Goal: Task Accomplishment & Management: Complete application form

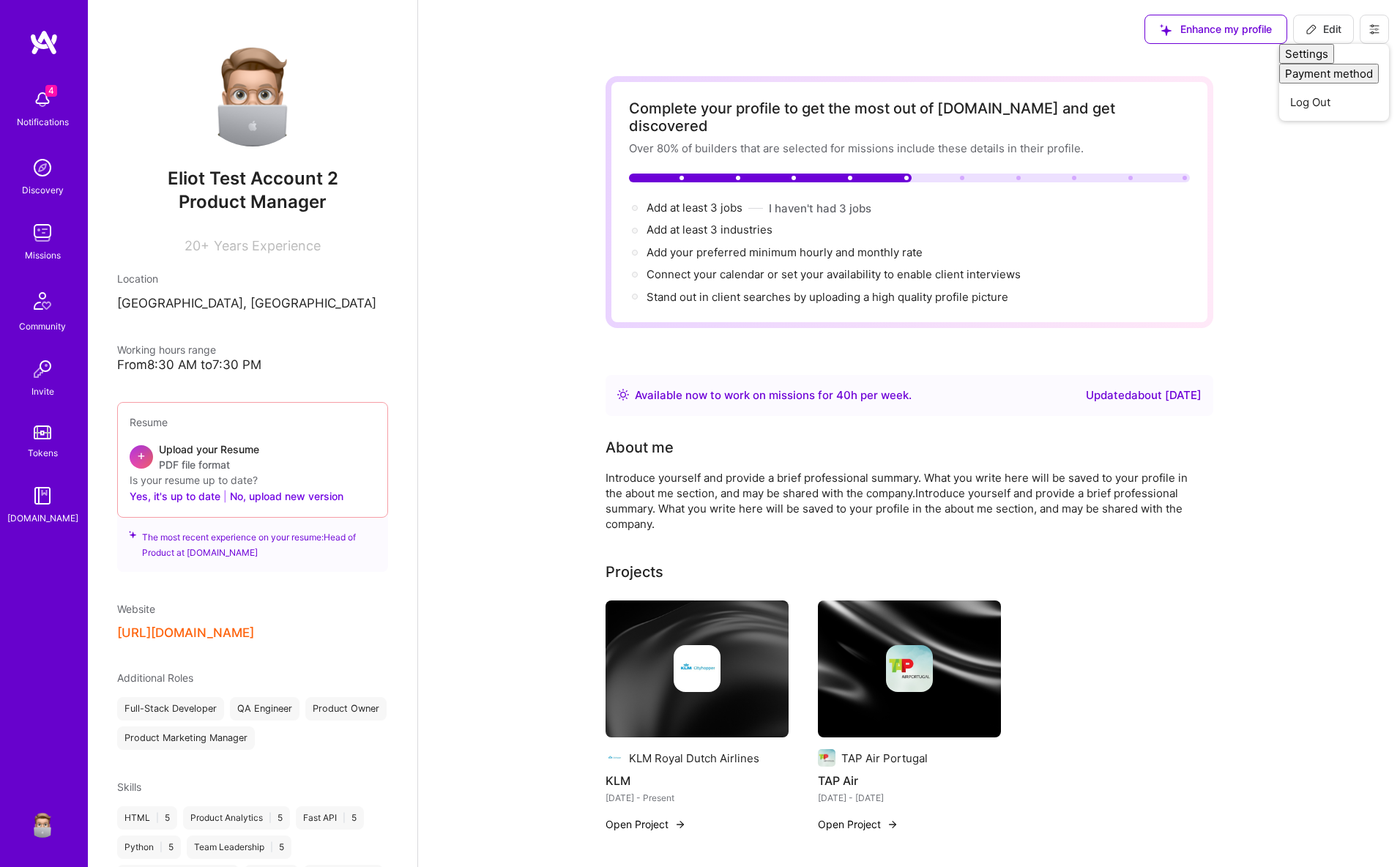
click at [639, 35] on div "Enhance my profile Edit Settings Payment method Log Out" at bounding box center [909, 29] width 982 height 59
click at [1370, 26] on icon at bounding box center [1374, 29] width 12 height 12
click at [1314, 65] on button "Settings" at bounding box center [1334, 62] width 110 height 37
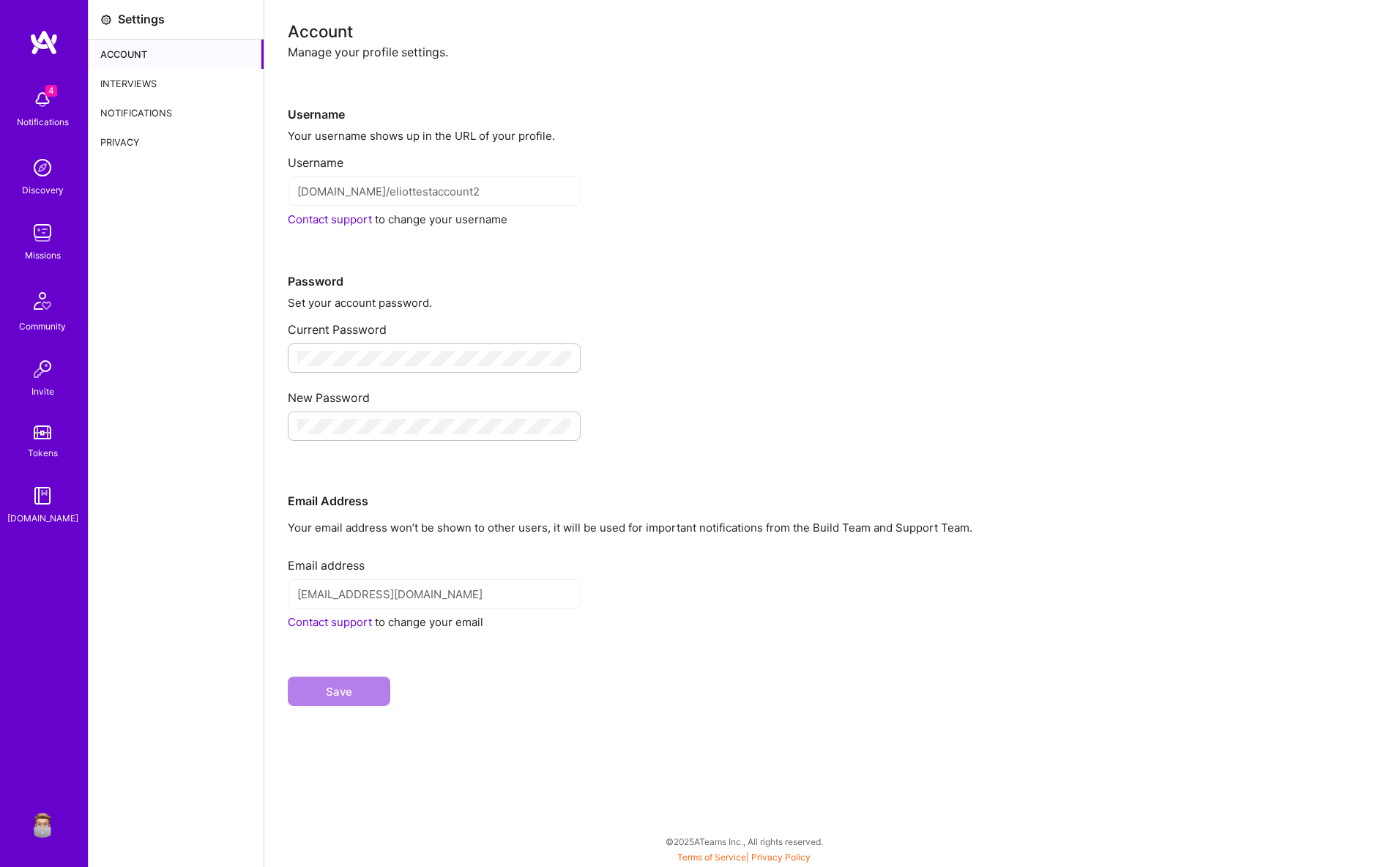
click at [128, 84] on div "Interviews" at bounding box center [176, 83] width 175 height 29
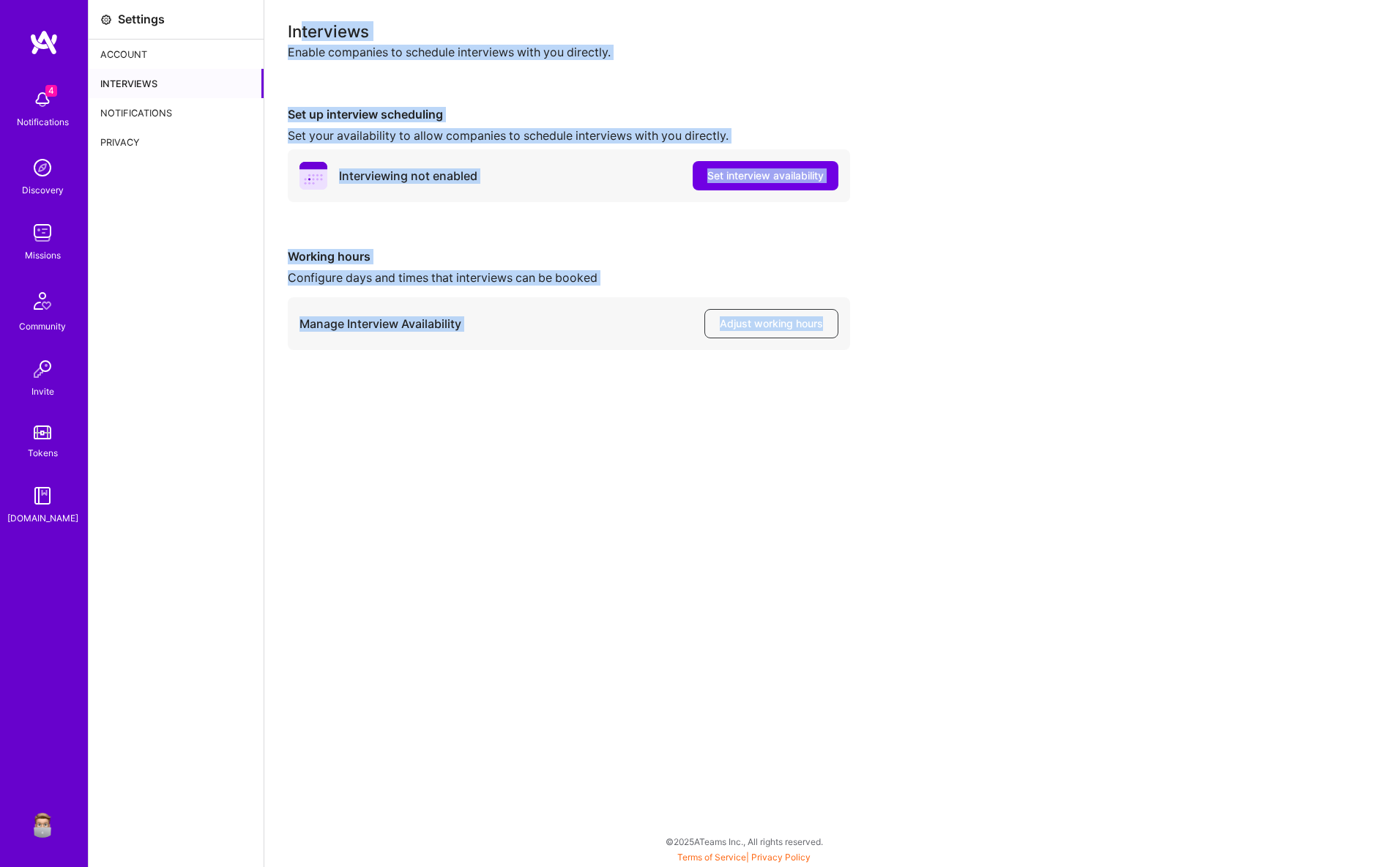
drag, startPoint x: 299, startPoint y: 26, endPoint x: 927, endPoint y: 410, distance: 736.1
click at [927, 410] on div "Interviews Enable companies to schedule interviews with you directly. Set up in…" at bounding box center [832, 433] width 1136 height 867
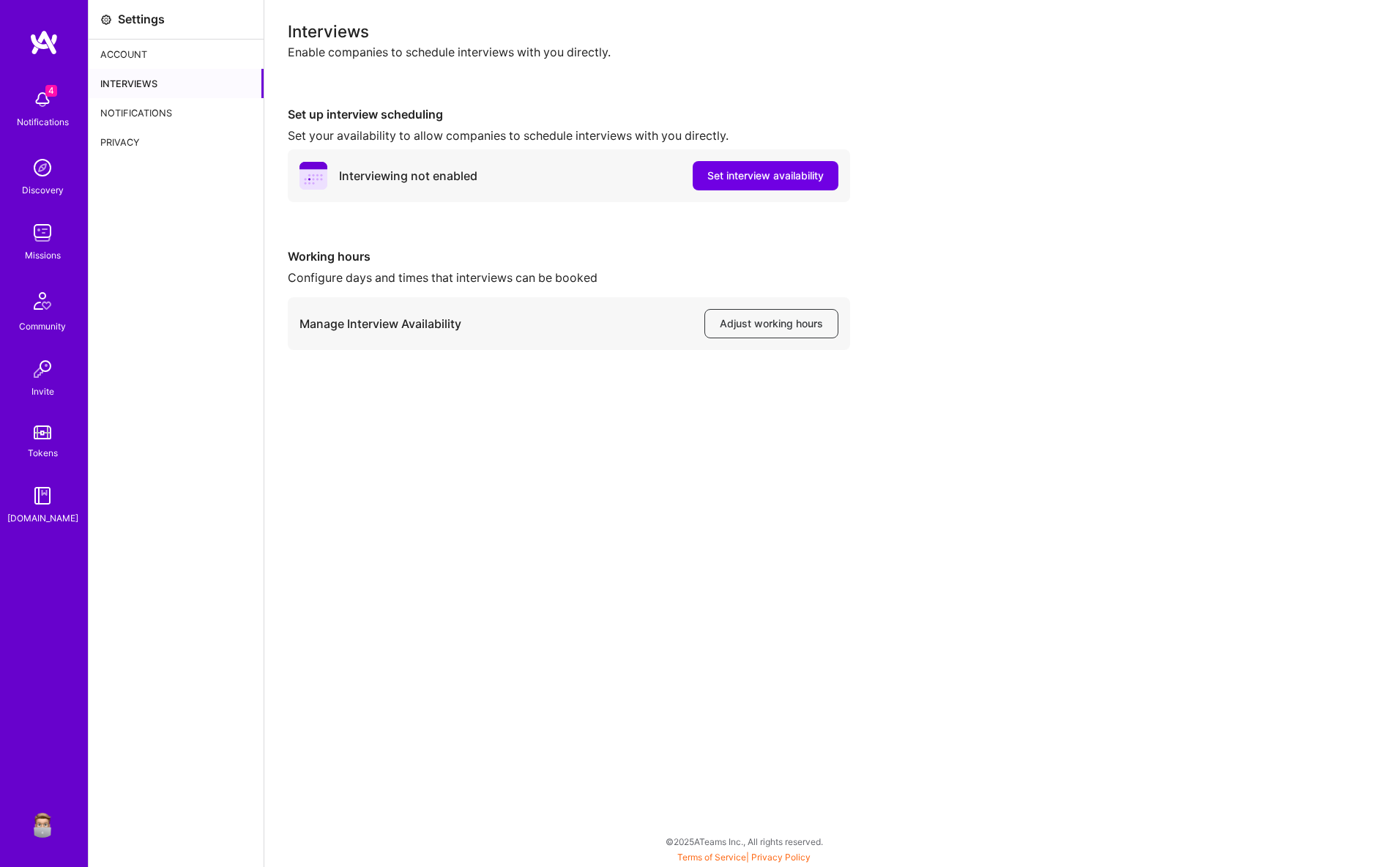
drag, startPoint x: 927, startPoint y: 410, endPoint x: 876, endPoint y: 382, distance: 58.2
click at [926, 407] on div "Interviews Enable companies to schedule interviews with you directly. Set up in…" at bounding box center [832, 433] width 1136 height 867
click at [791, 322] on span "Adjust working hours" at bounding box center [771, 323] width 103 height 14
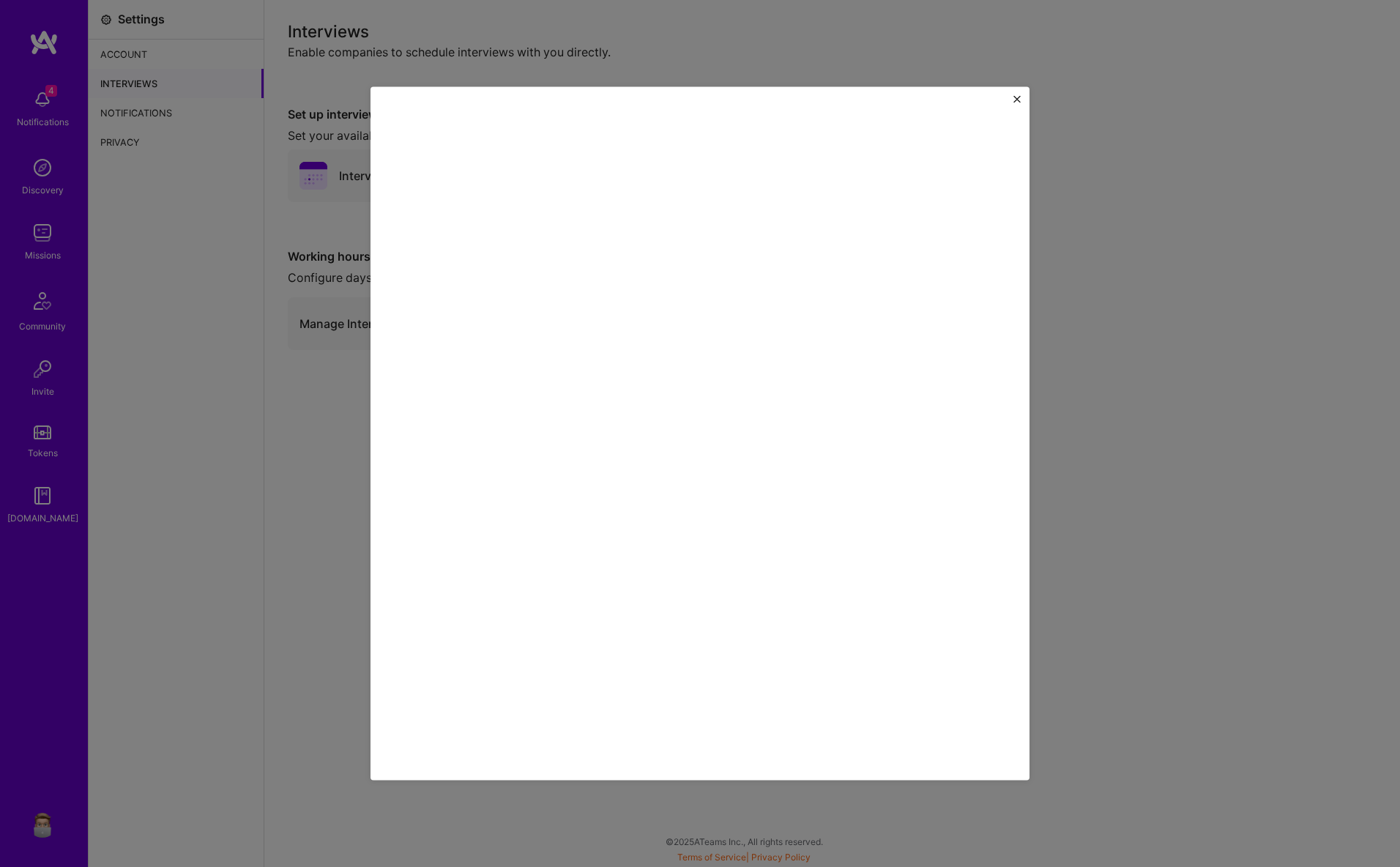
click at [1018, 97] on img "Close" at bounding box center [1016, 98] width 8 height 8
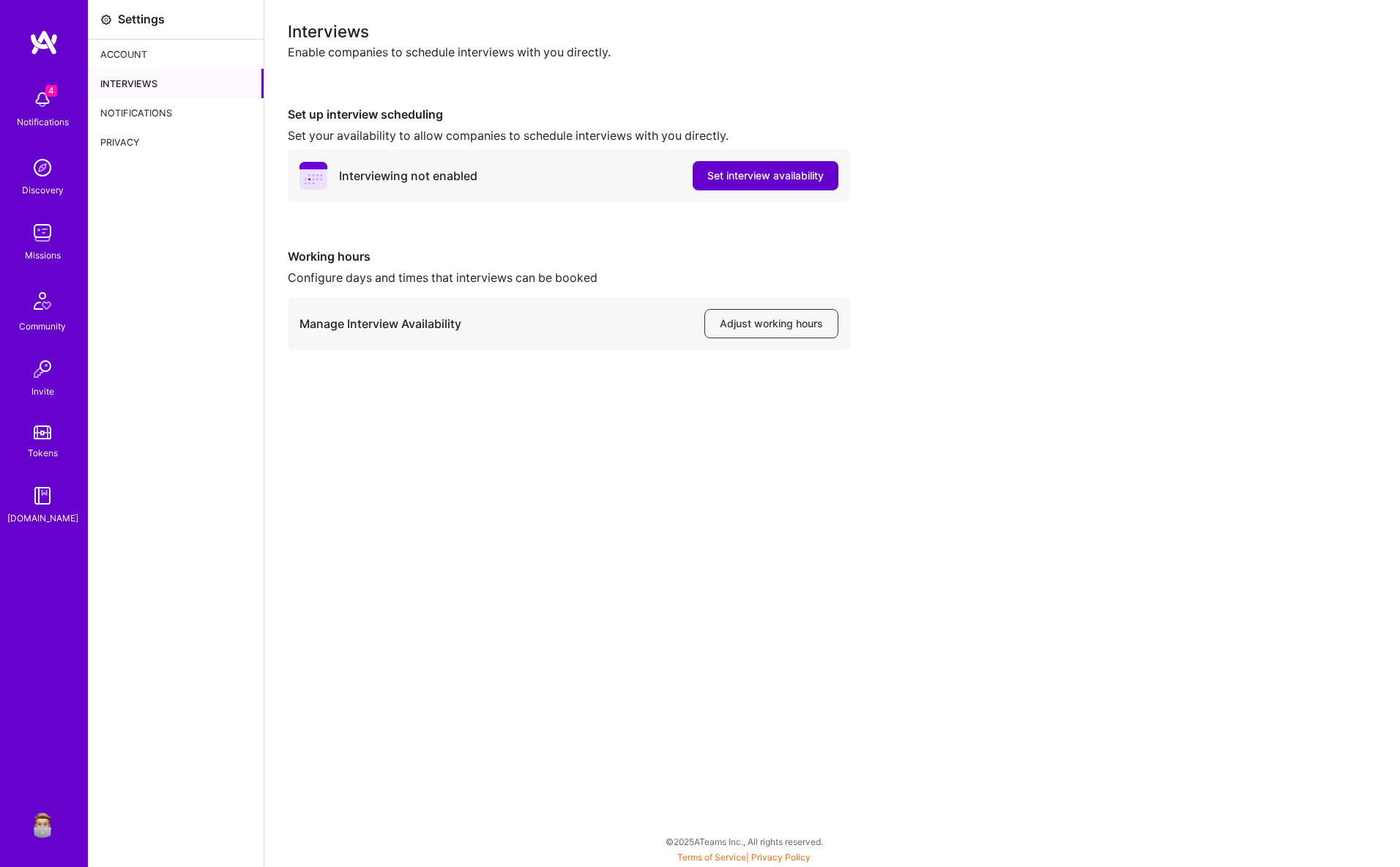
click at [771, 177] on span "Set interview availability" at bounding box center [765, 175] width 117 height 14
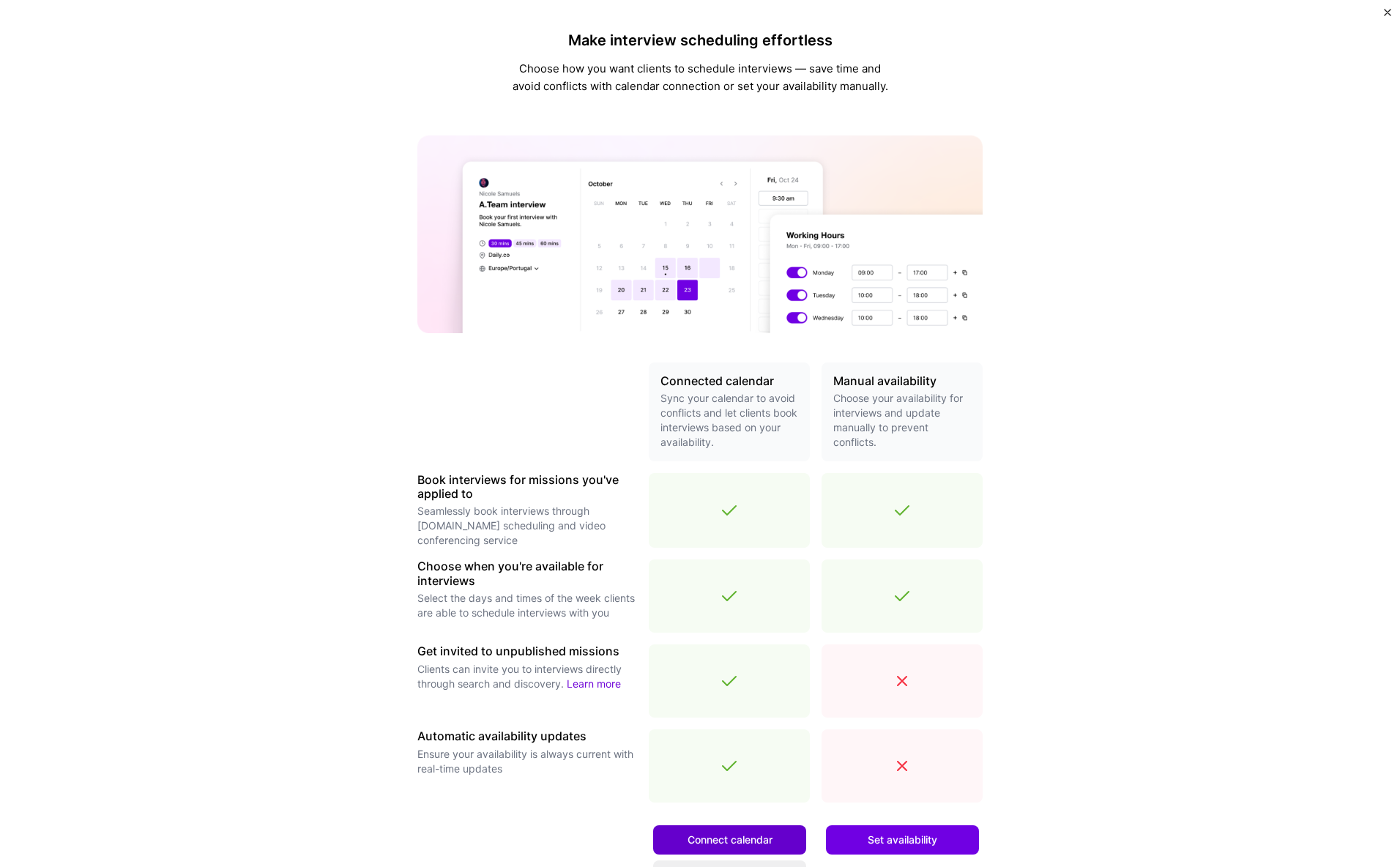
click at [755, 849] on button "Connect calendar" at bounding box center [729, 839] width 153 height 29
click at [1387, 14] on img "Close" at bounding box center [1387, 12] width 8 height 8
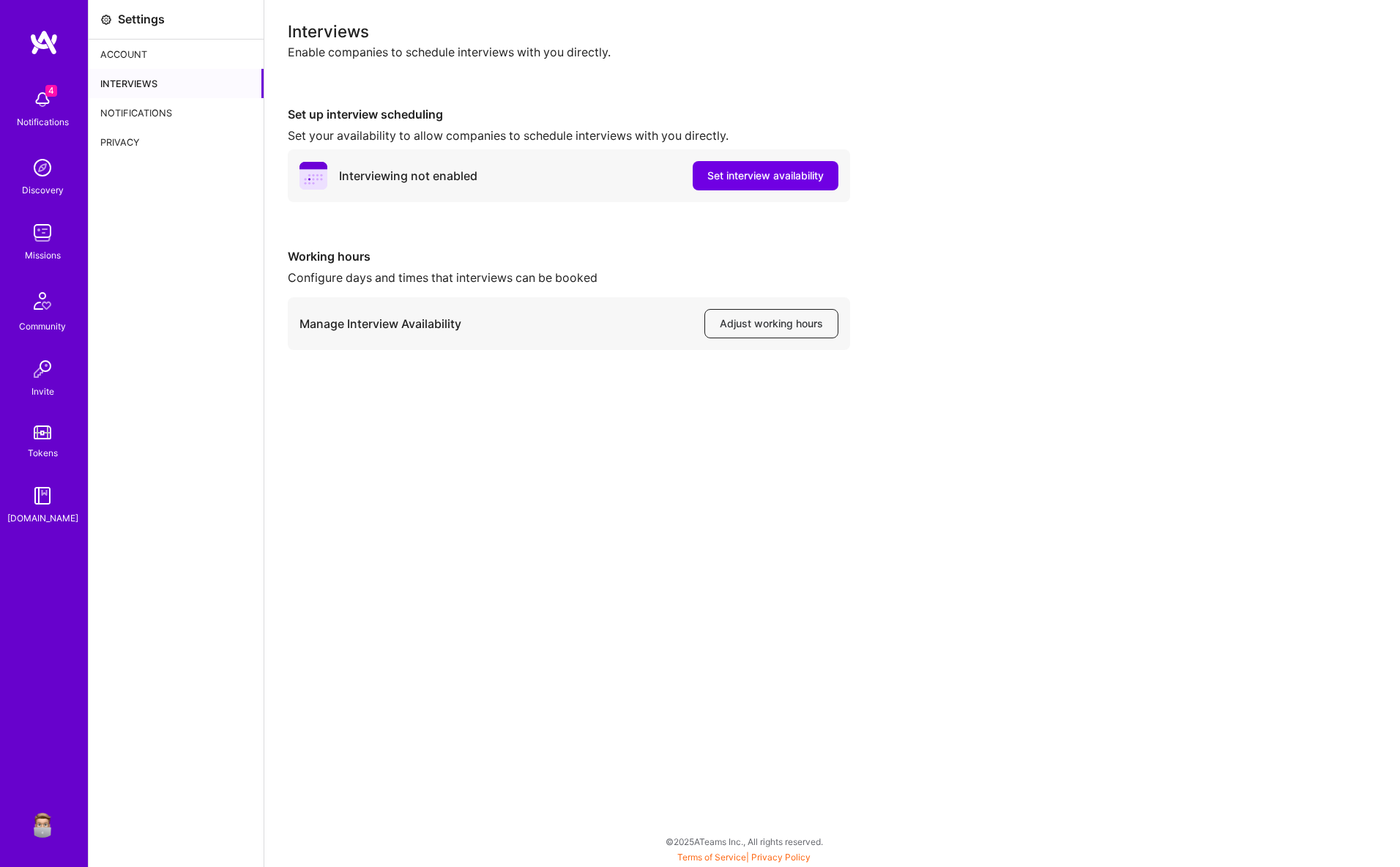
click at [781, 316] on span "Adjust working hours" at bounding box center [771, 323] width 103 height 14
click at [29, 238] on img at bounding box center [42, 232] width 29 height 29
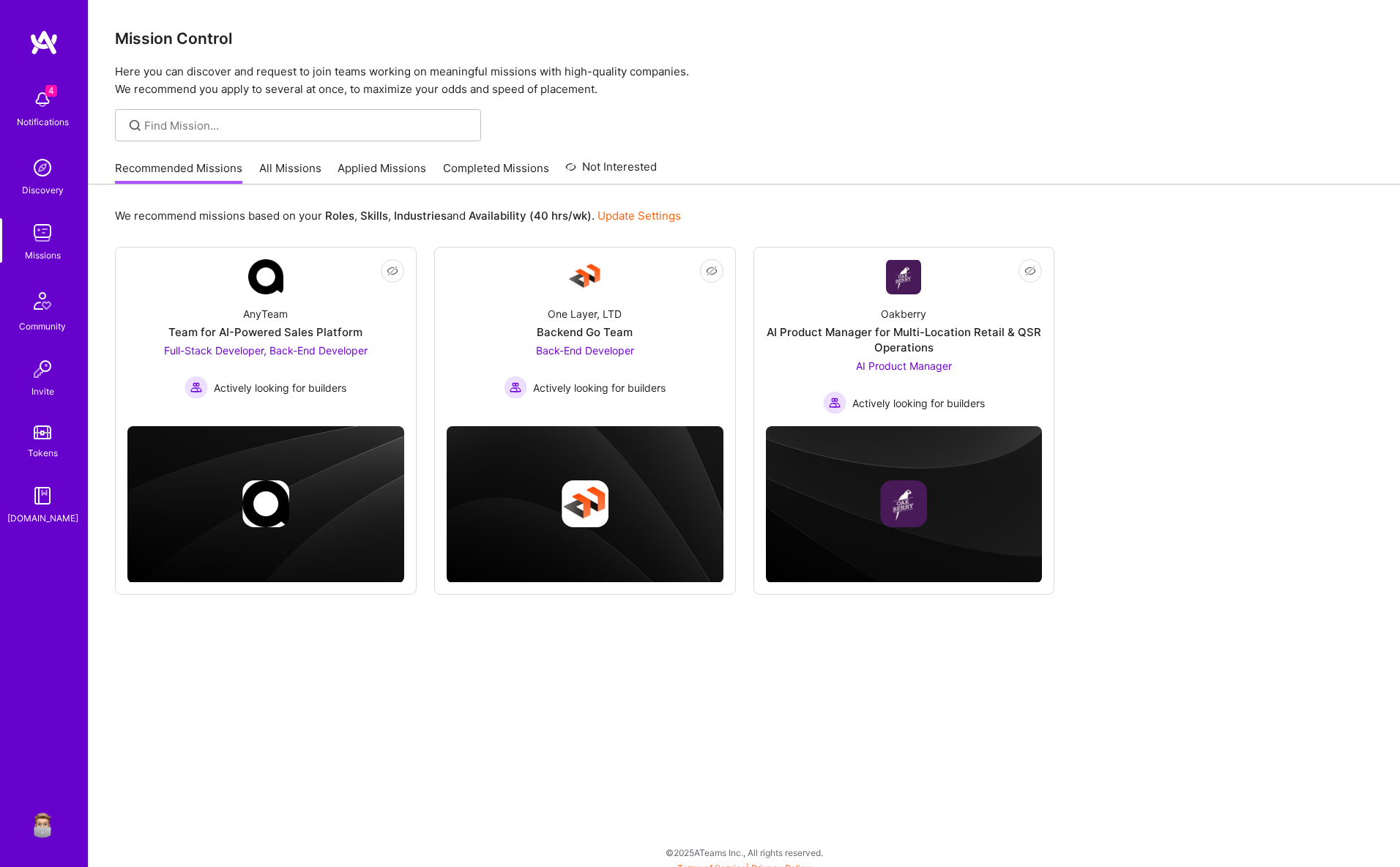
click at [290, 157] on div "Recommended Missions All Missions Applied Missions Completed Missions Not Inter…" at bounding box center [386, 168] width 542 height 32
click at [307, 167] on link "All Missions" at bounding box center [290, 172] width 62 height 24
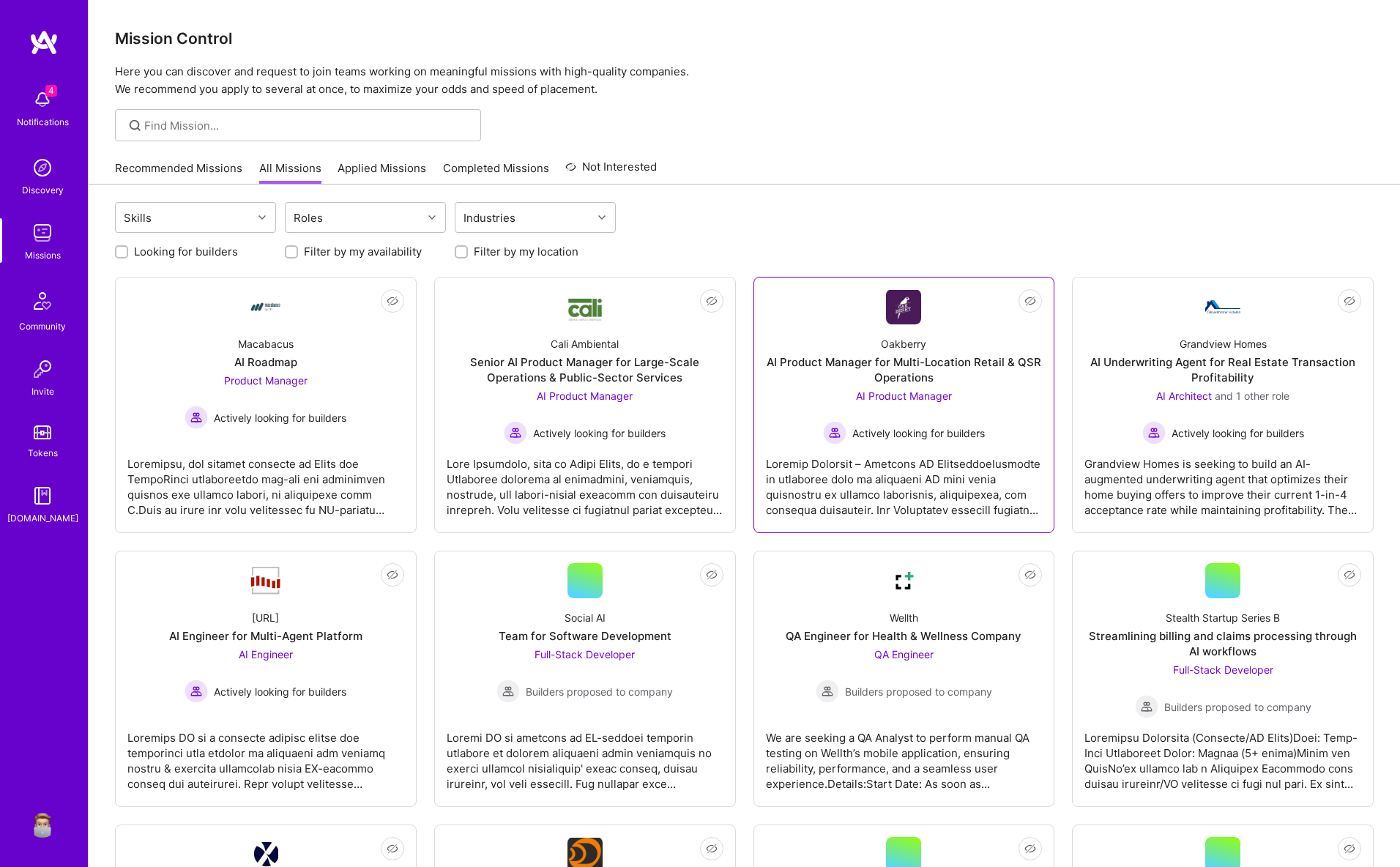
click at [932, 388] on div "AI Product Manager Actively looking for builders" at bounding box center [904, 415] width 162 height 56
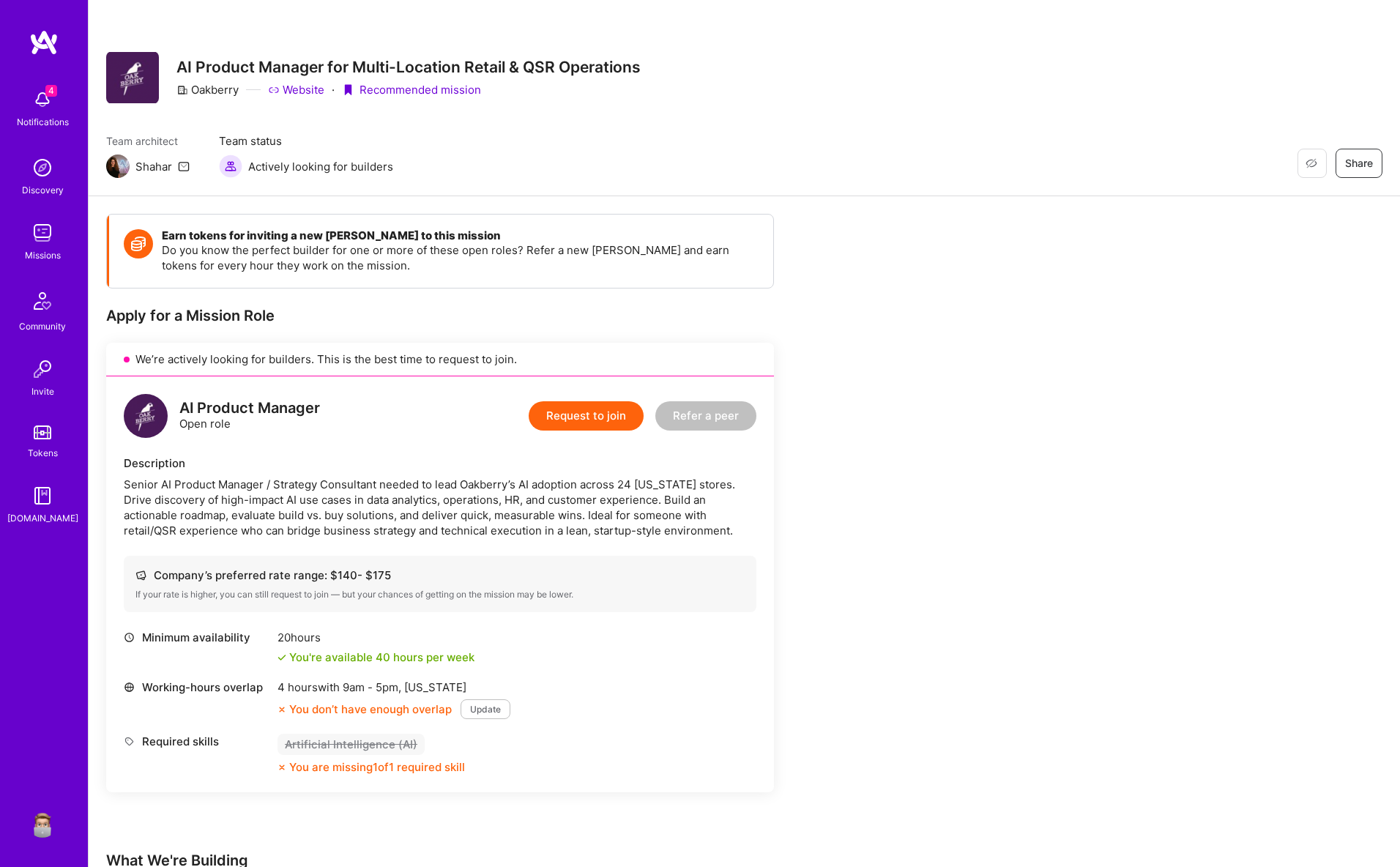
click at [599, 415] on button "Request to join" at bounding box center [586, 415] width 115 height 29
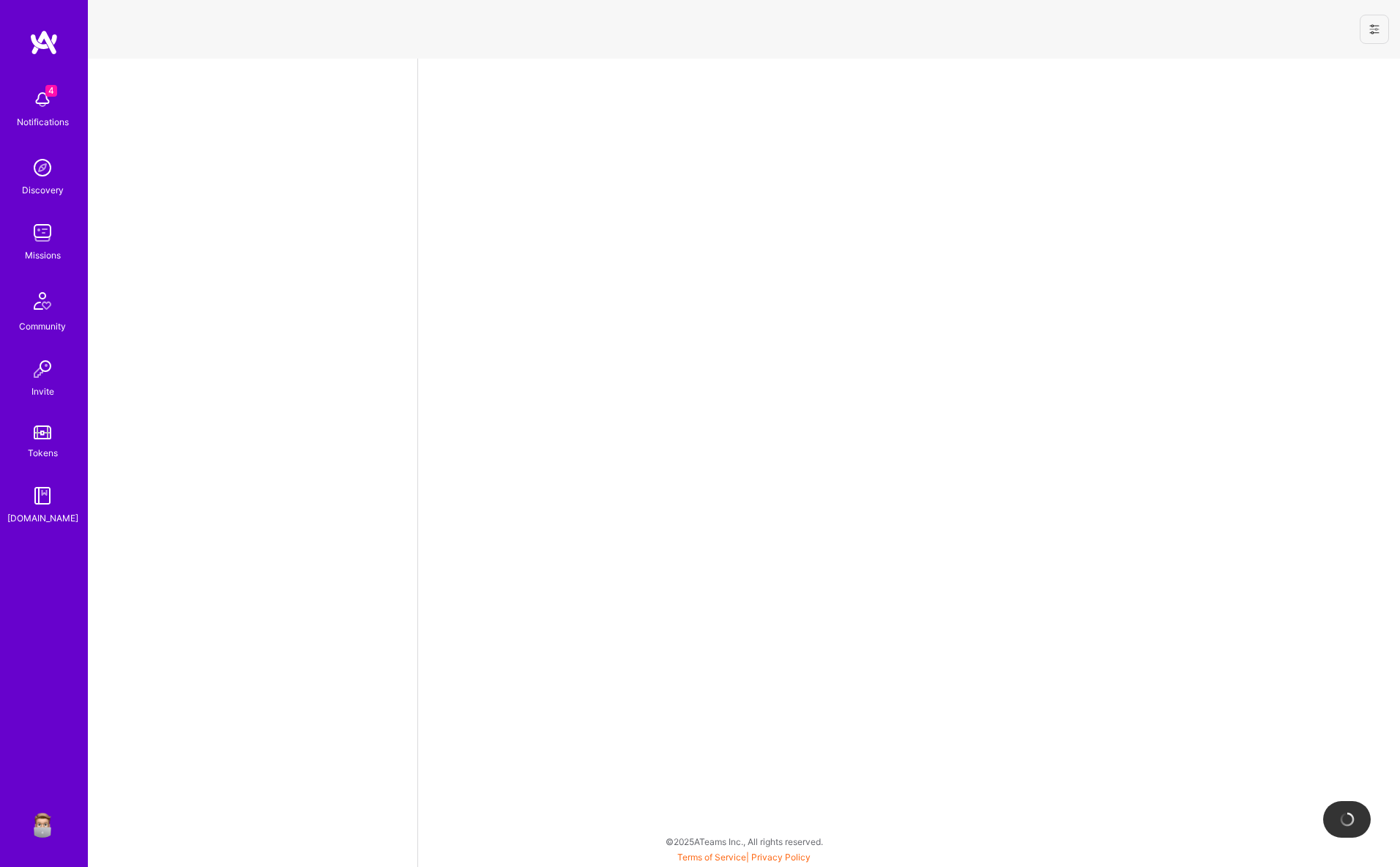
select select "US"
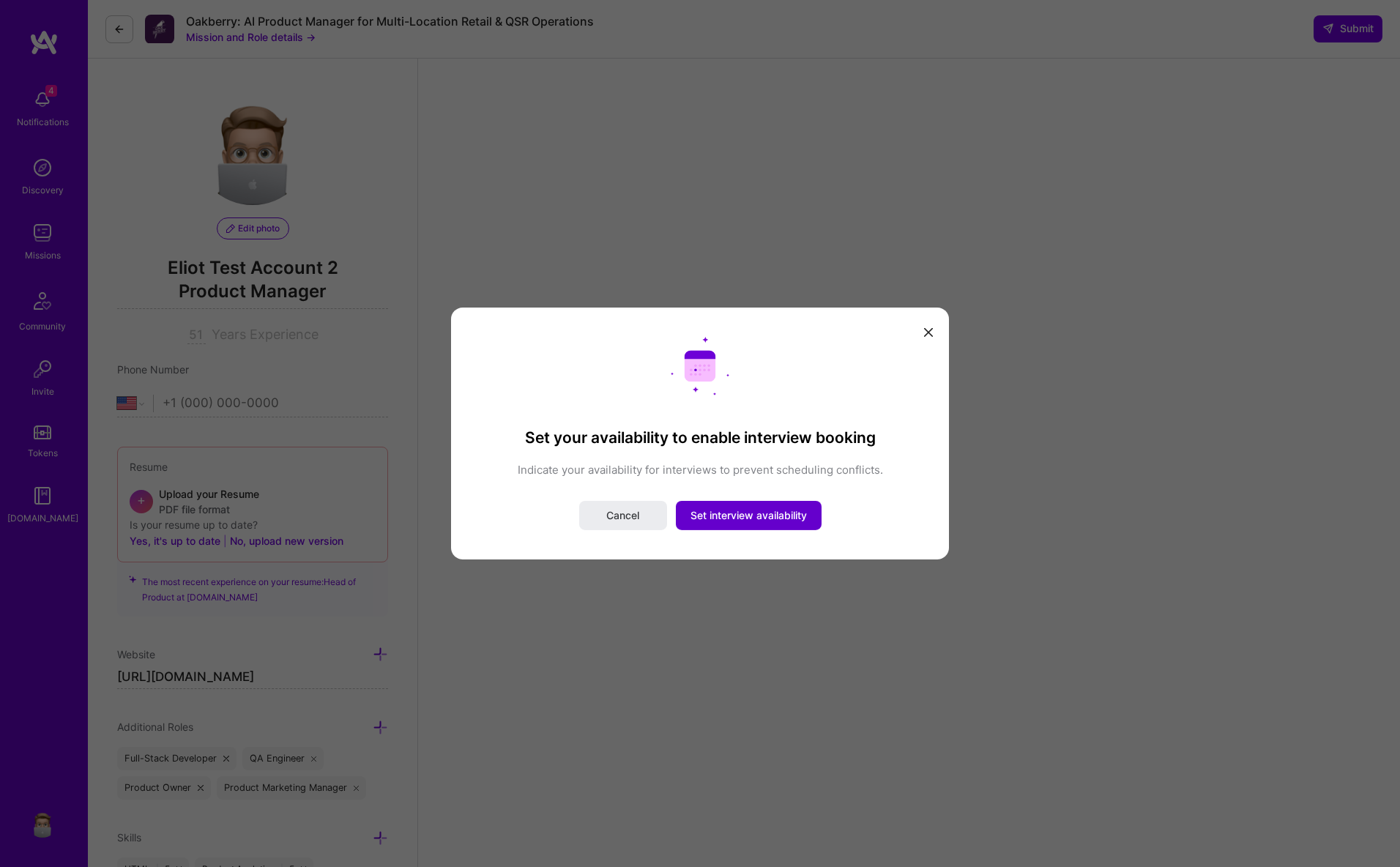
click at [758, 520] on span "Set interview availability" at bounding box center [749, 514] width 117 height 14
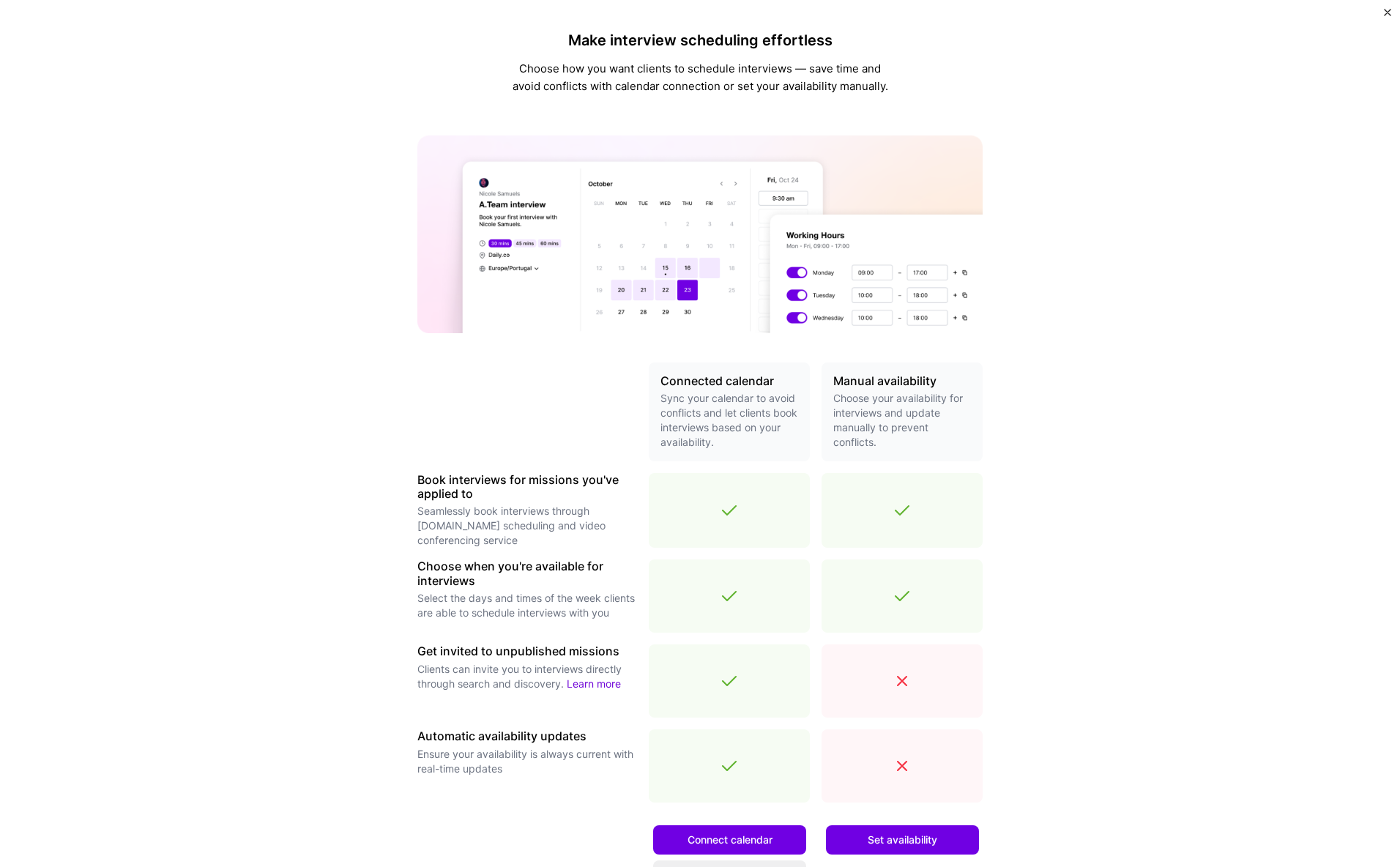
scroll to position [159, 0]
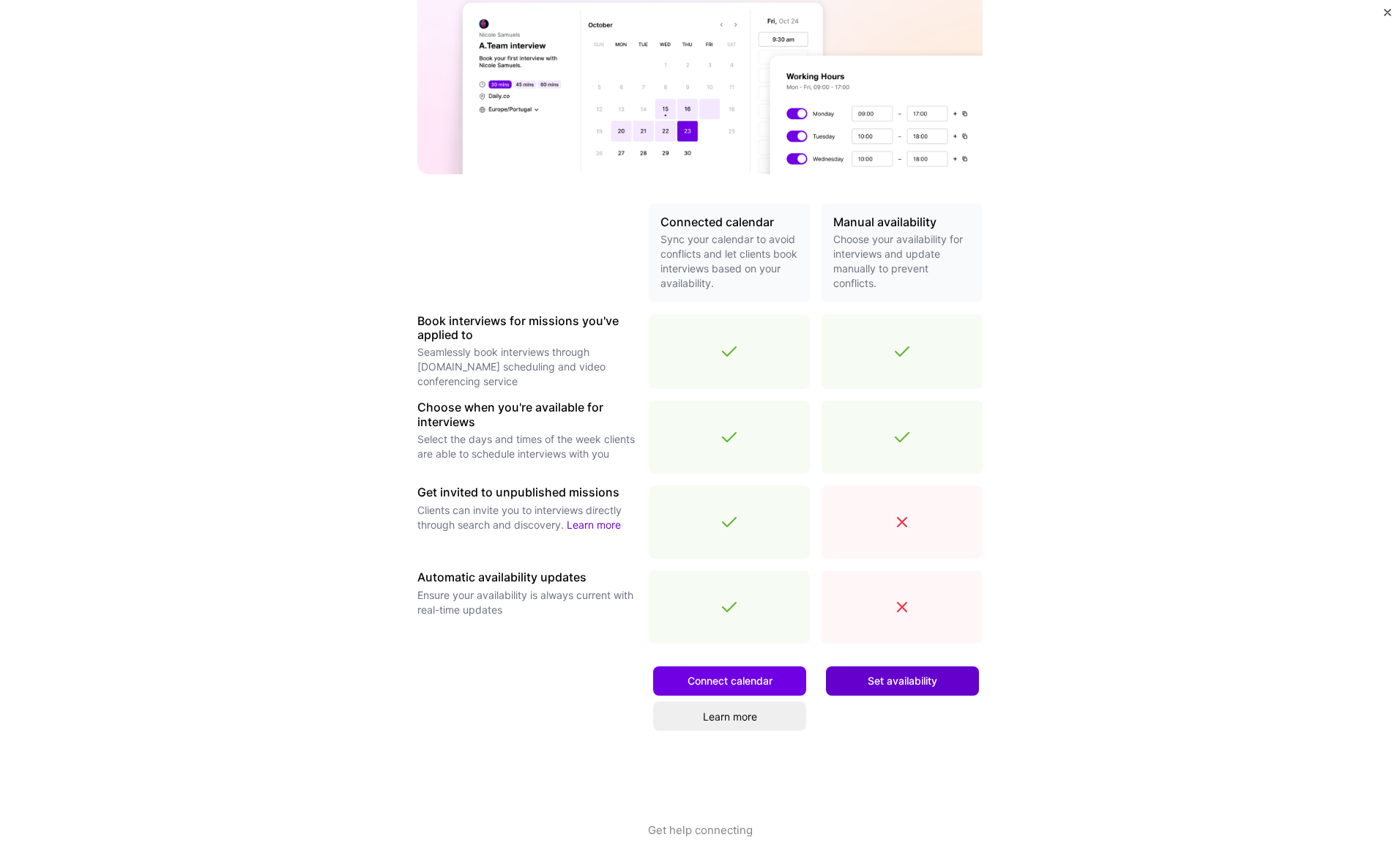
click at [882, 679] on span "Set availability" at bounding box center [902, 681] width 70 height 14
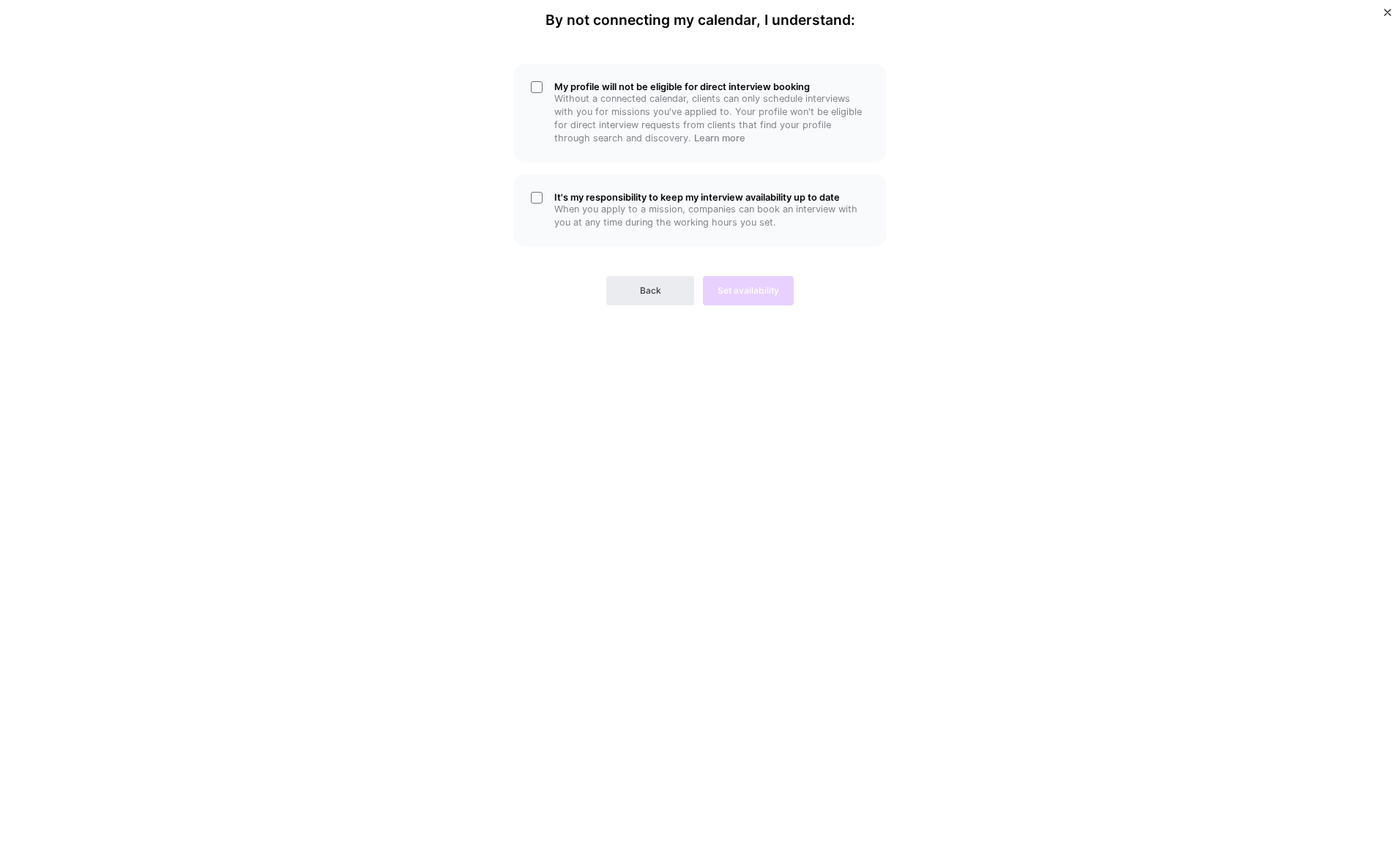
scroll to position [0, 0]
click at [578, 122] on p "Without a connected calendar, clients can only schedule interviews with you for…" at bounding box center [711, 118] width 315 height 53
click at [577, 192] on h5 "It's my responsibility to keep my interview availability up to date" at bounding box center [711, 197] width 315 height 11
click at [734, 278] on button "Set availability" at bounding box center [748, 290] width 91 height 29
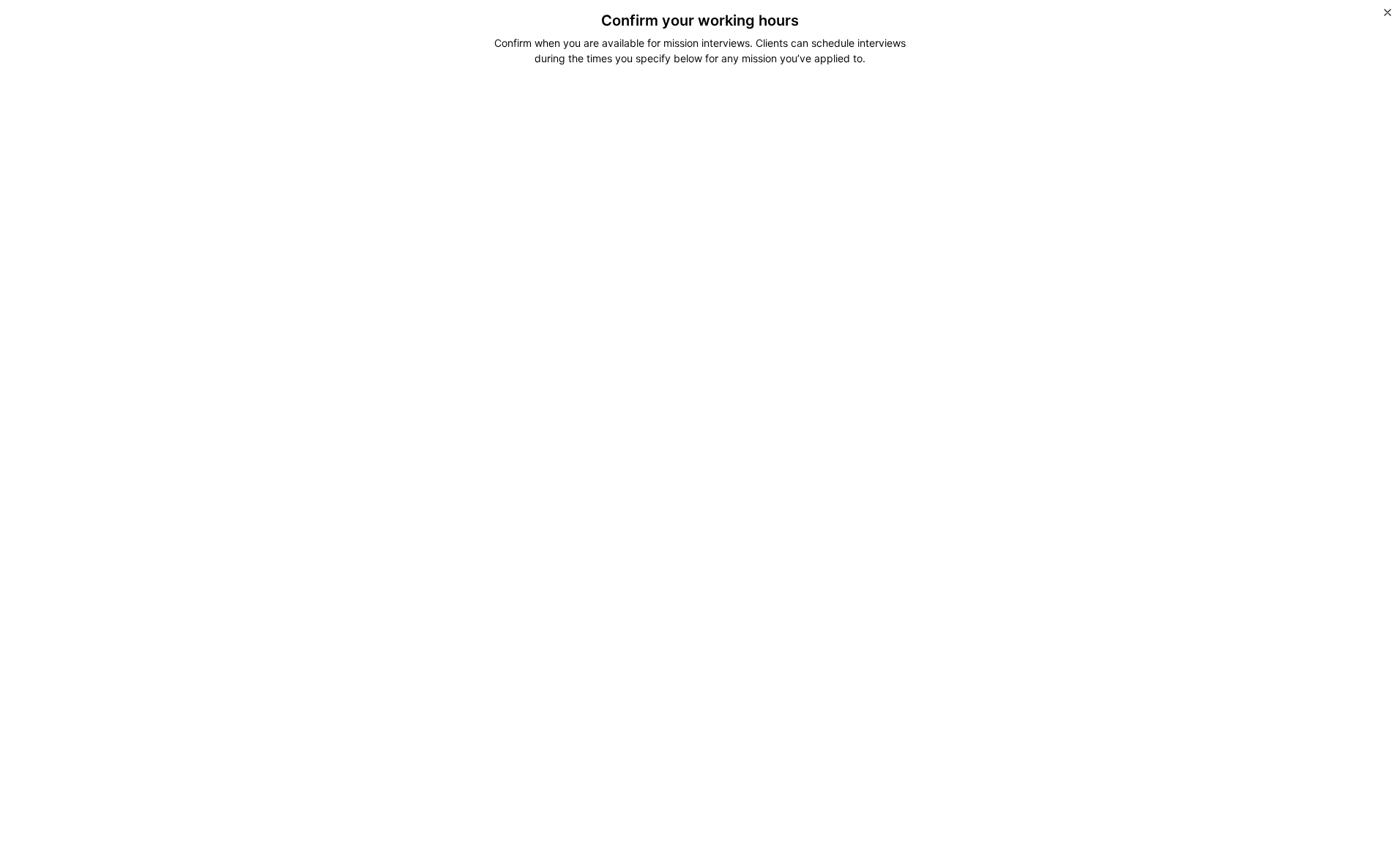
scroll to position [404, 0]
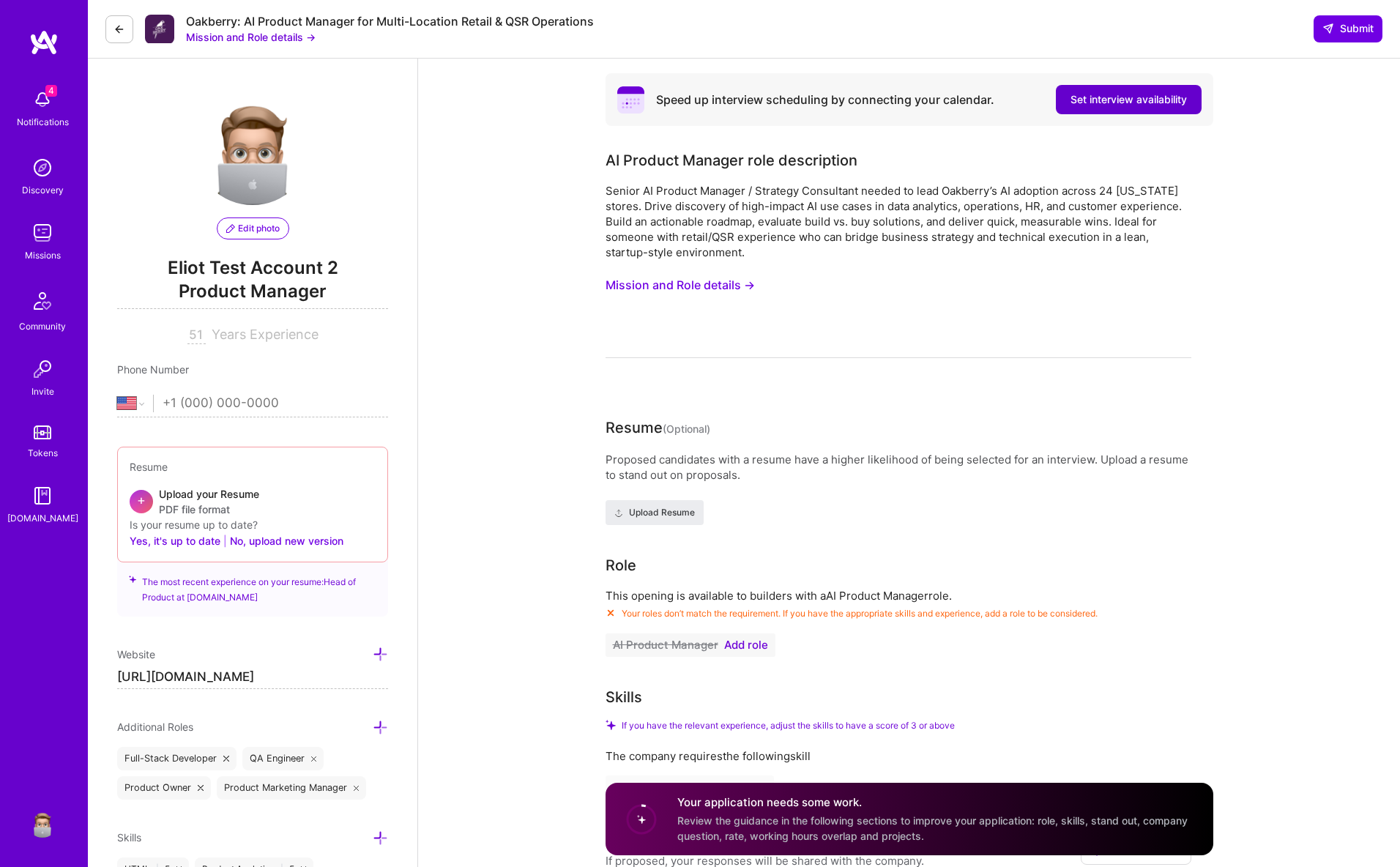
click at [1113, 97] on span "Set interview availability" at bounding box center [1128, 99] width 117 height 14
click at [1126, 101] on span "Set interview availability" at bounding box center [1128, 99] width 117 height 14
click at [1071, 100] on span "Set interview availability" at bounding box center [1128, 99] width 117 height 14
drag, startPoint x: 1157, startPoint y: 99, endPoint x: 1179, endPoint y: 100, distance: 22.0
click at [1158, 99] on span "Set interview availability" at bounding box center [1128, 99] width 117 height 14
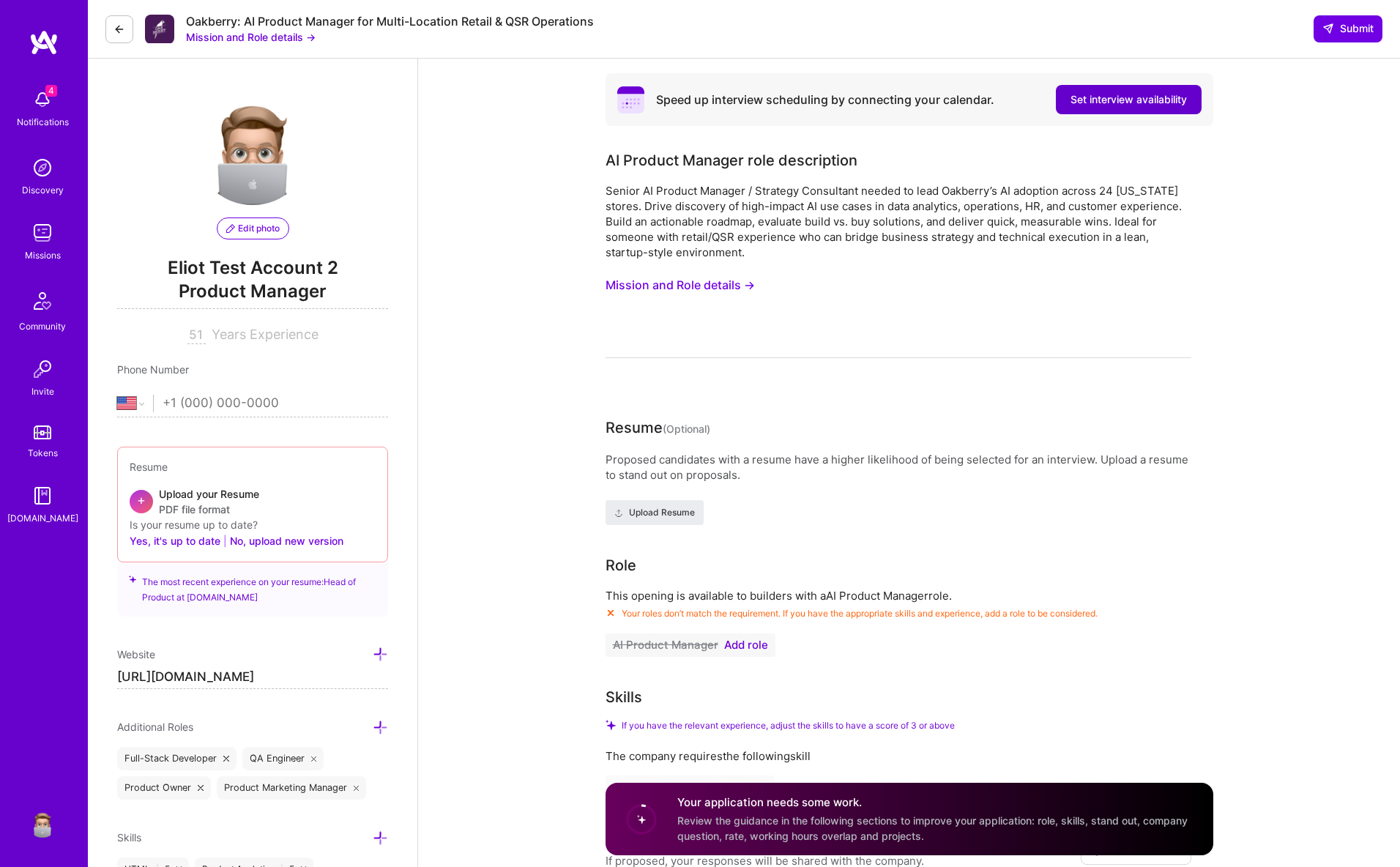
drag, startPoint x: 1179, startPoint y: 100, endPoint x: 1162, endPoint y: 100, distance: 17.0
click at [1178, 100] on span "Set interview availability" at bounding box center [1128, 99] width 117 height 14
click at [40, 230] on img at bounding box center [42, 232] width 29 height 29
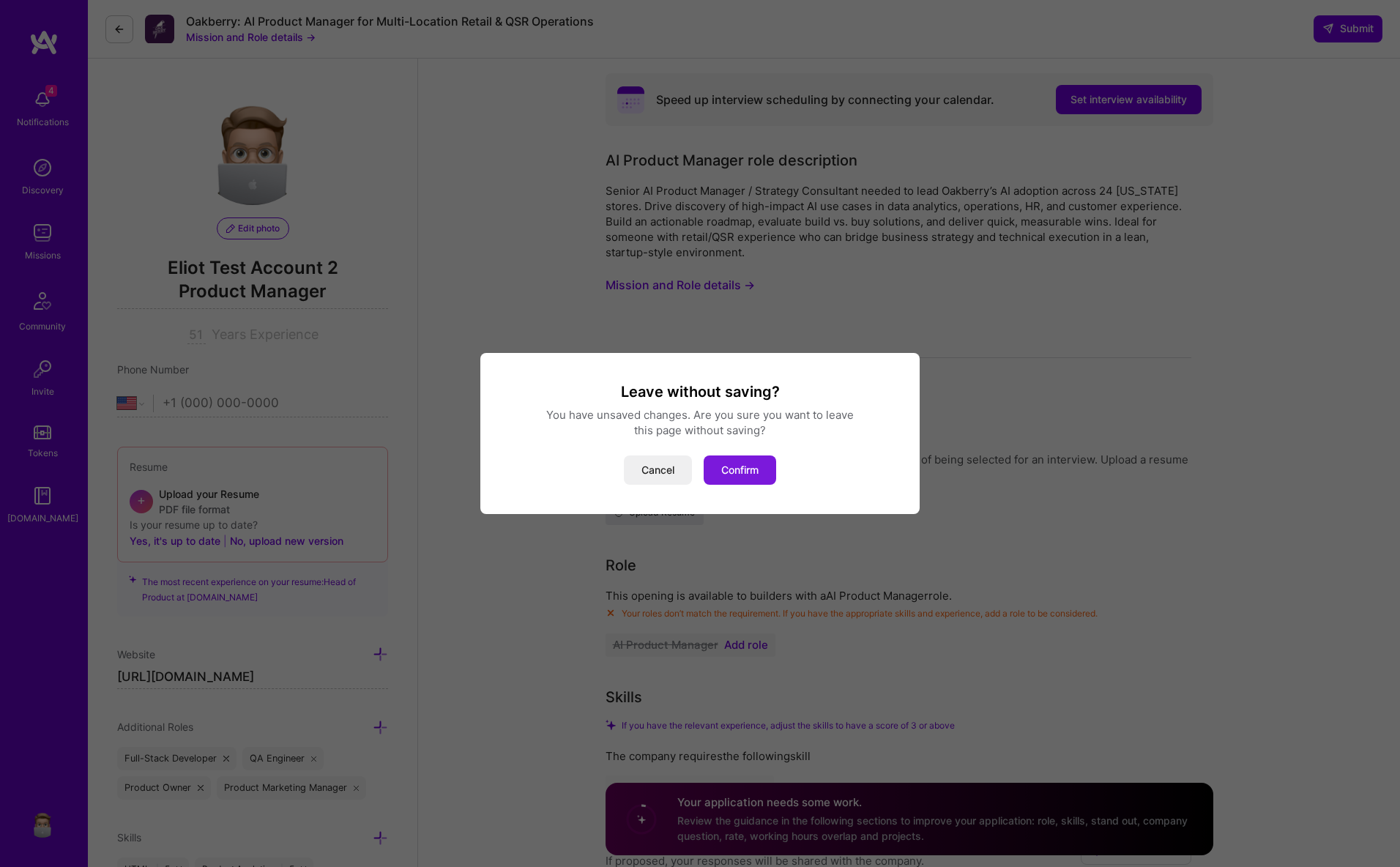
click at [761, 469] on button "Confirm" at bounding box center [739, 470] width 72 height 29
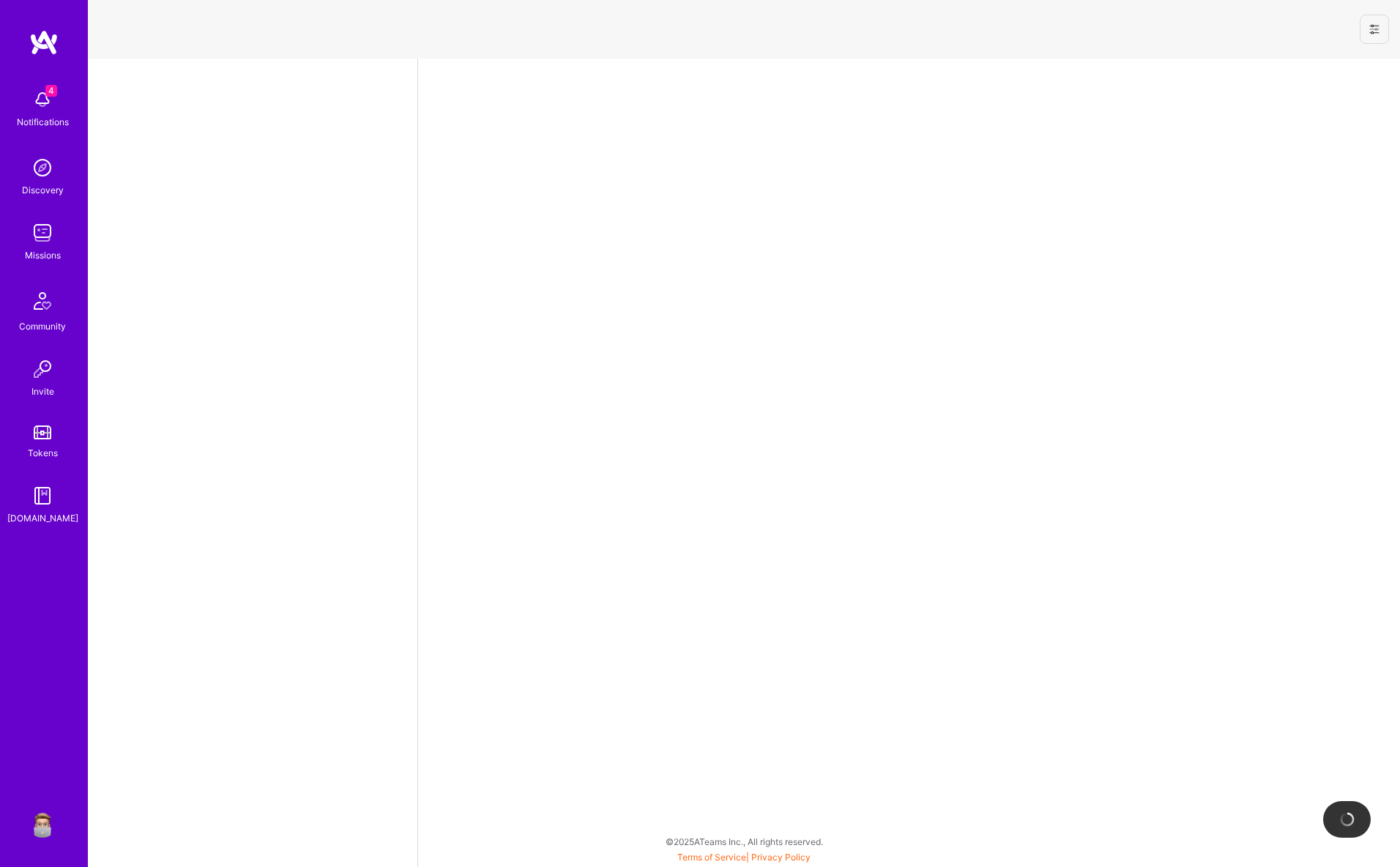
select select "US"
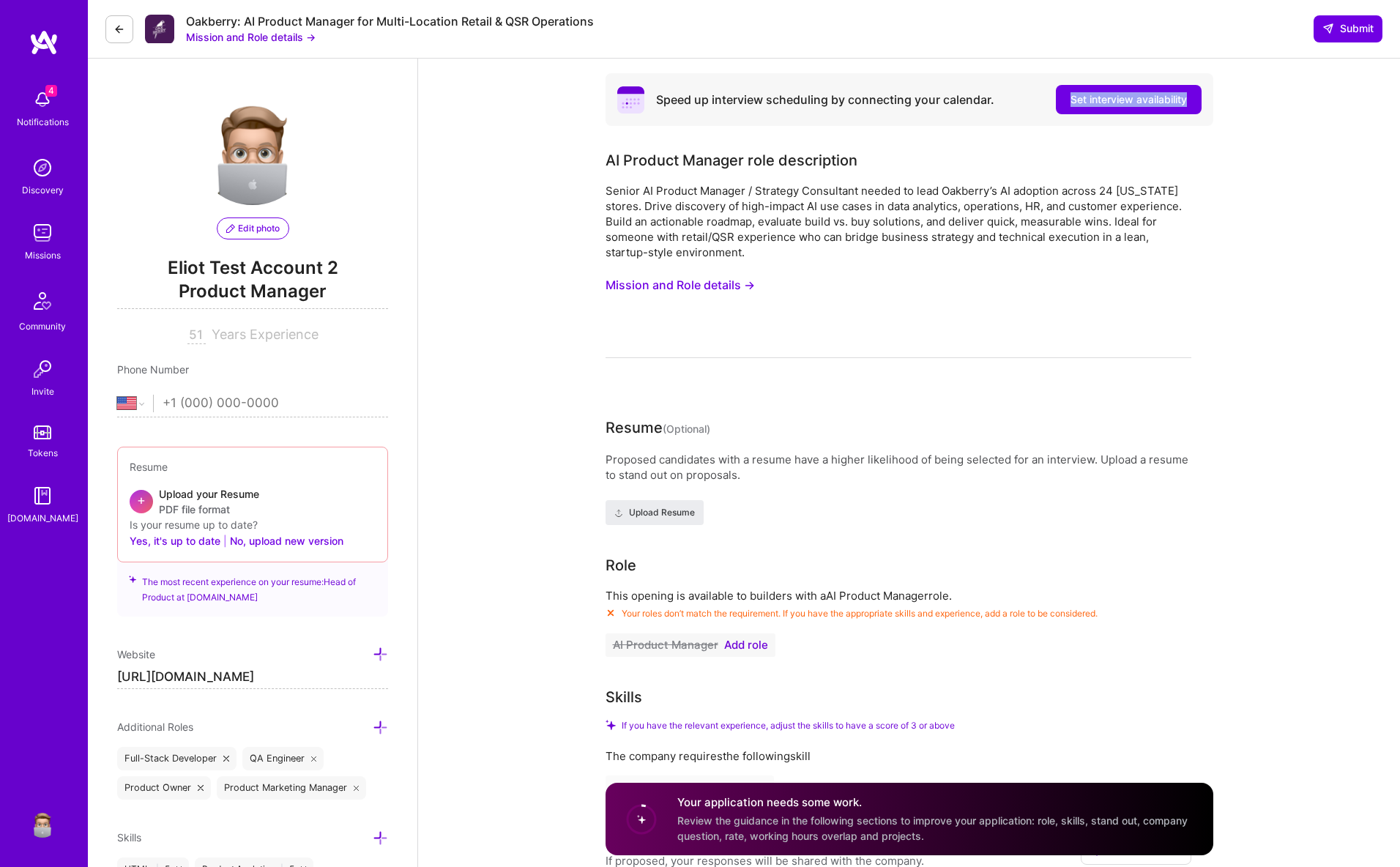
drag, startPoint x: 1239, startPoint y: 97, endPoint x: 1003, endPoint y: 100, distance: 236.0
click at [1121, 94] on span "Set interview availability" at bounding box center [1128, 99] width 117 height 14
click at [1105, 108] on button "Set interview availability" at bounding box center [1129, 99] width 146 height 29
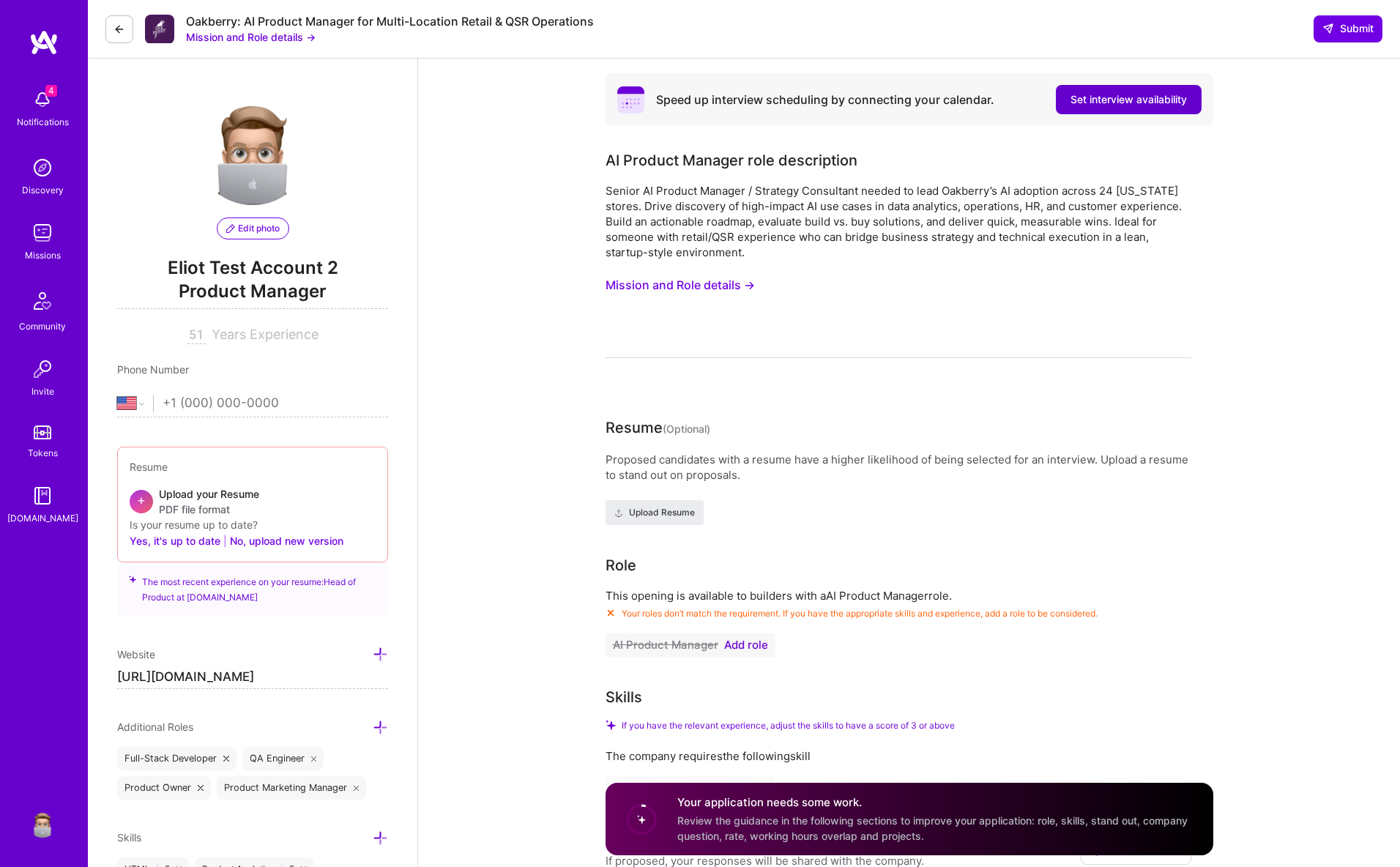
click at [1088, 97] on span "Set interview availability" at bounding box center [1128, 99] width 117 height 14
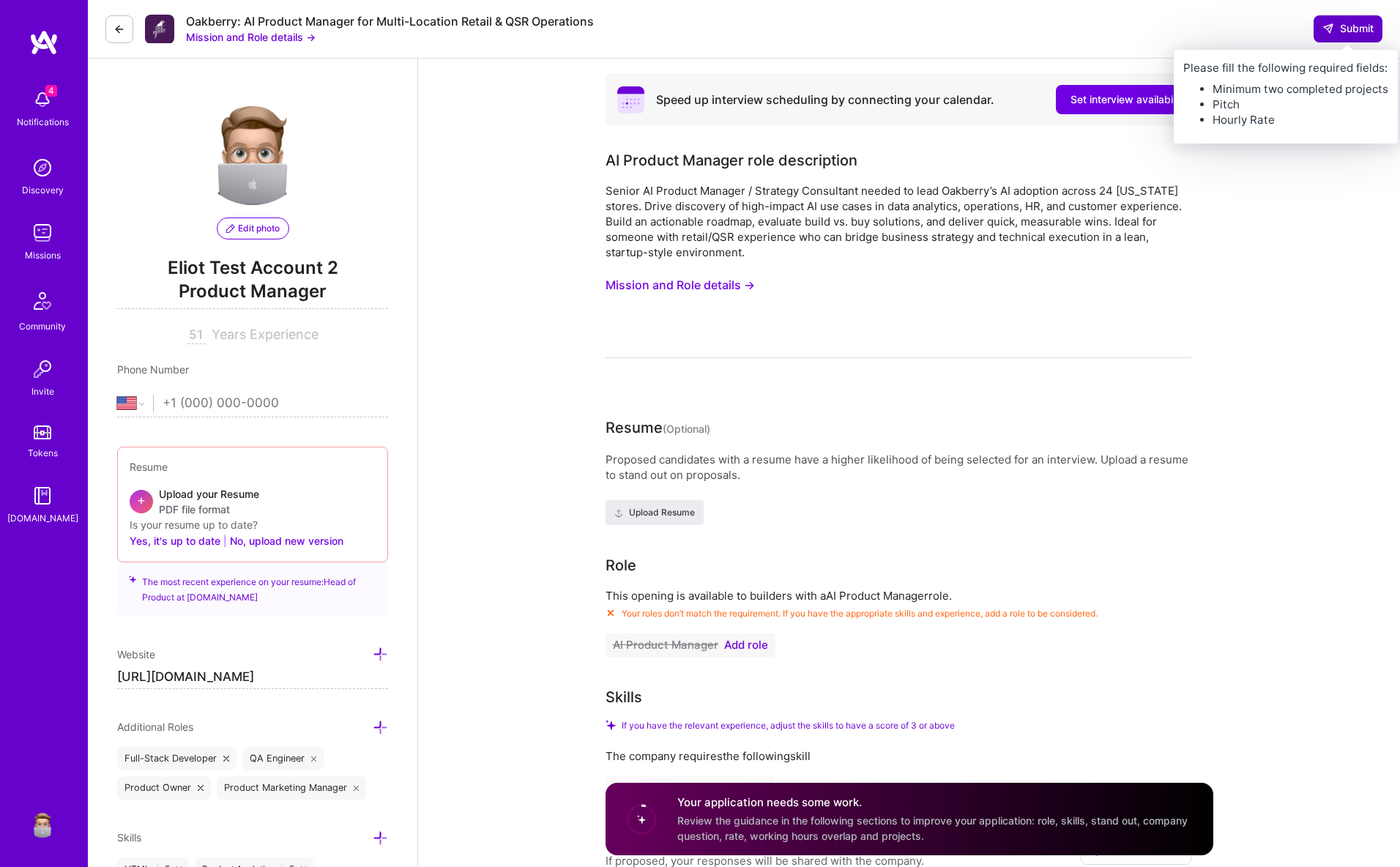
click at [1351, 27] on span "Submit" at bounding box center [1348, 28] width 51 height 14
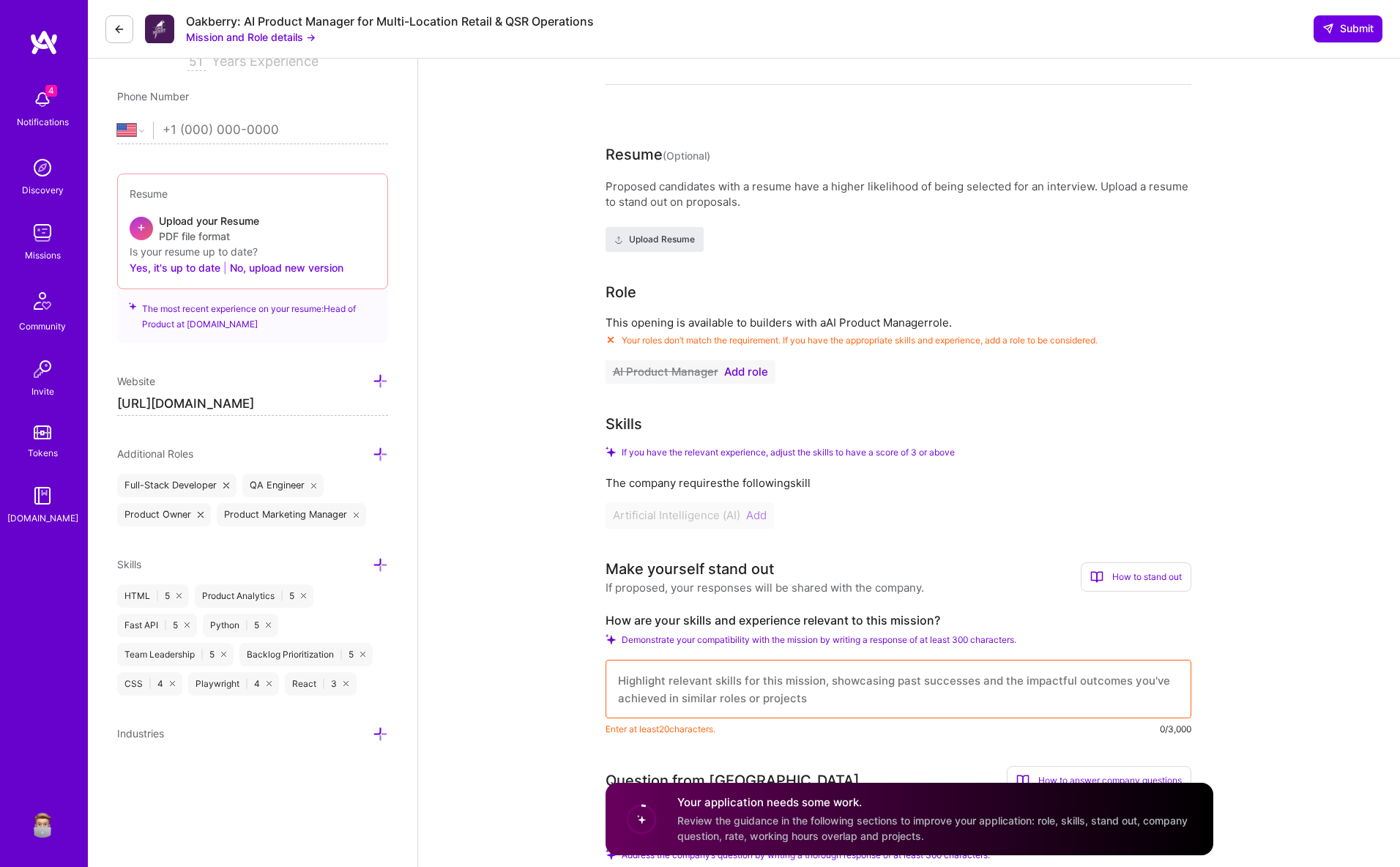
scroll to position [316, 0]
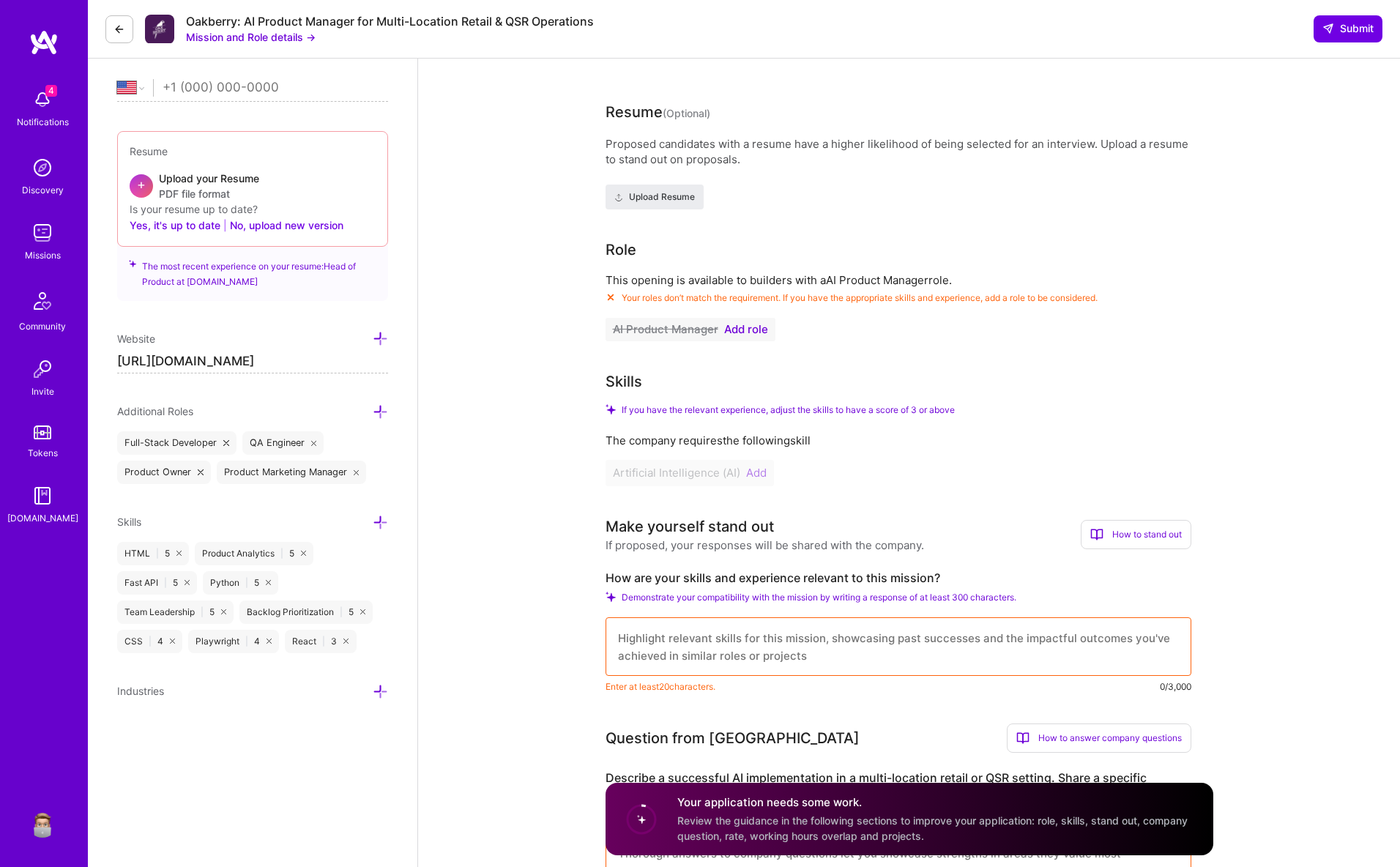
click at [738, 330] on span "Add role" at bounding box center [746, 330] width 44 height 12
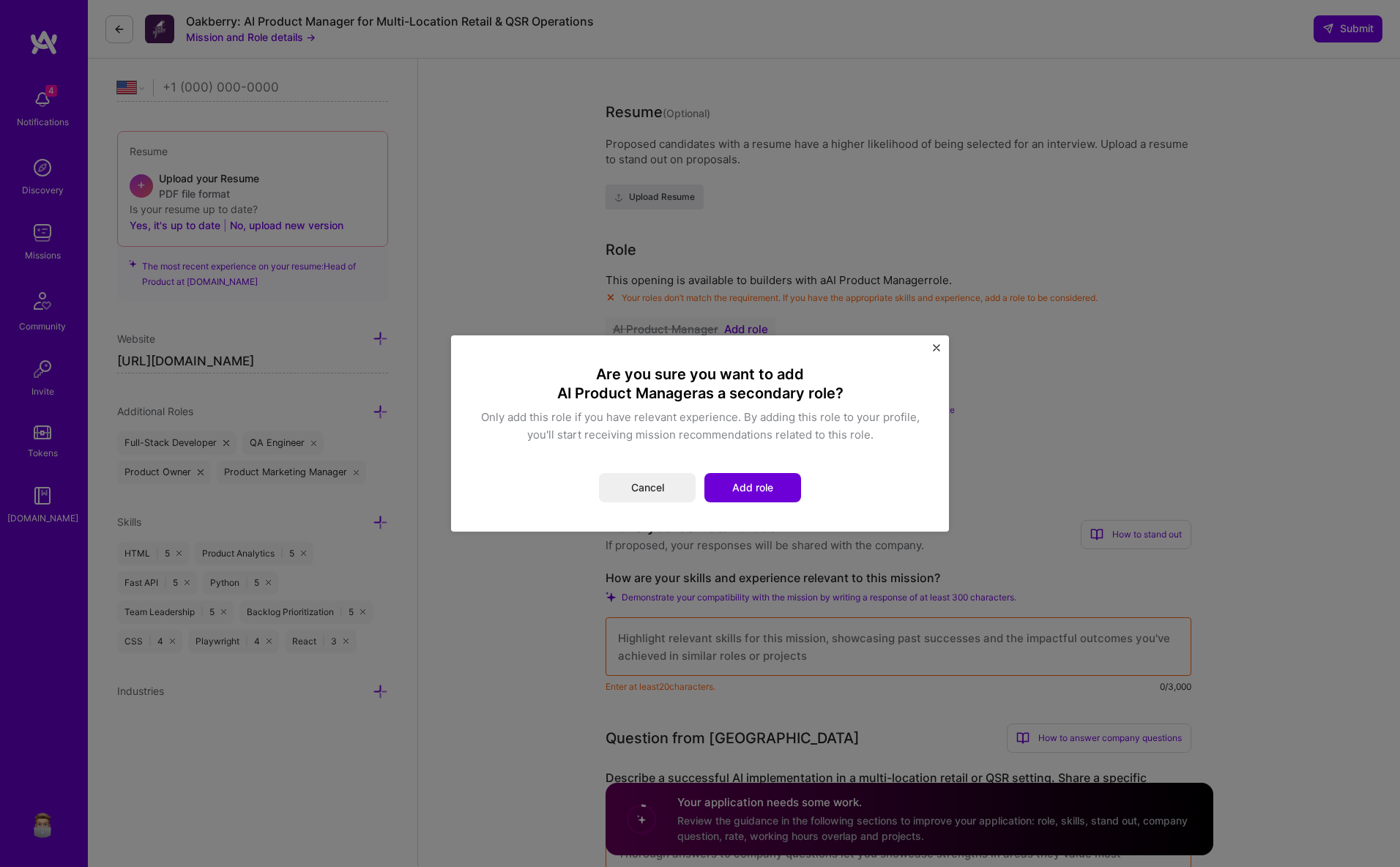
drag, startPoint x: 783, startPoint y: 478, endPoint x: 841, endPoint y: 413, distance: 87.1
click at [783, 478] on button "Add role" at bounding box center [752, 488] width 97 height 29
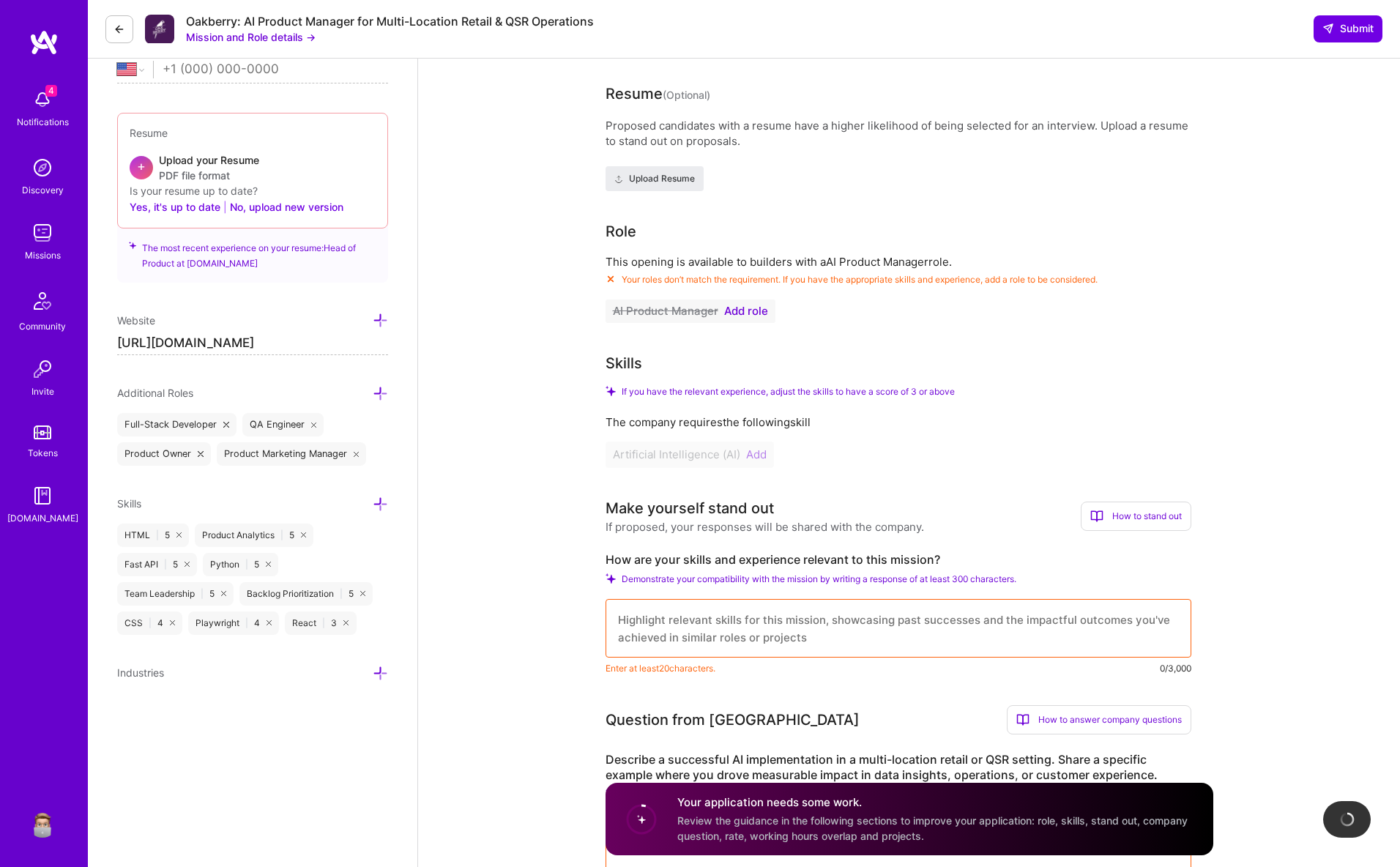
scroll to position [427, 0]
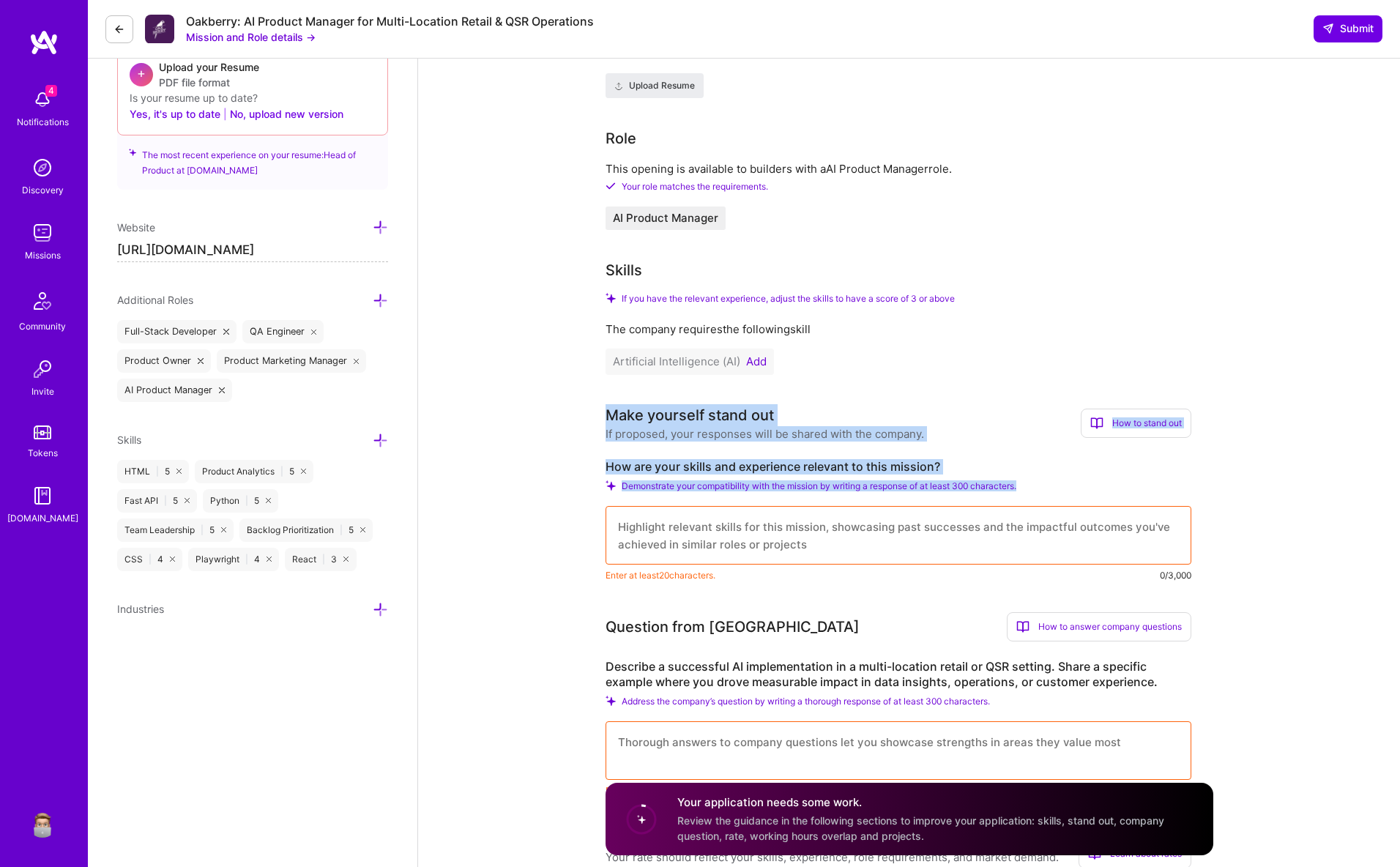
drag, startPoint x: 933, startPoint y: 483, endPoint x: 582, endPoint y: 418, distance: 357.0
copy div "Make yourself stand out If proposed, your responses will be shared with the com…"
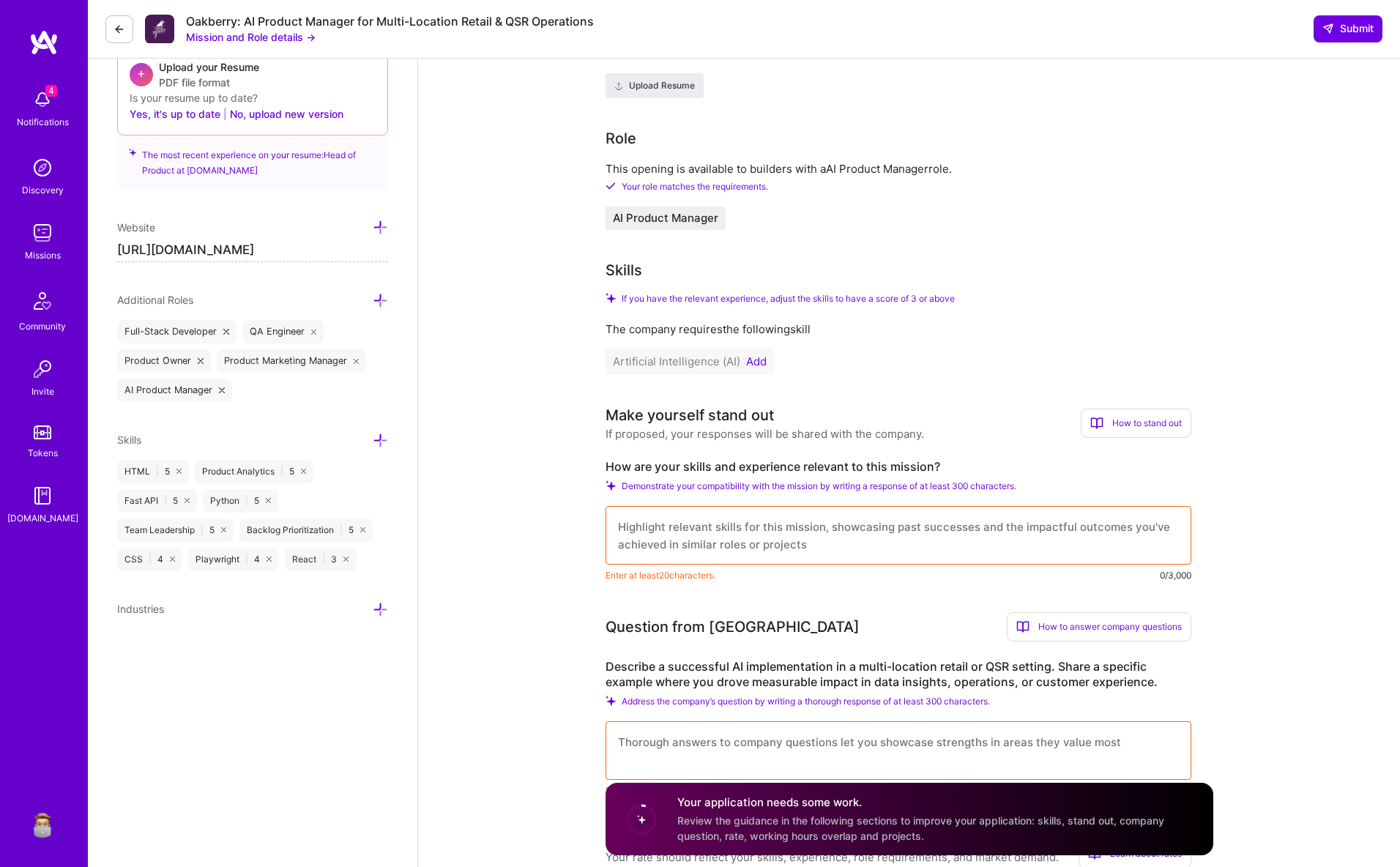
click at [704, 524] on textarea at bounding box center [898, 535] width 586 height 59
paste textarea "Make yourself stand out If proposed, your responses will be shared with the com…"
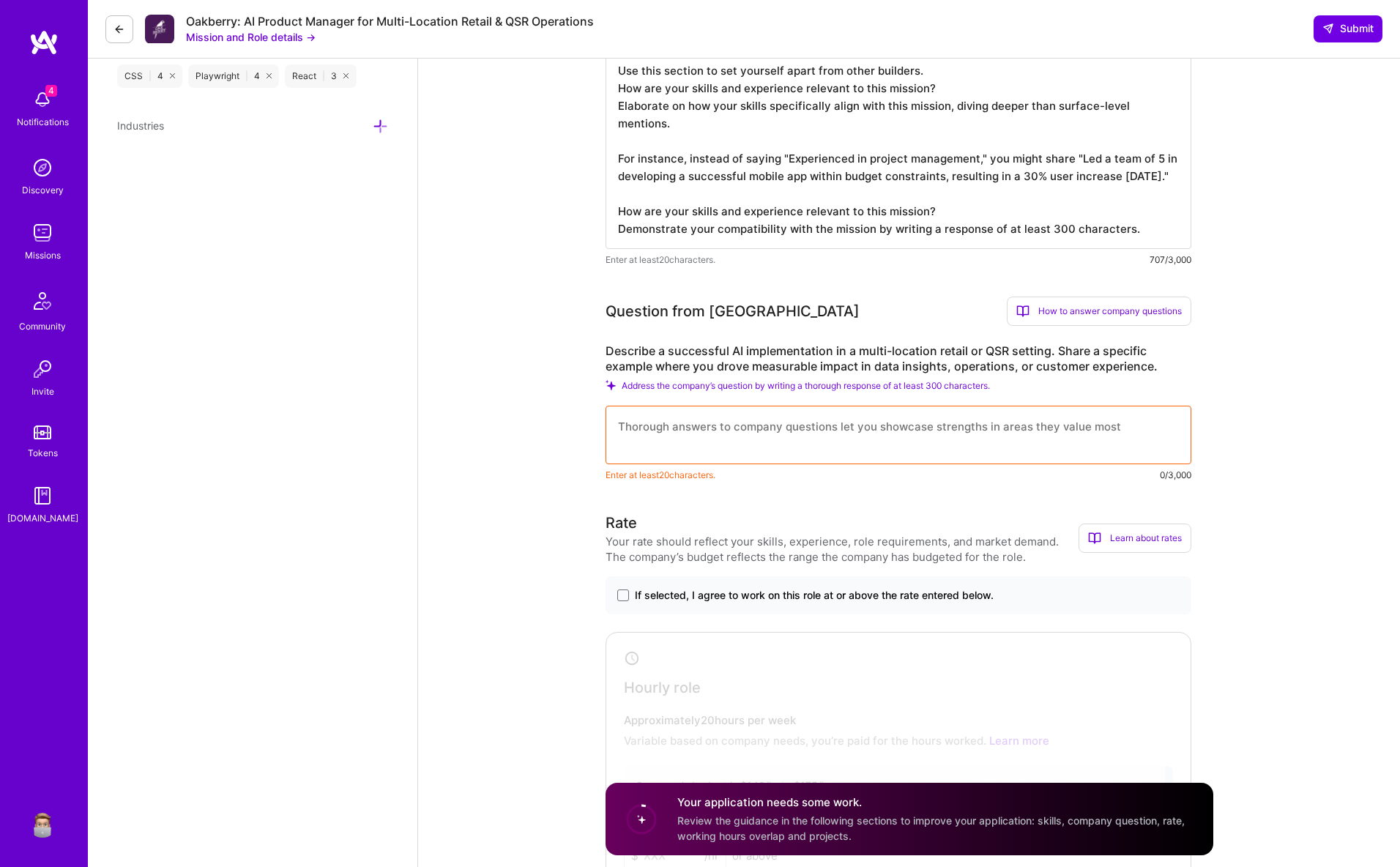
type textarea "Make yourself stand out If proposed, your responses will be shared with the com…"
click at [665, 442] on textarea at bounding box center [898, 435] width 586 height 59
paste textarea "Make yourself stand out If proposed, your responses will be shared with the com…"
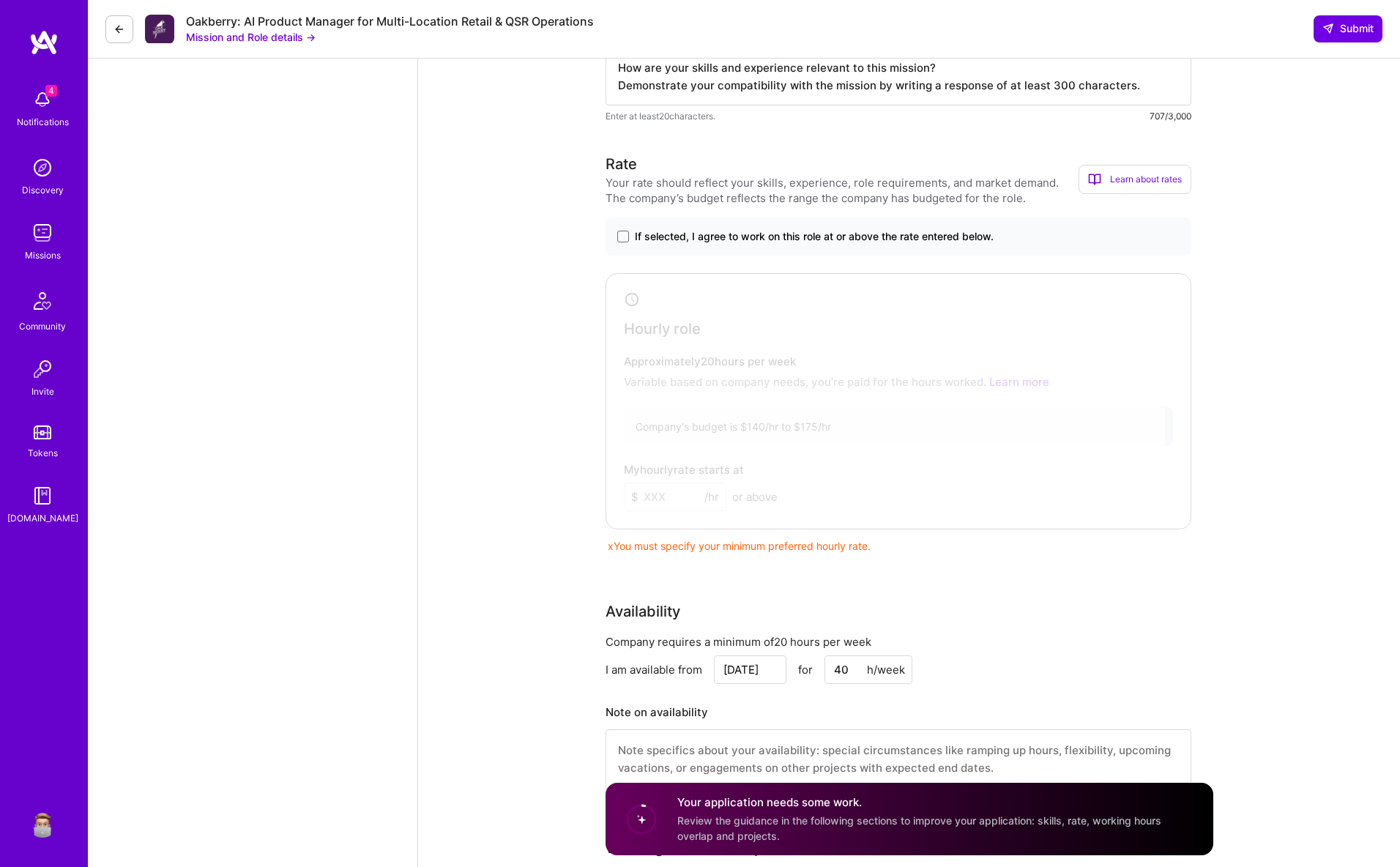
scroll to position [1454, 0]
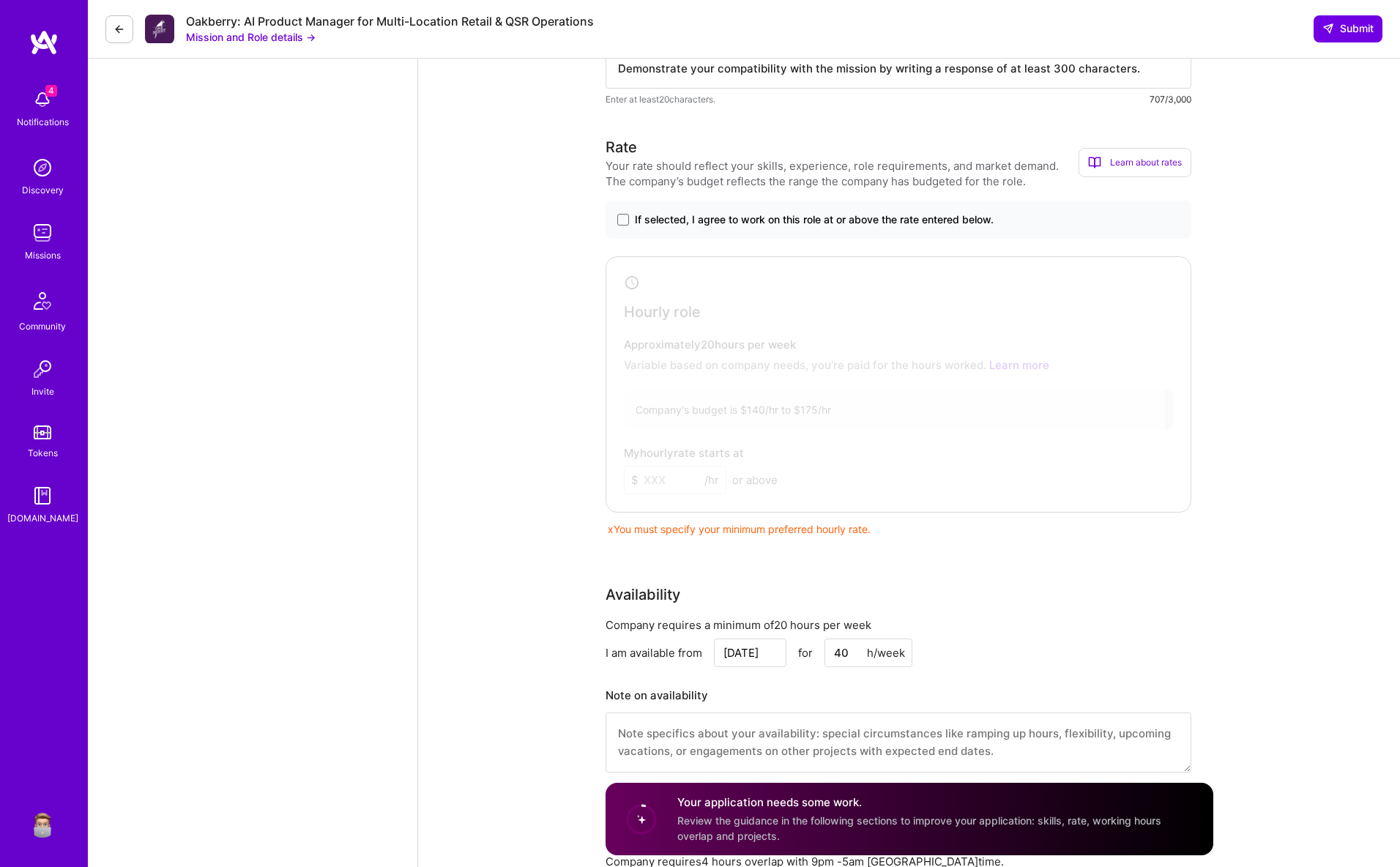
type textarea "Make yourself stand out If proposed, your responses will be shared with the com…"
click at [622, 205] on div "If selected, I agree to work on this role at or above the rate entered below." at bounding box center [898, 219] width 586 height 38
click at [621, 222] on span at bounding box center [623, 220] width 12 height 12
click at [0, 0] on input "If selected, I agree to work on this role at or above the rate entered below." at bounding box center [0, 0] width 0 height 0
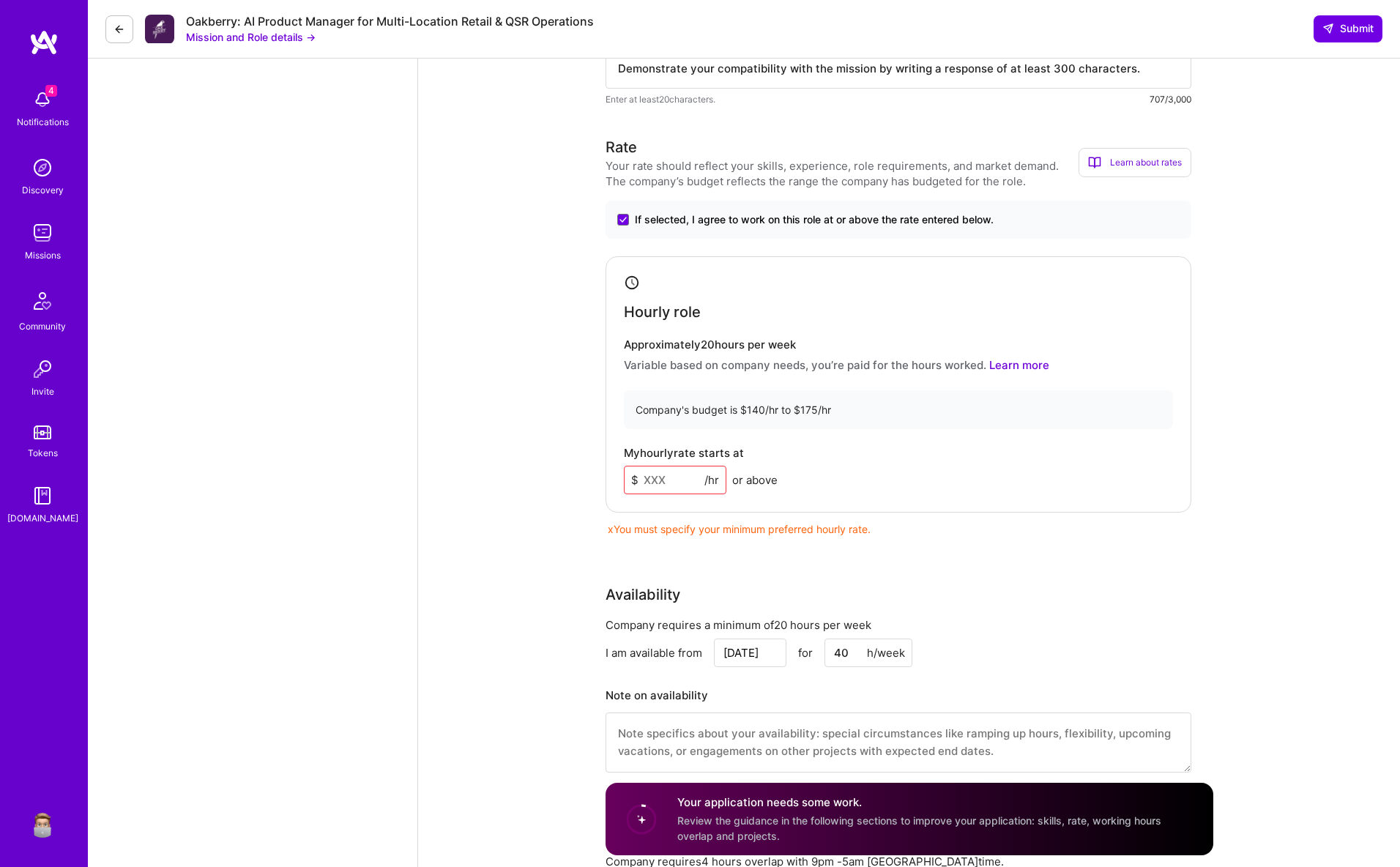
click at [671, 483] on input at bounding box center [675, 480] width 102 height 29
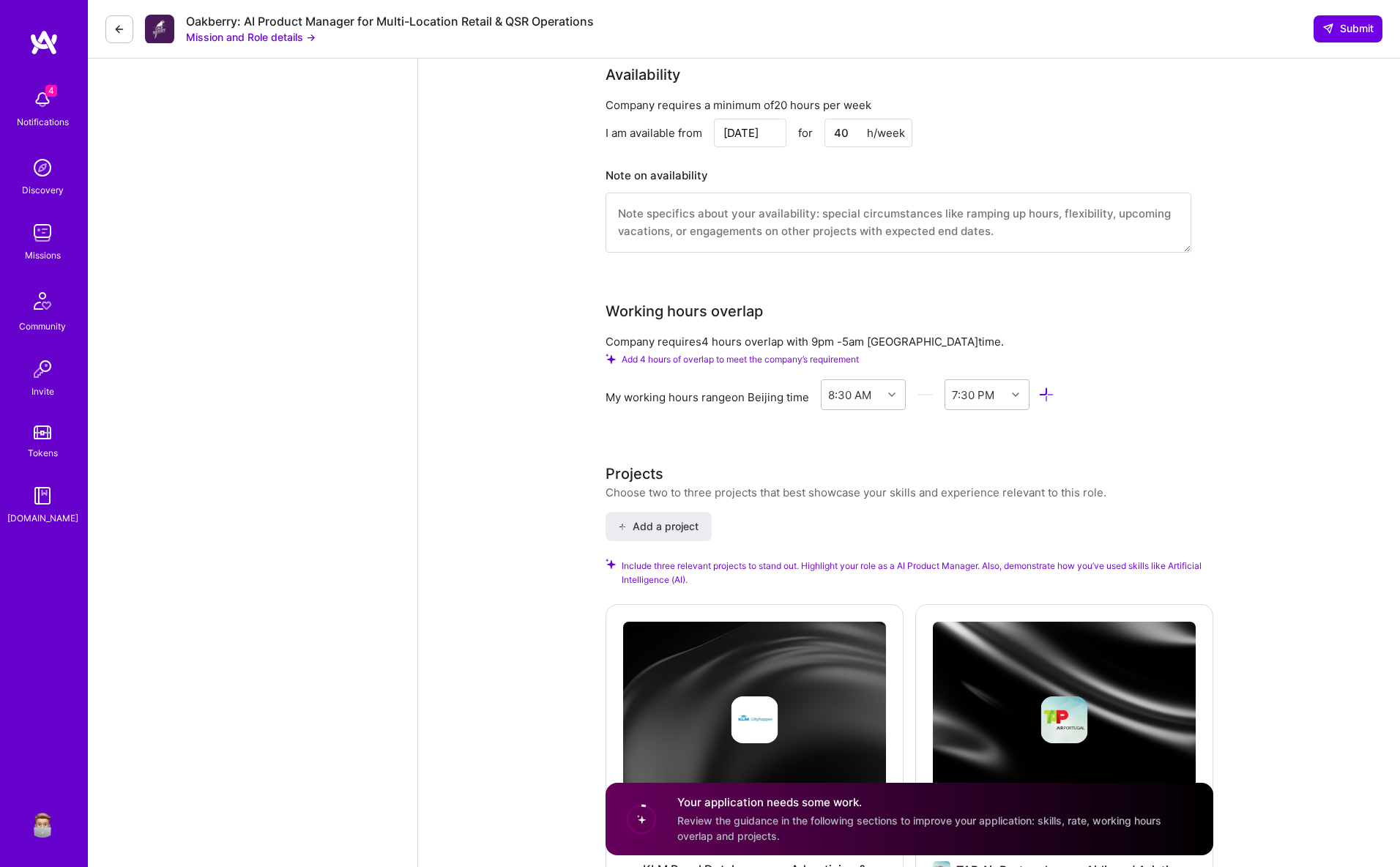
scroll to position [2170, 0]
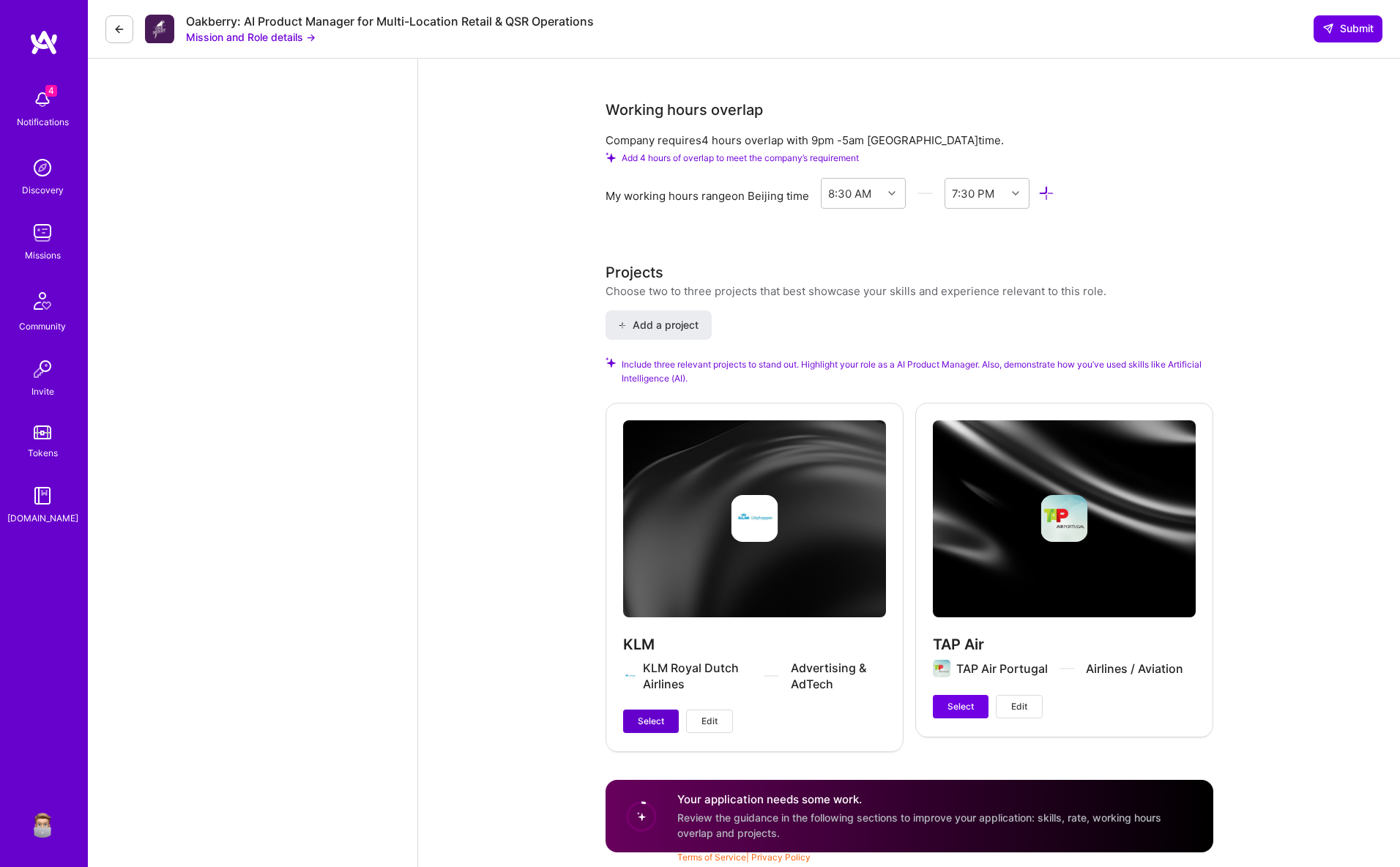
type input "234"
drag, startPoint x: 661, startPoint y: 714, endPoint x: 687, endPoint y: 718, distance: 26.3
click at [662, 714] on span "Select" at bounding box center [650, 721] width 26 height 13
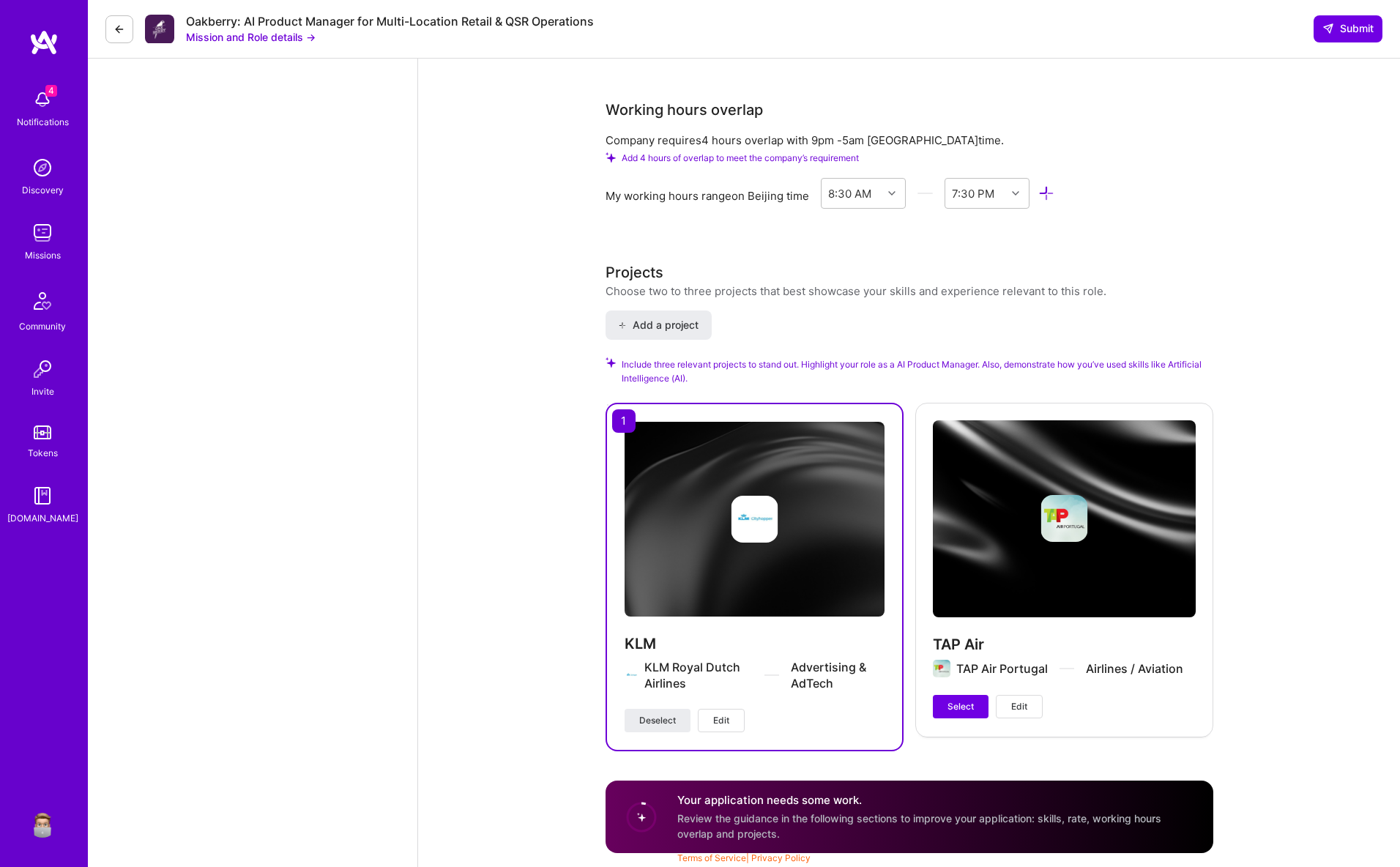
drag, startPoint x: 951, startPoint y: 708, endPoint x: 1077, endPoint y: 583, distance: 177.5
click at [952, 708] on span "Select" at bounding box center [960, 707] width 26 height 13
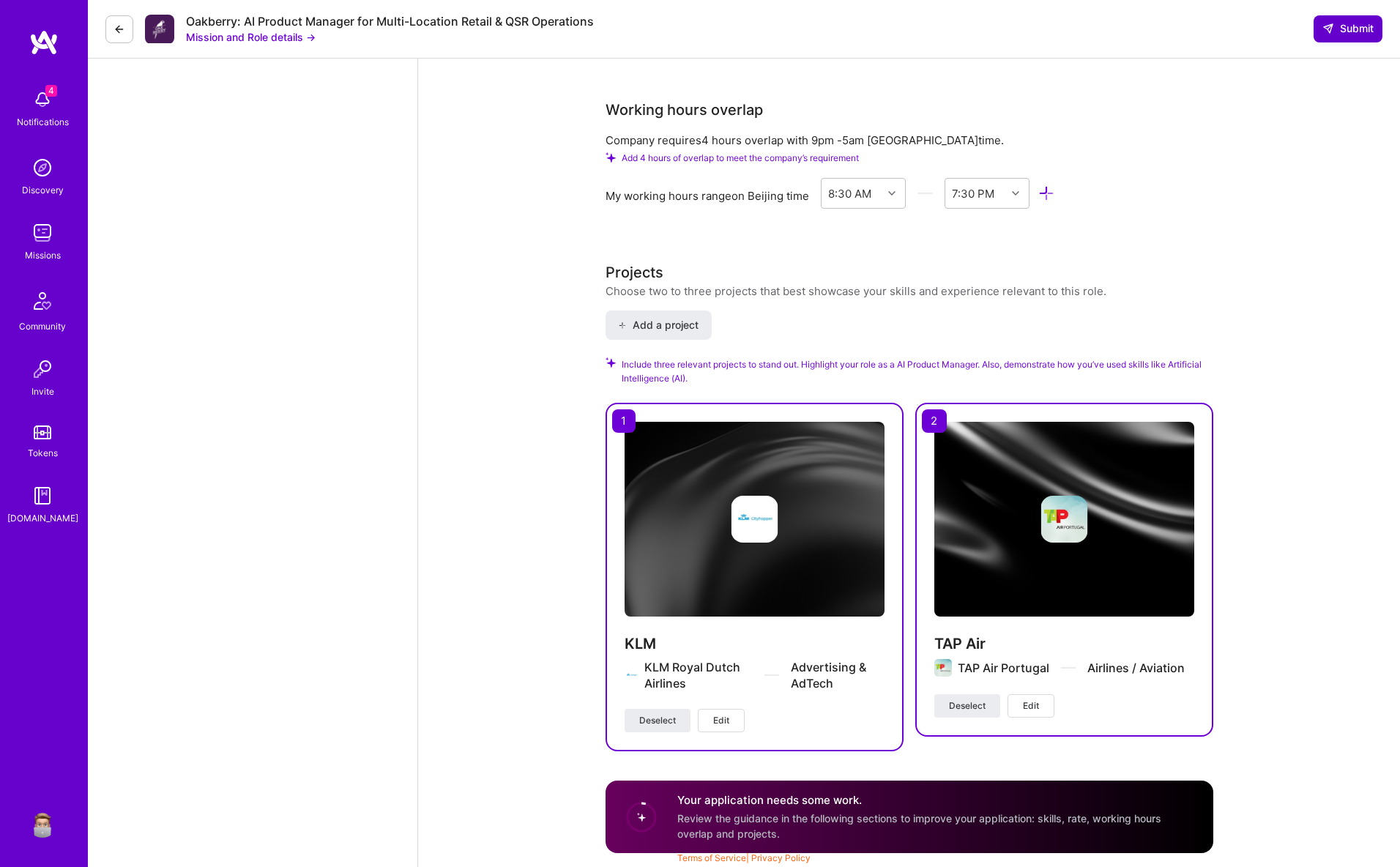
click at [1352, 29] on span "Submit" at bounding box center [1348, 28] width 51 height 14
drag, startPoint x: 1345, startPoint y: 29, endPoint x: 1323, endPoint y: 35, distance: 22.8
click at [1345, 29] on span "Submit" at bounding box center [1348, 28] width 51 height 14
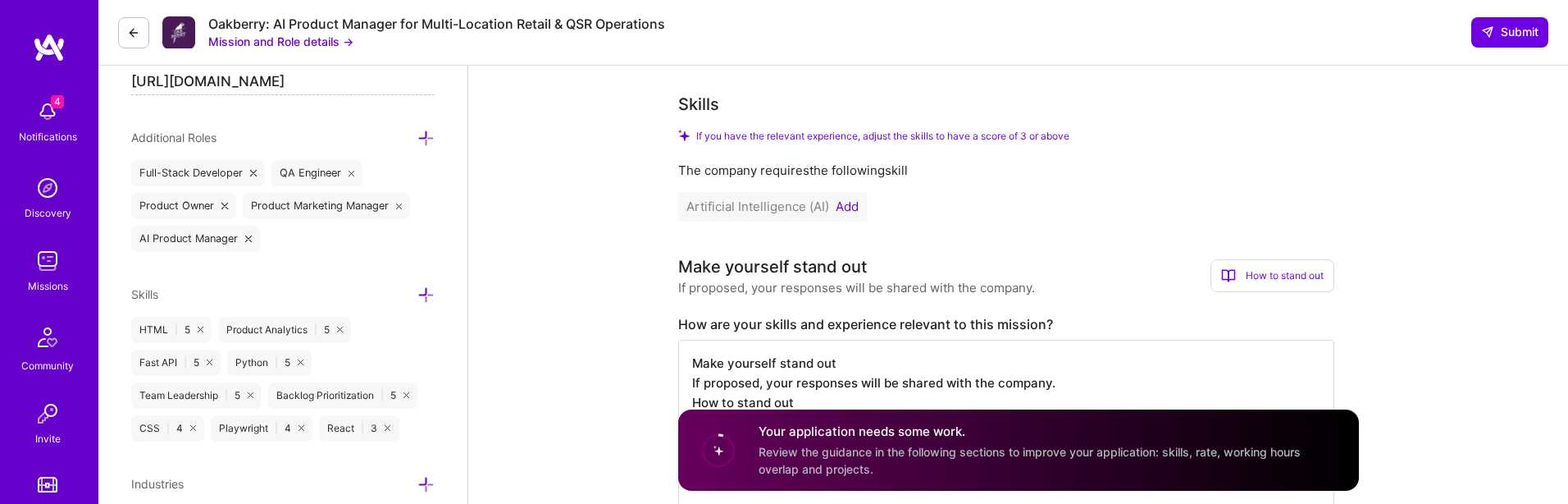
scroll to position [2, 0]
click at [1505, 35] on span "Submit" at bounding box center [1510, 31] width 57 height 16
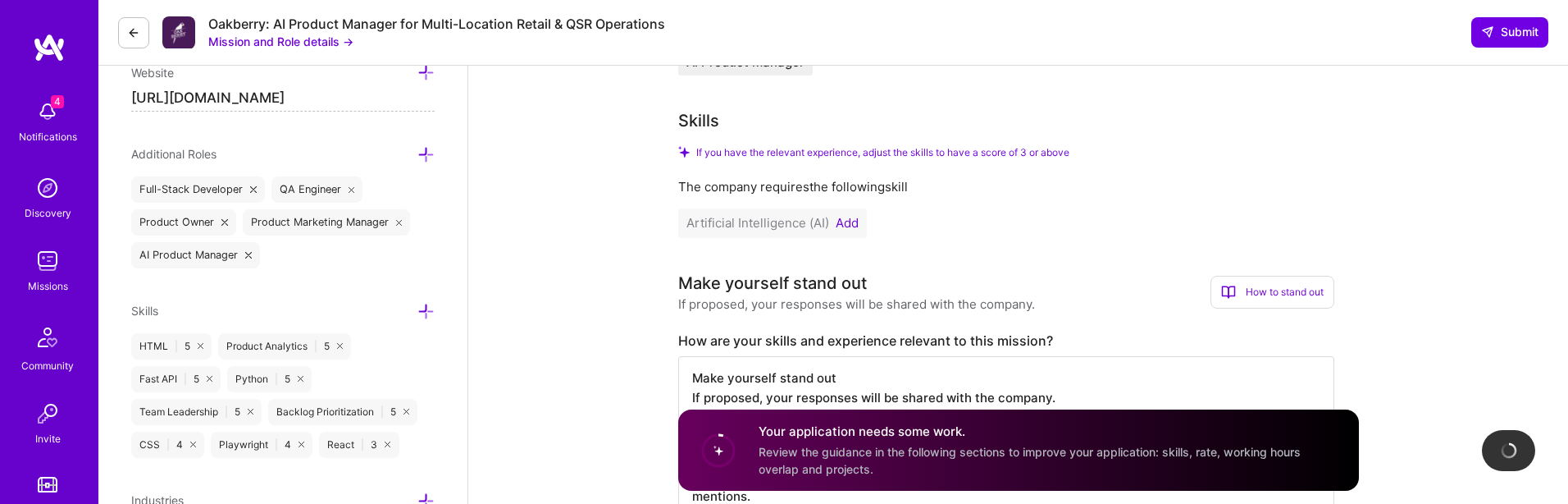
scroll to position [656, 0]
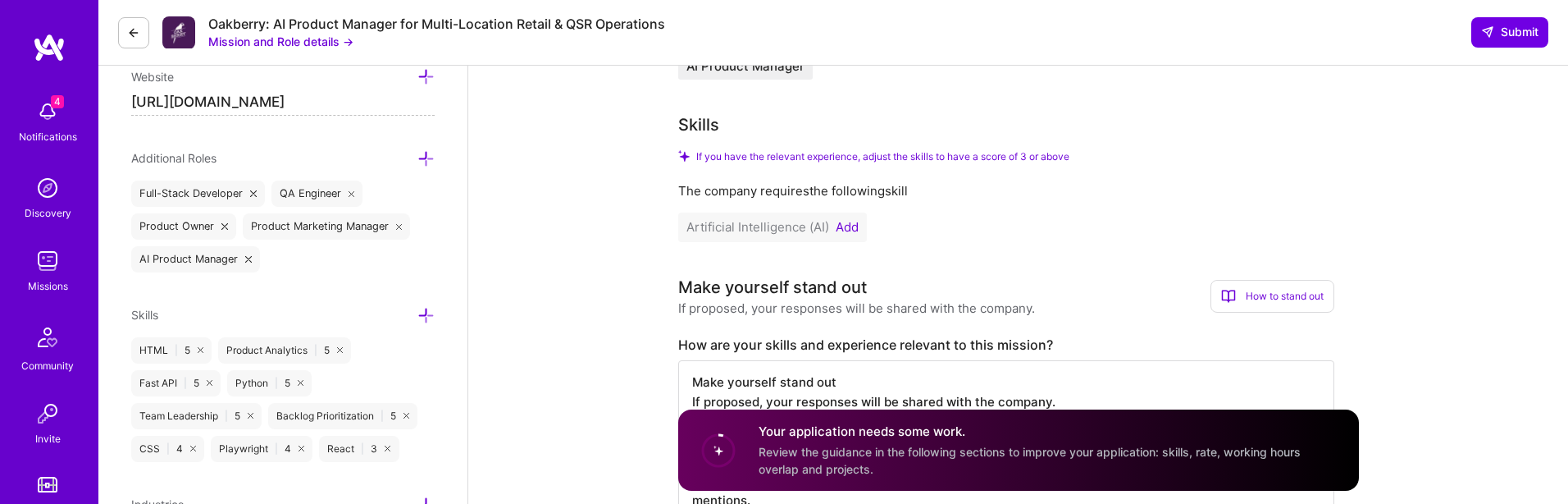
click at [847, 227] on button "Add" at bounding box center [847, 228] width 23 height 13
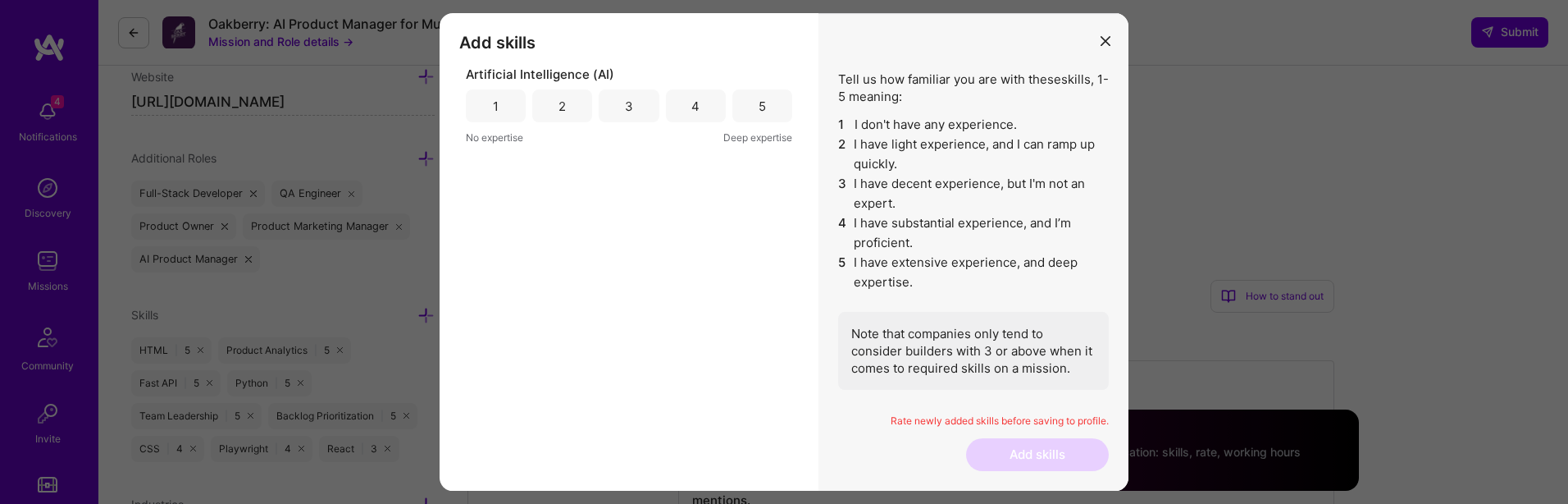
click at [769, 97] on div "5" at bounding box center [762, 105] width 60 height 33
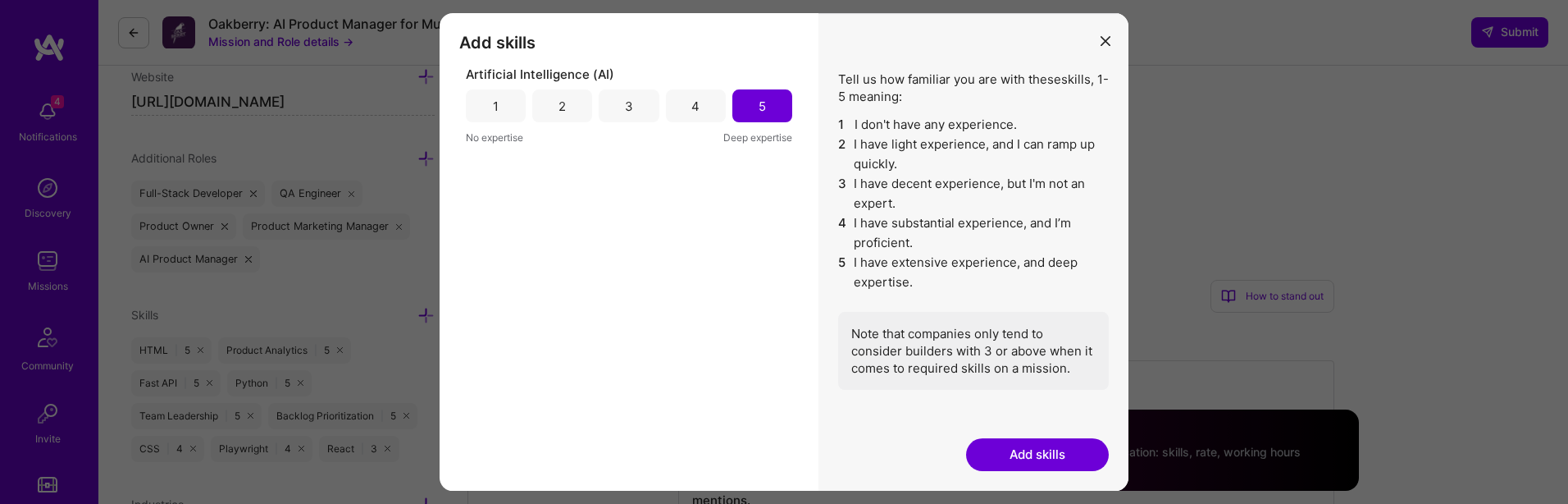
drag, startPoint x: 1025, startPoint y: 452, endPoint x: 969, endPoint y: 423, distance: 63.1
click at [1025, 452] on button "Add skills" at bounding box center [1038, 454] width 143 height 33
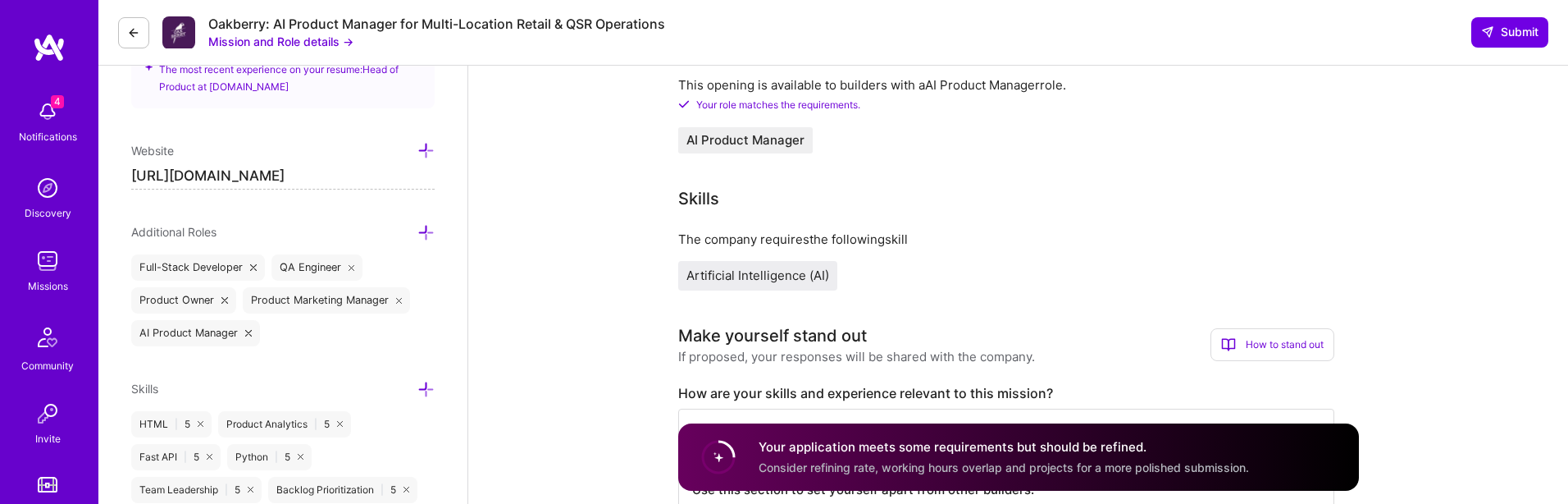
scroll to position [575, 0]
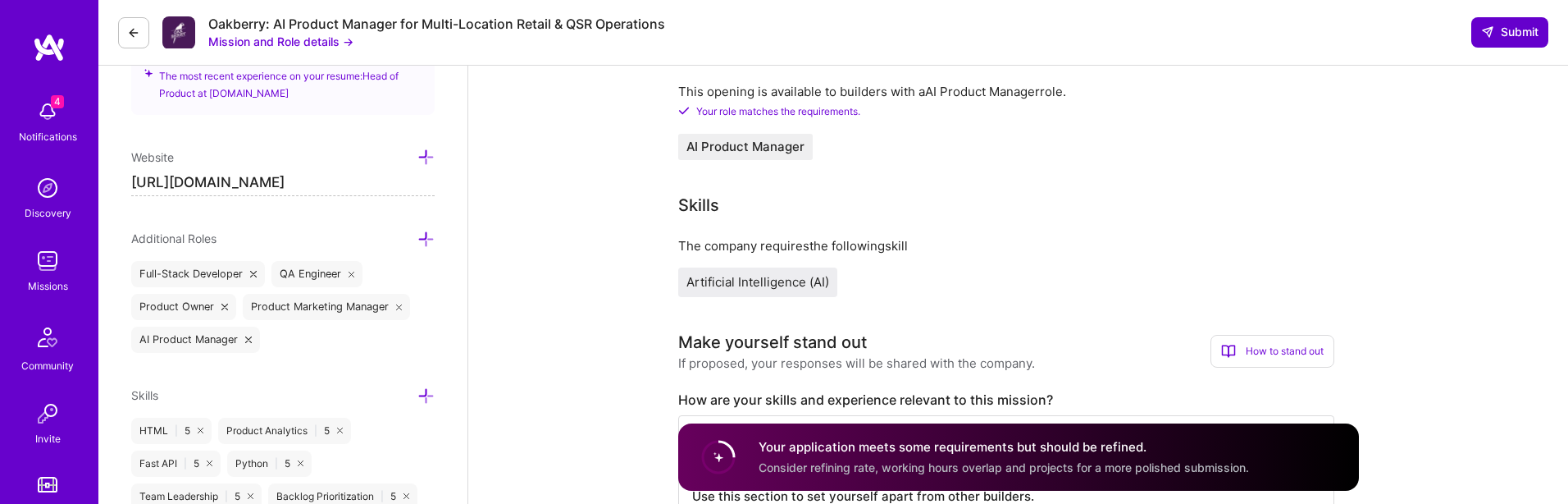
click at [1532, 26] on span "Submit" at bounding box center [1510, 31] width 57 height 16
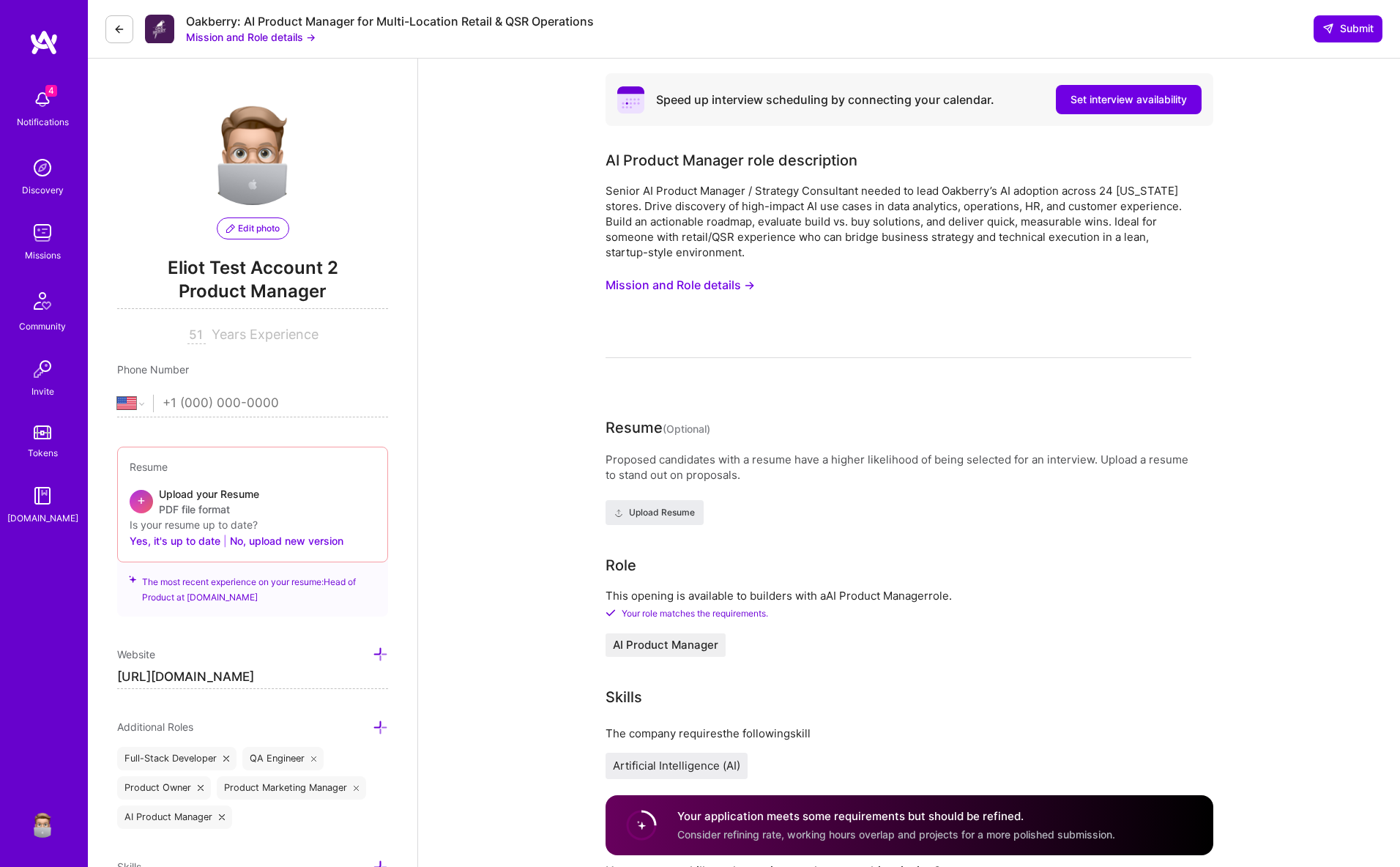
scroll to position [3, 0]
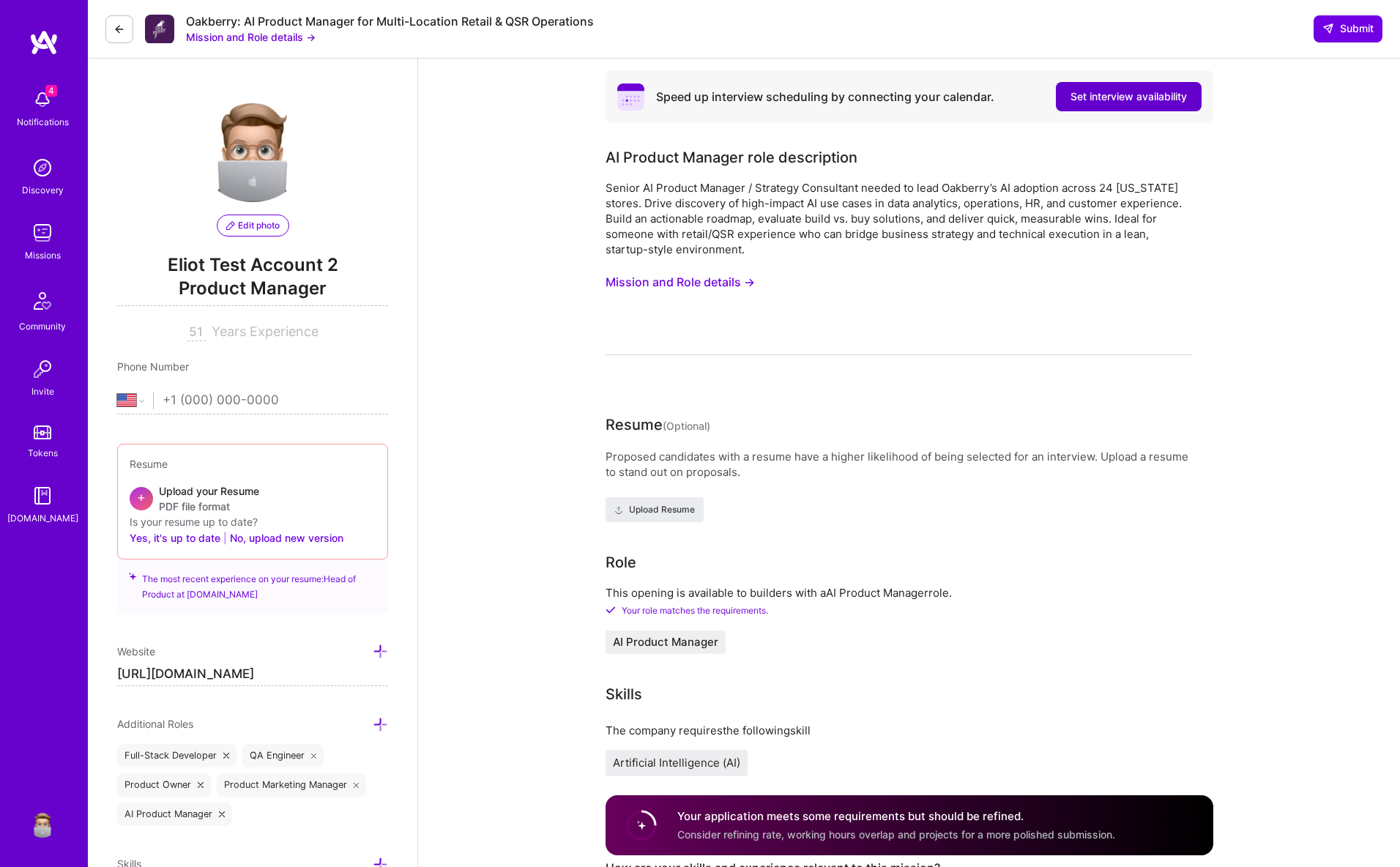
click at [1089, 97] on span "Set interview availability" at bounding box center [1128, 96] width 117 height 14
click at [1337, 32] on span "Submit" at bounding box center [1348, 28] width 51 height 14
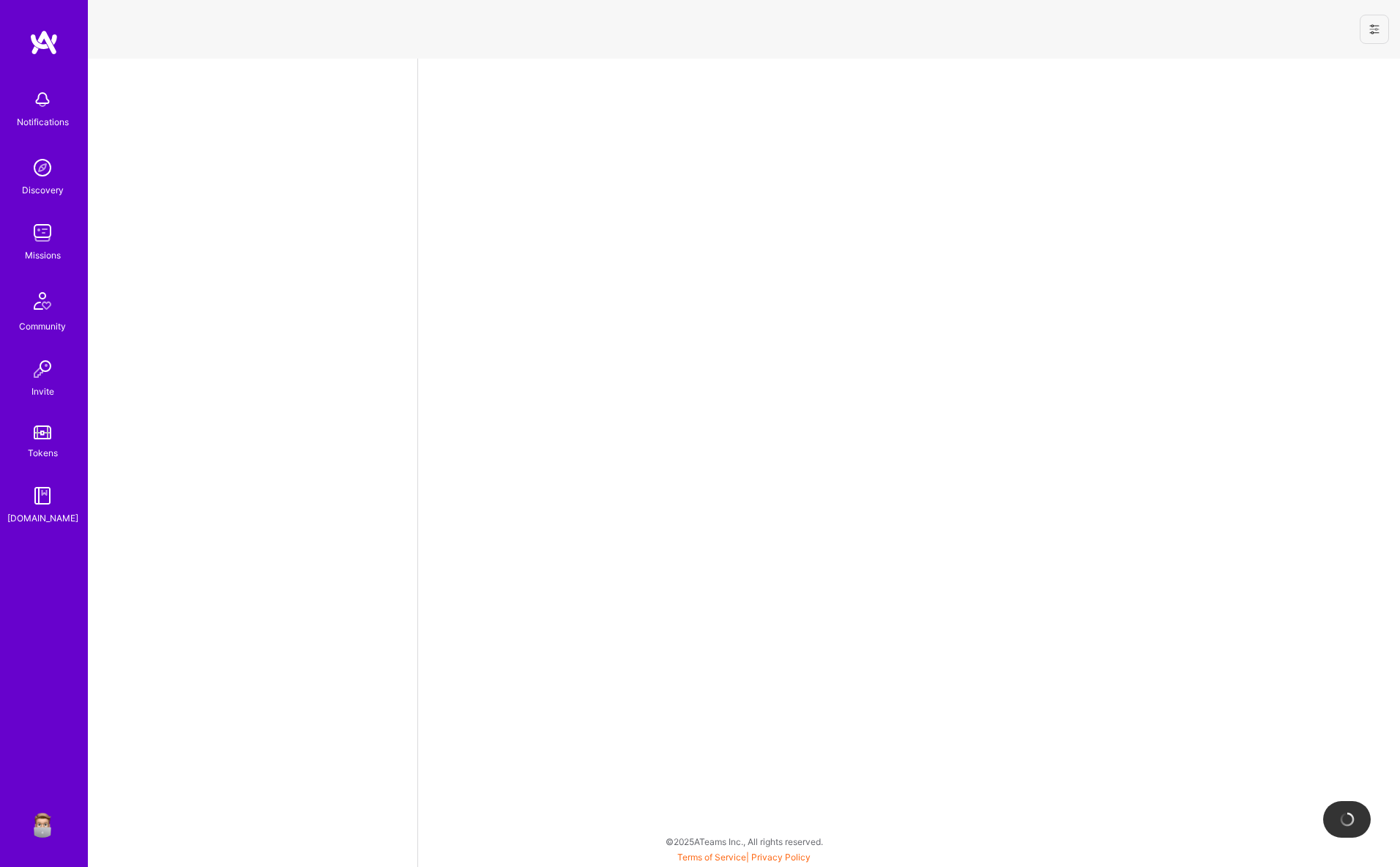
select select "US"
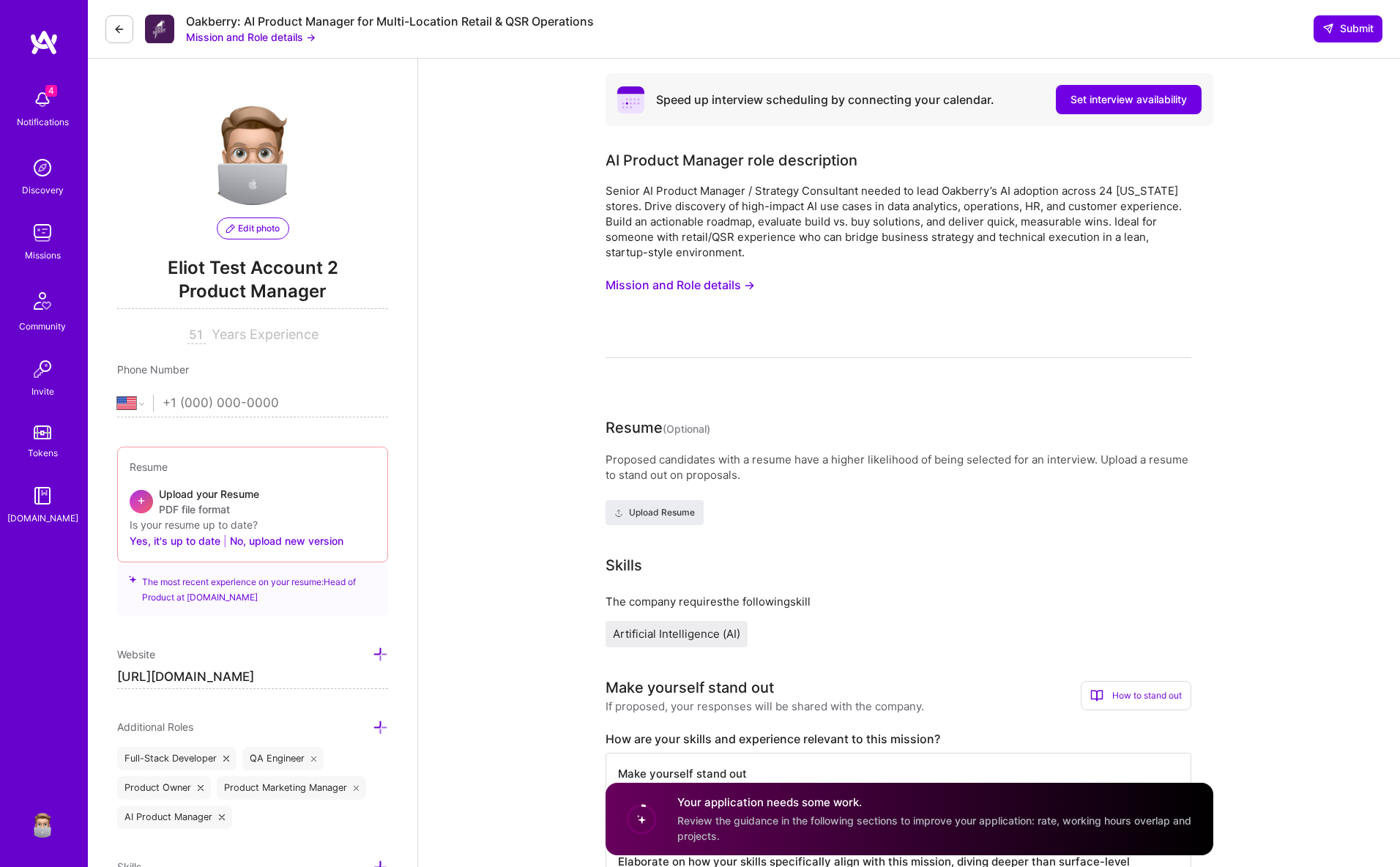
click at [123, 34] on icon at bounding box center [119, 29] width 12 height 12
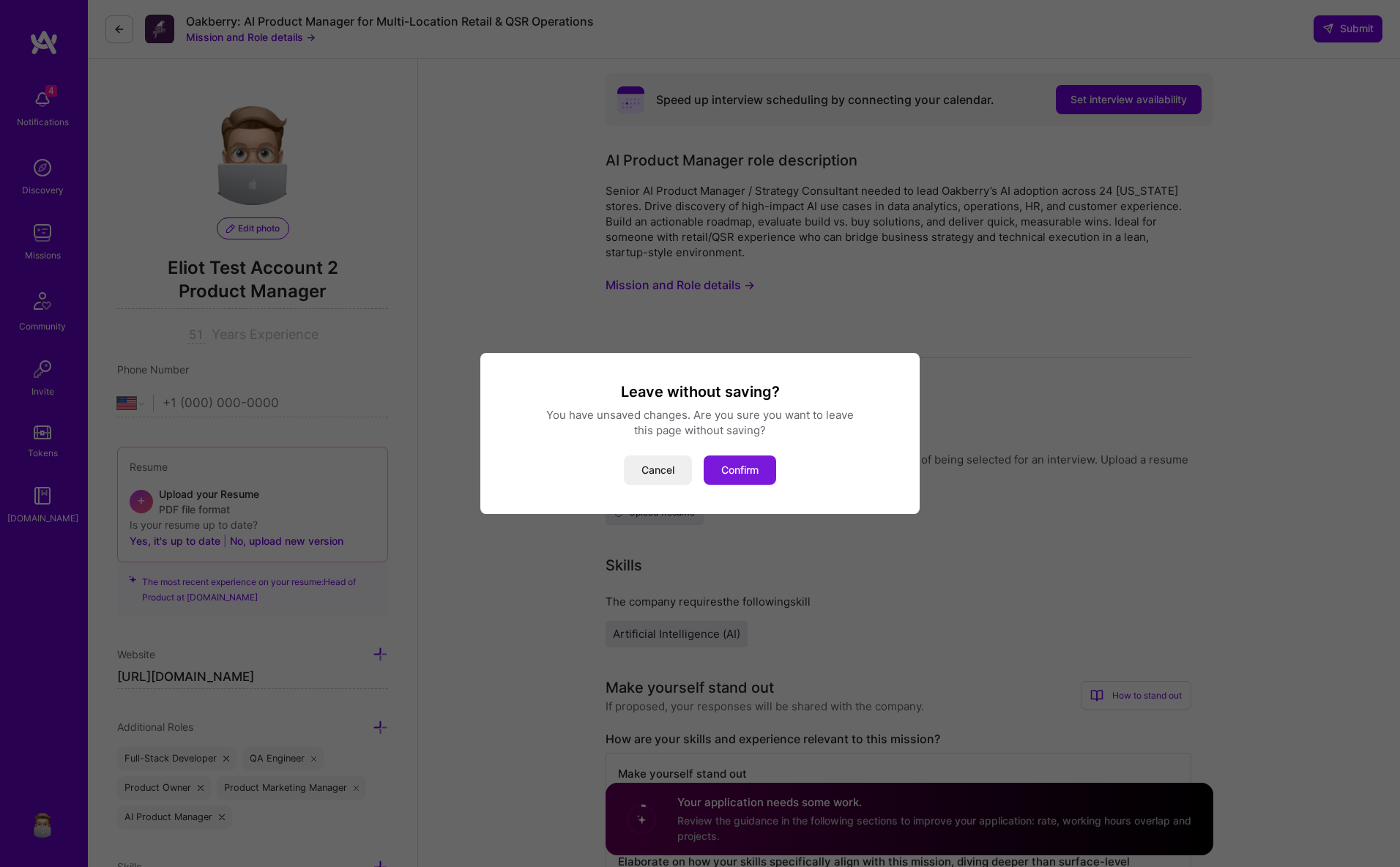
click at [757, 474] on button "Confirm" at bounding box center [739, 470] width 72 height 29
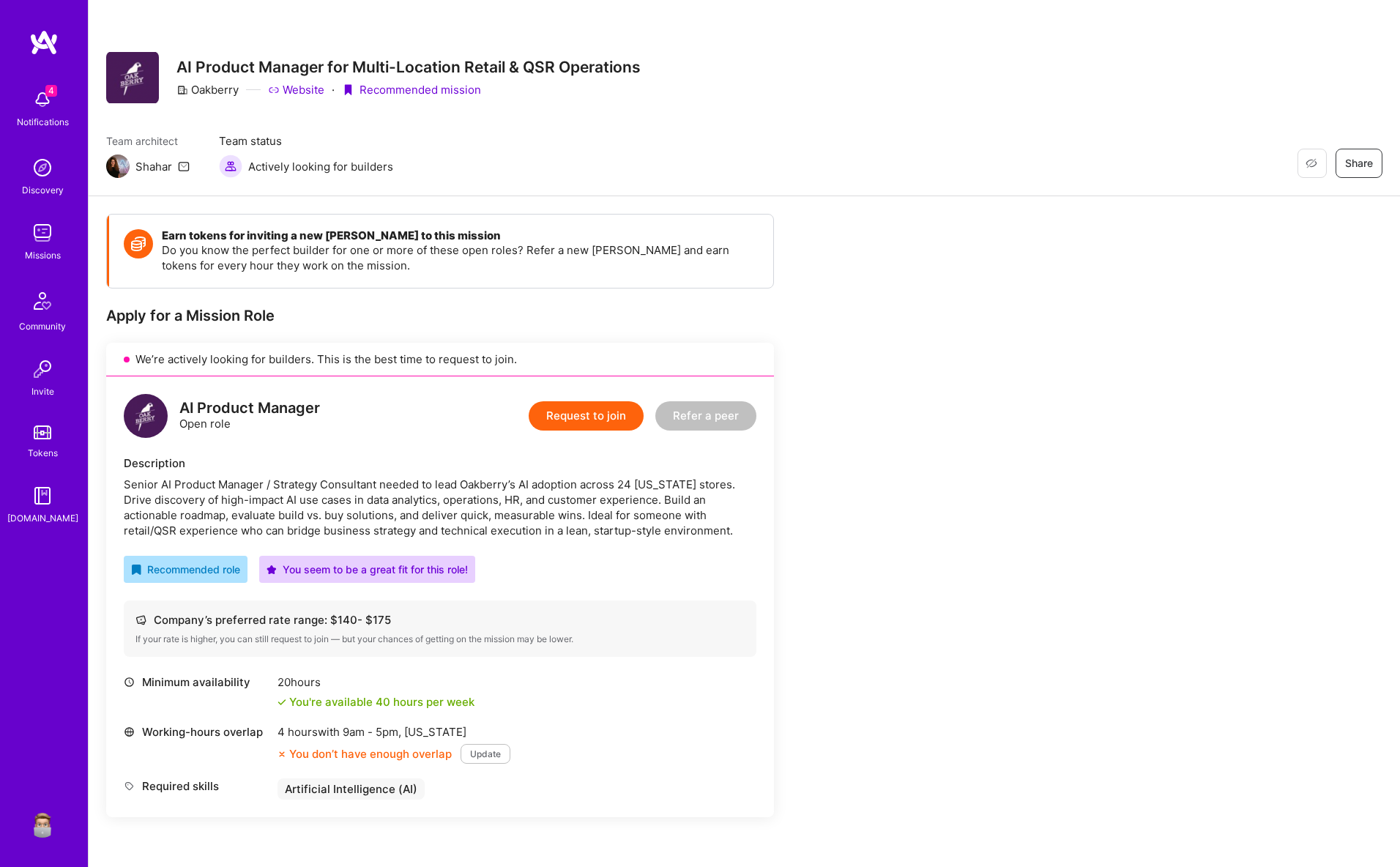
click at [570, 419] on button "Request to join" at bounding box center [586, 415] width 115 height 29
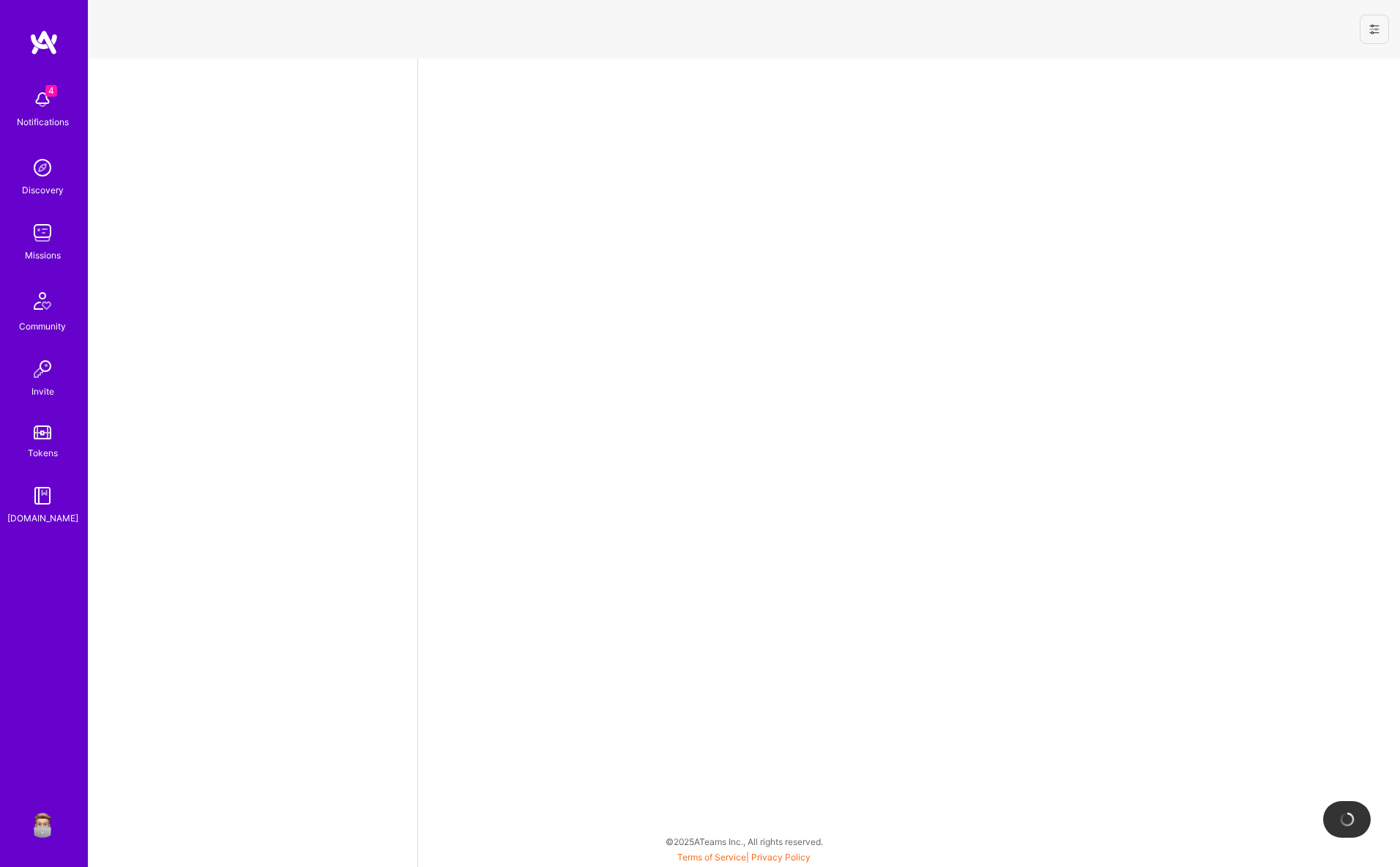
select select "US"
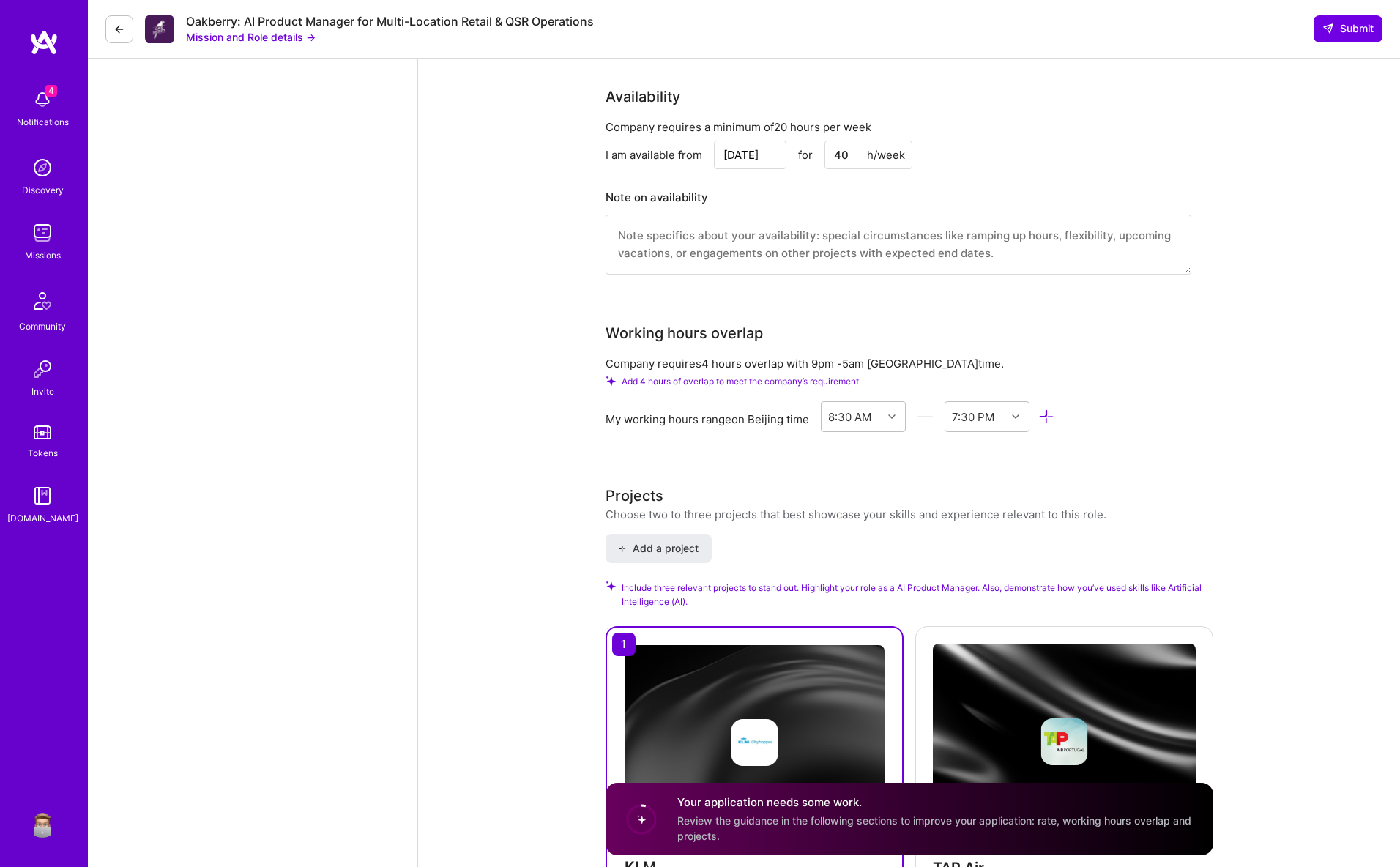
scroll to position [2017, 0]
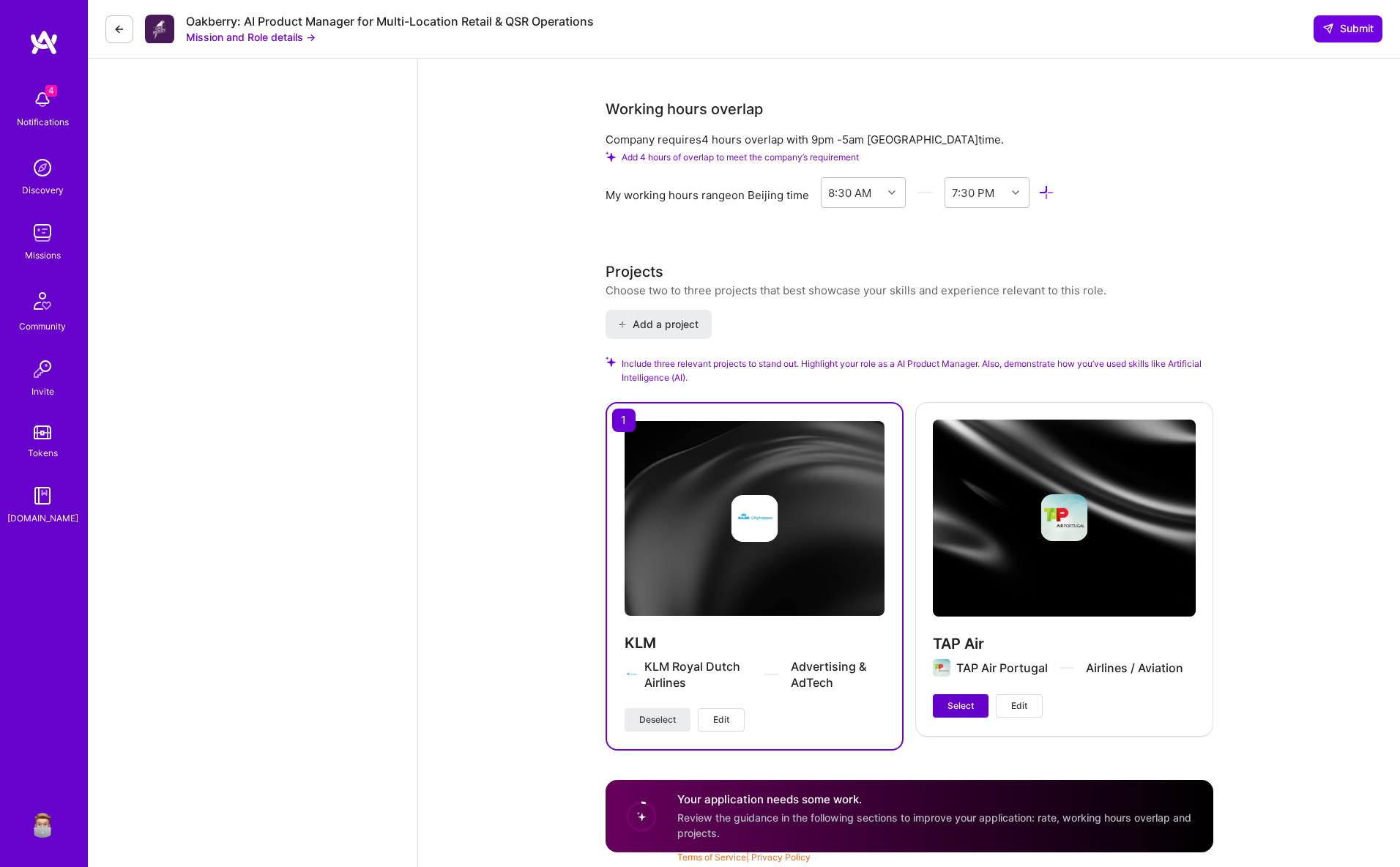
click at [955, 715] on button "Select" at bounding box center [960, 706] width 55 height 24
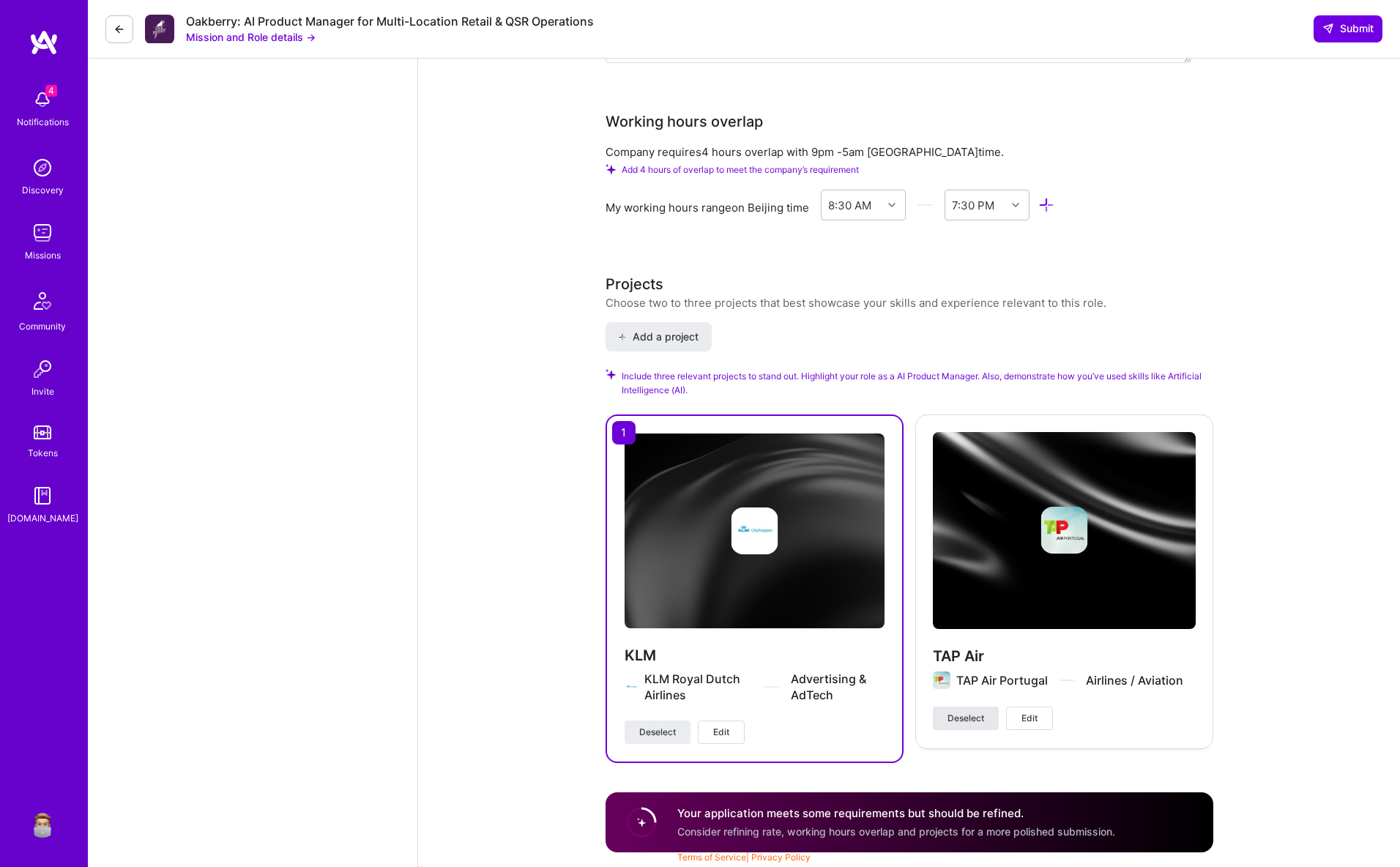
scroll to position [2004, 0]
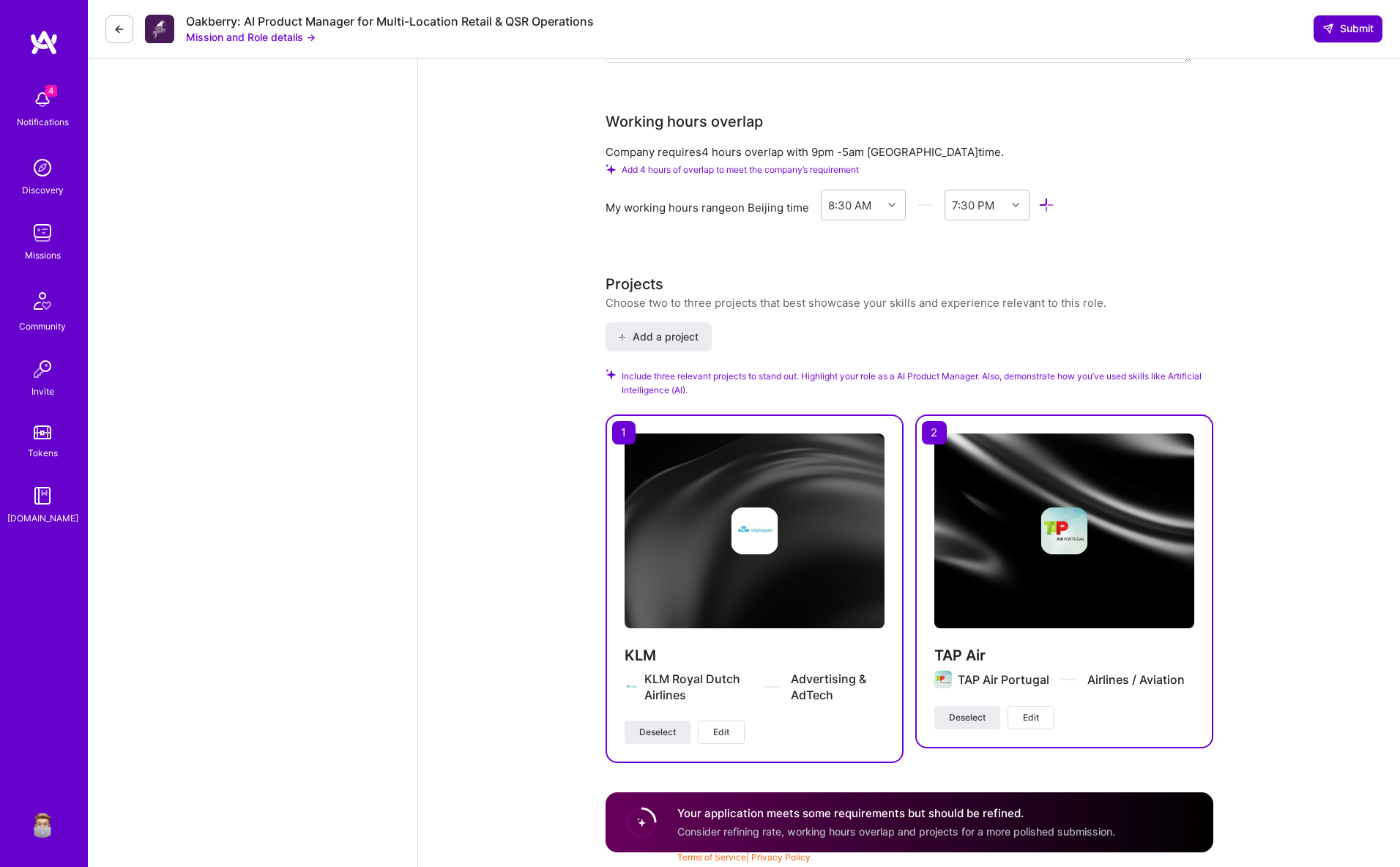
click at [1337, 35] on span "Submit" at bounding box center [1348, 28] width 51 height 14
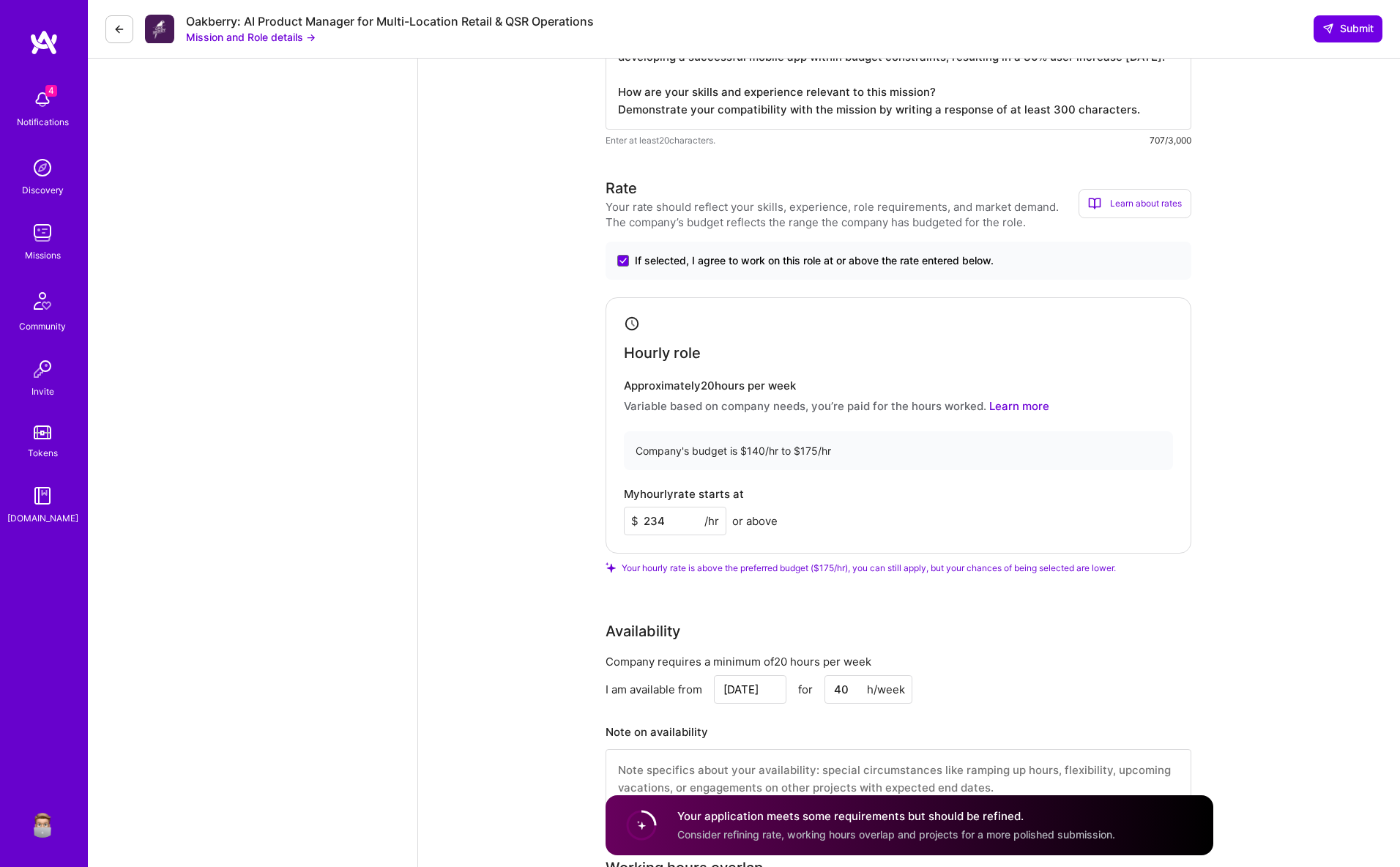
scroll to position [1397, 0]
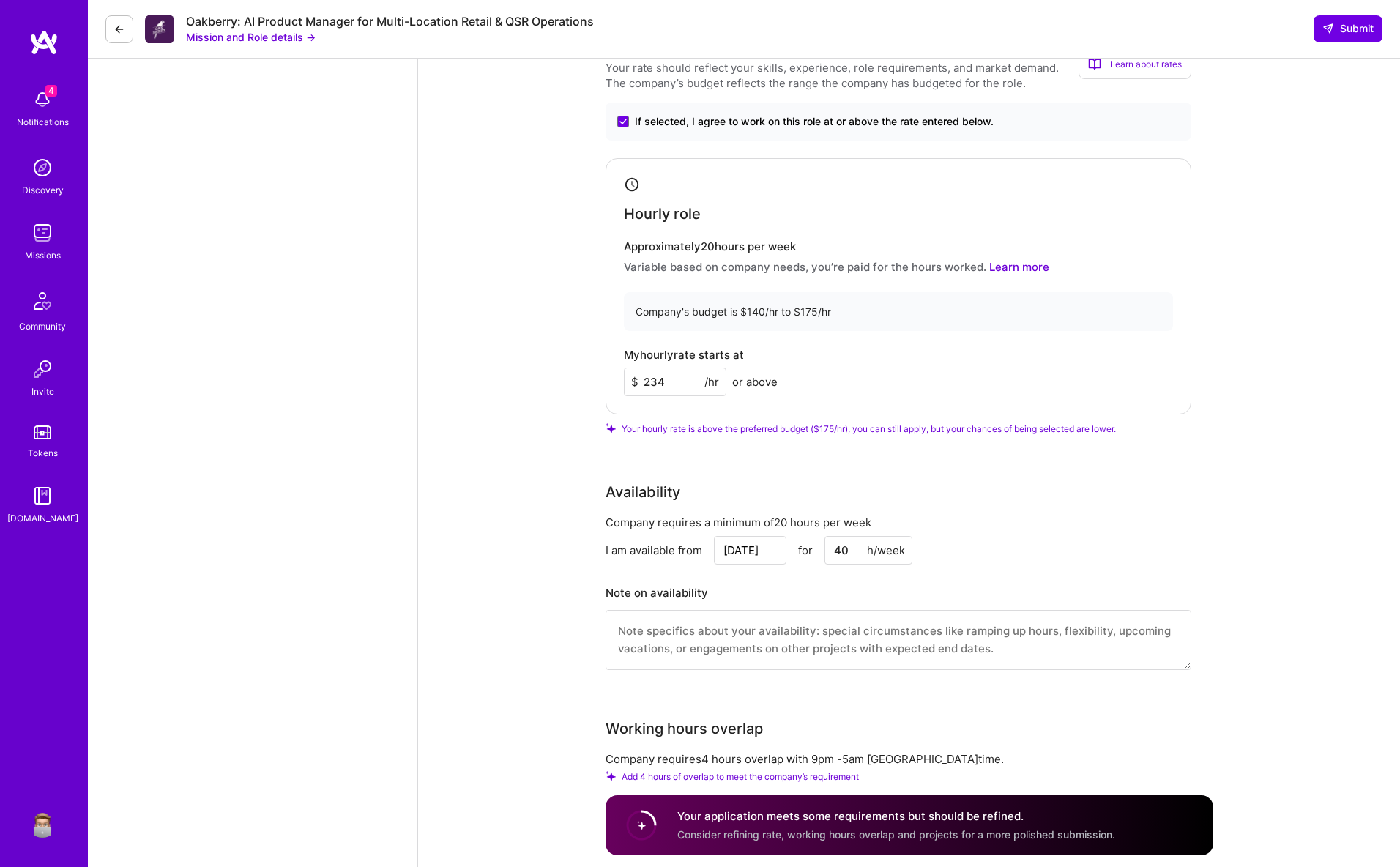
drag, startPoint x: 671, startPoint y: 384, endPoint x: 609, endPoint y: 384, distance: 62.0
click at [609, 384] on div "Hourly role Approximately 20 hours per week Variable based on company needs, yo…" at bounding box center [898, 285] width 586 height 256
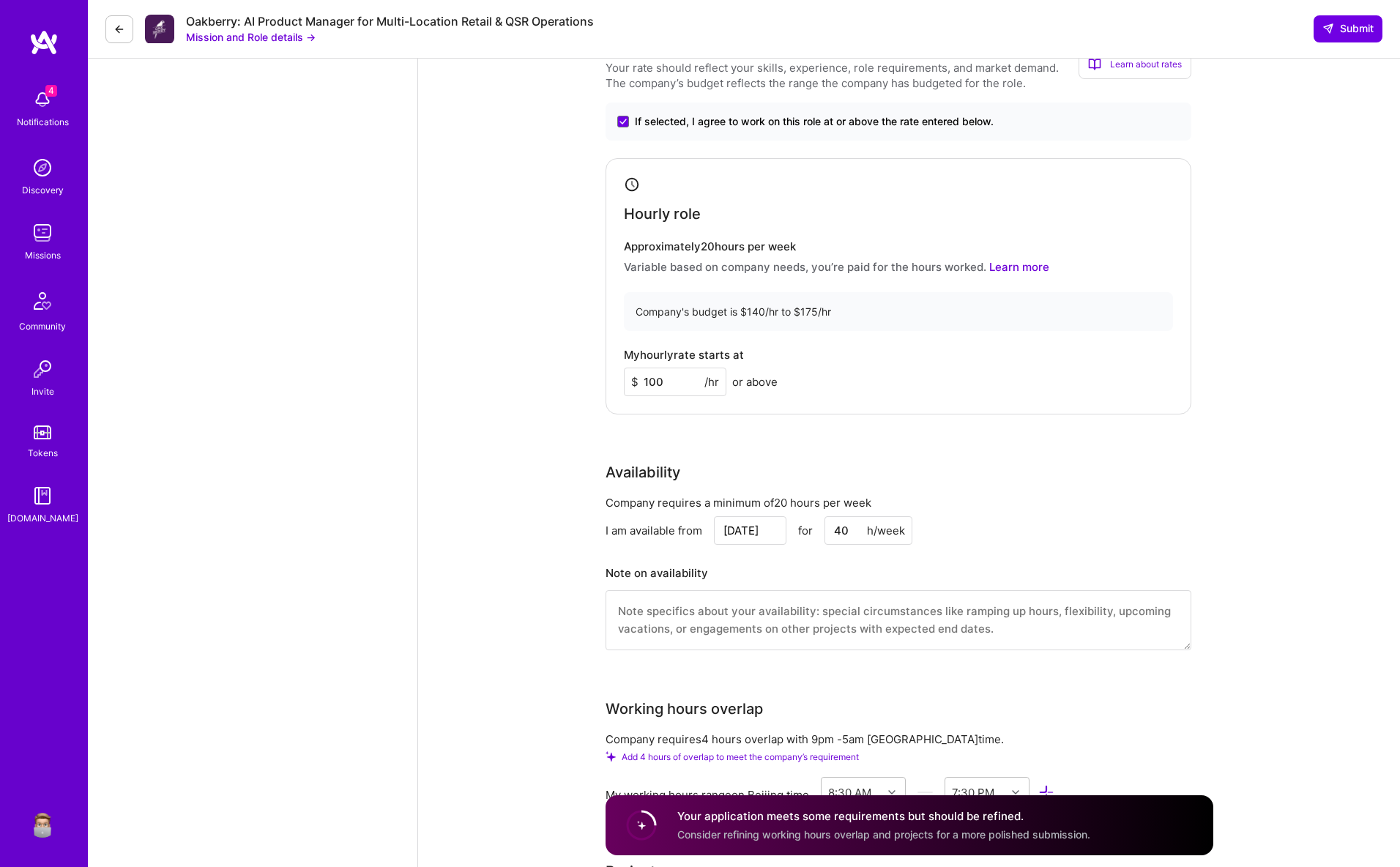
click at [593, 391] on div "Speed up interview scheduling by connecting your calendar. Set interview availa…" at bounding box center [909, 57] width 982 height 2792
drag, startPoint x: 656, startPoint y: 379, endPoint x: 626, endPoint y: 376, distance: 30.1
click at [626, 376] on input "100" at bounding box center [675, 383] width 102 height 29
type input "1"
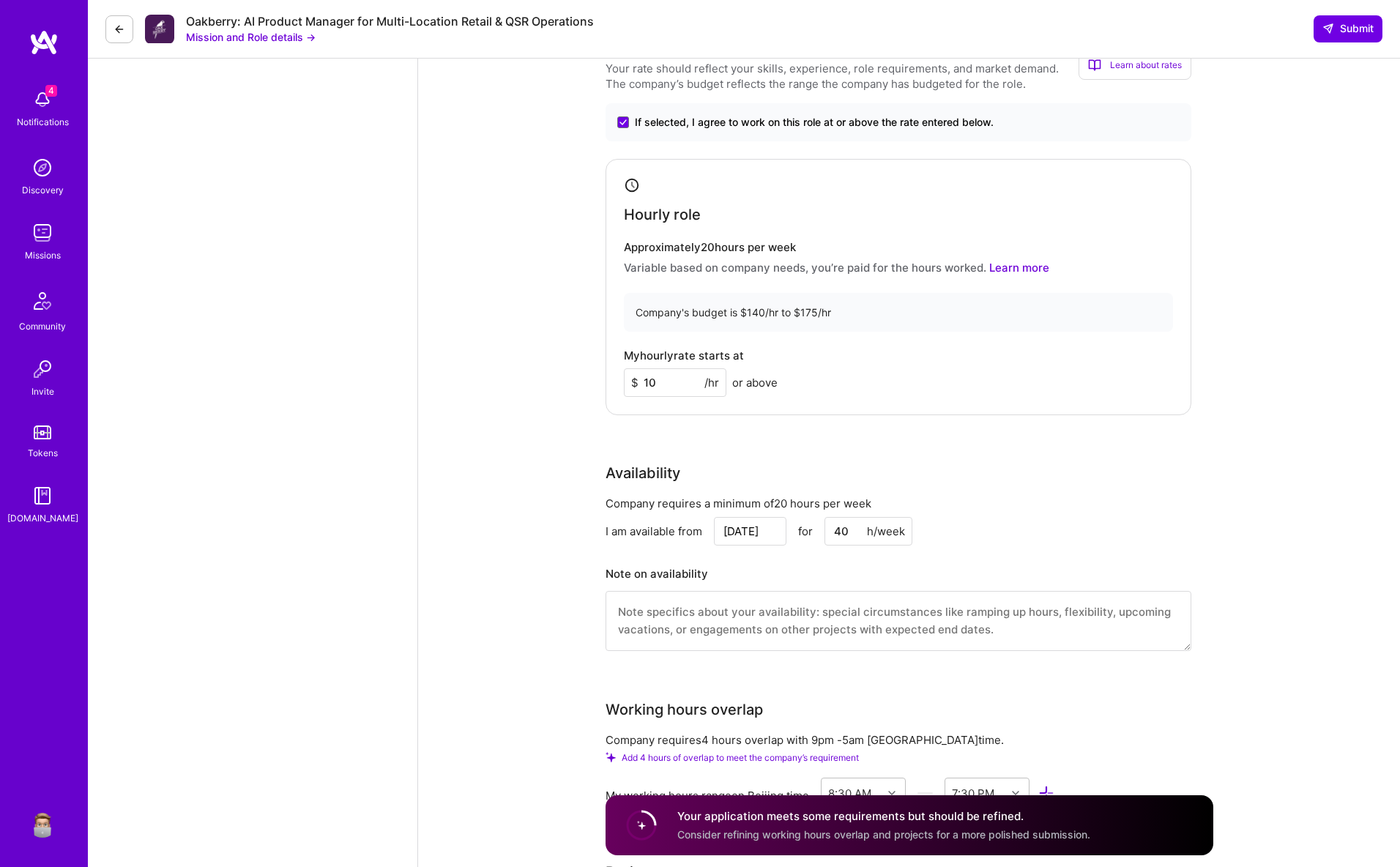
type input "100"
click at [452, 281] on div "Speed up interview scheduling by connecting your calendar. Set interview availa…" at bounding box center [909, 58] width 982 height 2792
click at [1366, 31] on span "Submit" at bounding box center [1348, 28] width 51 height 14
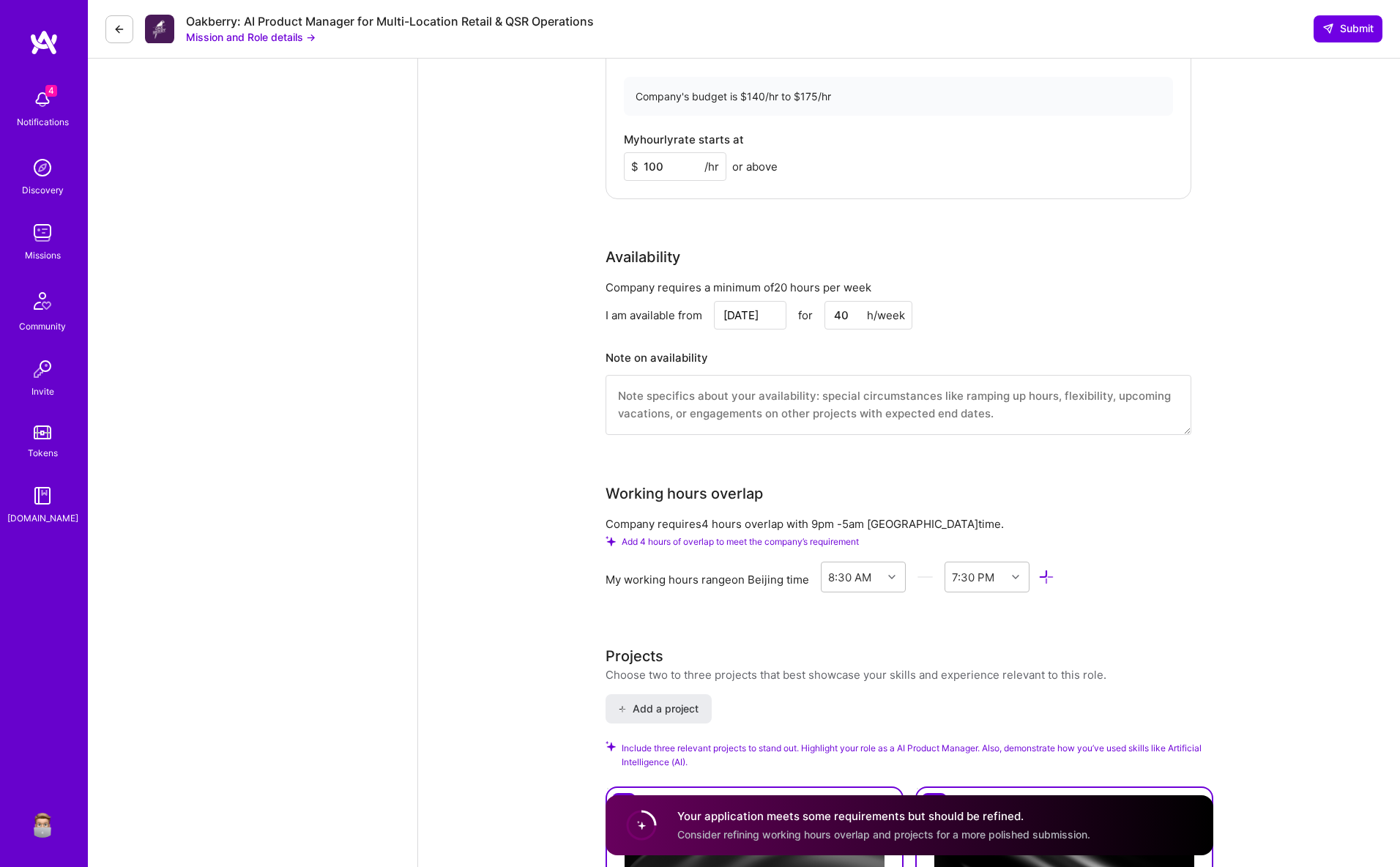
scroll to position [1614, 0]
drag, startPoint x: 849, startPoint y: 316, endPoint x: 806, endPoint y: 313, distance: 43.1
click at [806, 313] on div "Aug 28 for 40 h/week" at bounding box center [813, 314] width 198 height 29
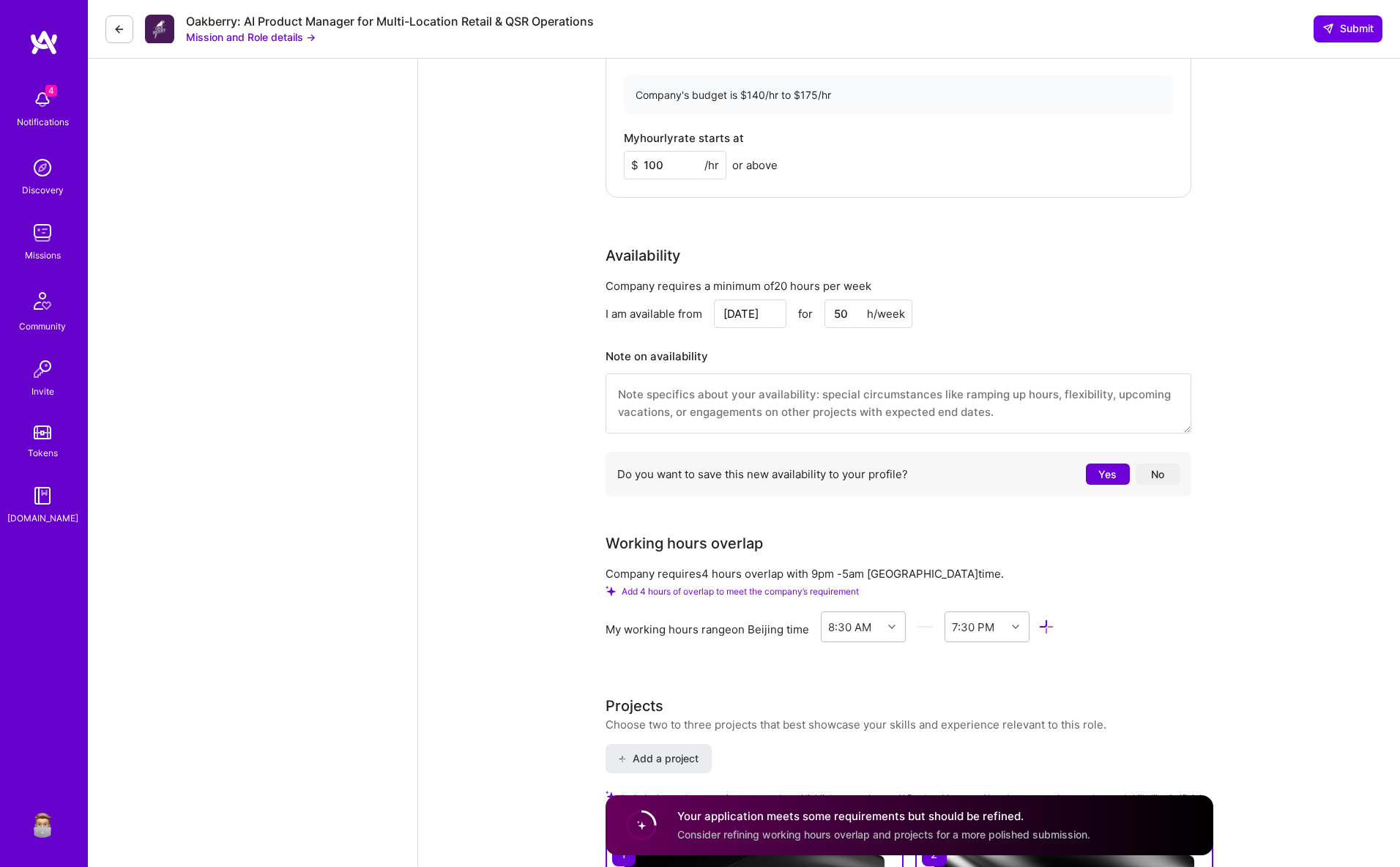
type input "50"
drag, startPoint x: 1107, startPoint y: 470, endPoint x: 1100, endPoint y: 475, distance: 8.6
click at [1107, 470] on button "Yes" at bounding box center [1108, 473] width 44 height 21
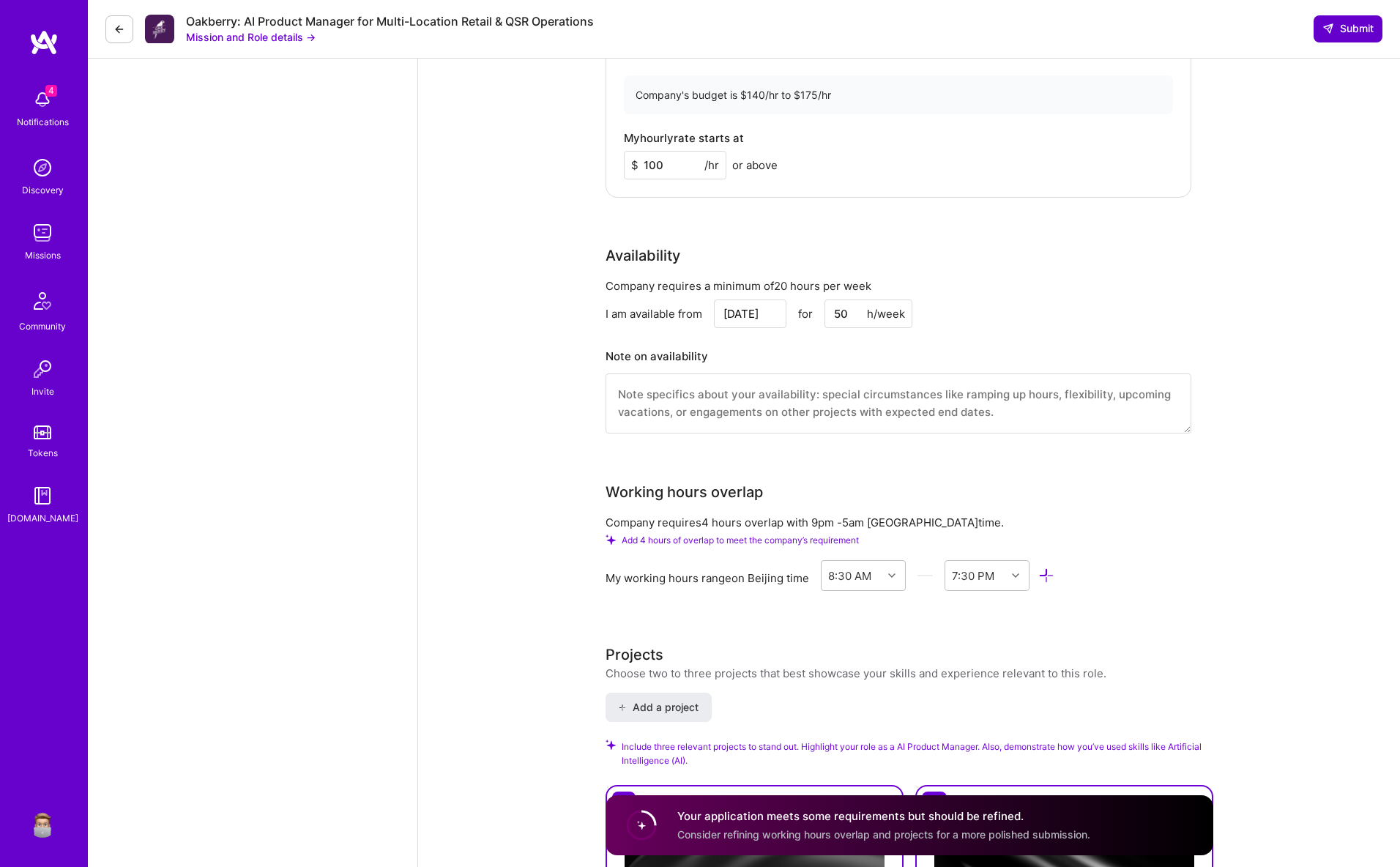
click at [1340, 26] on span "Submit" at bounding box center [1348, 28] width 51 height 14
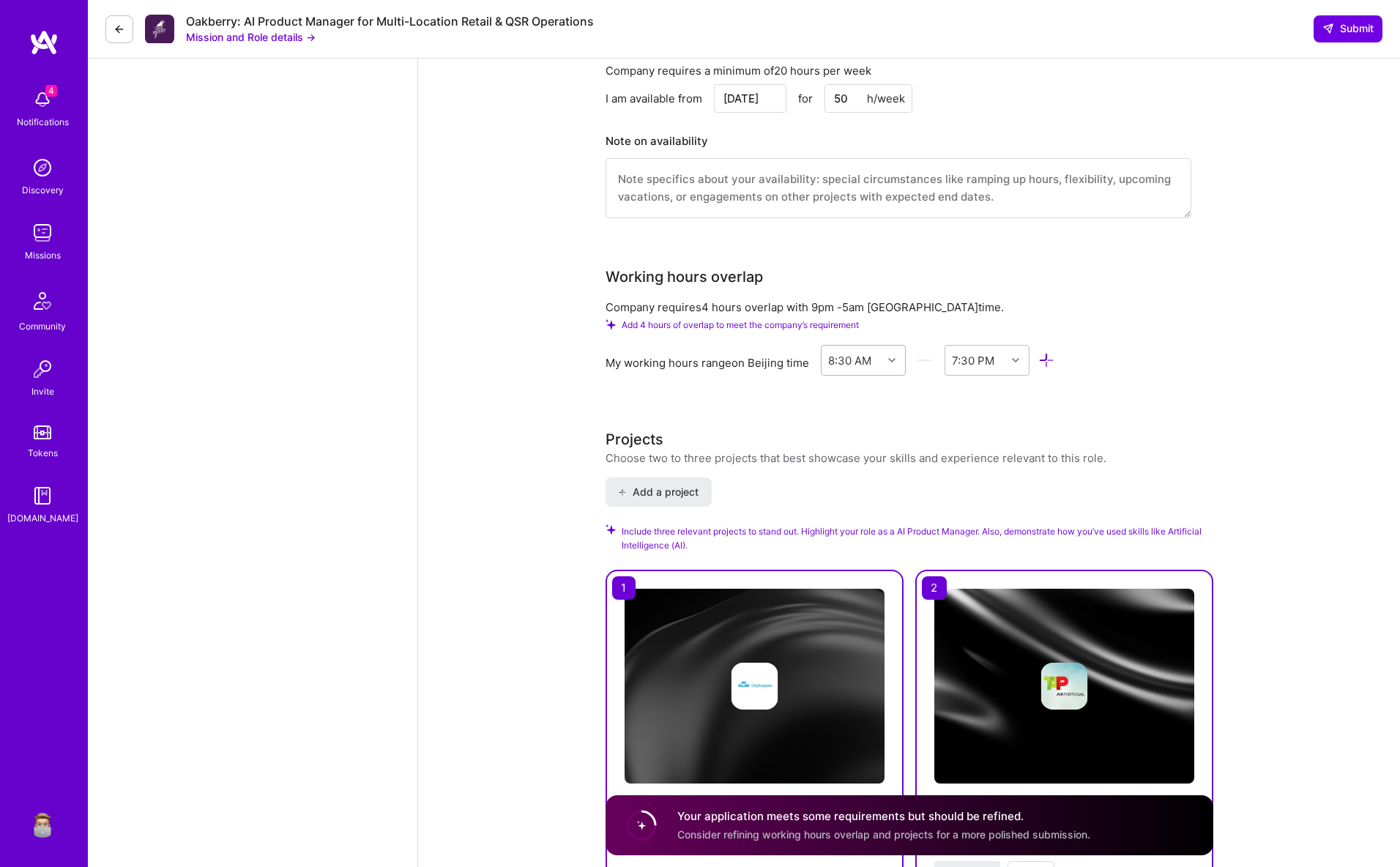
scroll to position [1825, 0]
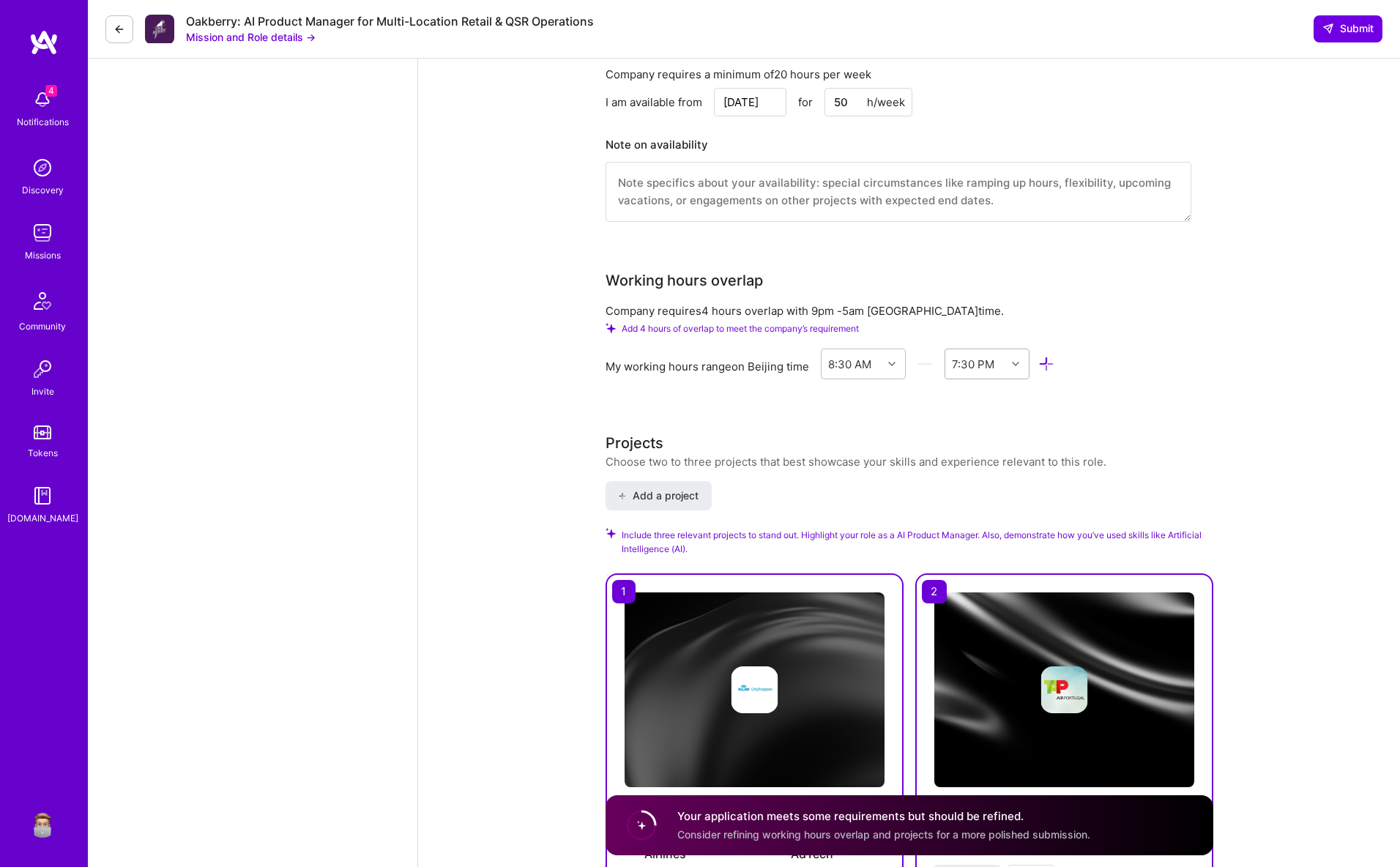
click at [994, 364] on div "7:30 PM" at bounding box center [973, 363] width 43 height 15
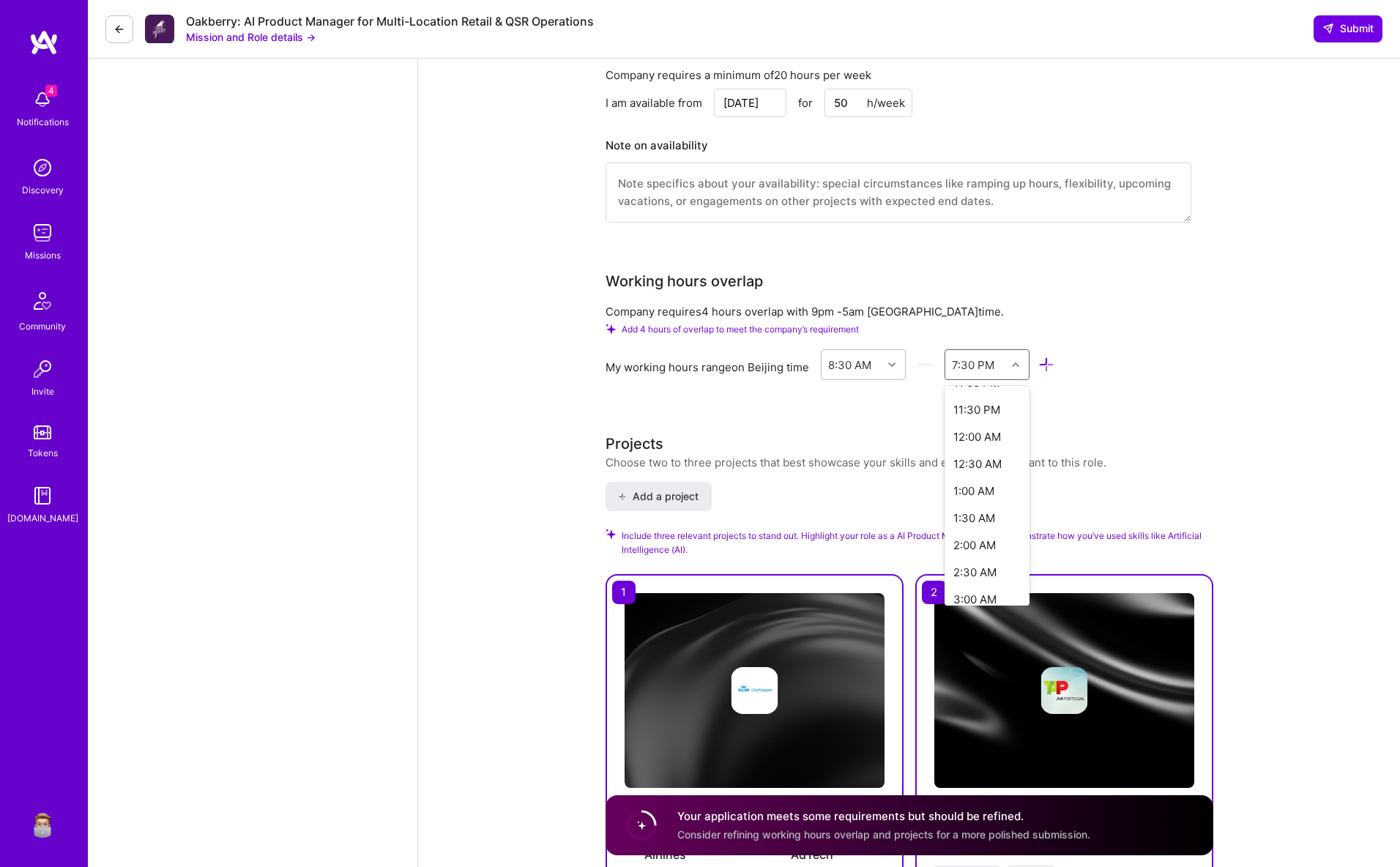
scroll to position [1087, 0]
click at [984, 588] on div "8:00 AM" at bounding box center [987, 589] width 86 height 27
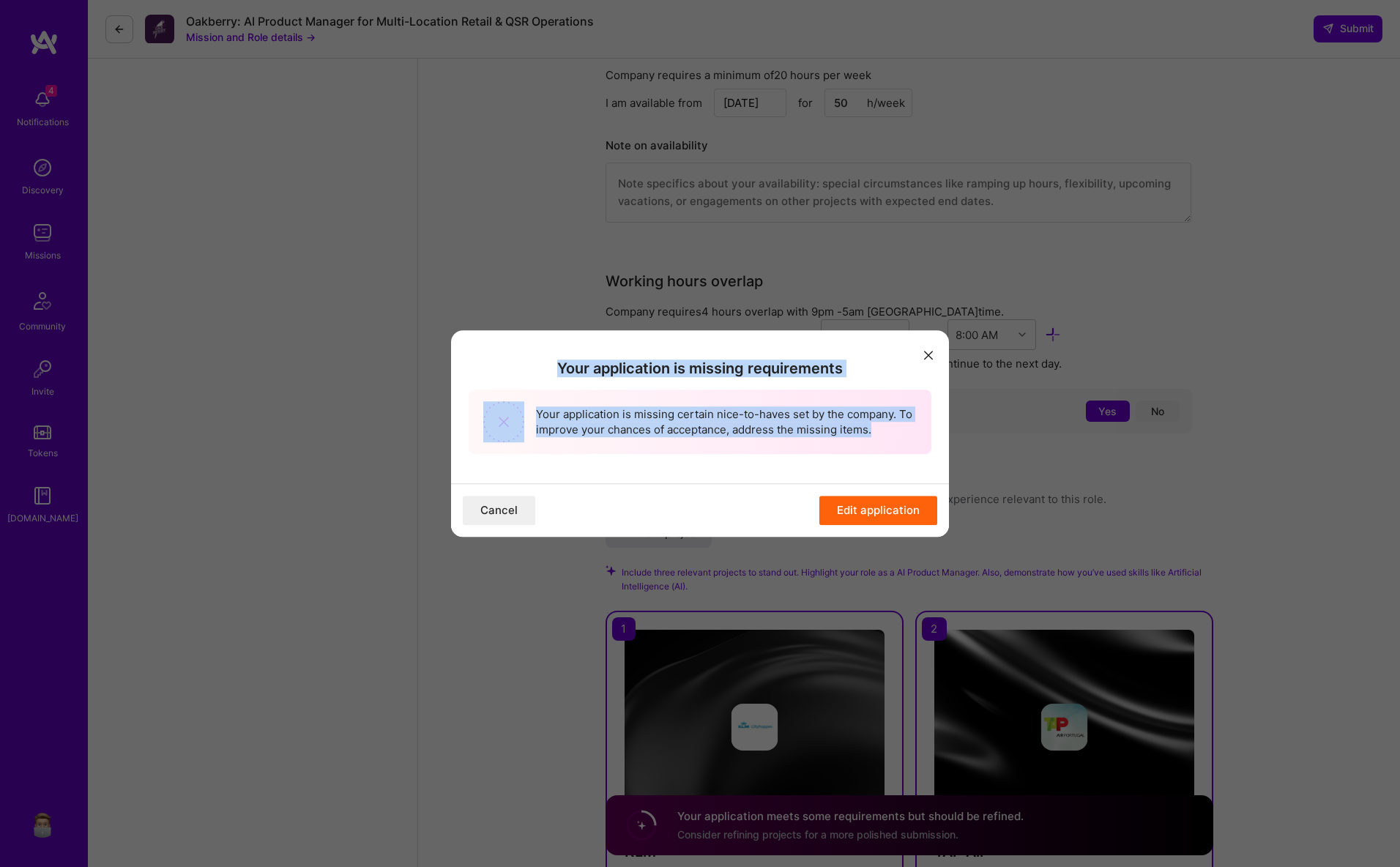
drag, startPoint x: 531, startPoint y: 356, endPoint x: 797, endPoint y: 456, distance: 284.2
click at [797, 456] on div "Your application is missing requirements Your application is missing certain ni…" at bounding box center [699, 406] width 498 height 153
click at [783, 447] on div "Your application is missing certain nice-to-haves set by the company. To improv…" at bounding box center [699, 421] width 462 height 65
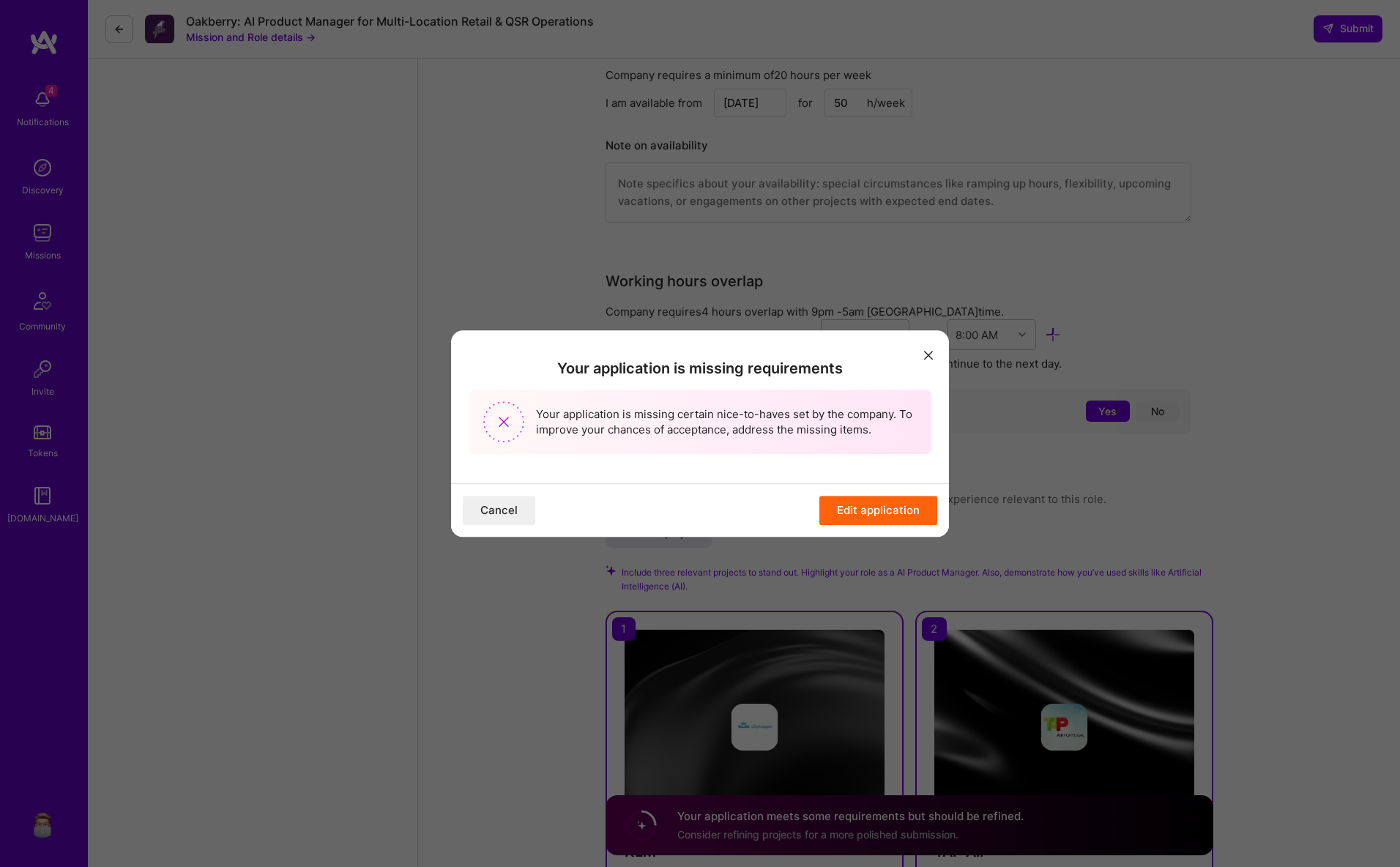
click at [856, 504] on button "Edit application" at bounding box center [878, 510] width 118 height 29
click at [853, 509] on button "Edit application" at bounding box center [878, 510] width 118 height 29
click at [860, 514] on button "Edit application" at bounding box center [878, 510] width 118 height 29
click at [875, 508] on button "Edit application" at bounding box center [878, 510] width 118 height 29
click at [874, 499] on button "Edit application" at bounding box center [878, 510] width 118 height 29
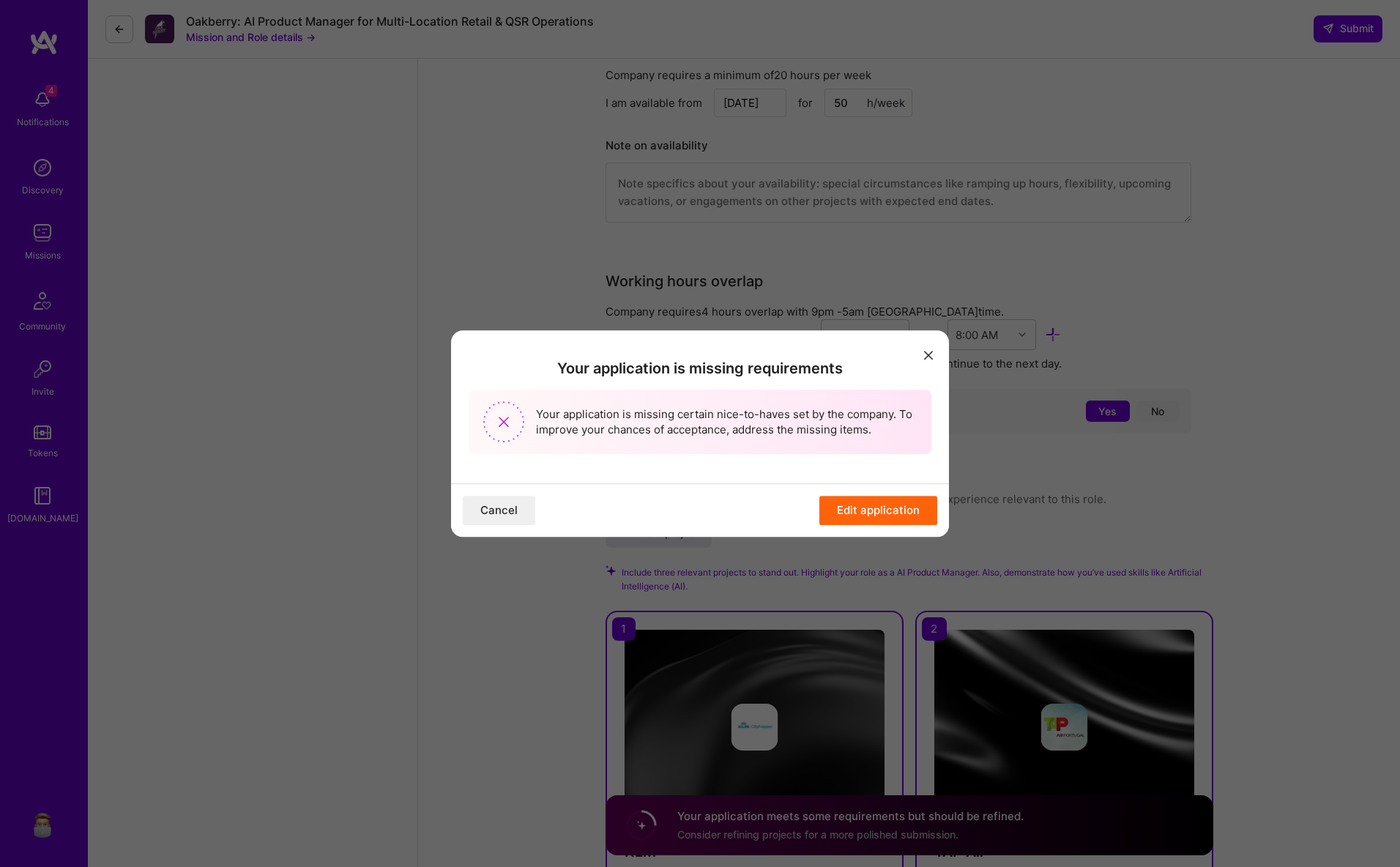
click at [862, 509] on button "Edit application" at bounding box center [878, 510] width 118 height 29
drag, startPoint x: 866, startPoint y: 511, endPoint x: 867, endPoint y: 484, distance: 27.0
click at [866, 511] on button "Edit application" at bounding box center [878, 510] width 118 height 29
drag, startPoint x: 871, startPoint y: 473, endPoint x: 858, endPoint y: 511, distance: 40.2
click at [871, 473] on div "Your application is missing requirements Your application is missing certain ni…" at bounding box center [699, 406] width 498 height 153
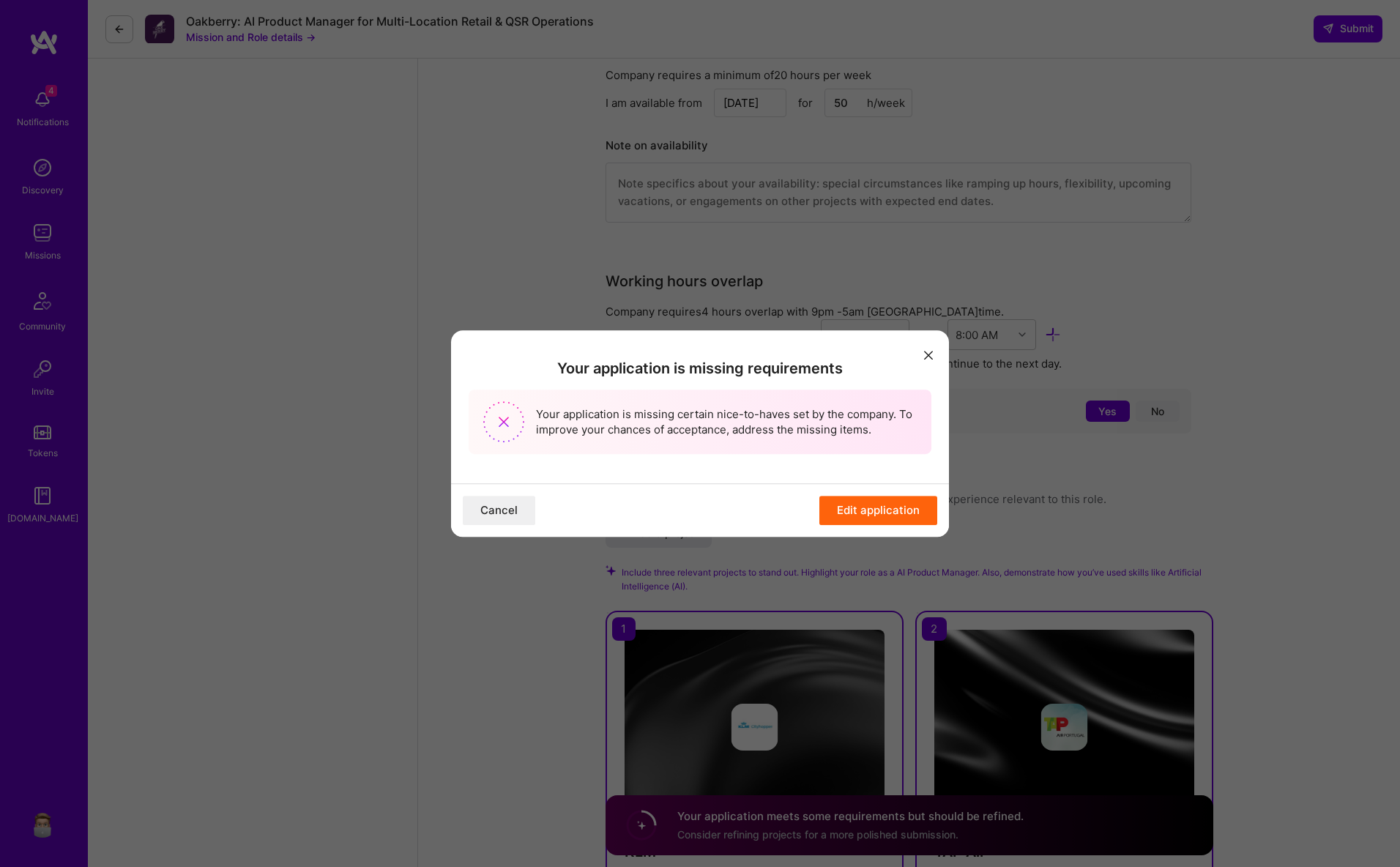
drag, startPoint x: 858, startPoint y: 513, endPoint x: 831, endPoint y: 514, distance: 27.0
click at [855, 514] on button "Edit application" at bounding box center [878, 510] width 118 height 29
drag, startPoint x: 801, startPoint y: 514, endPoint x: 875, endPoint y: 504, distance: 74.7
click at [809, 511] on div "Cancel Edit application" at bounding box center [699, 510] width 498 height 54
drag, startPoint x: 877, startPoint y: 504, endPoint x: 892, endPoint y: 509, distance: 15.8
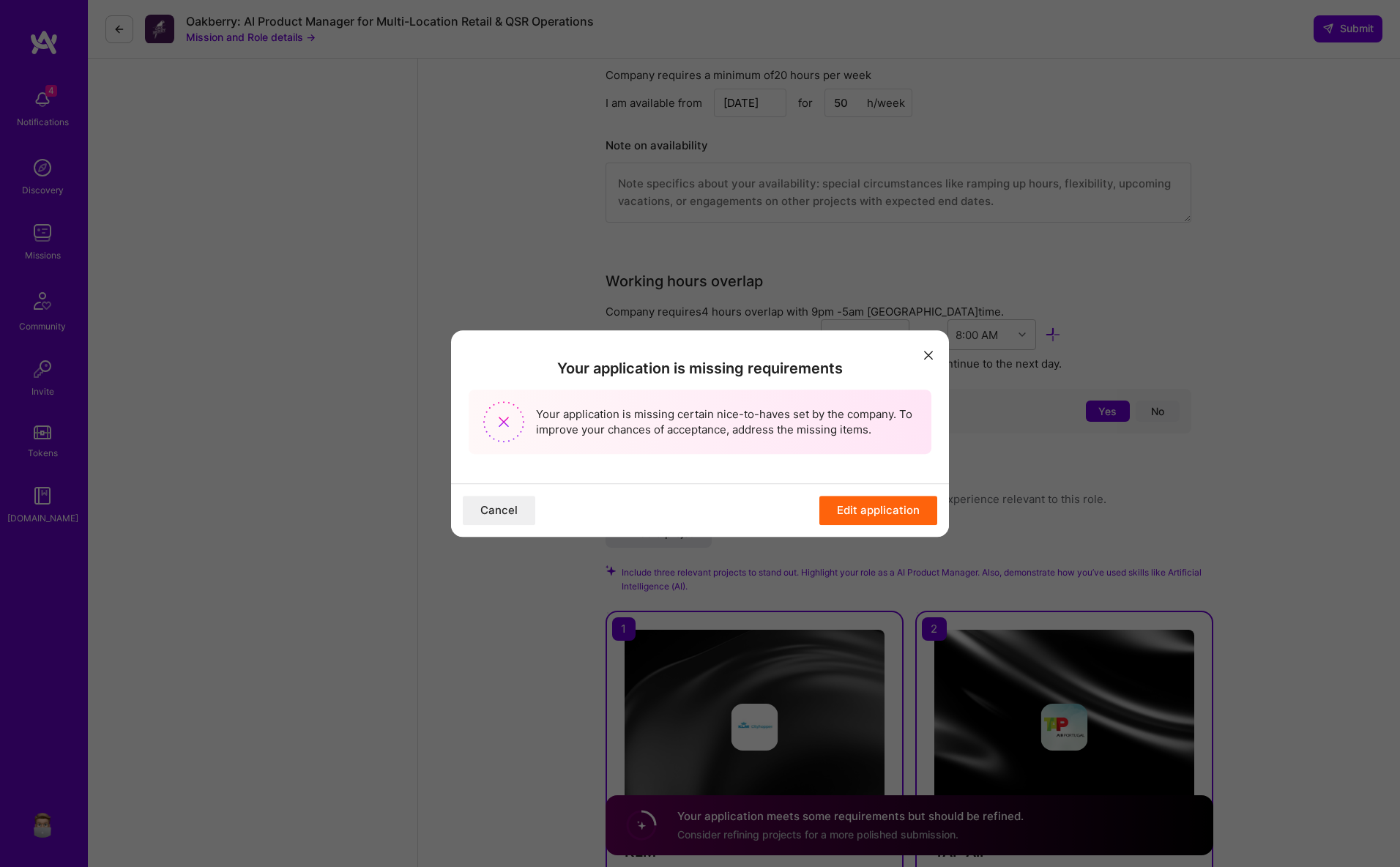
click at [879, 504] on button "Edit application" at bounding box center [878, 510] width 118 height 29
drag, startPoint x: 892, startPoint y: 509, endPoint x: 682, endPoint y: 512, distance: 210.0
click at [887, 509] on button "Edit application" at bounding box center [878, 510] width 118 height 29
drag, startPoint x: 527, startPoint y: 514, endPoint x: 599, endPoint y: 514, distance: 72.0
click at [528, 514] on button "Cancel" at bounding box center [499, 510] width 72 height 29
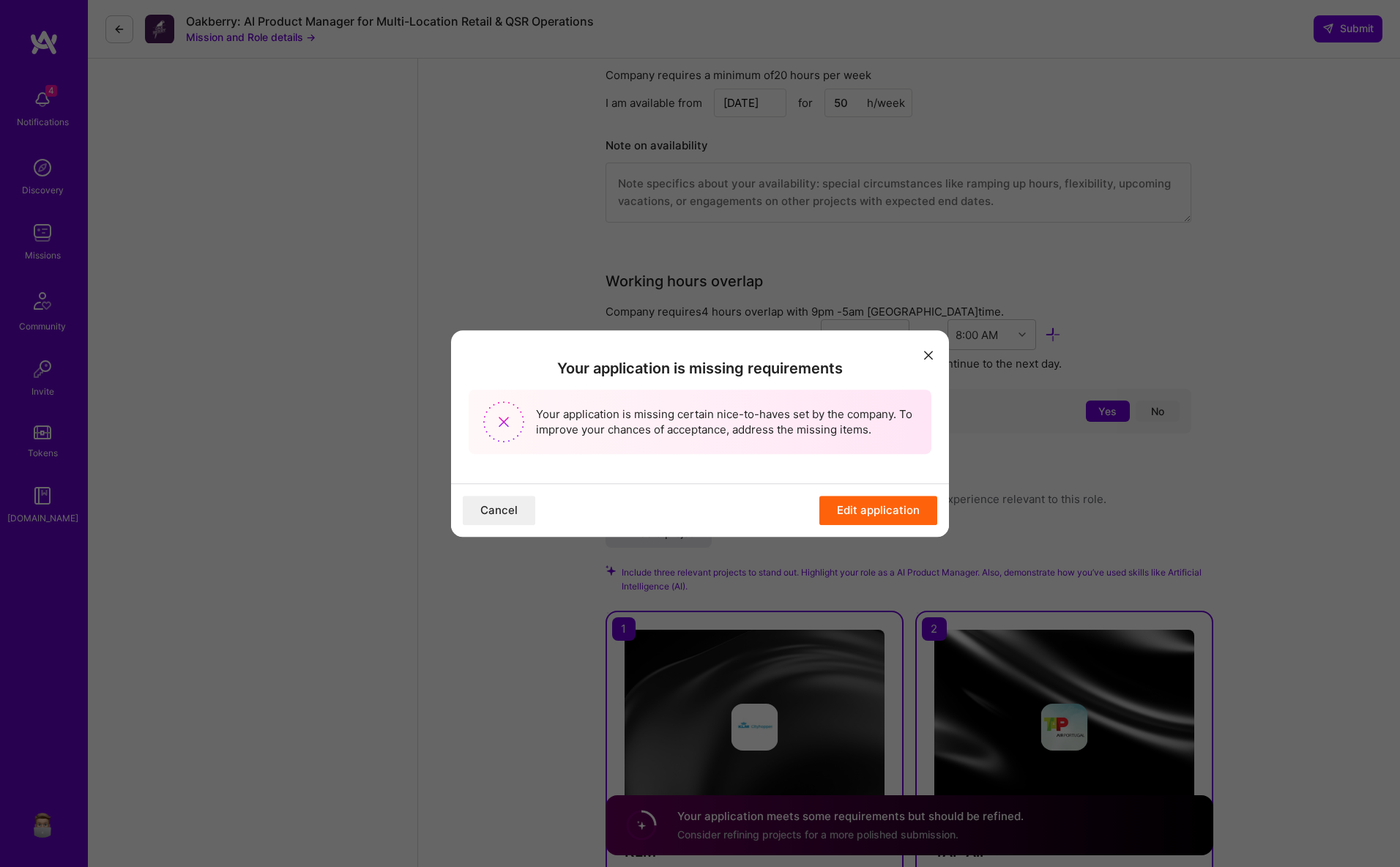
click at [933, 348] on button "modal" at bounding box center [928, 353] width 18 height 24
click at [929, 356] on icon "modal" at bounding box center [928, 355] width 8 height 8
click at [927, 353] on icon "modal" at bounding box center [928, 355] width 8 height 8
click at [923, 347] on button "modal" at bounding box center [928, 353] width 18 height 24
click at [924, 347] on button "modal" at bounding box center [928, 353] width 18 height 24
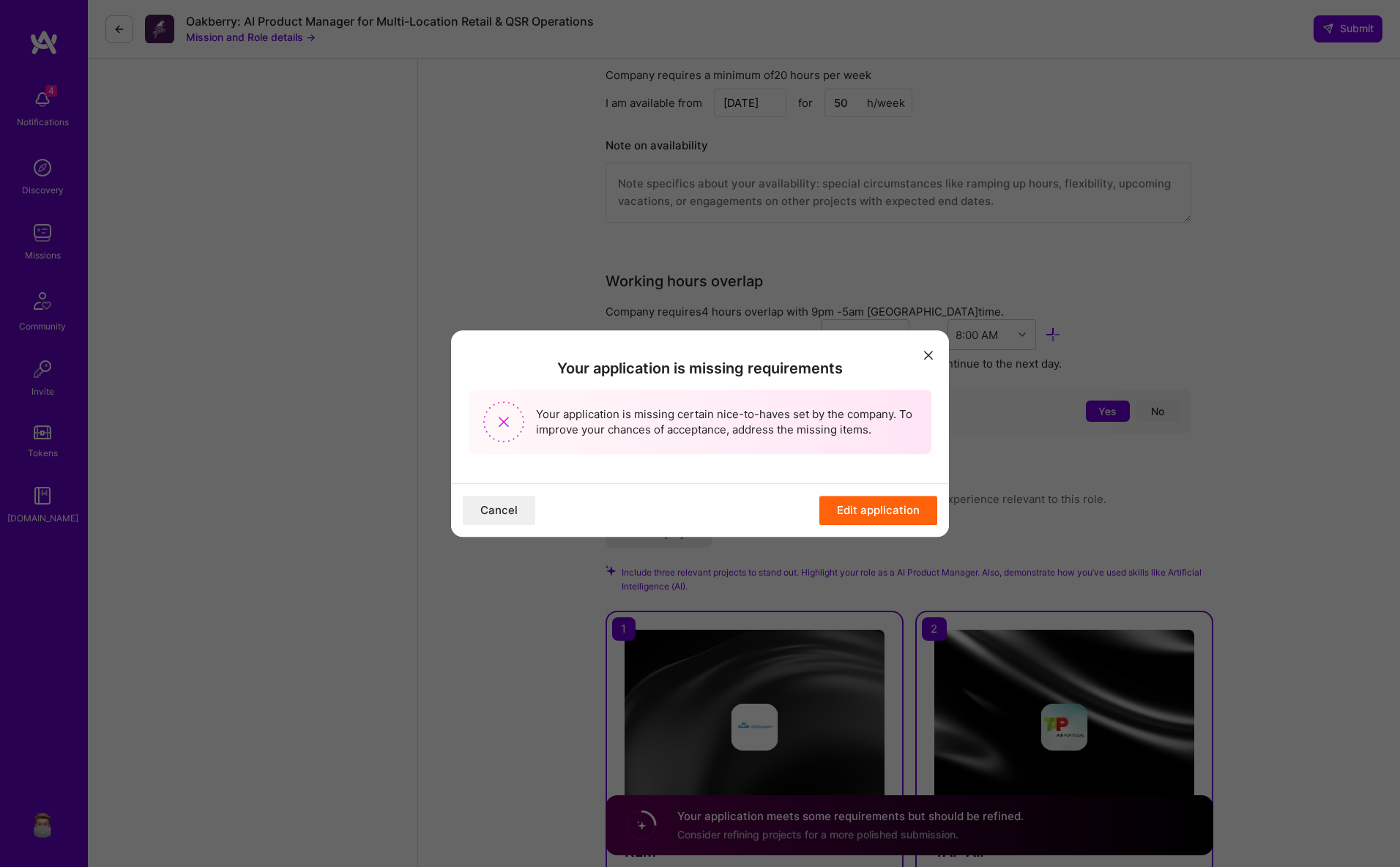
click at [924, 347] on button "modal" at bounding box center [928, 353] width 18 height 24
click at [925, 347] on button "modal" at bounding box center [928, 353] width 18 height 24
click at [925, 348] on button "modal" at bounding box center [928, 353] width 18 height 24
click at [868, 506] on button "Edit application" at bounding box center [878, 510] width 118 height 29
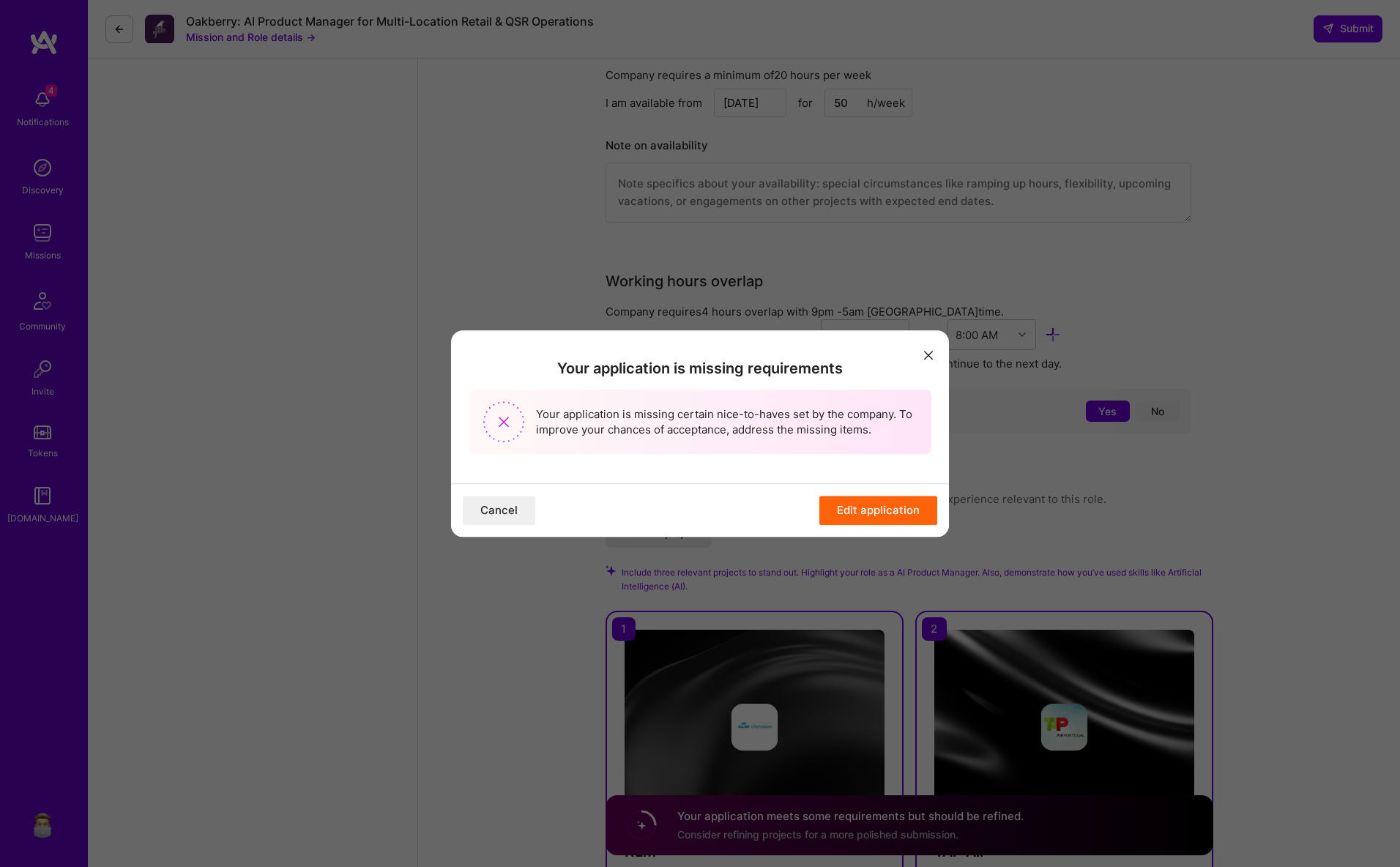
drag, startPoint x: 867, startPoint y: 507, endPoint x: 668, endPoint y: 333, distance: 264.3
click at [859, 499] on button "Edit application" at bounding box center [878, 510] width 118 height 29
drag, startPoint x: 605, startPoint y: 268, endPoint x: 595, endPoint y: 267, distance: 10.0
click at [604, 267] on div "Your application is missing requirements Your application is missing certain ni…" at bounding box center [700, 433] width 1400 height 867
click at [594, 267] on div "Your application is missing requirements Your application is missing certain ni…" at bounding box center [700, 433] width 1400 height 867
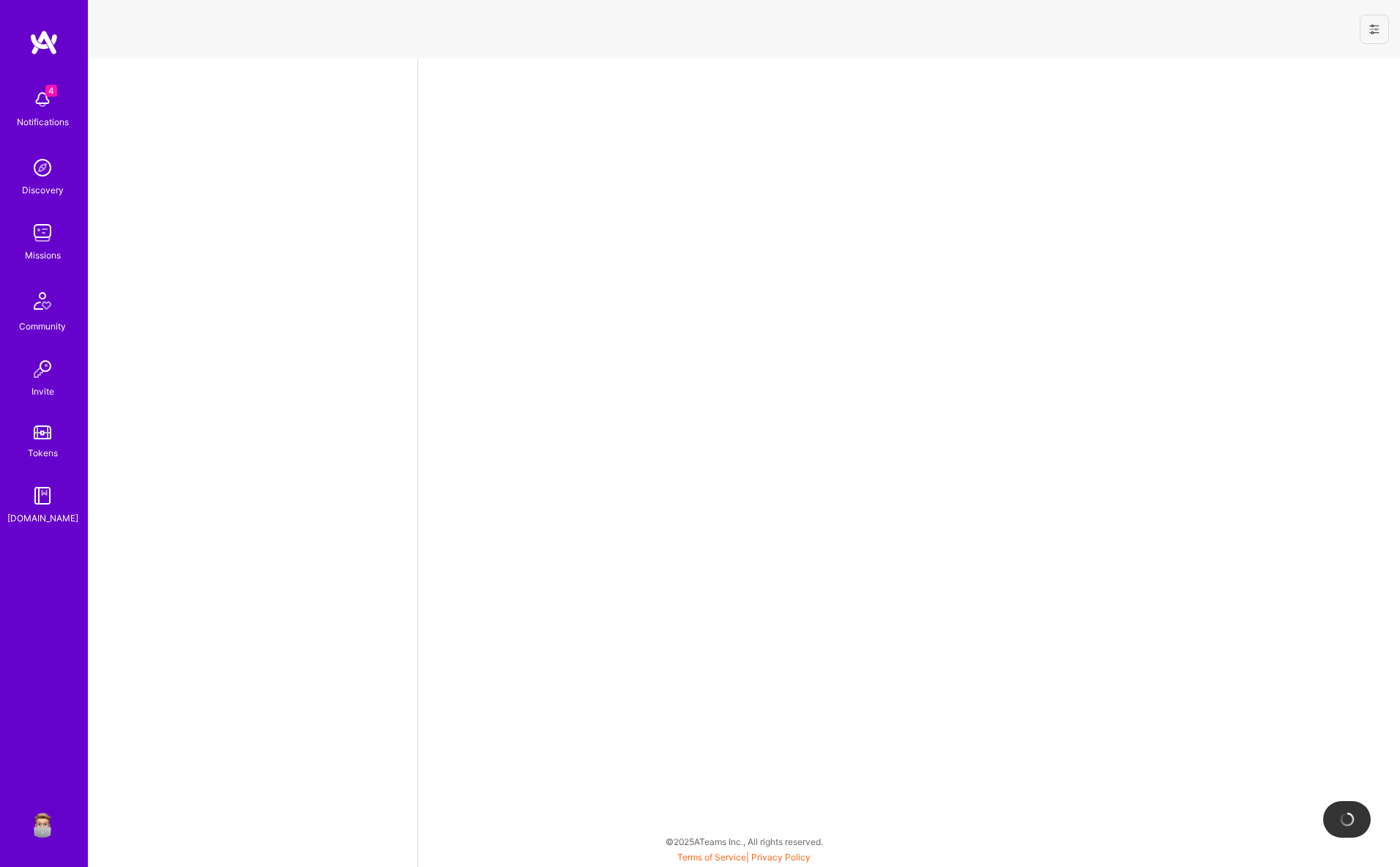
select select "US"
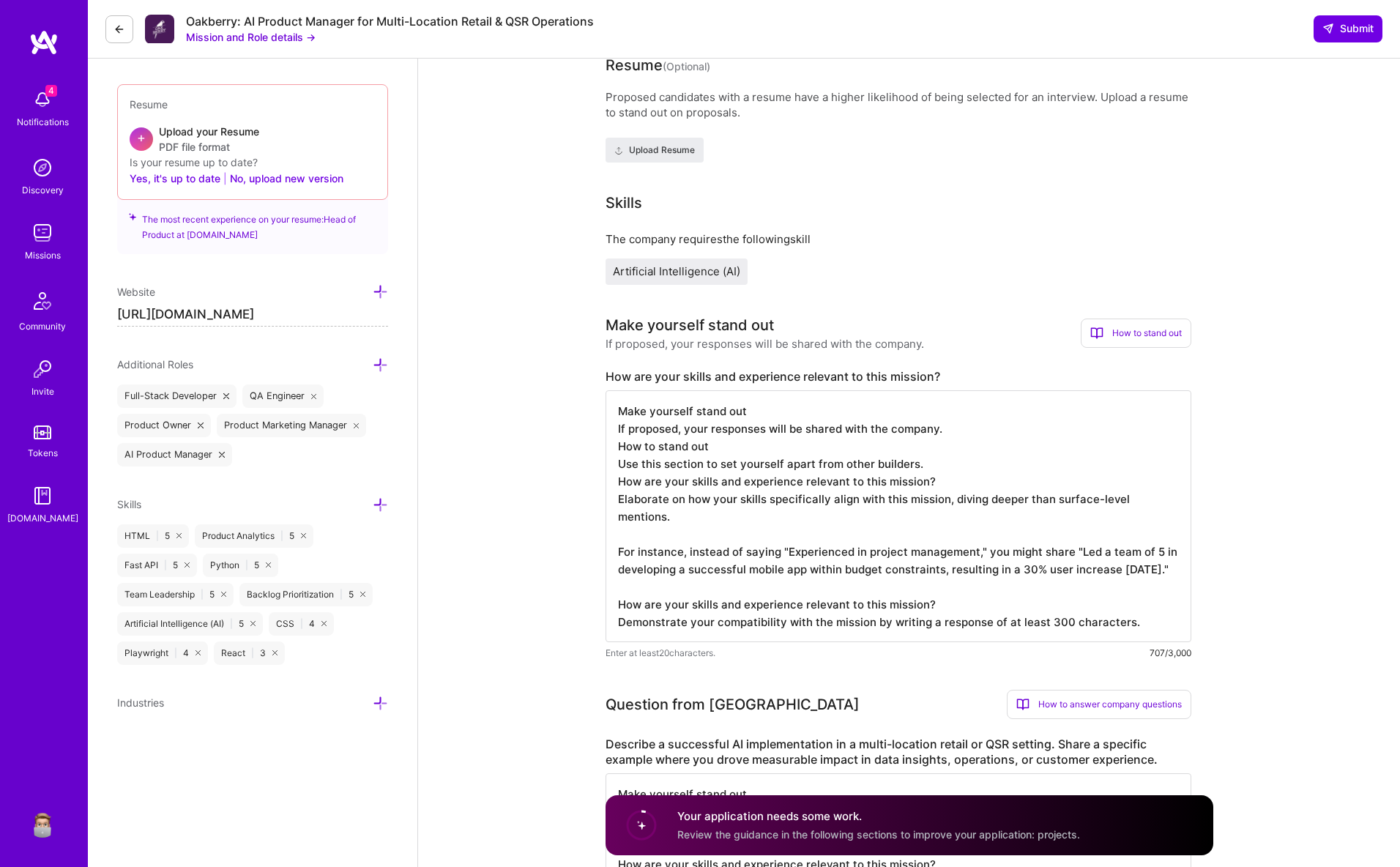
scroll to position [1970, 0]
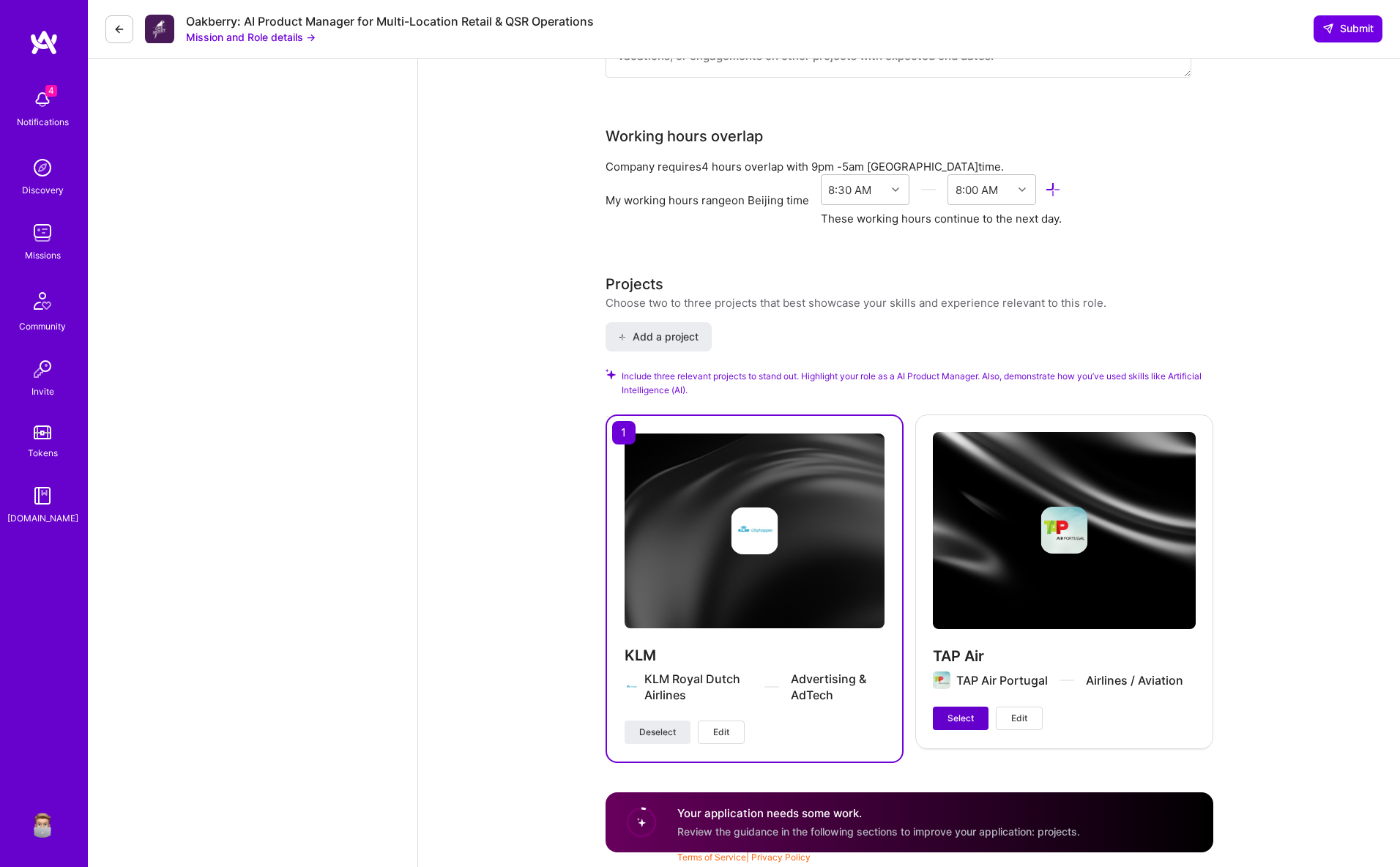
click at [974, 722] on button "Select" at bounding box center [960, 718] width 55 height 24
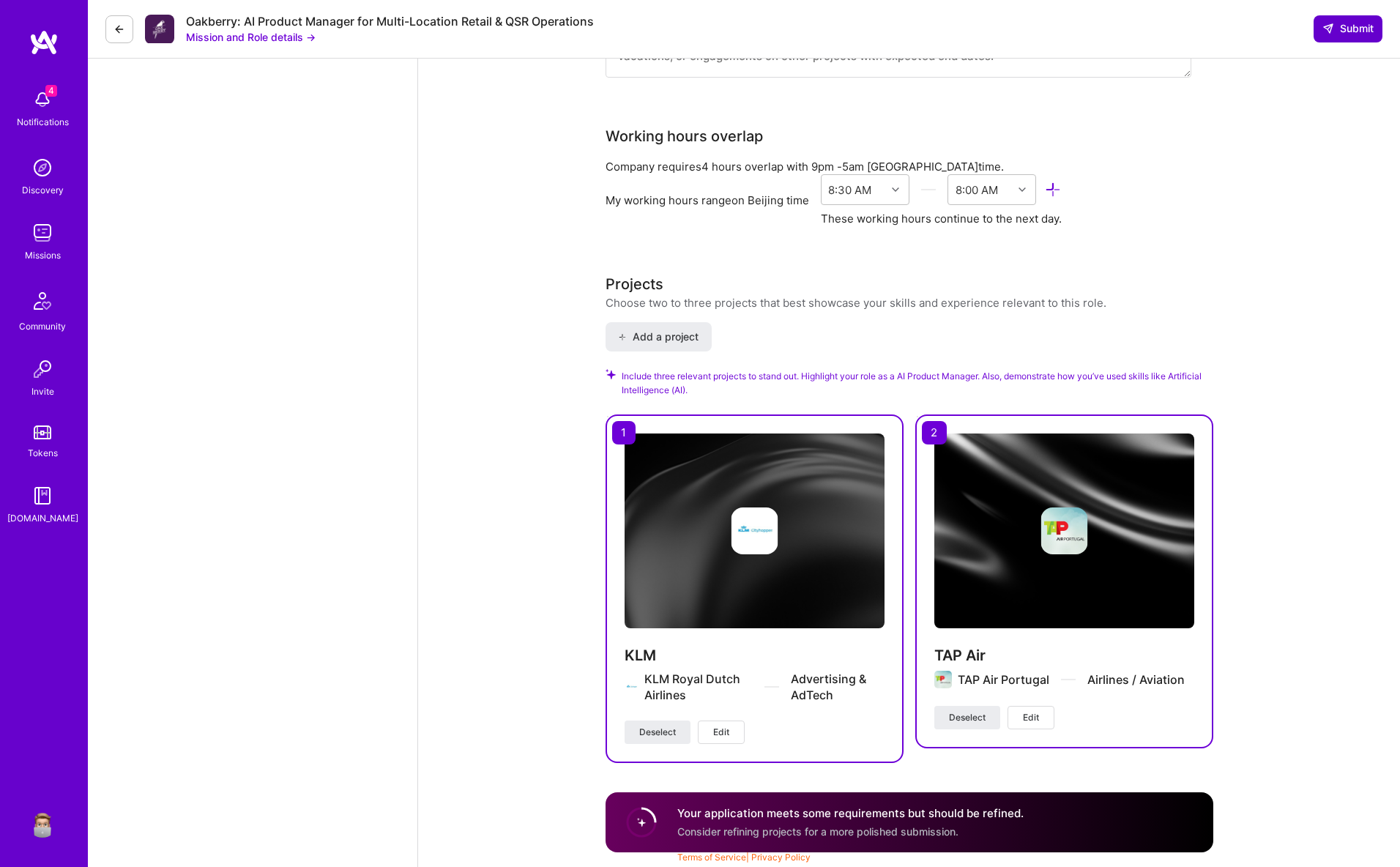
click at [1349, 32] on span "Submit" at bounding box center [1348, 28] width 51 height 14
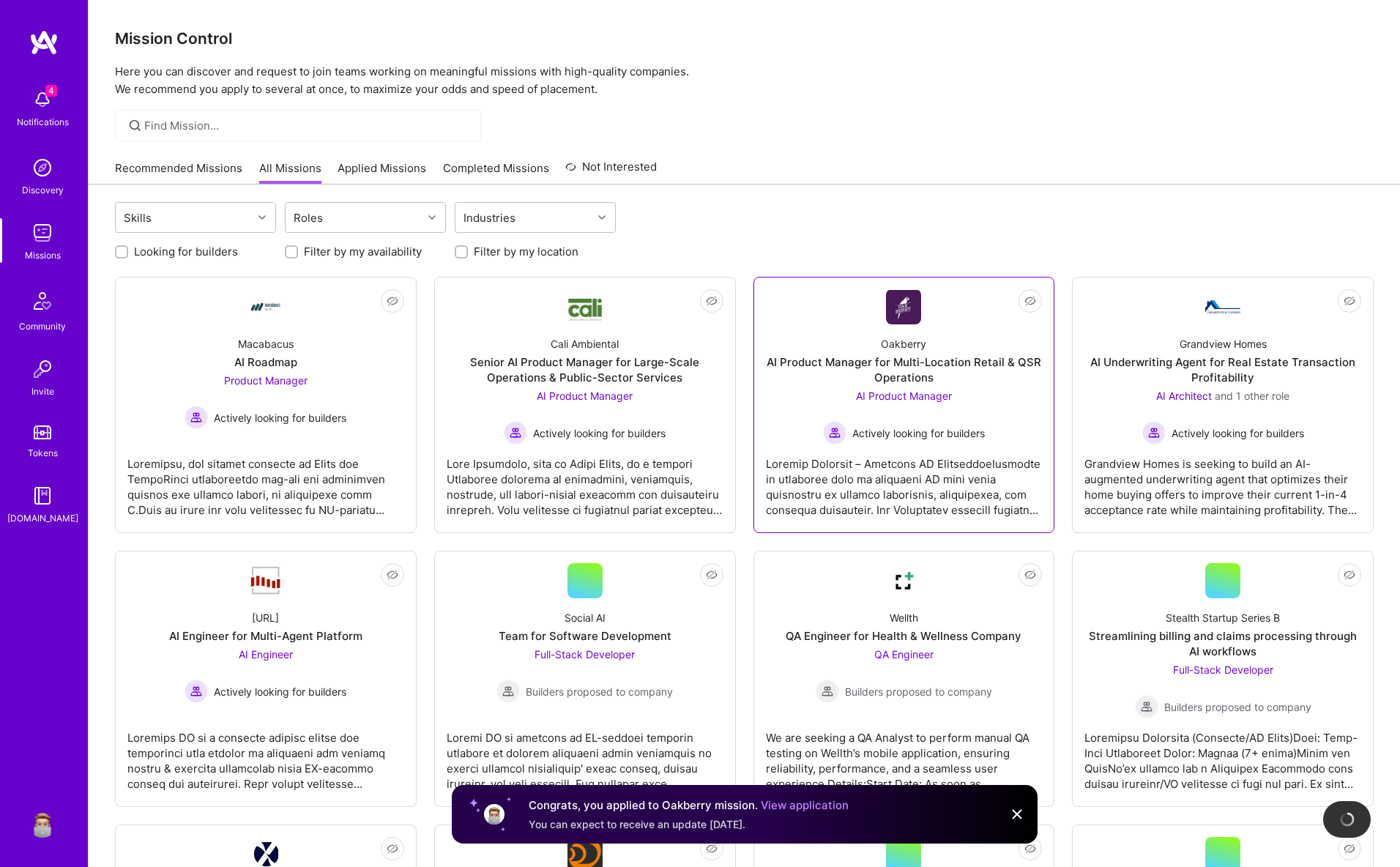
click at [1000, 346] on div "Oakberry AI Product Manager for Multi-Location Retail & QSR Operations AI Produ…" at bounding box center [905, 384] width 277 height 120
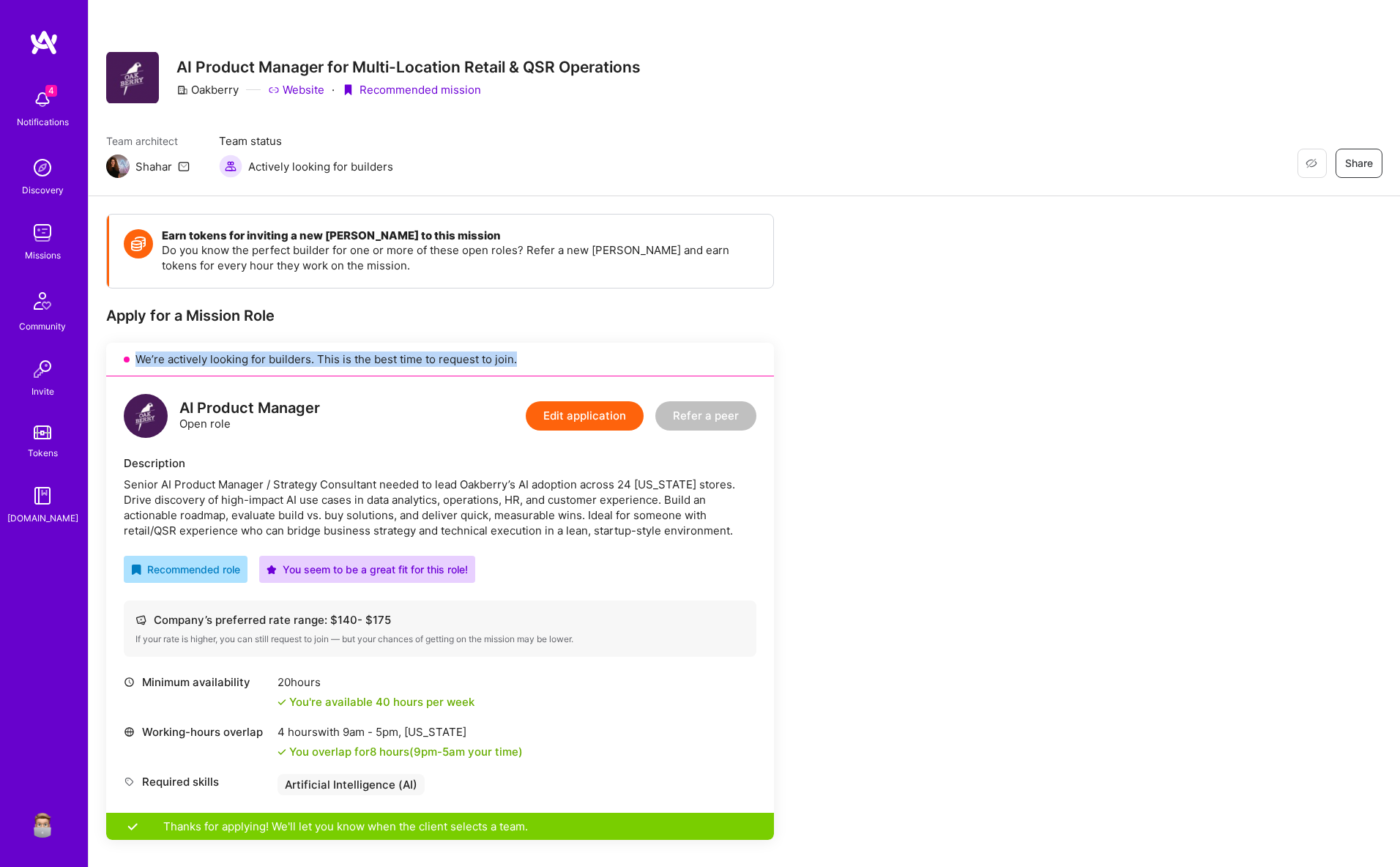
drag, startPoint x: 842, startPoint y: 363, endPoint x: 854, endPoint y: 370, distance: 13.9
click at [607, 416] on button "Edit application" at bounding box center [584, 415] width 118 height 29
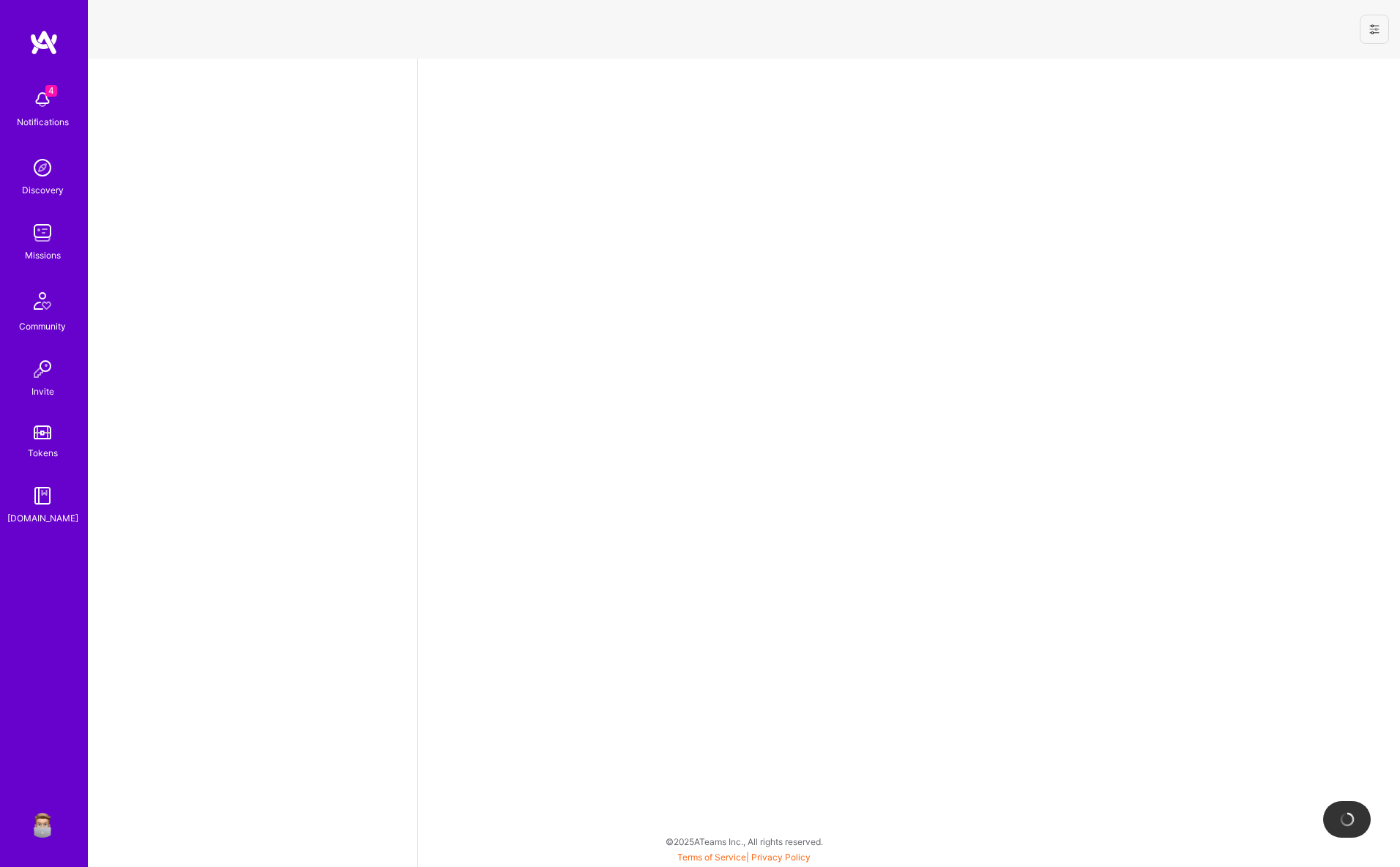
select select "US"
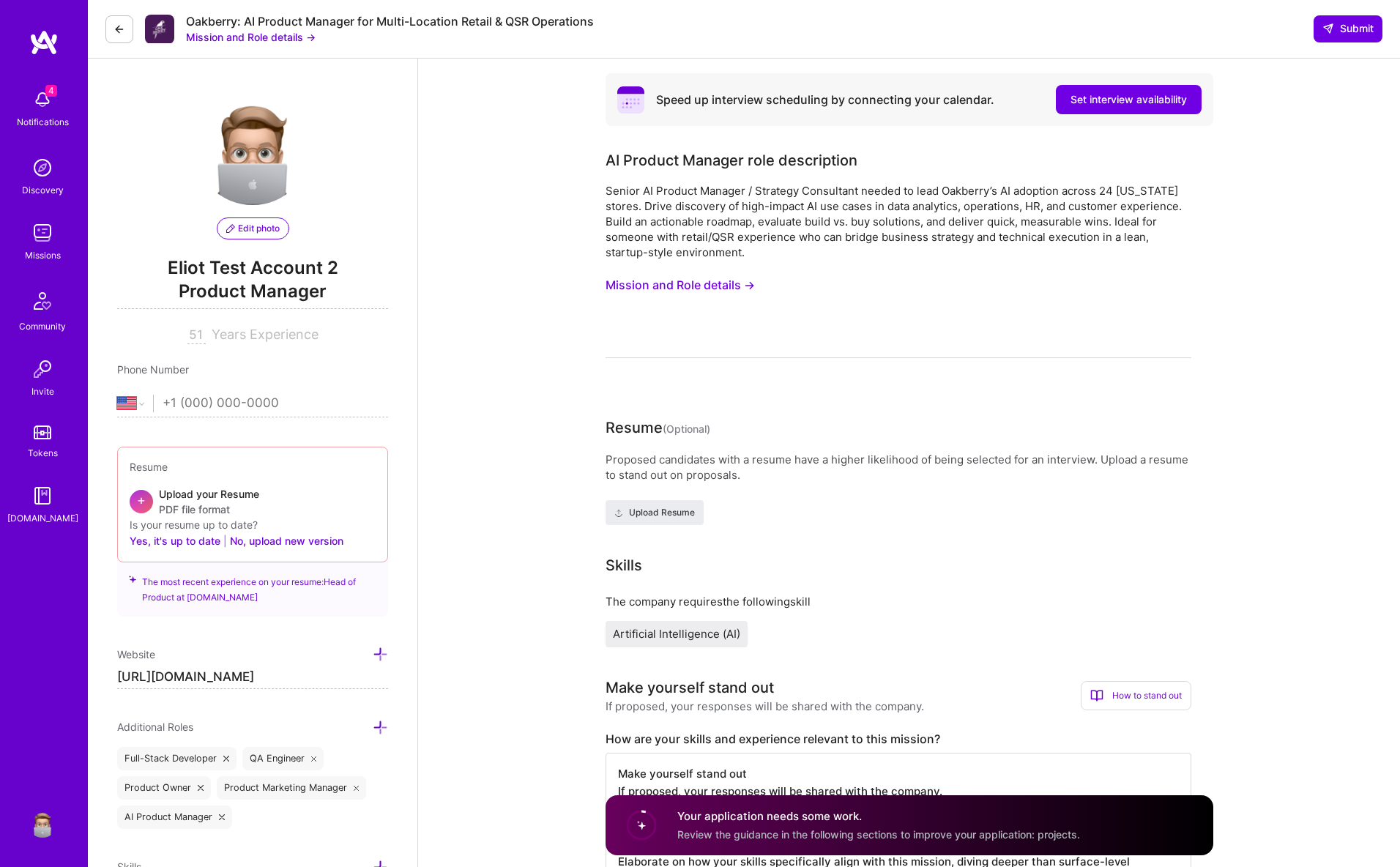
click at [53, 230] on img at bounding box center [42, 232] width 29 height 29
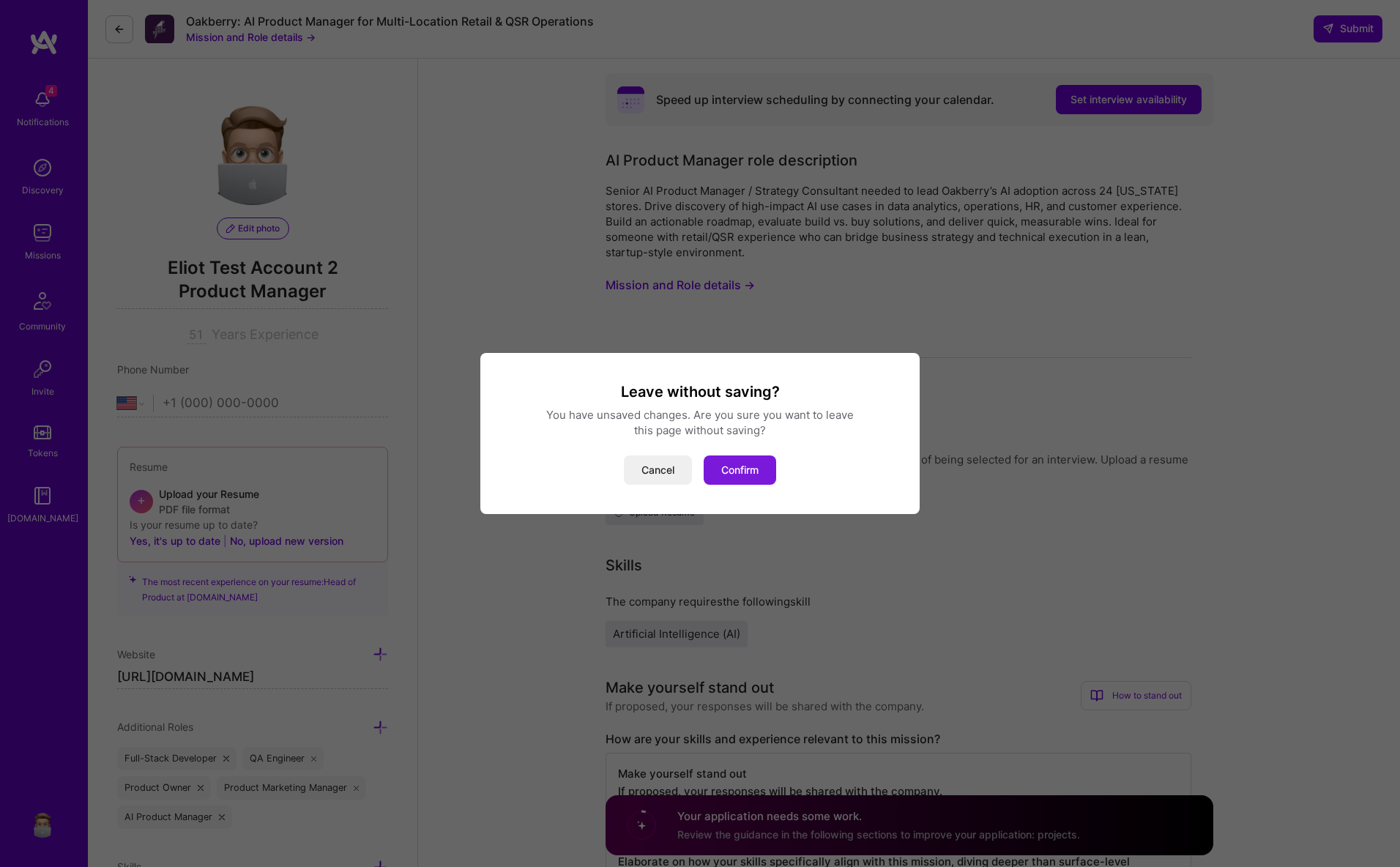
click at [753, 464] on button "Confirm" at bounding box center [739, 470] width 72 height 29
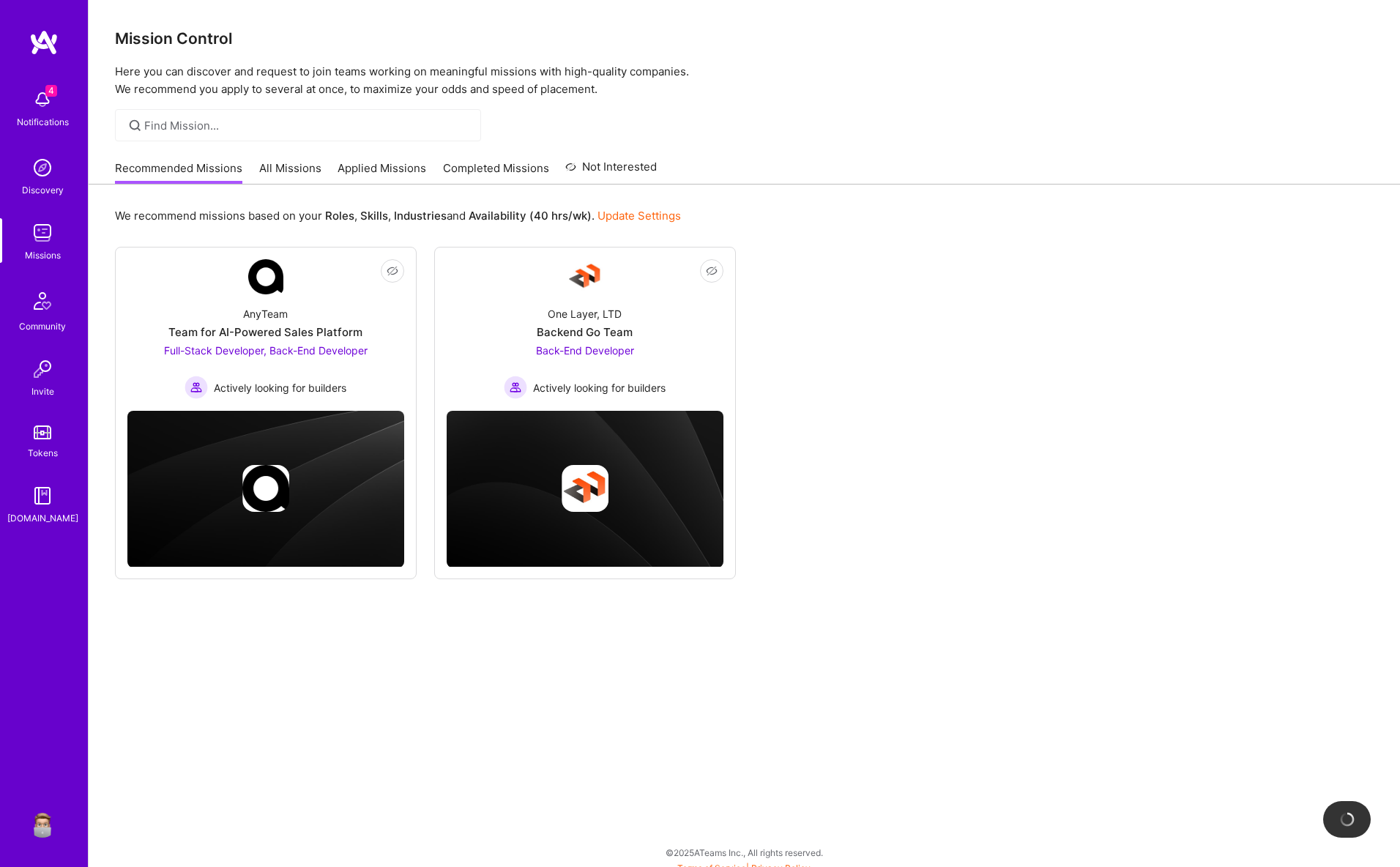
click at [288, 164] on link "All Missions" at bounding box center [290, 172] width 62 height 24
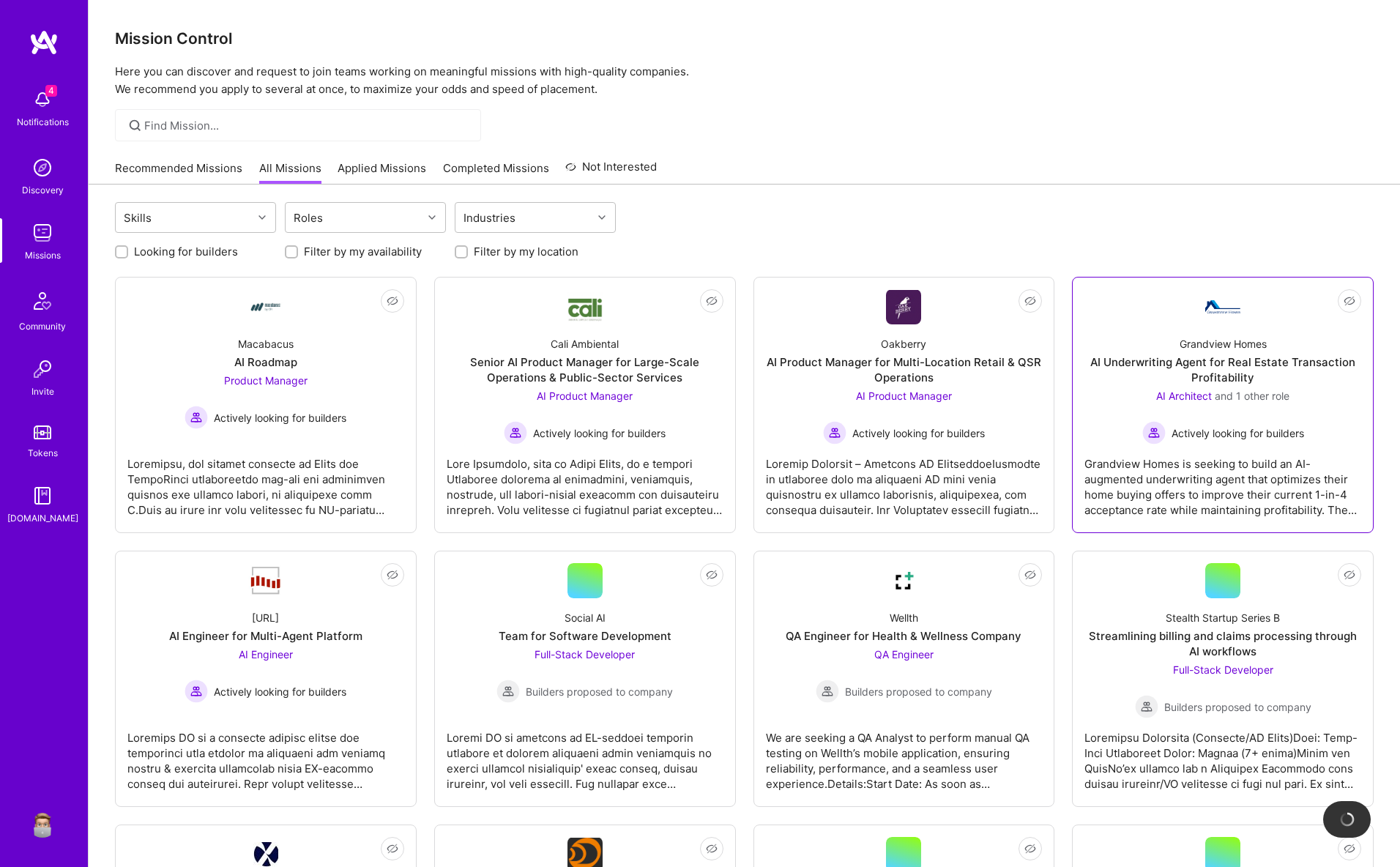
click at [1164, 366] on div "AI Underwriting Agent for Real Estate Transaction Profitability" at bounding box center [1223, 369] width 277 height 31
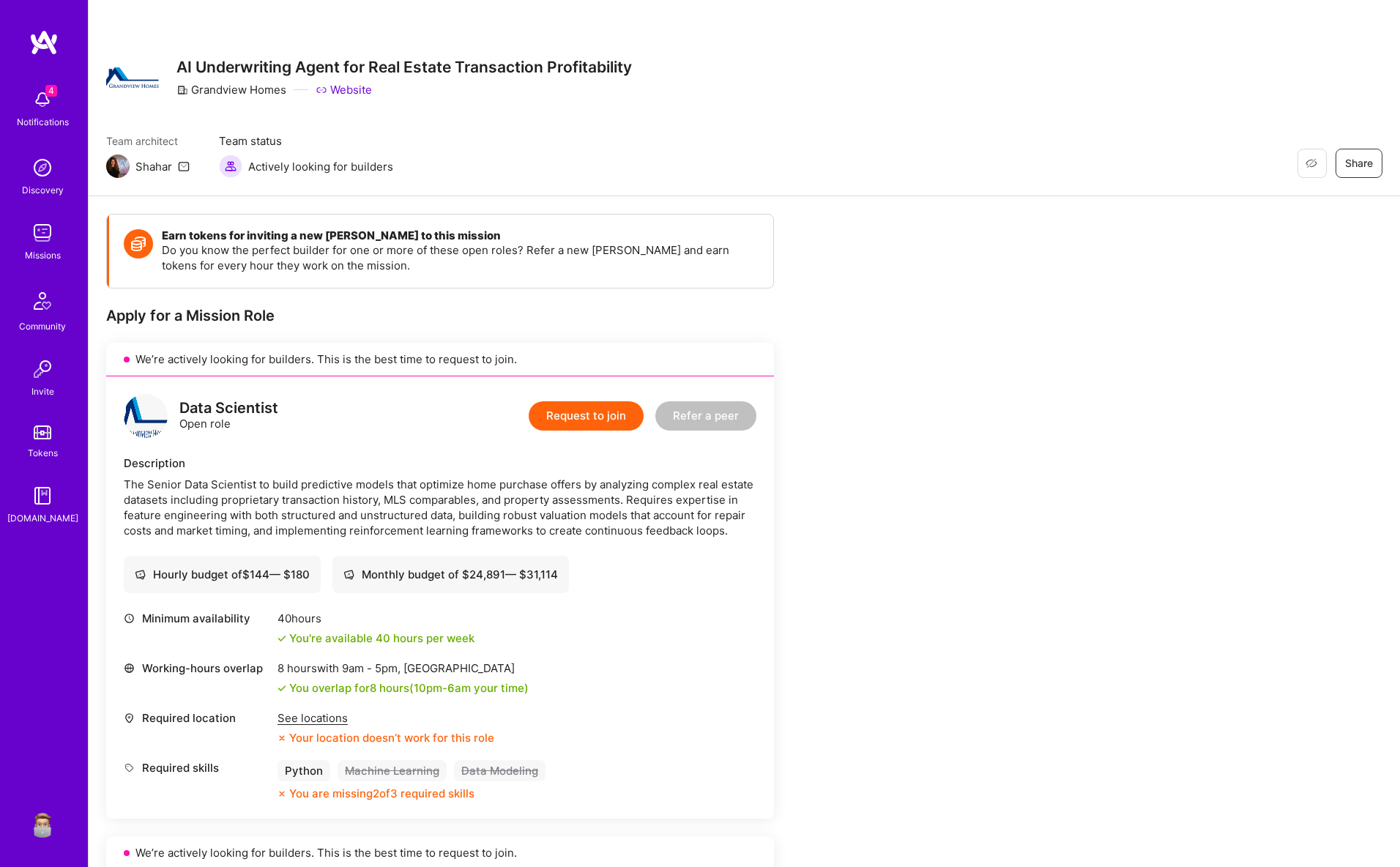
click at [592, 419] on button "Request to join" at bounding box center [586, 415] width 115 height 29
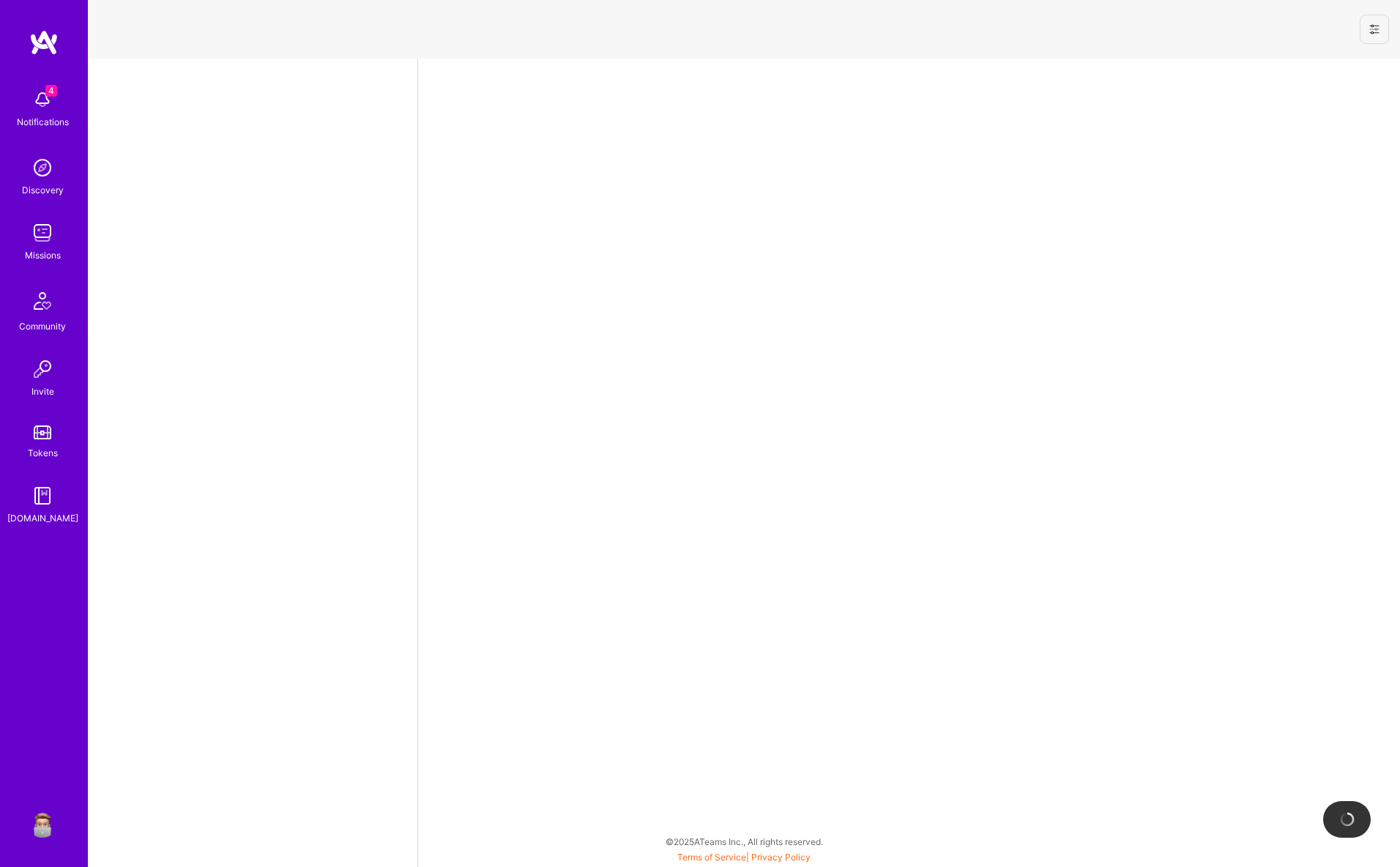
select select "US"
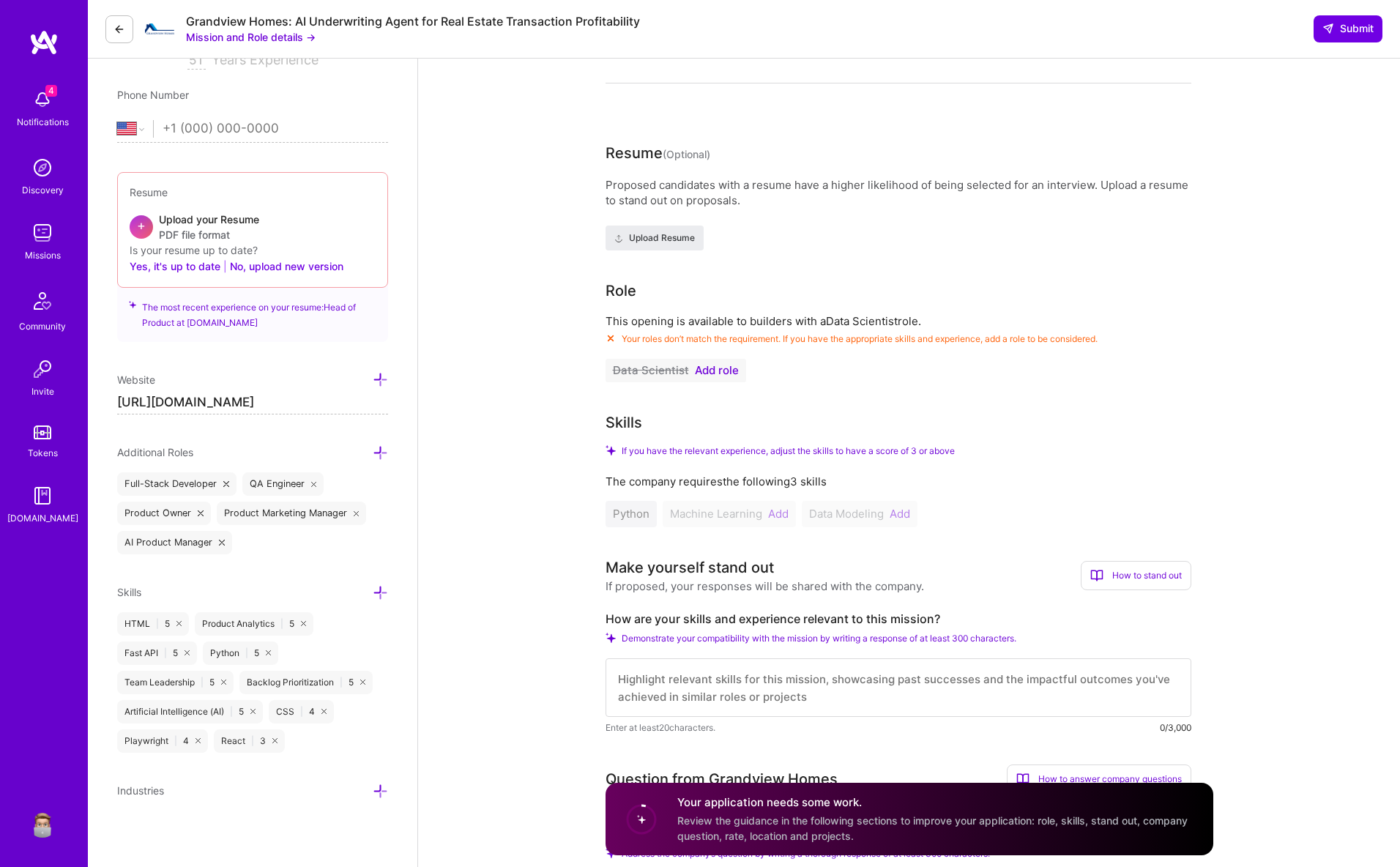
scroll to position [276, 0]
click at [697, 364] on span "Add role" at bounding box center [717, 369] width 44 height 12
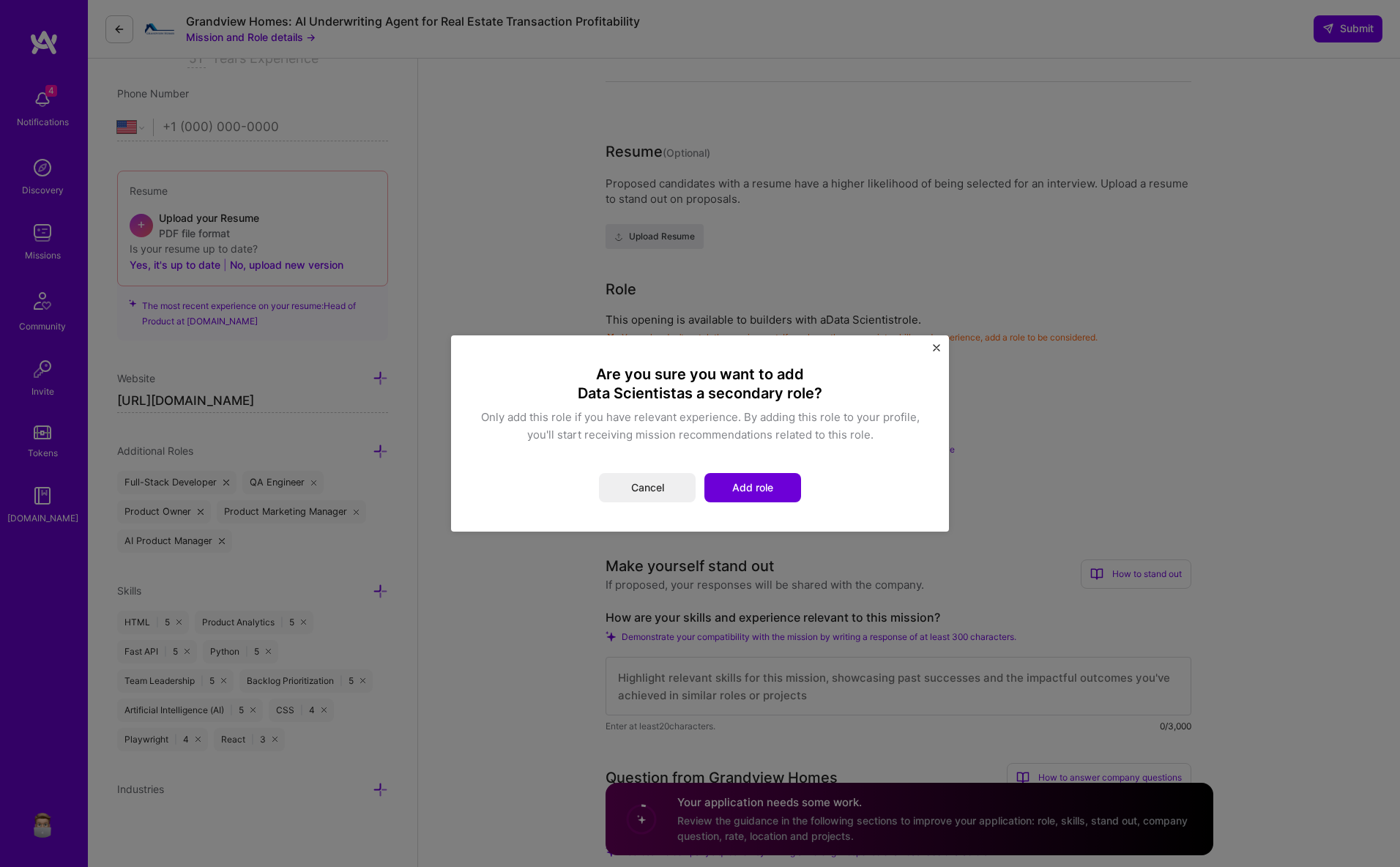
click at [769, 493] on button "Add role" at bounding box center [752, 488] width 97 height 29
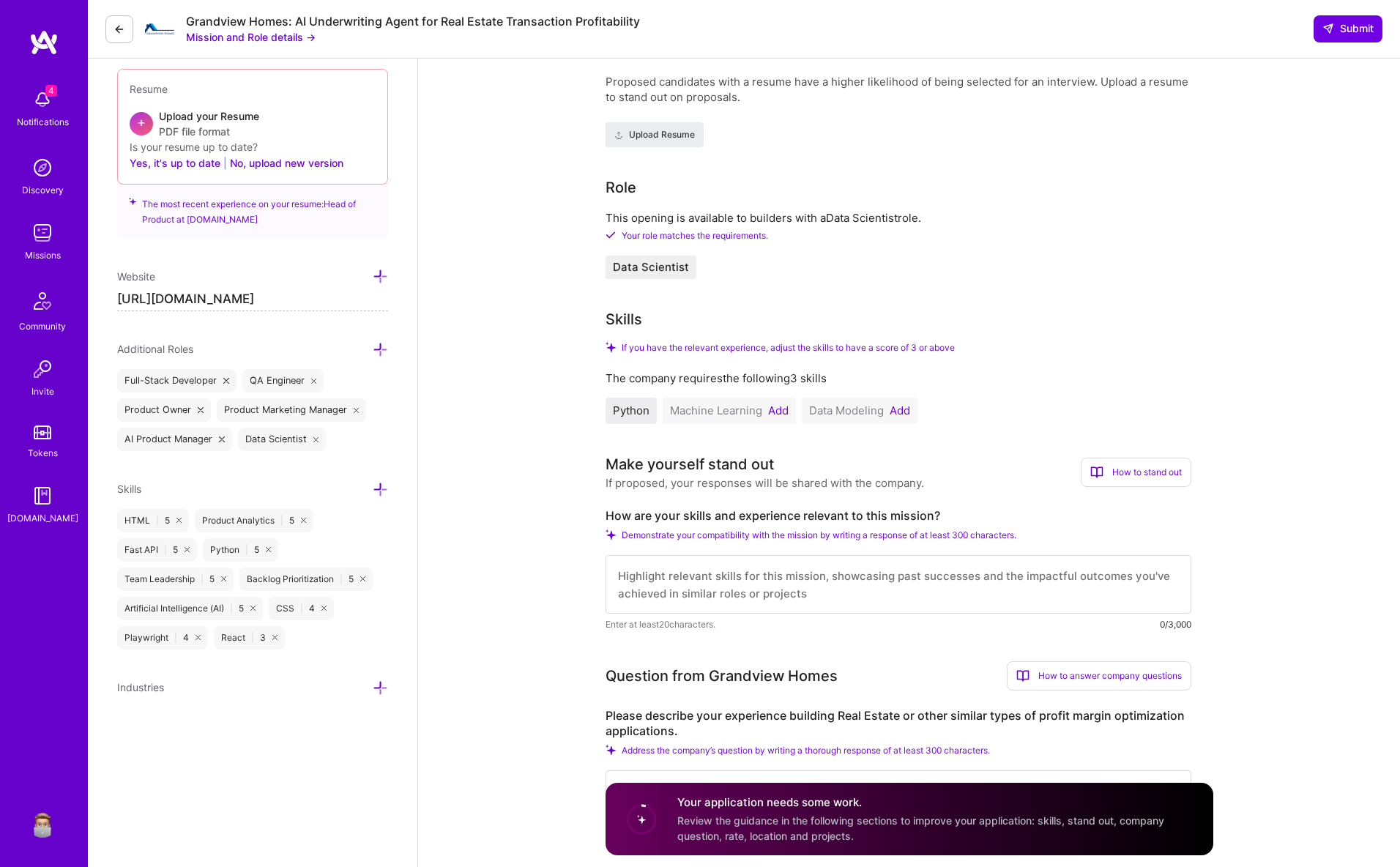
click at [789, 412] on div "Machine Learning Add" at bounding box center [729, 410] width 133 height 26
click at [781, 410] on button "Add" at bounding box center [778, 412] width 20 height 12
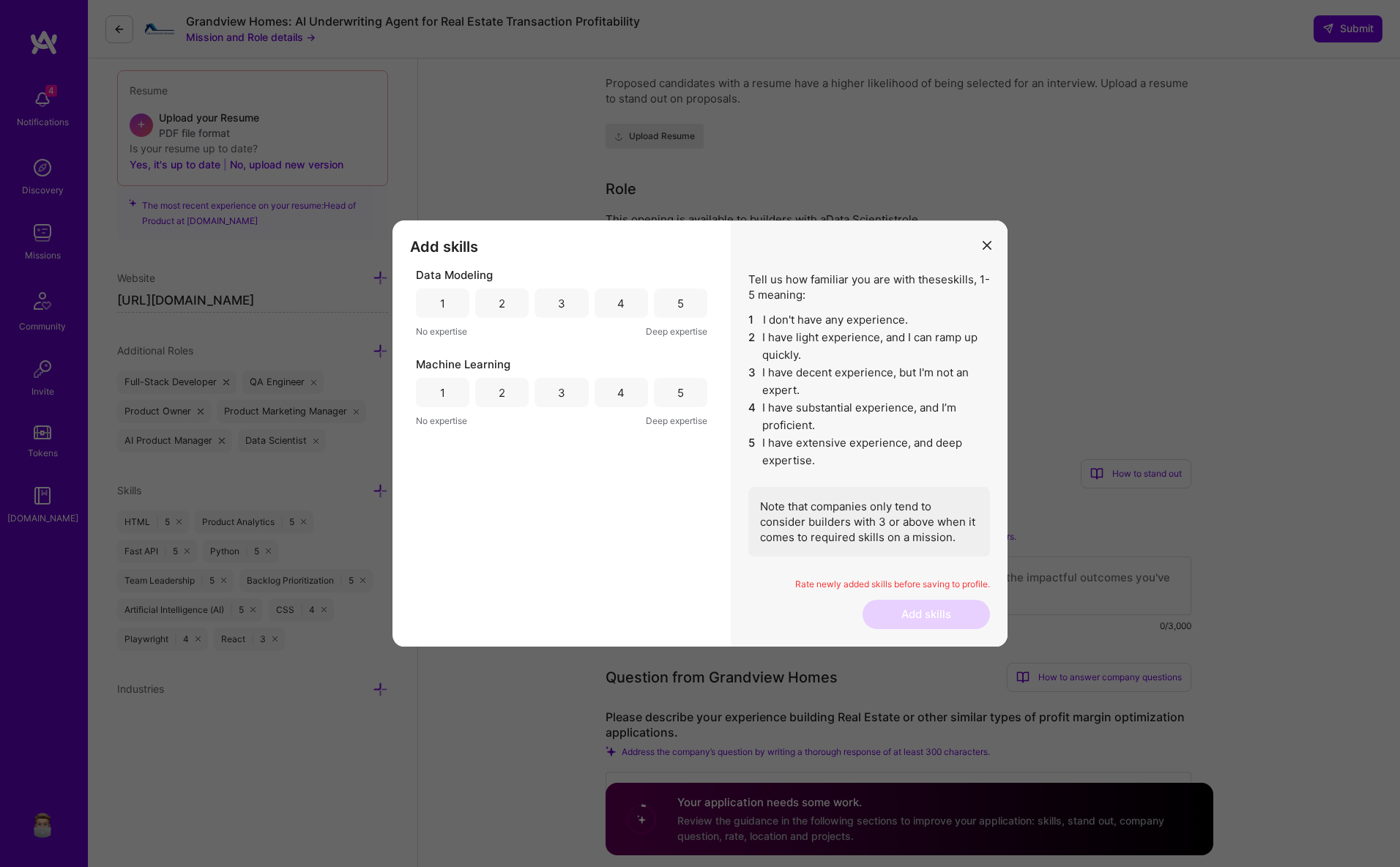
click at [666, 385] on div "5" at bounding box center [681, 392] width 54 height 29
click at [677, 306] on div "5" at bounding box center [681, 303] width 7 height 15
click at [924, 605] on button "Add skills" at bounding box center [927, 614] width 128 height 29
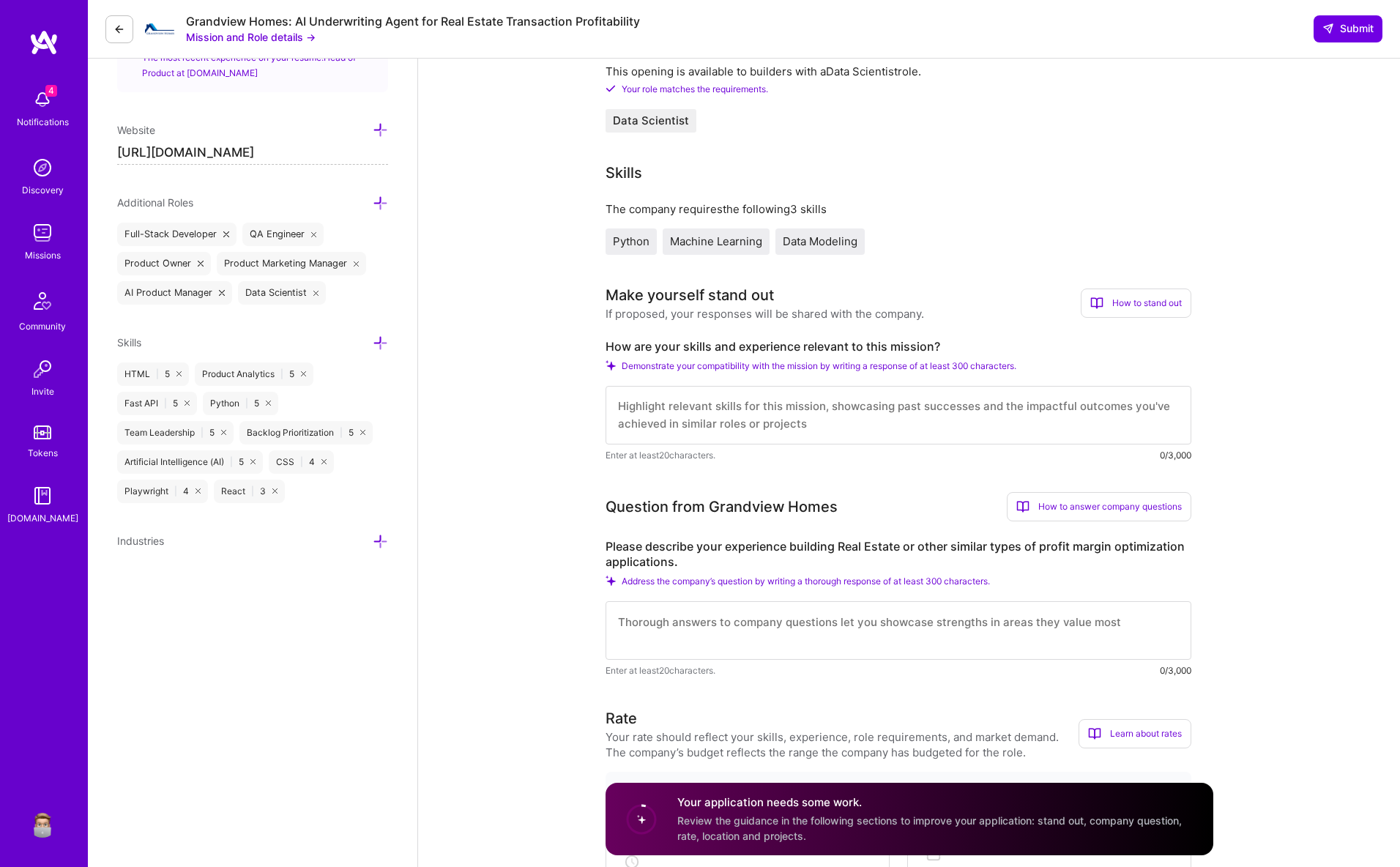
scroll to position [2, 0]
click at [776, 416] on textarea at bounding box center [898, 415] width 586 height 59
paste textarea "https://platform.a.team/mission/68aedbcfccccbc91889d70e7/apply/68aeda543ff064f1…"
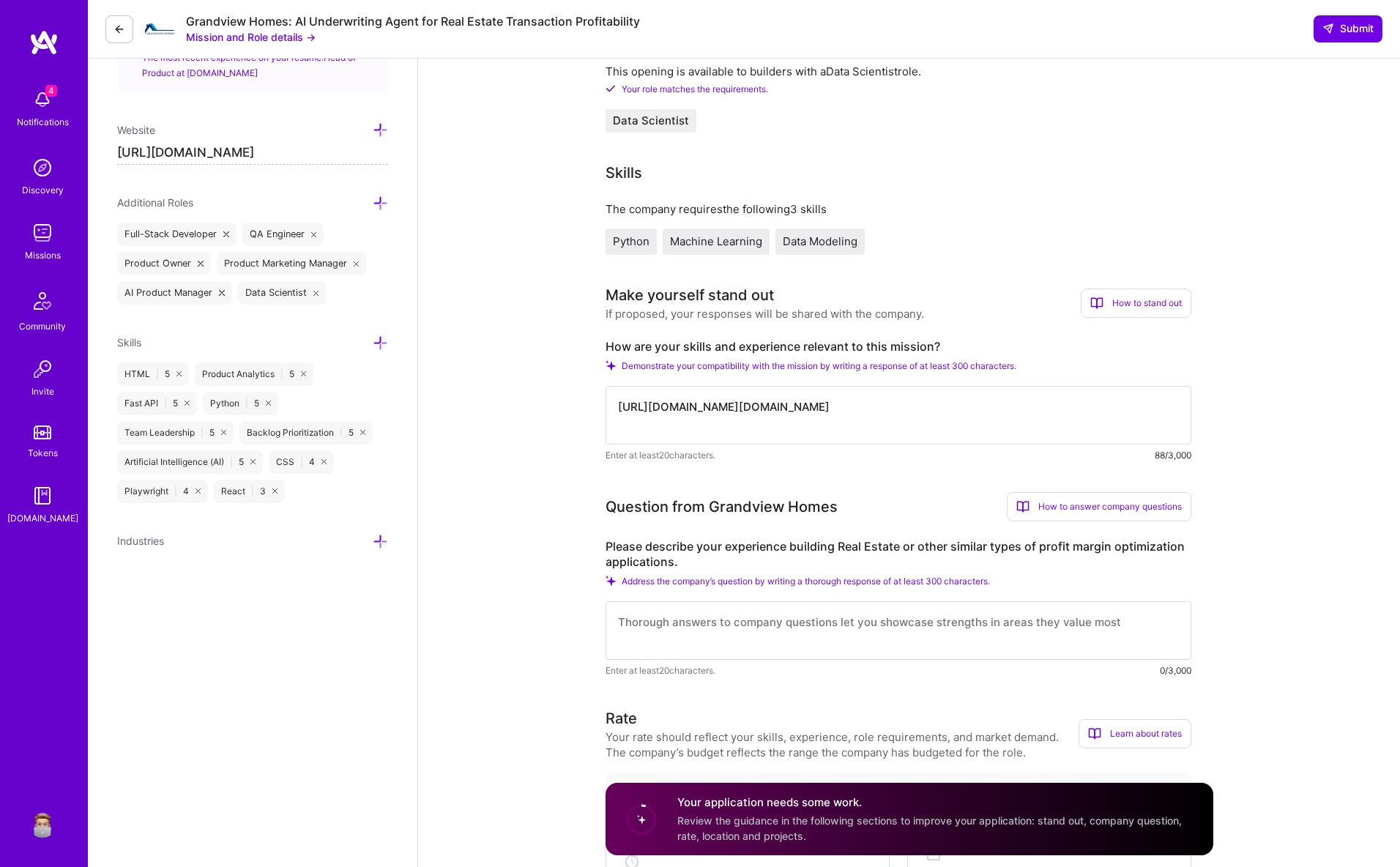
paste textarea "https://platform.a.team/mission/68aedbcfccccbc91889d70e7/apply/68aeda543ff064f1…"
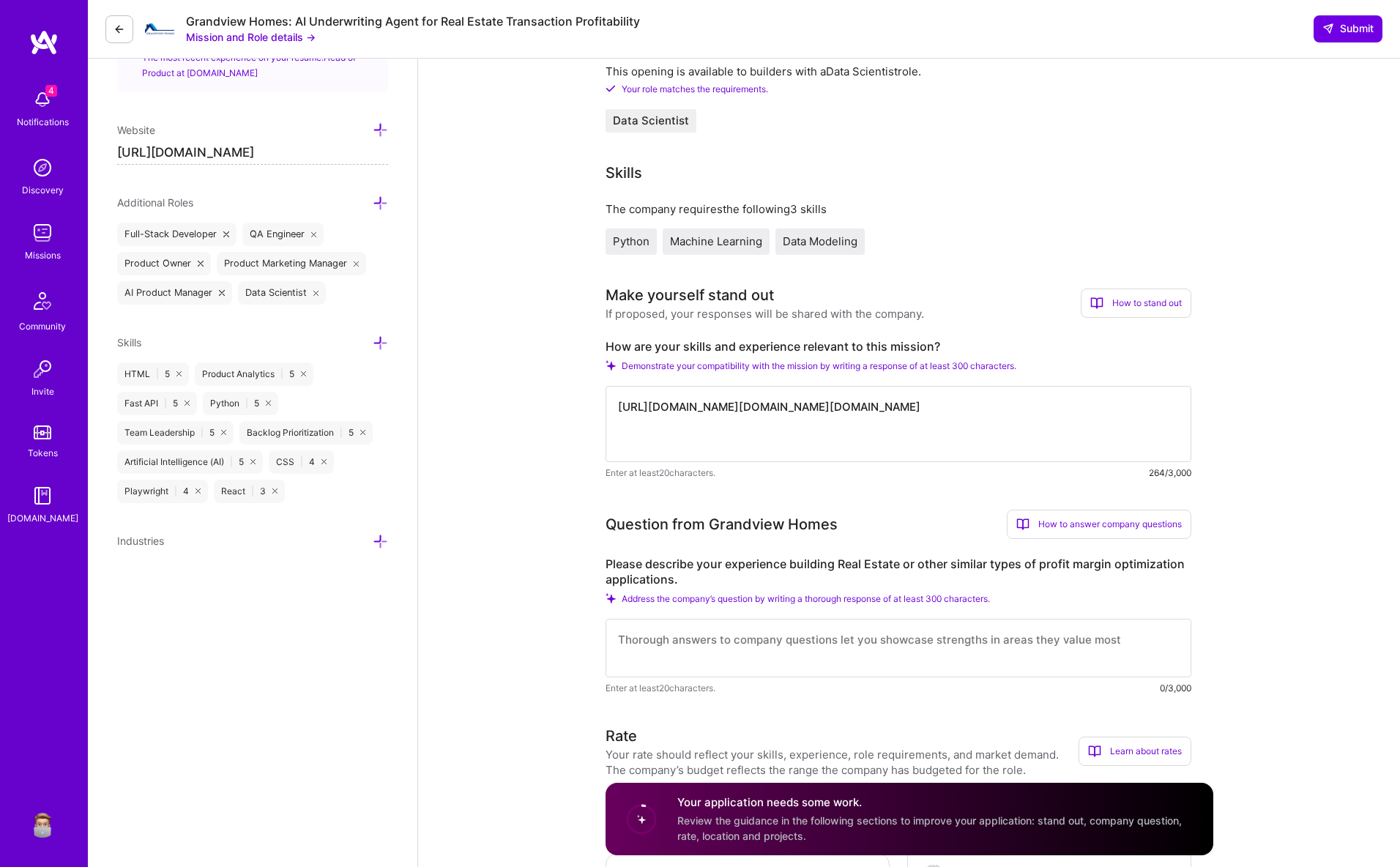
paste textarea "https://platform.a.team/mission/68aedbcfccccbc91889d70e7/apply/68aeda543ff064f1…"
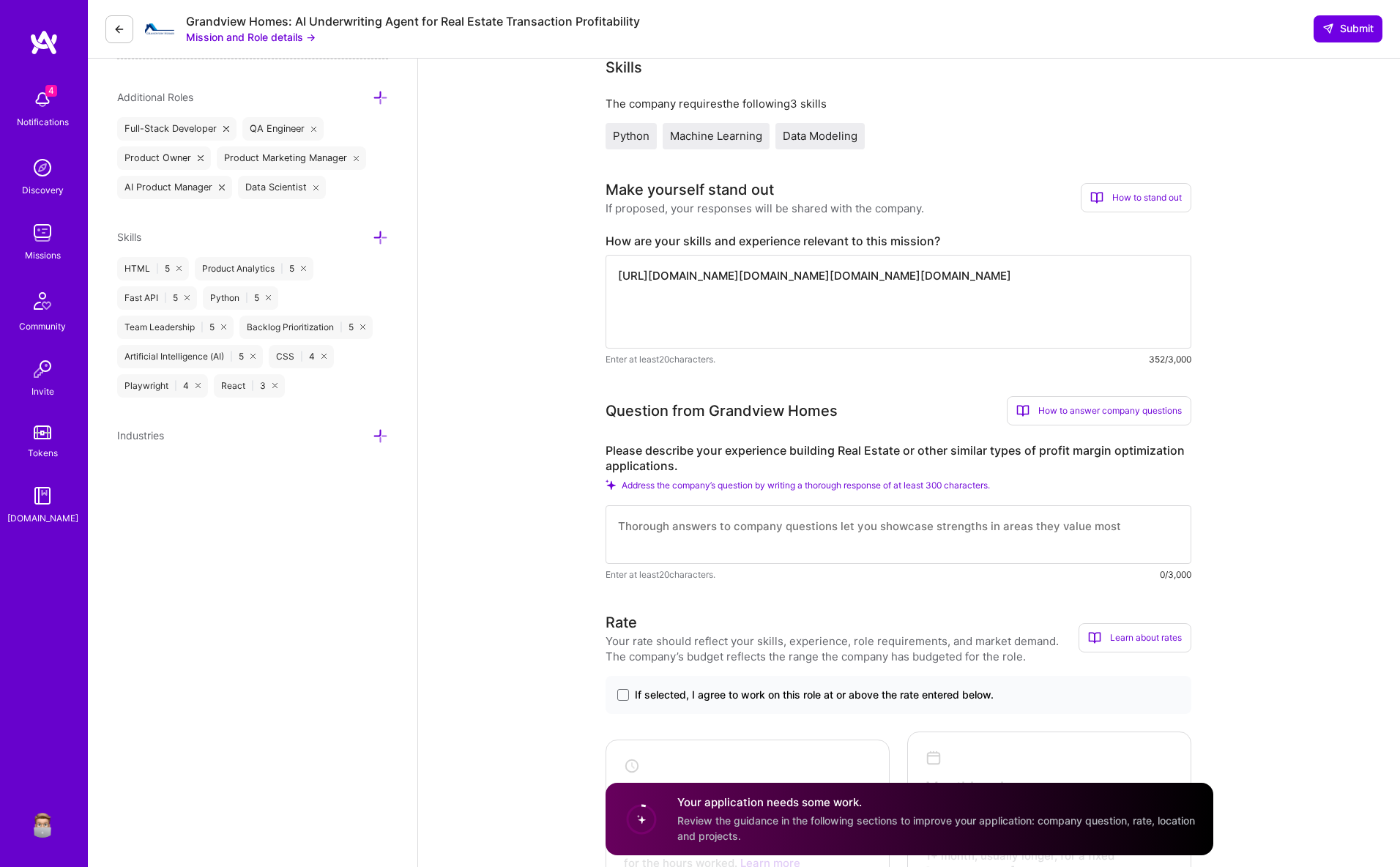
type textarea "https://platform.a.team/mission/68aedbcfccccbc91889d70e7/apply/68aeda543ff064f1…"
click at [727, 537] on textarea at bounding box center [898, 535] width 586 height 59
paste textarea "https://platform.a.team/mission/68aedbcfccccbc91889d70e7/apply/68aeda543ff064f1…"
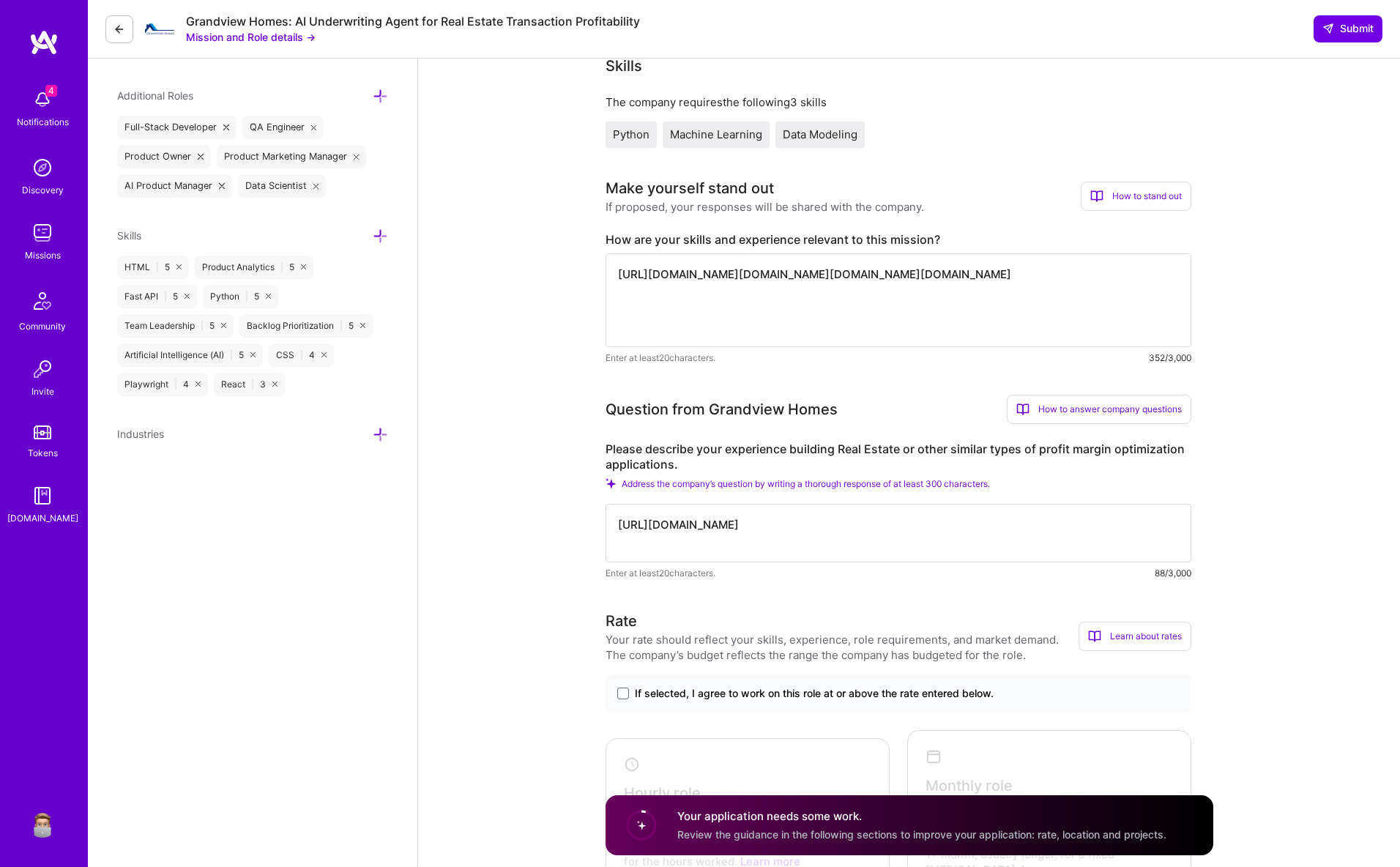
paste textarea "https://platform.a.team/mission/68aedbcfccccbc91889d70e7/apply/68aeda543ff064f1…"
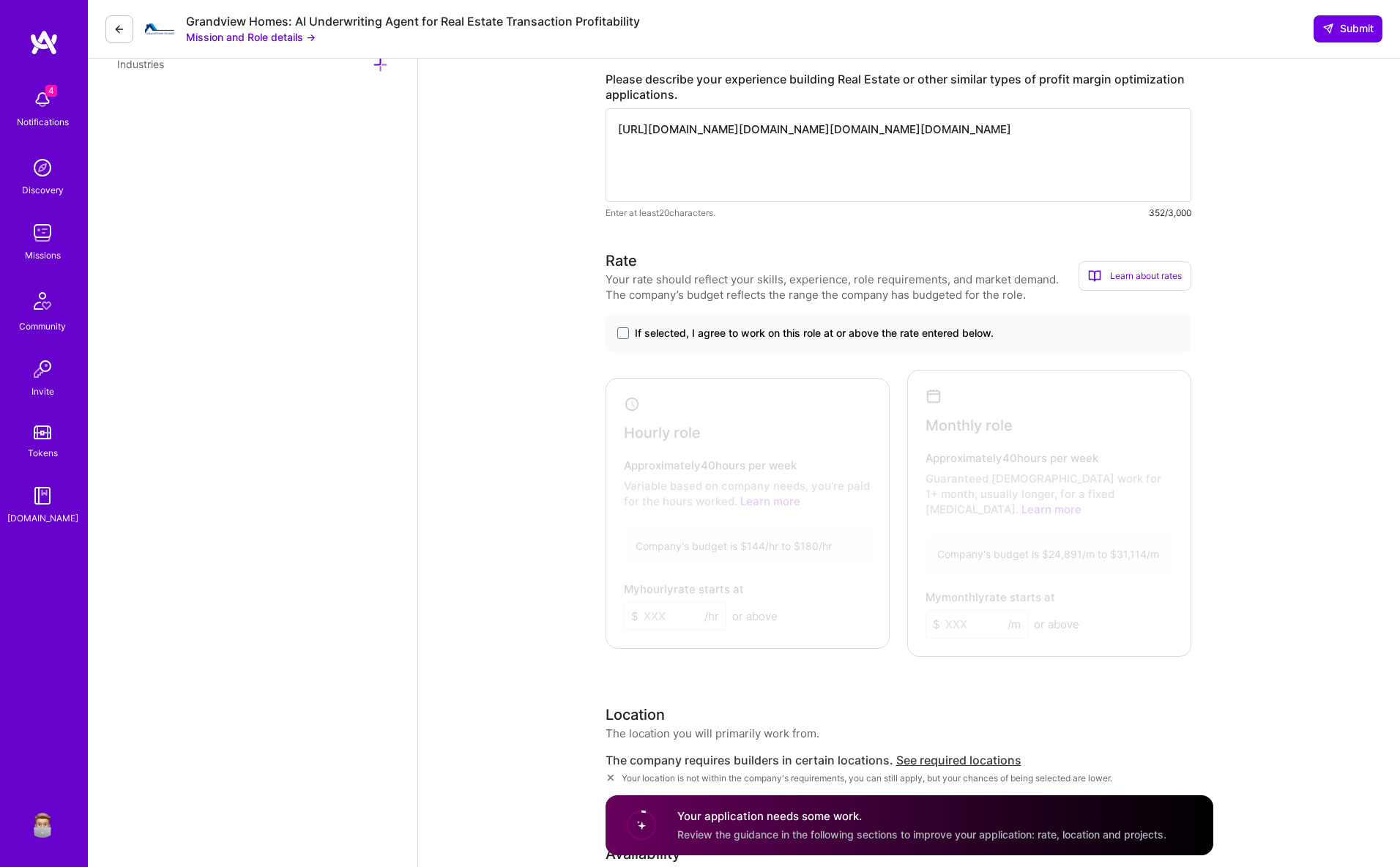
scroll to position [1007, 0]
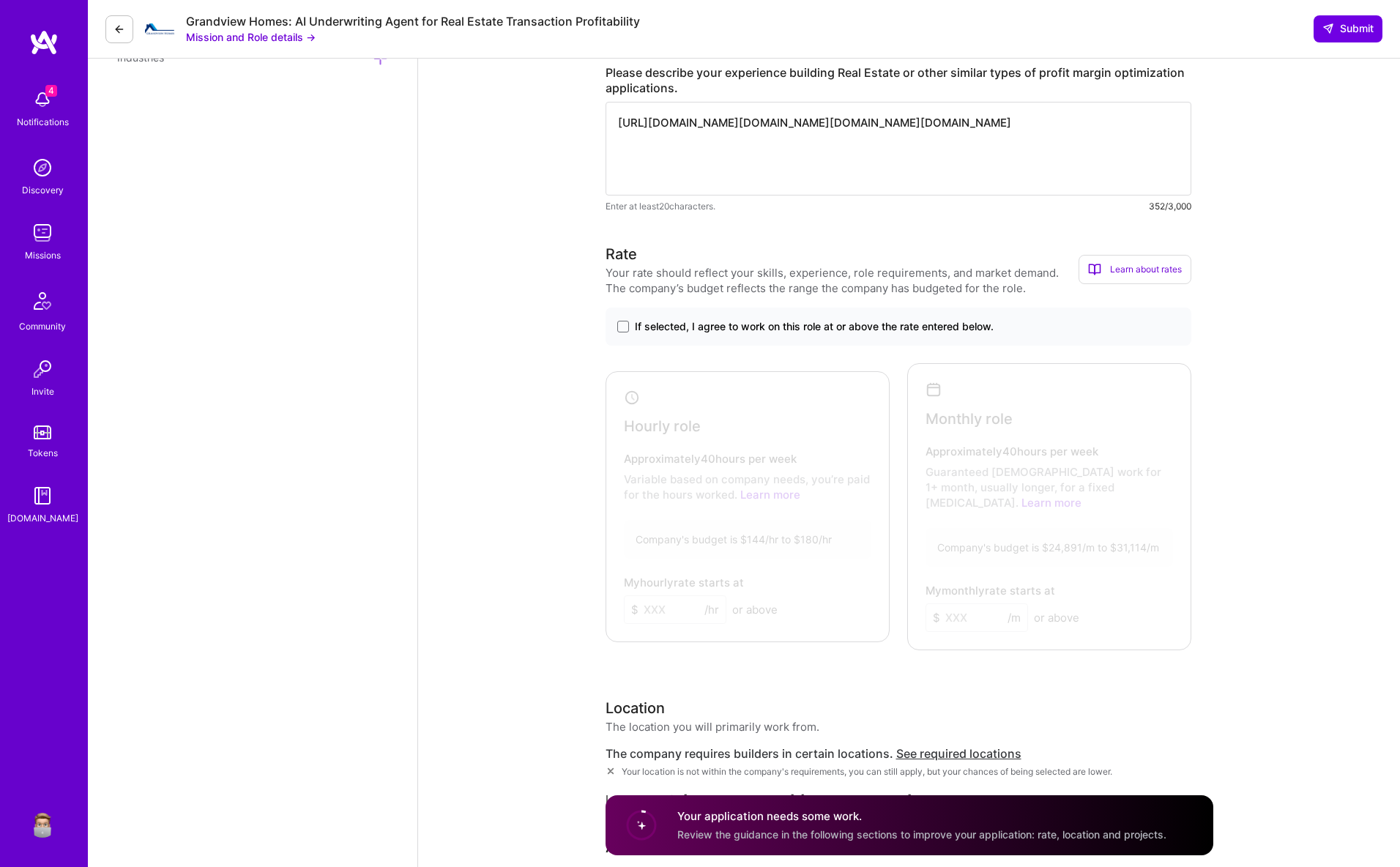
type textarea "https://platform.a.team/mission/68aedbcfccccbc91889d70e7/apply/68aeda543ff064f1…"
click at [635, 321] on span "If selected, I agree to work on this role at or above the rate entered below." at bounding box center [813, 326] width 358 height 14
click at [0, 0] on input "If selected, I agree to work on this role at or above the rate entered below." at bounding box center [0, 0] width 0 height 0
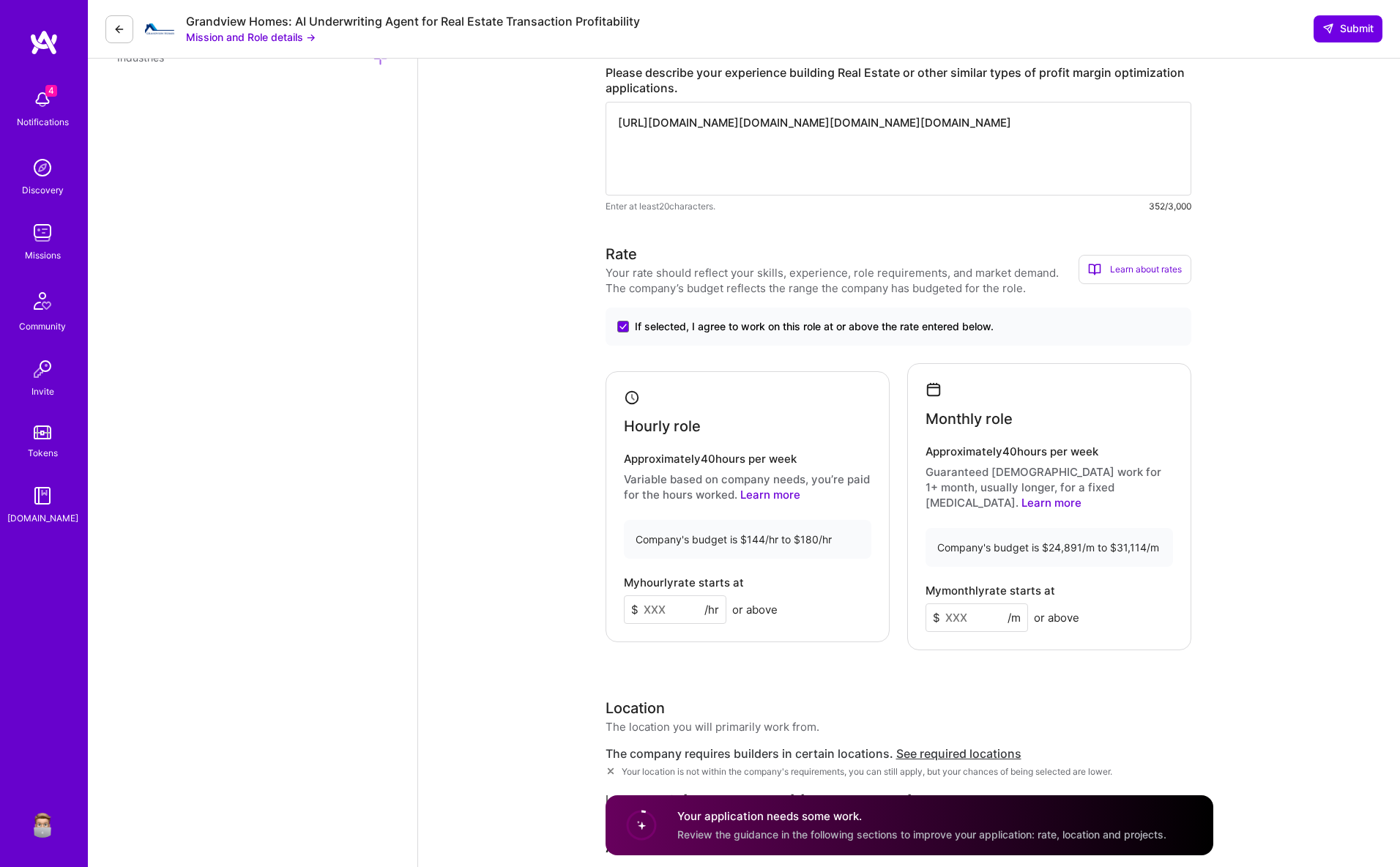
click at [656, 603] on input at bounding box center [675, 609] width 102 height 29
type input "122"
click at [962, 603] on input at bounding box center [977, 618] width 102 height 29
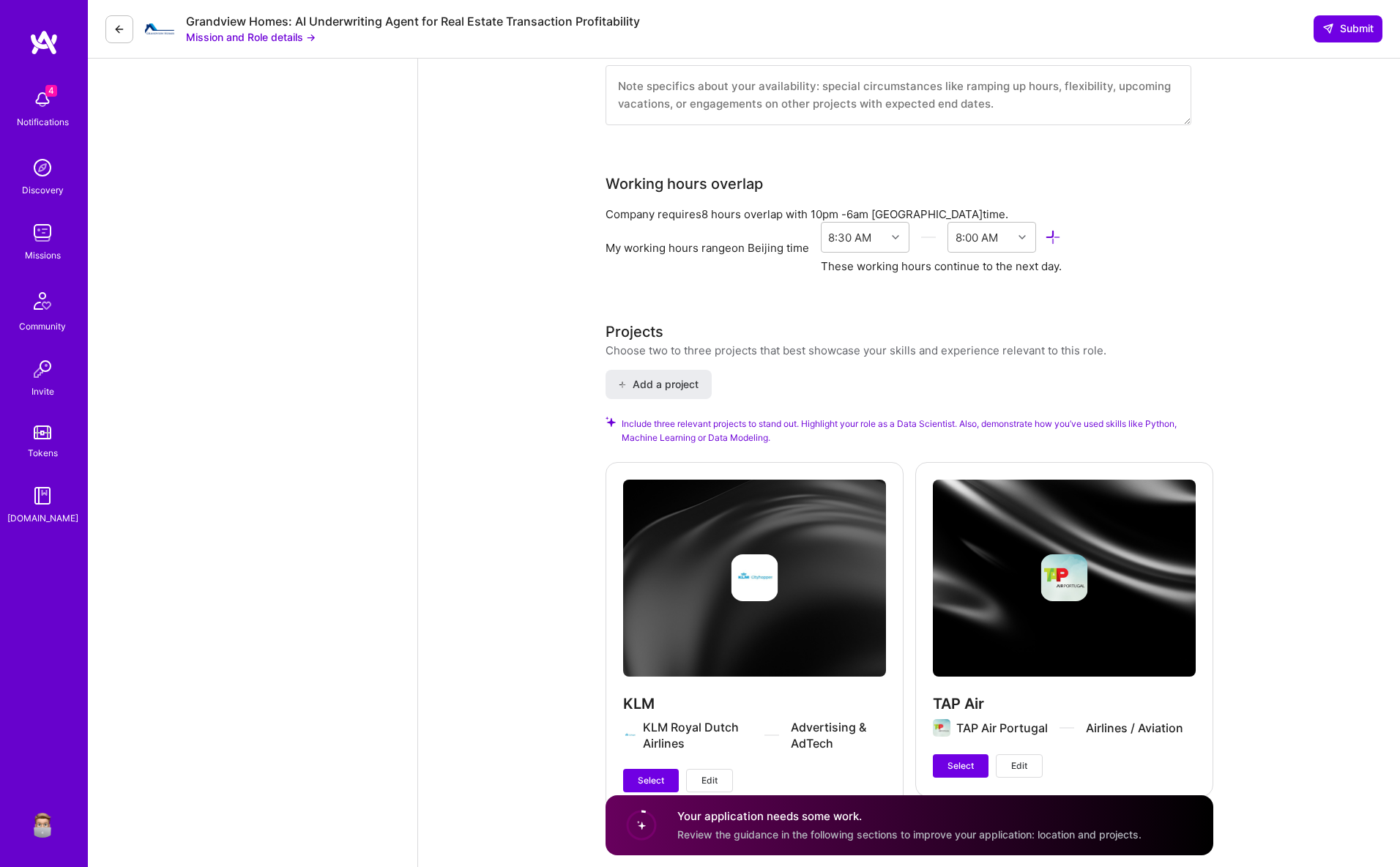
scroll to position [1939, 0]
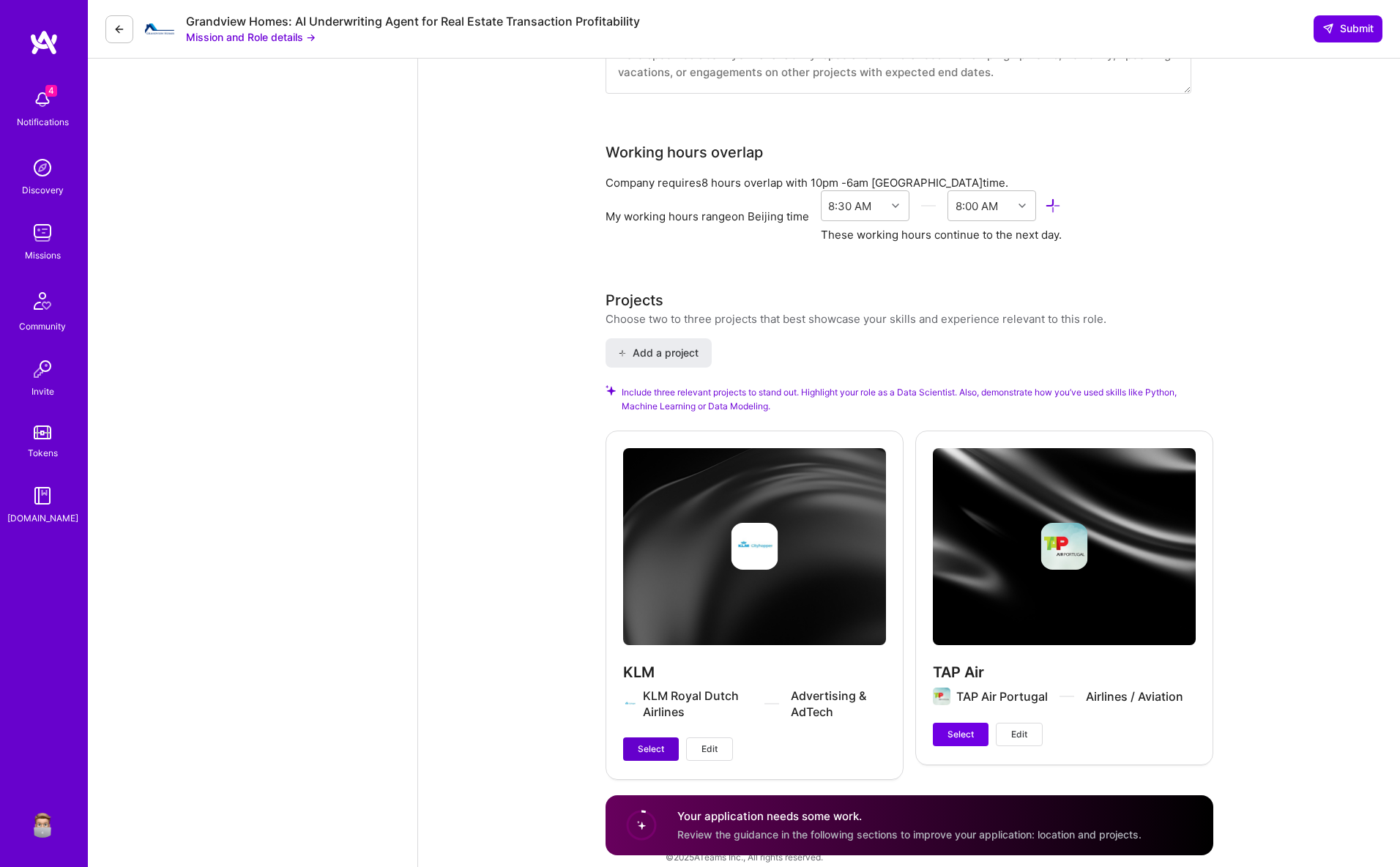
type input "12222"
drag, startPoint x: 657, startPoint y: 730, endPoint x: 720, endPoint y: 728, distance: 63.0
click at [660, 743] on span "Select" at bounding box center [650, 749] width 26 height 13
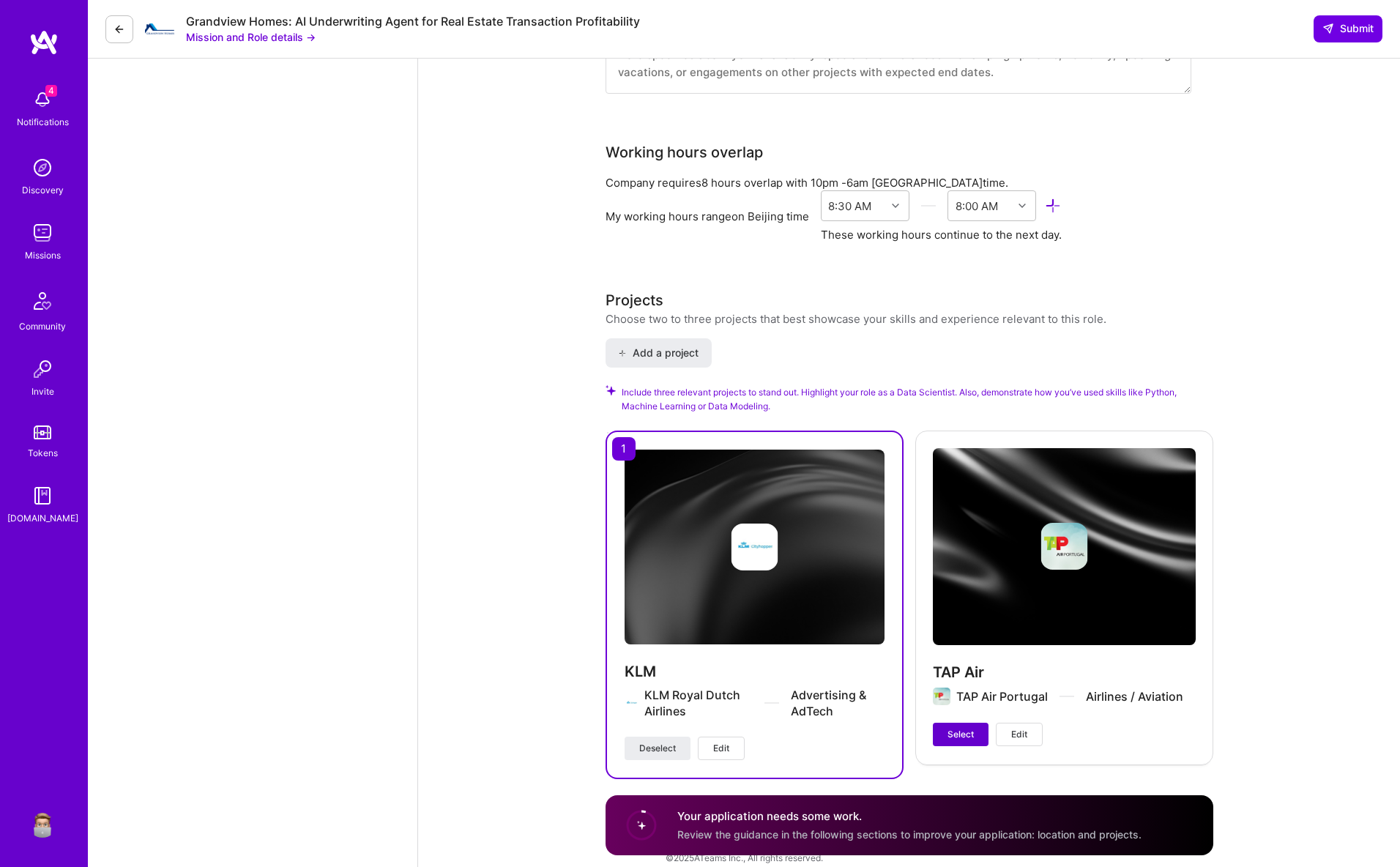
drag, startPoint x: 969, startPoint y: 724, endPoint x: 1001, endPoint y: 690, distance: 46.7
click at [969, 728] on span "Select" at bounding box center [960, 734] width 26 height 13
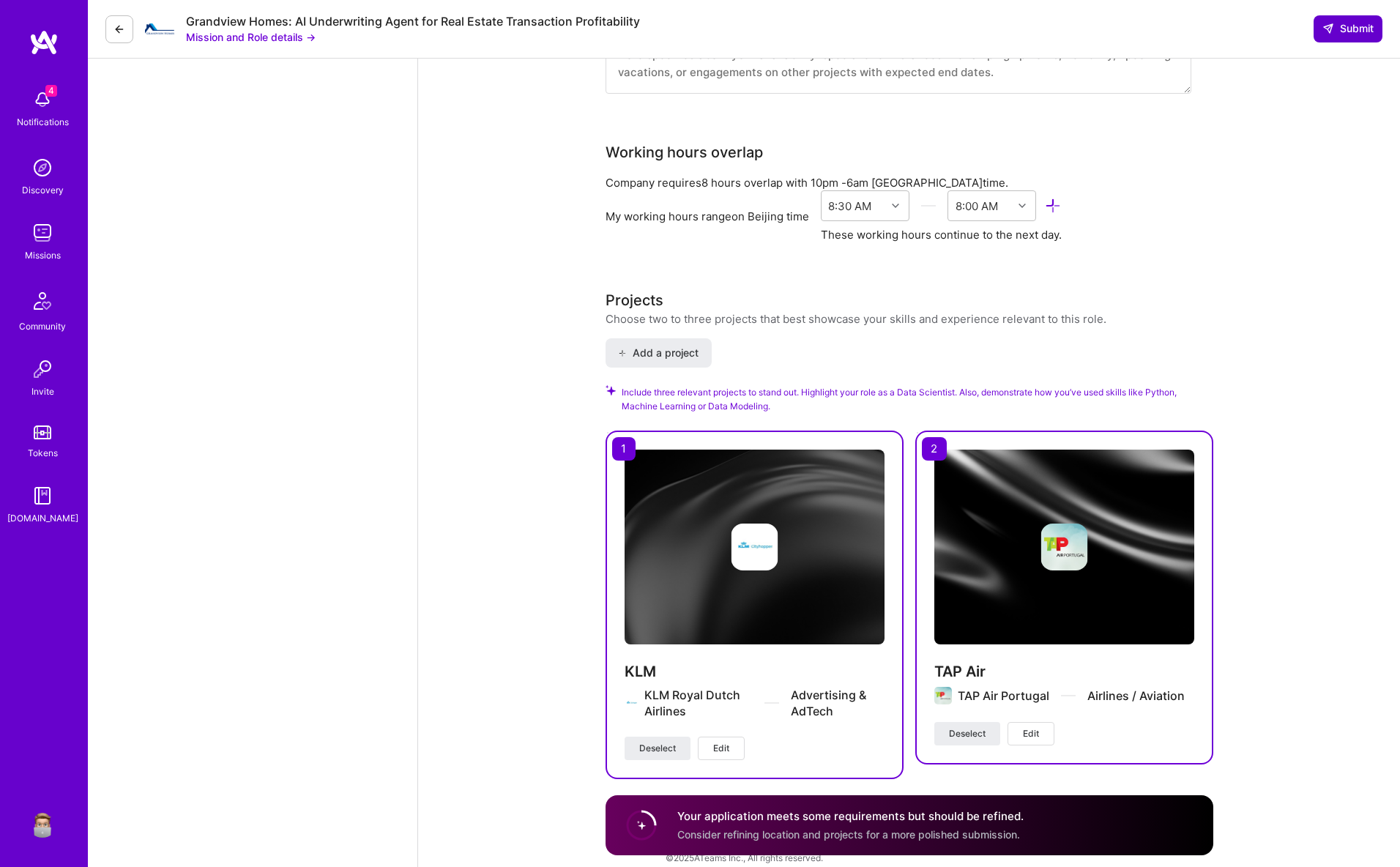
click at [1334, 27] on span "Submit" at bounding box center [1348, 28] width 51 height 14
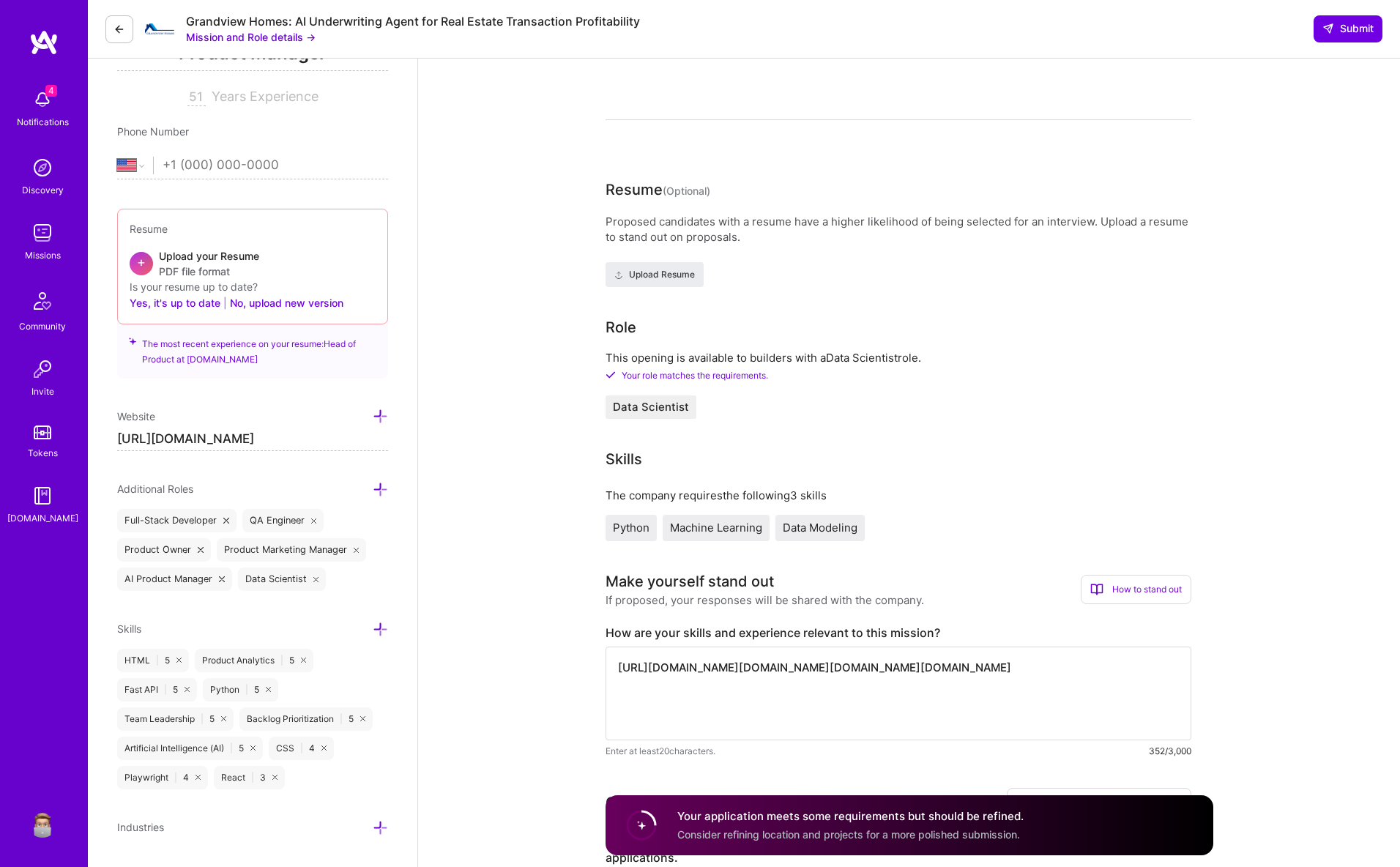
scroll to position [0, 0]
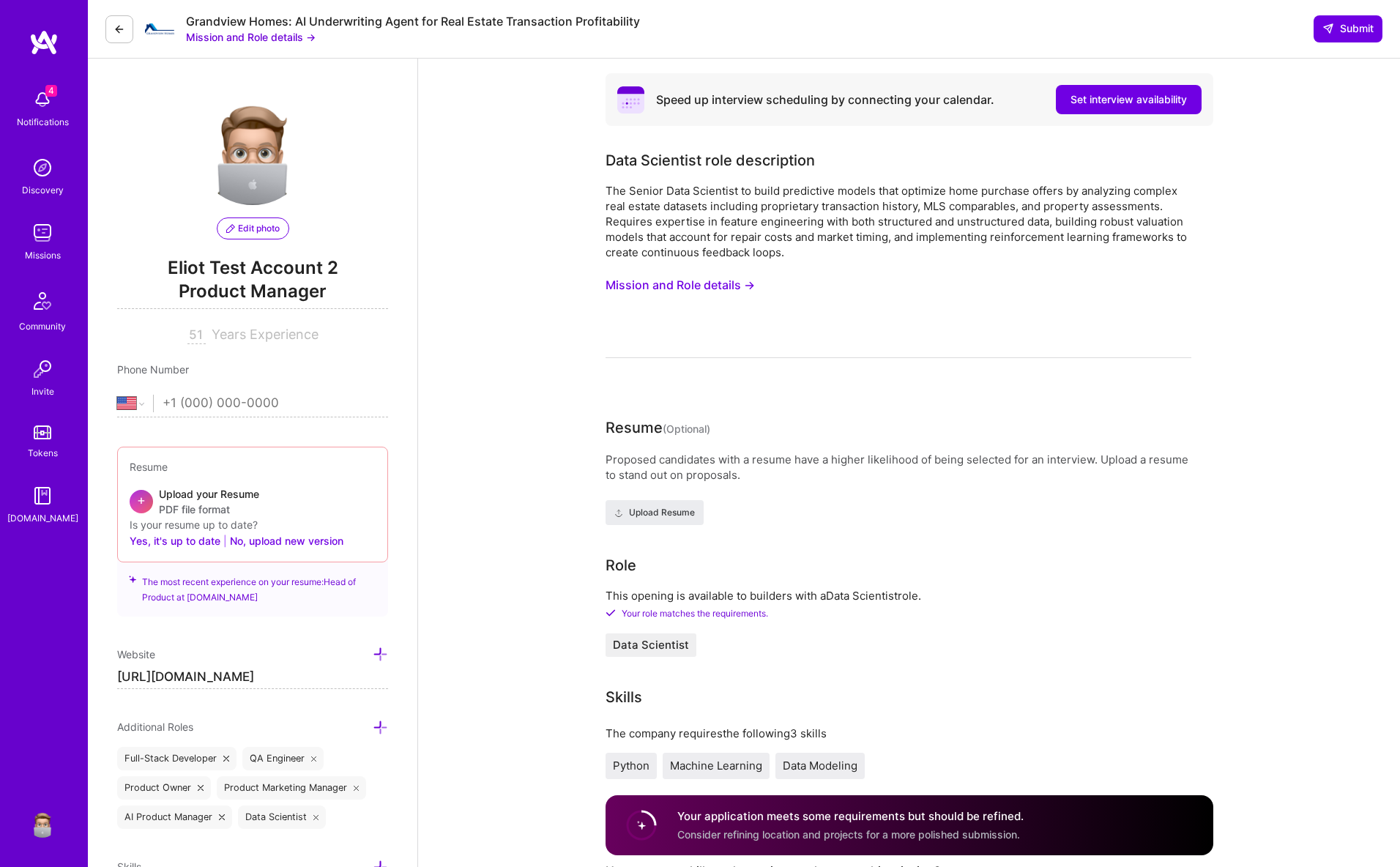
click at [49, 236] on img at bounding box center [42, 232] width 29 height 29
click at [670, 290] on button "Mission and Role details →" at bounding box center [680, 285] width 149 height 27
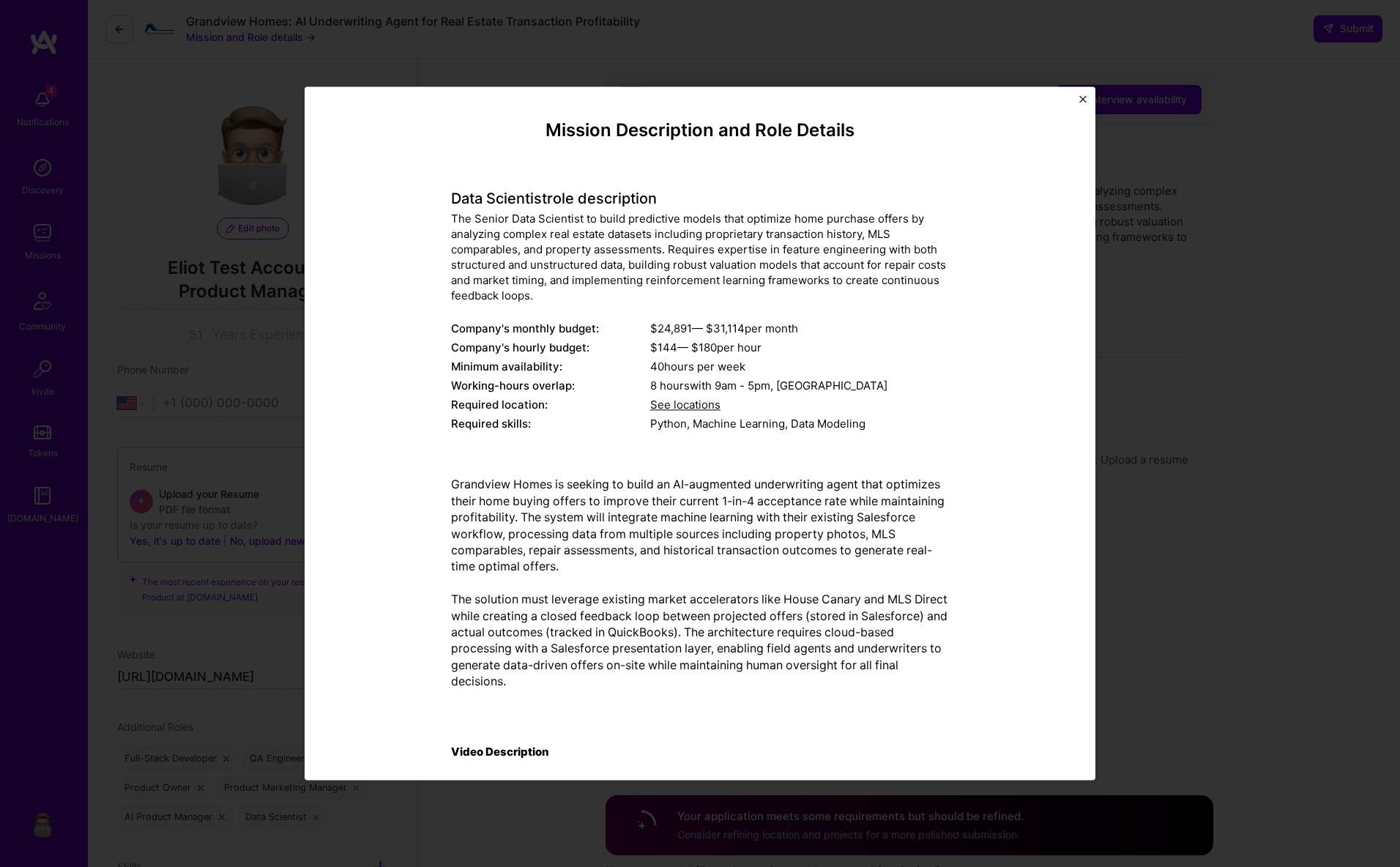
click at [1086, 99] on img "Close" at bounding box center [1083, 98] width 8 height 8
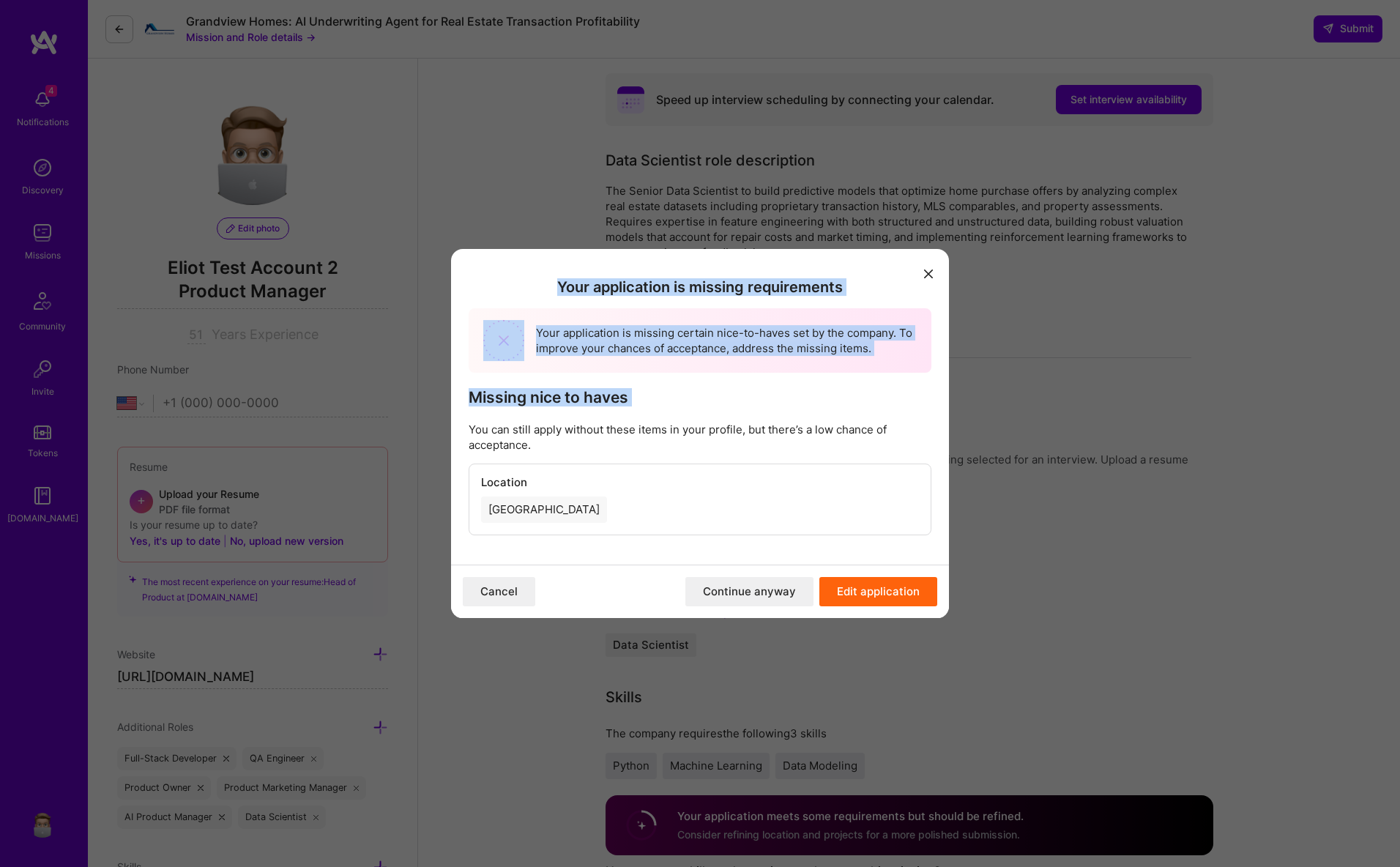
drag, startPoint x: 512, startPoint y: 267, endPoint x: 835, endPoint y: 410, distance: 353.2
click at [834, 410] on div "Your application is missing requirements Your application is missing certain ni…" at bounding box center [699, 407] width 498 height 316
click at [835, 410] on div "Your application is missing requirements Your application is missing certain ni…" at bounding box center [699, 407] width 498 height 316
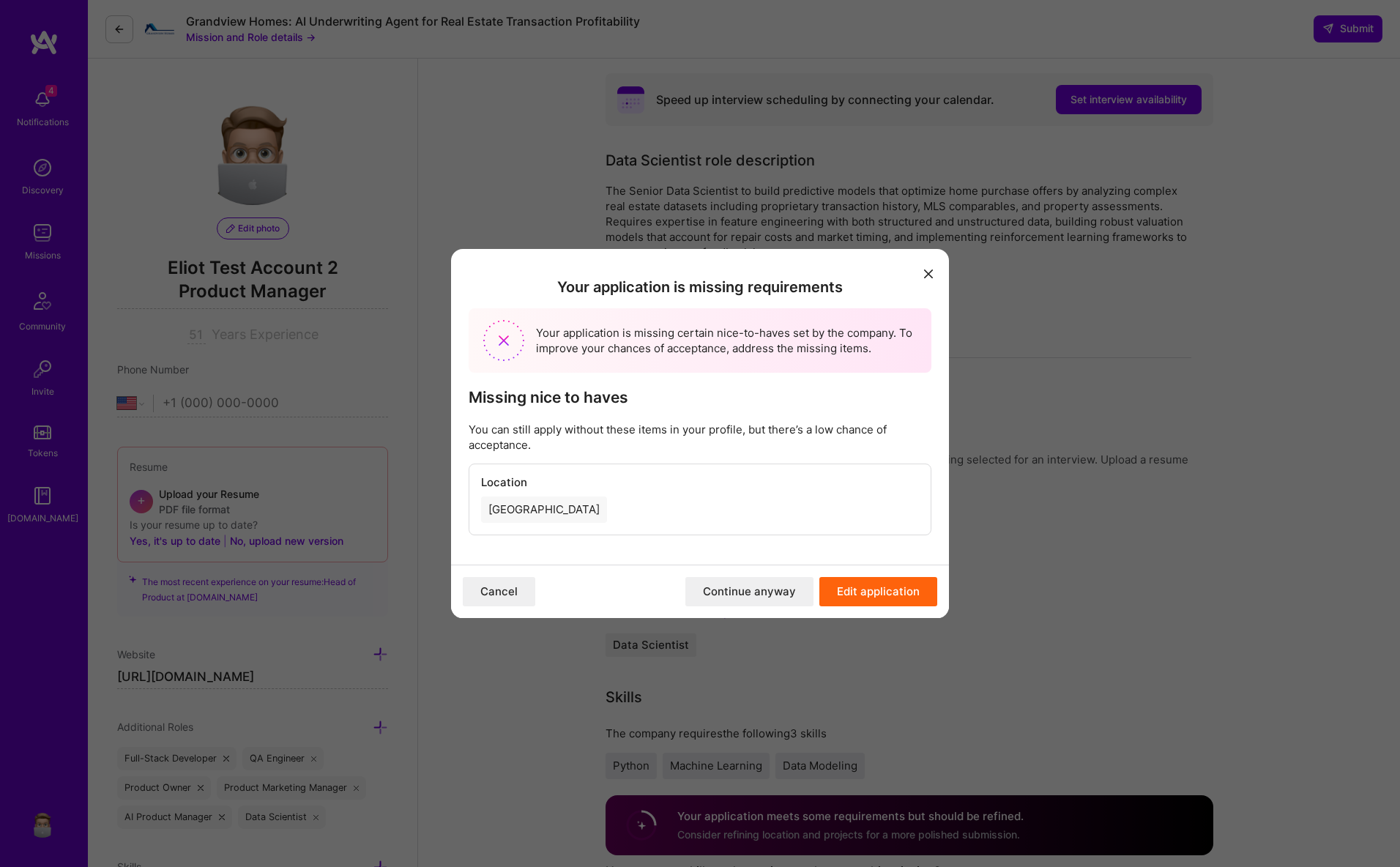
click at [739, 589] on button "Continue anyway" at bounding box center [750, 591] width 128 height 29
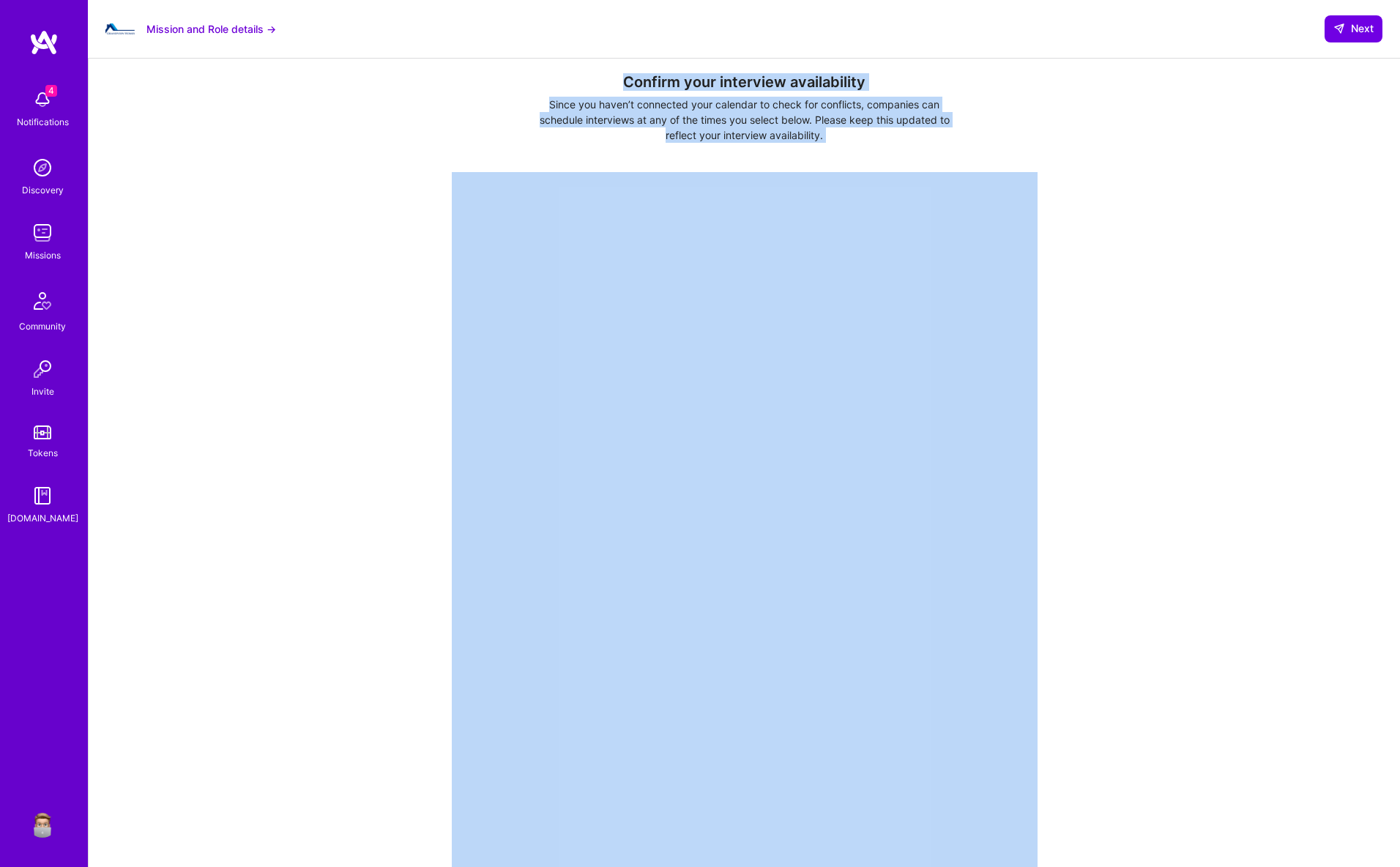
drag, startPoint x: 614, startPoint y: 116, endPoint x: 1100, endPoint y: 238, distance: 501.1
click at [1086, 238] on div "Confirm your interview availability Since you haven’t connected your calendar t…" at bounding box center [744, 710] width 1253 height 1274
click at [1113, 237] on div "Confirm your interview availability Since you haven’t connected your calendar t…" at bounding box center [744, 710] width 1253 height 1274
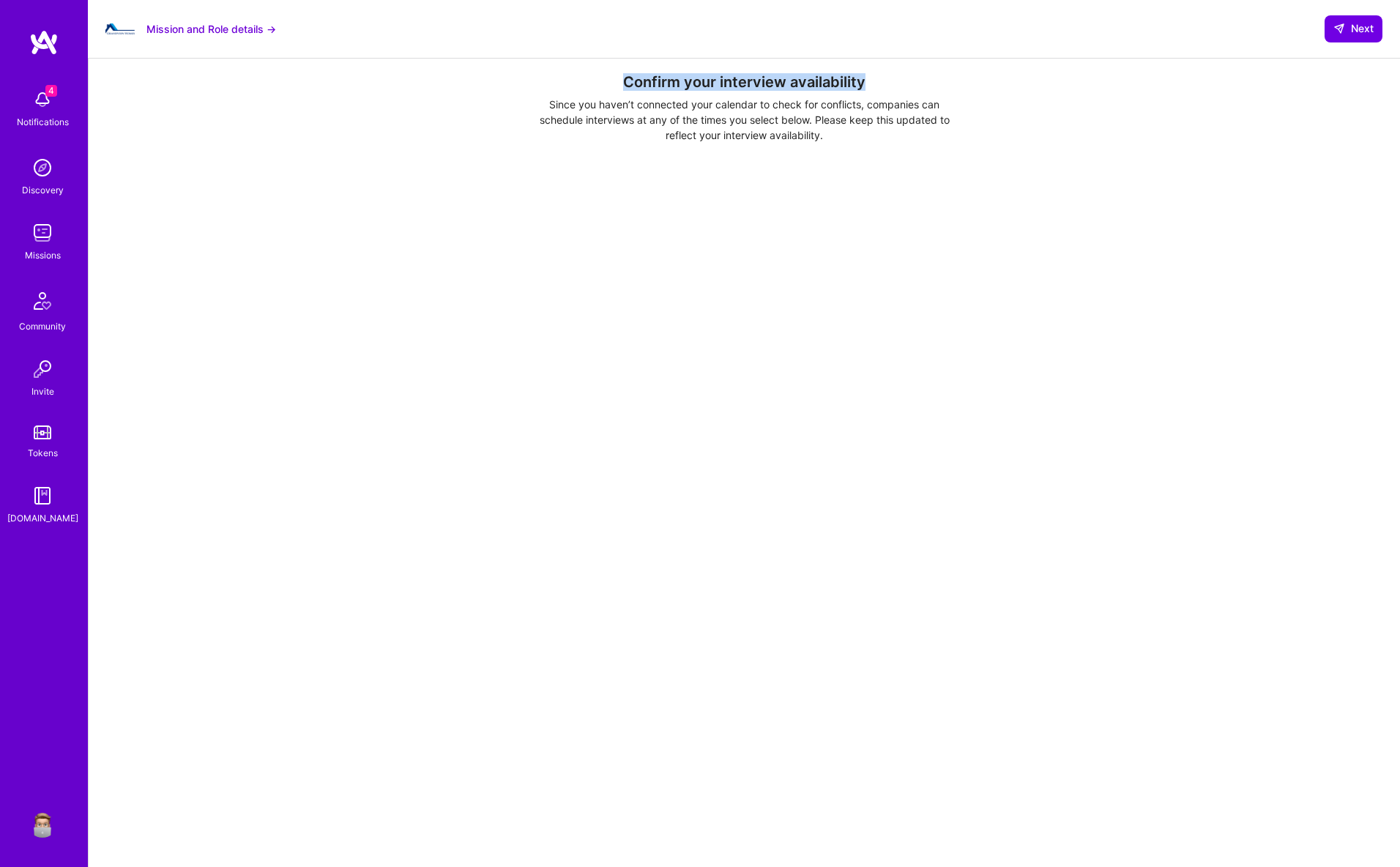
drag, startPoint x: 656, startPoint y: 80, endPoint x: 904, endPoint y: 86, distance: 248.1
click at [904, 86] on h3 "Confirm your interview availability" at bounding box center [744, 81] width 1253 height 18
click at [784, 127] on div "Since you haven’t connected your calendar to check for conflicts, companies can…" at bounding box center [744, 119] width 436 height 46
drag, startPoint x: 837, startPoint y: 134, endPoint x: 854, endPoint y: 137, distance: 17.3
click at [838, 134] on div "Since you haven’t connected your calendar to check for conflicts, companies can…" at bounding box center [744, 119] width 436 height 46
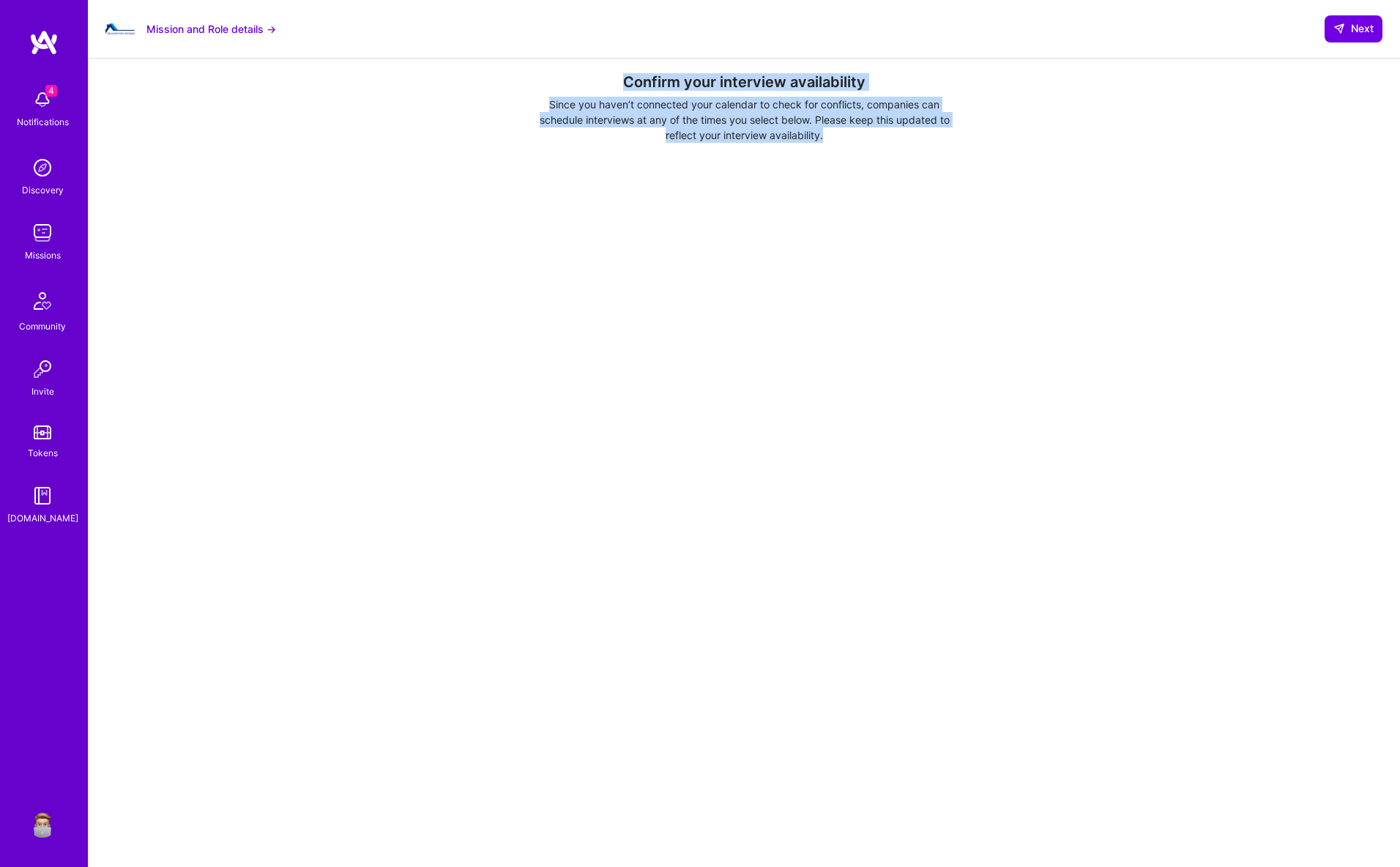
drag, startPoint x: 861, startPoint y: 137, endPoint x: 625, endPoint y: 83, distance: 242.1
click at [624, 83] on div "Confirm your interview availability Since you haven’t connected your calendar t…" at bounding box center [744, 710] width 1253 height 1274
click at [577, 92] on div "Confirm your interview availability Since you haven’t connected your calendar t…" at bounding box center [744, 710] width 1253 height 1274
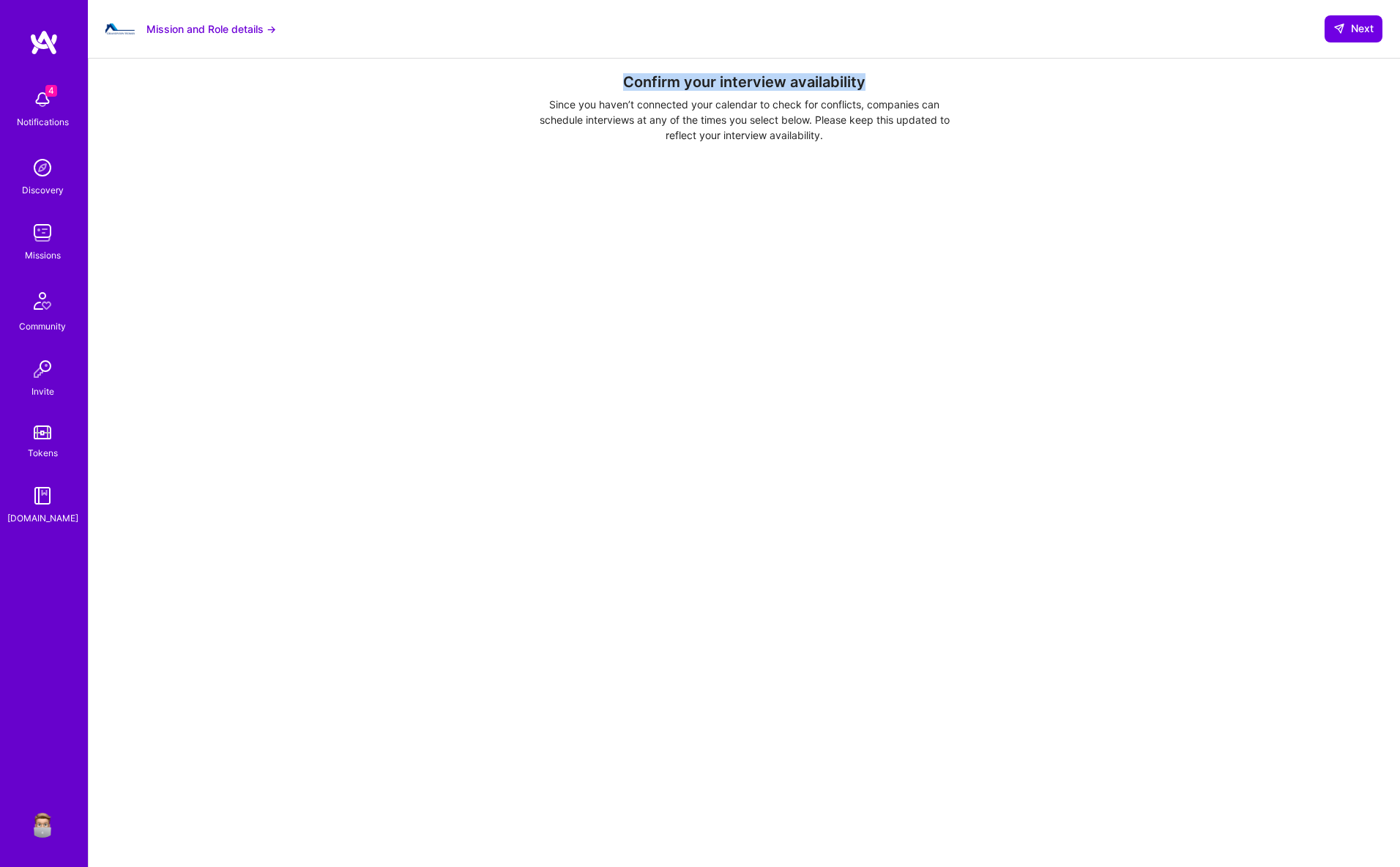
drag, startPoint x: 541, startPoint y: 79, endPoint x: 906, endPoint y: 149, distance: 371.7
click at [906, 149] on div "Confirm your interview availability Since you haven’t connected your calendar t…" at bounding box center [744, 710] width 1253 height 1274
click at [909, 149] on div "Confirm your interview availability Since you haven’t connected your calendar t…" at bounding box center [744, 710] width 1253 height 1274
drag, startPoint x: 660, startPoint y: 112, endPoint x: 927, endPoint y: 144, distance: 268.9
click at [928, 144] on div "Confirm your interview availability Since you haven’t connected your calendar t…" at bounding box center [744, 710] width 1311 height 1303
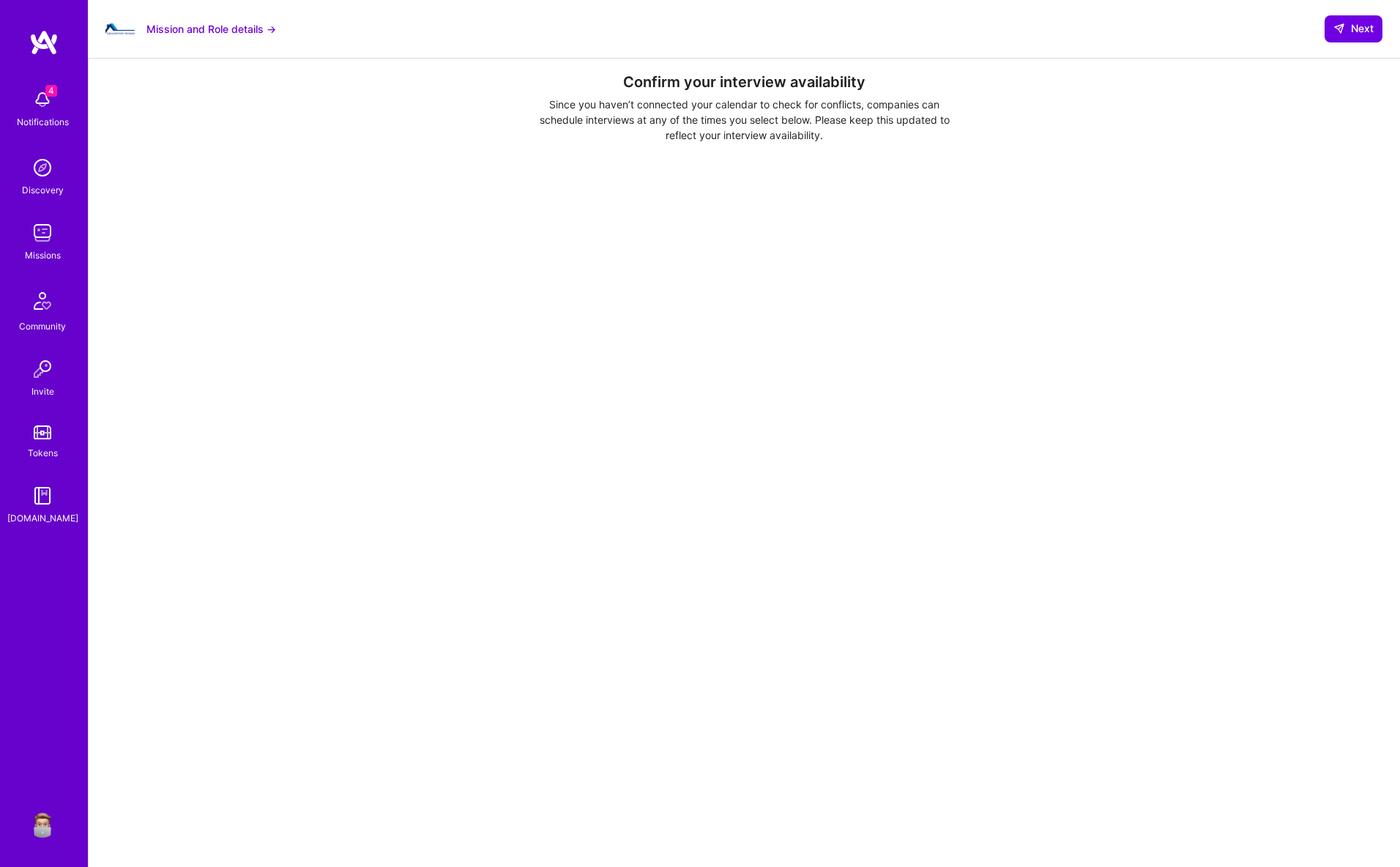
click at [924, 144] on div "Confirm your interview availability Since you haven’t connected your calendar t…" at bounding box center [744, 710] width 1253 height 1274
drag, startPoint x: 627, startPoint y: 83, endPoint x: 880, endPoint y: 84, distance: 253.0
click at [880, 84] on h3 "Confirm your interview availability" at bounding box center [744, 81] width 1253 height 18
click at [875, 88] on h3 "Confirm your interview availability" at bounding box center [744, 81] width 1253 height 18
click at [864, 85] on h3 "Confirm your interview availability" at bounding box center [744, 81] width 1253 height 18
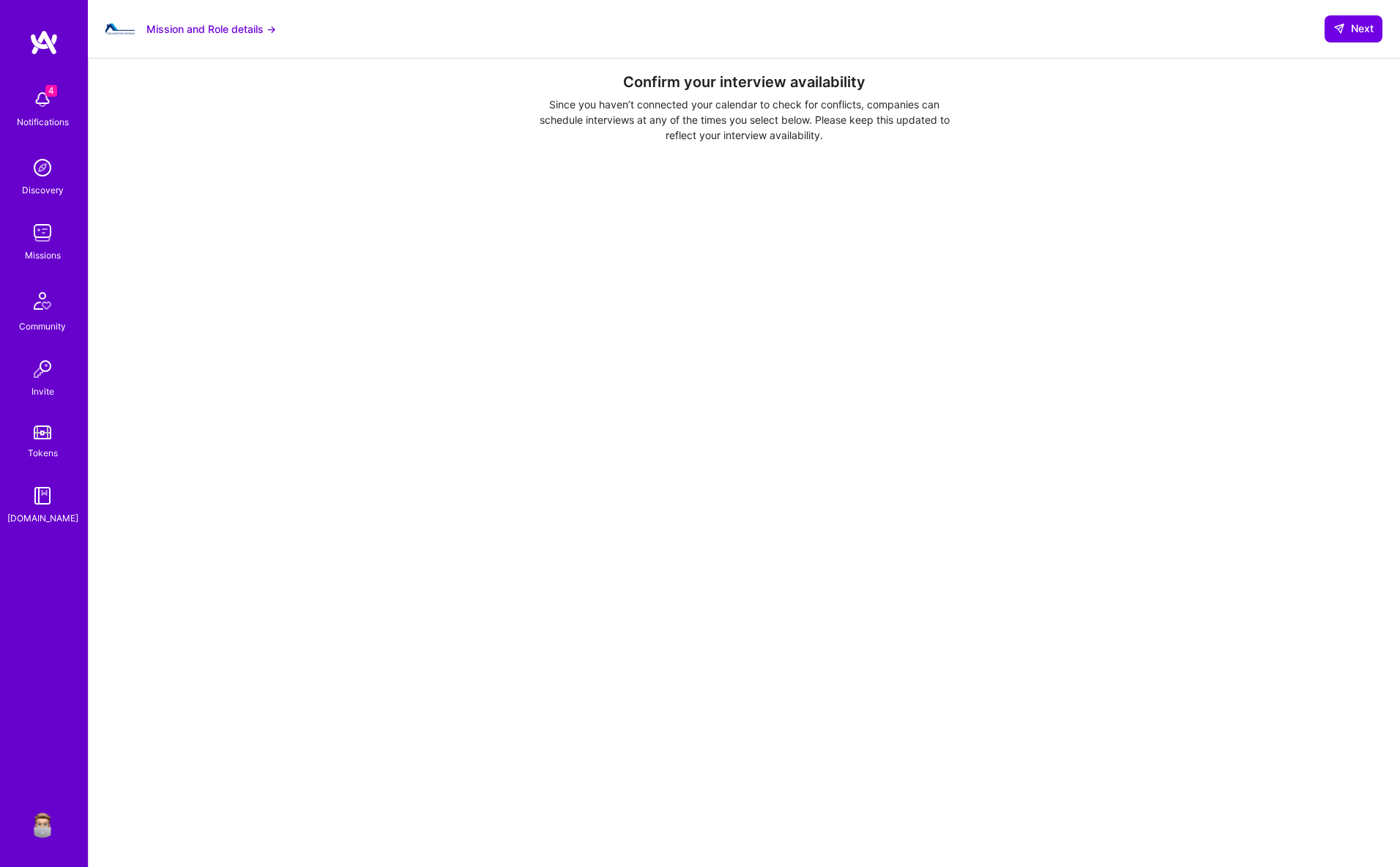
click at [864, 85] on h3 "Confirm your interview availability" at bounding box center [744, 81] width 1253 height 18
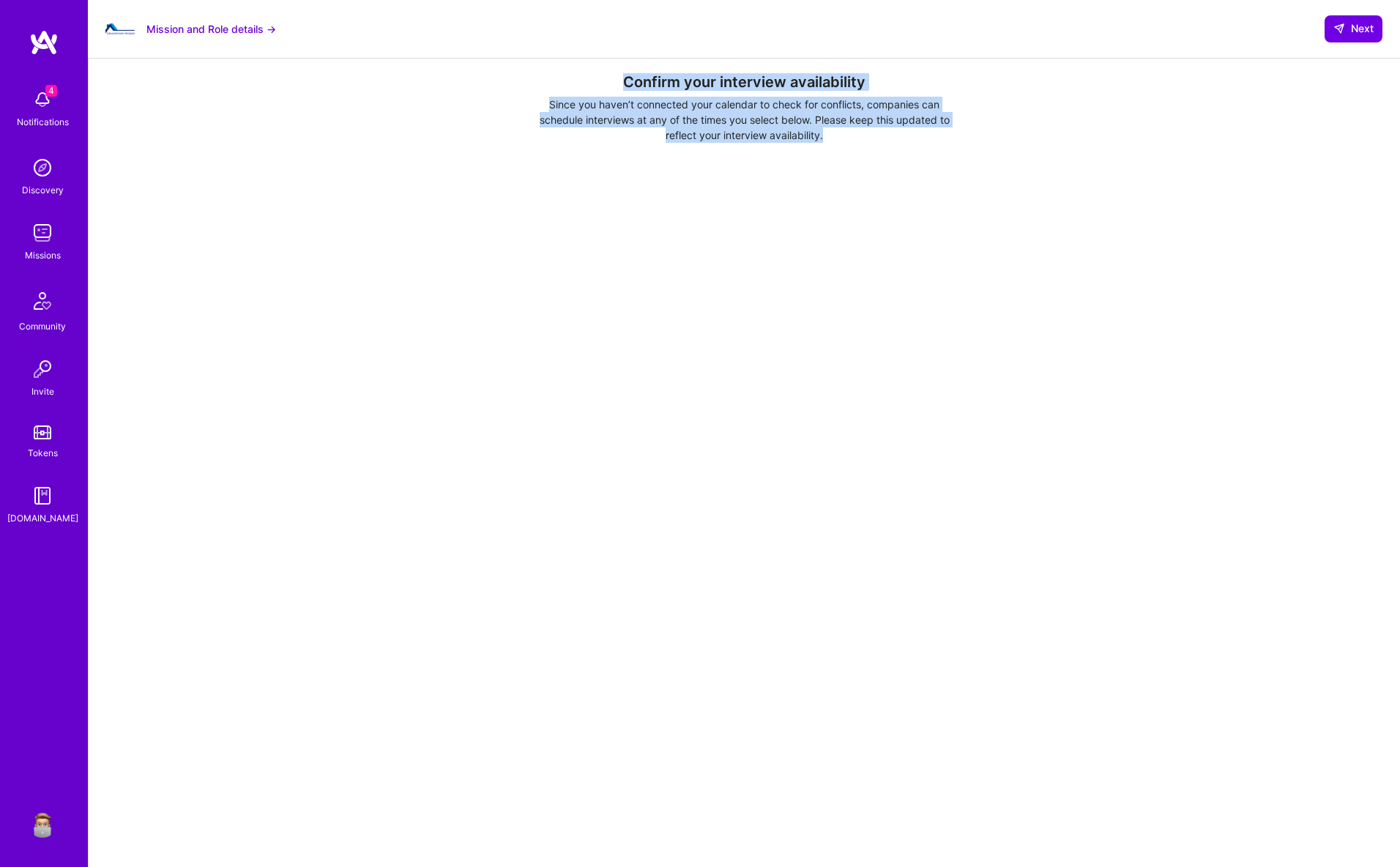
drag, startPoint x: 833, startPoint y: 131, endPoint x: 624, endPoint y: 77, distance: 215.9
click at [624, 77] on div "Confirm your interview availability Since you haven’t connected your calendar t…" at bounding box center [744, 710] width 1253 height 1274
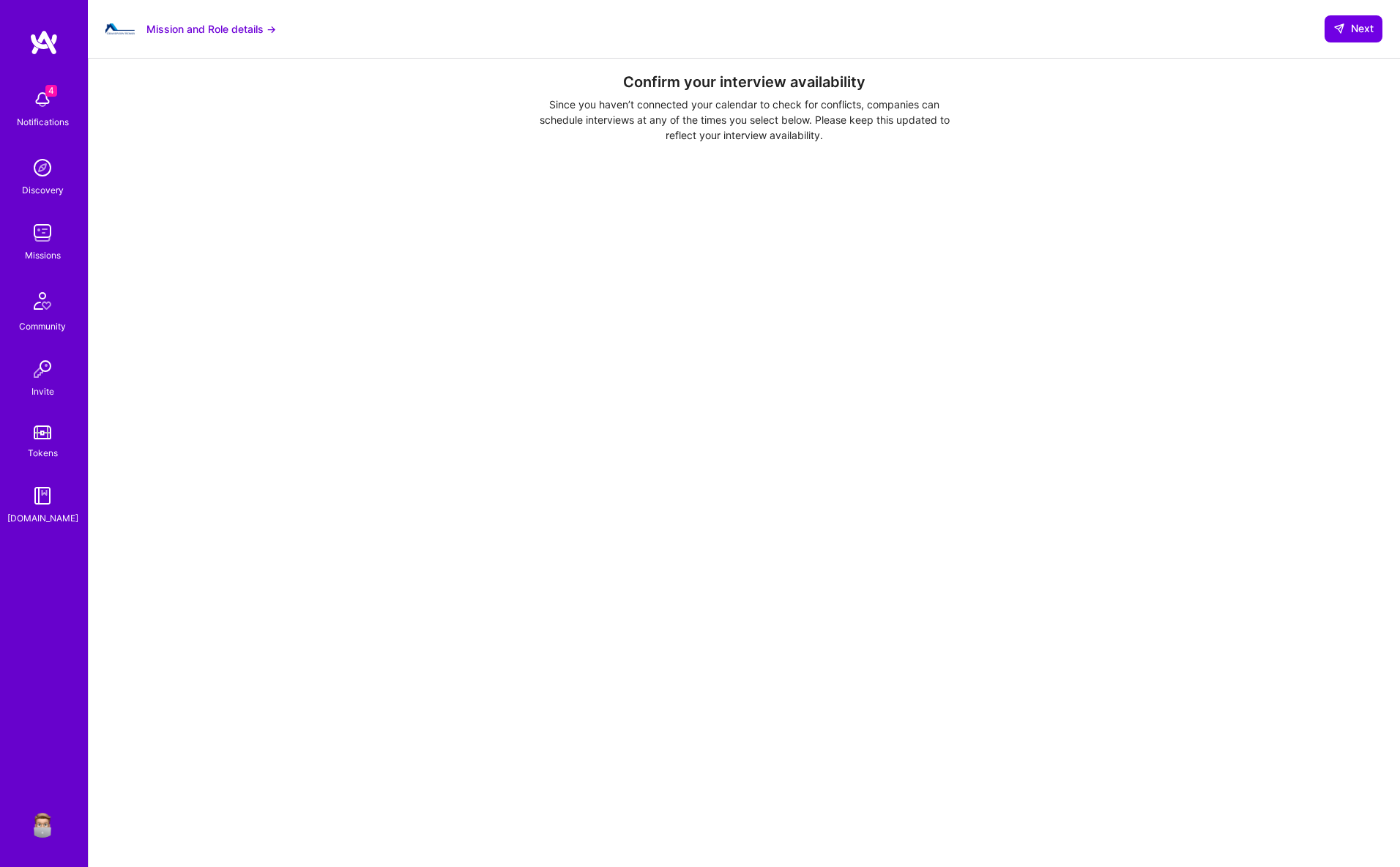
click at [789, 145] on div "Confirm your interview availability Since you haven’t connected your calendar t…" at bounding box center [744, 710] width 1253 height 1274
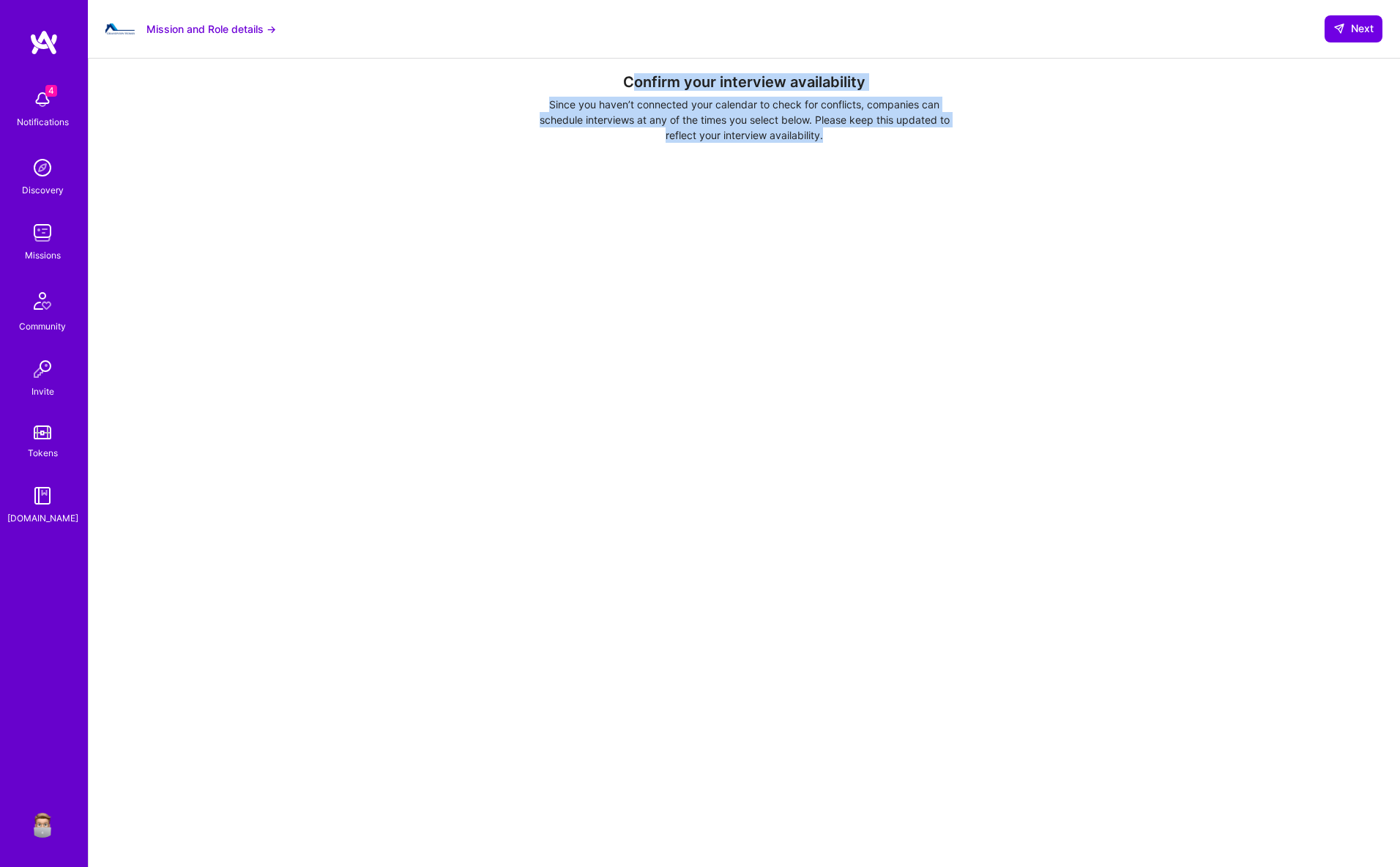
drag, startPoint x: 831, startPoint y: 133, endPoint x: 632, endPoint y: 86, distance: 204.5
click at [629, 87] on div "Confirm your interview availability Since you haven’t connected your calendar t…" at bounding box center [744, 710] width 1253 height 1274
click at [645, 91] on div "Confirm your interview availability Since you haven’t connected your calendar t…" at bounding box center [744, 710] width 1253 height 1274
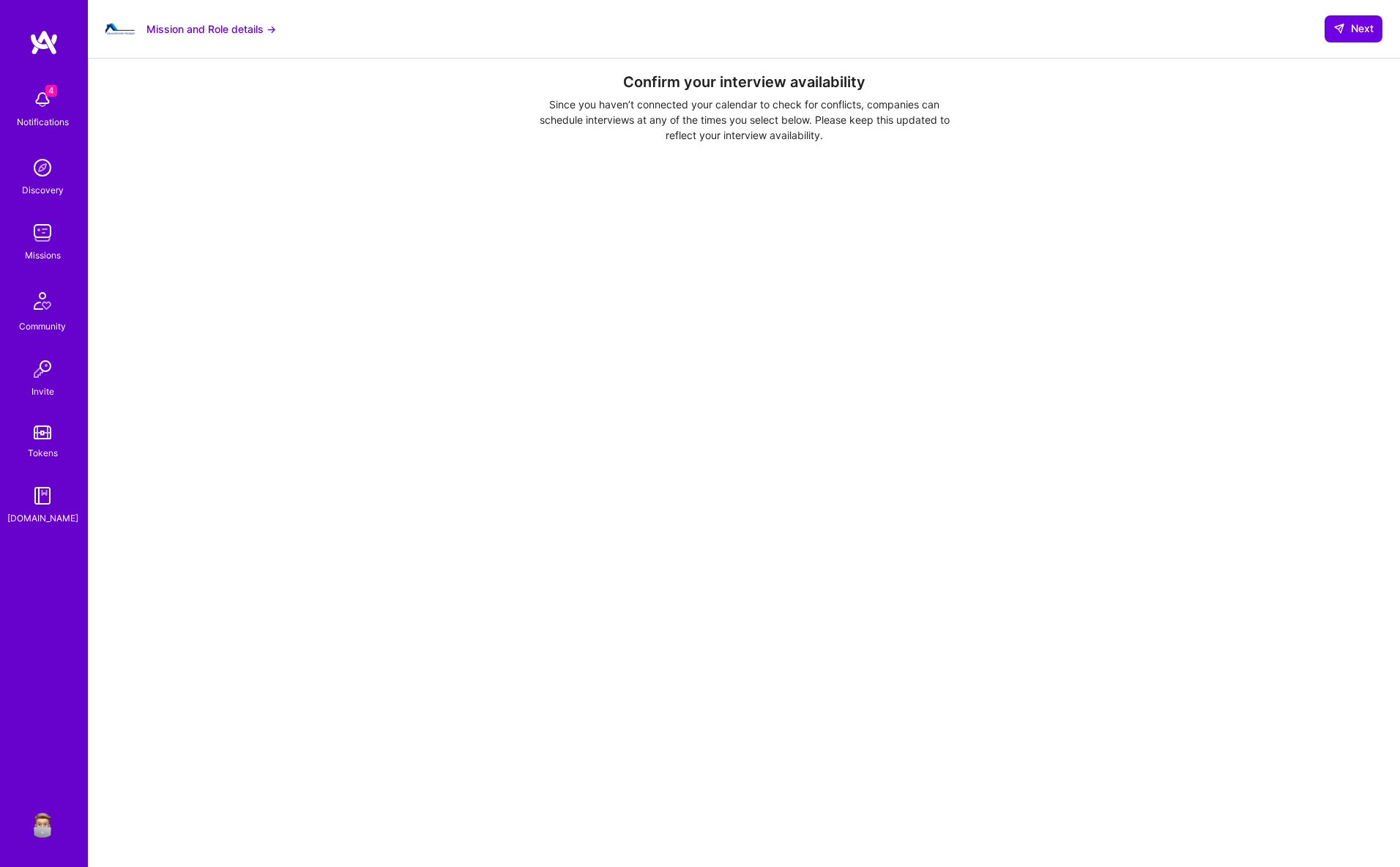
click at [405, 215] on div "Confirm your interview availability Since you haven’t connected your calendar t…" at bounding box center [744, 710] width 1253 height 1274
drag, startPoint x: 1359, startPoint y: 29, endPoint x: 1262, endPoint y: 72, distance: 106.1
click at [1358, 29] on span "Next" at bounding box center [1354, 28] width 40 height 14
click at [1356, 25] on span "Next" at bounding box center [1354, 28] width 40 height 14
click at [1344, 28] on icon at bounding box center [1340, 29] width 12 height 12
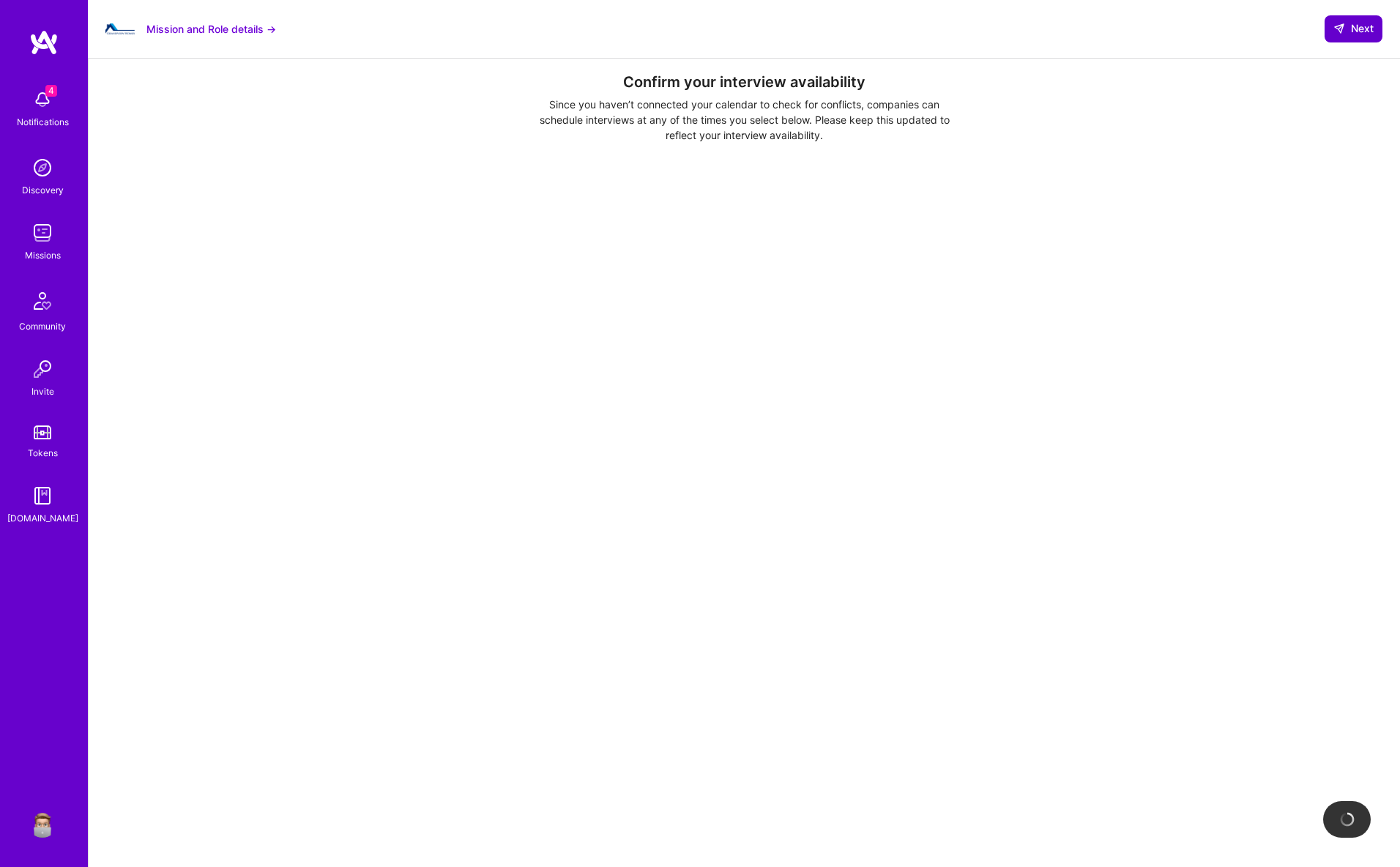
click at [1342, 28] on icon at bounding box center [1340, 29] width 12 height 12
click at [1341, 28] on icon at bounding box center [1340, 29] width 12 height 12
click at [1357, 23] on span "Next" at bounding box center [1354, 28] width 40 height 14
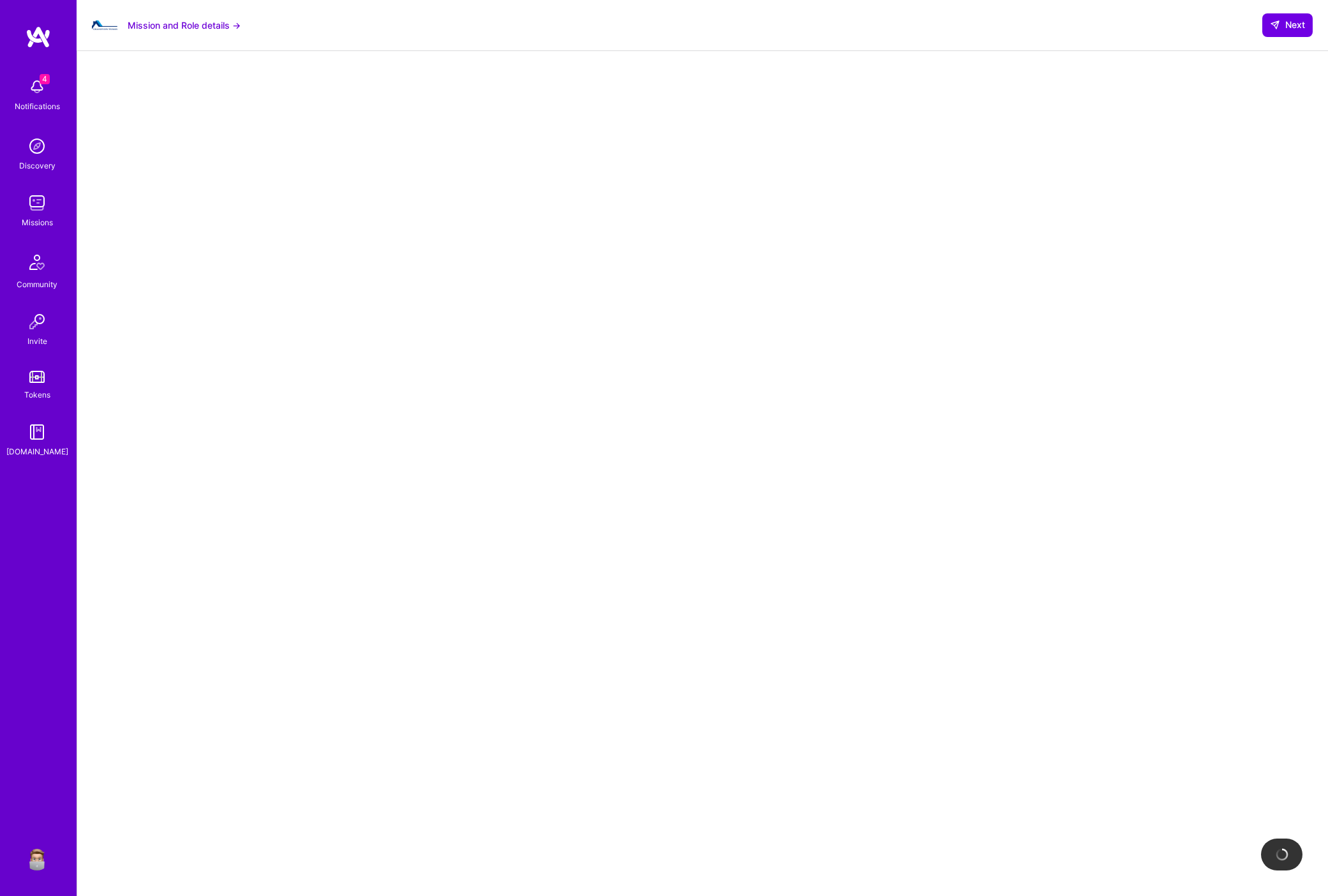
scroll to position [7, 0]
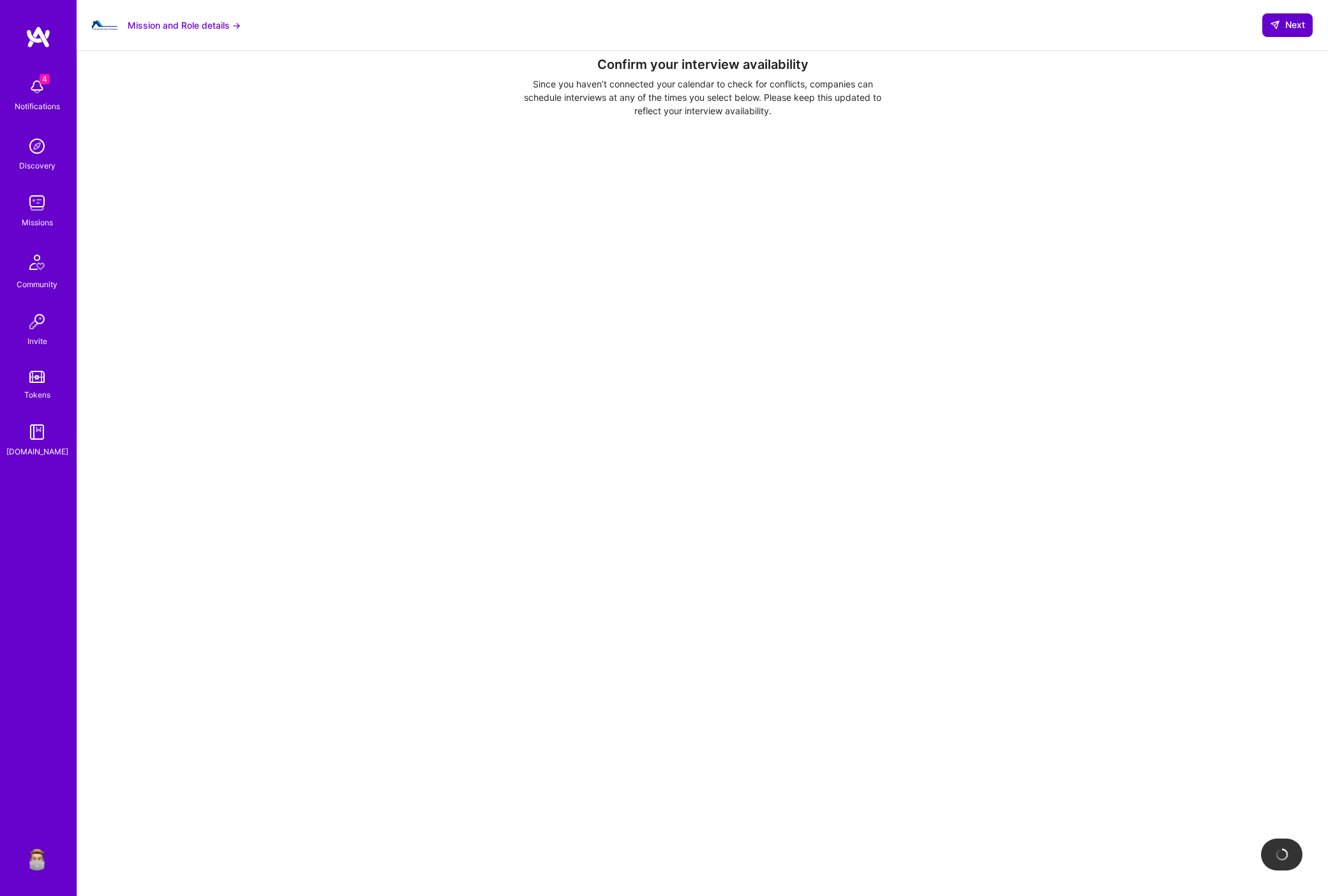
click at [1220, 28] on span "Next" at bounding box center [1288, 24] width 35 height 12
click at [1220, 28] on button "Next" at bounding box center [1288, 24] width 50 height 23
click at [1220, 25] on span "Next" at bounding box center [1288, 24] width 35 height 12
click at [1220, 22] on button "Next" at bounding box center [1288, 24] width 50 height 23
drag, startPoint x: 1292, startPoint y: 23, endPoint x: 1287, endPoint y: 16, distance: 8.6
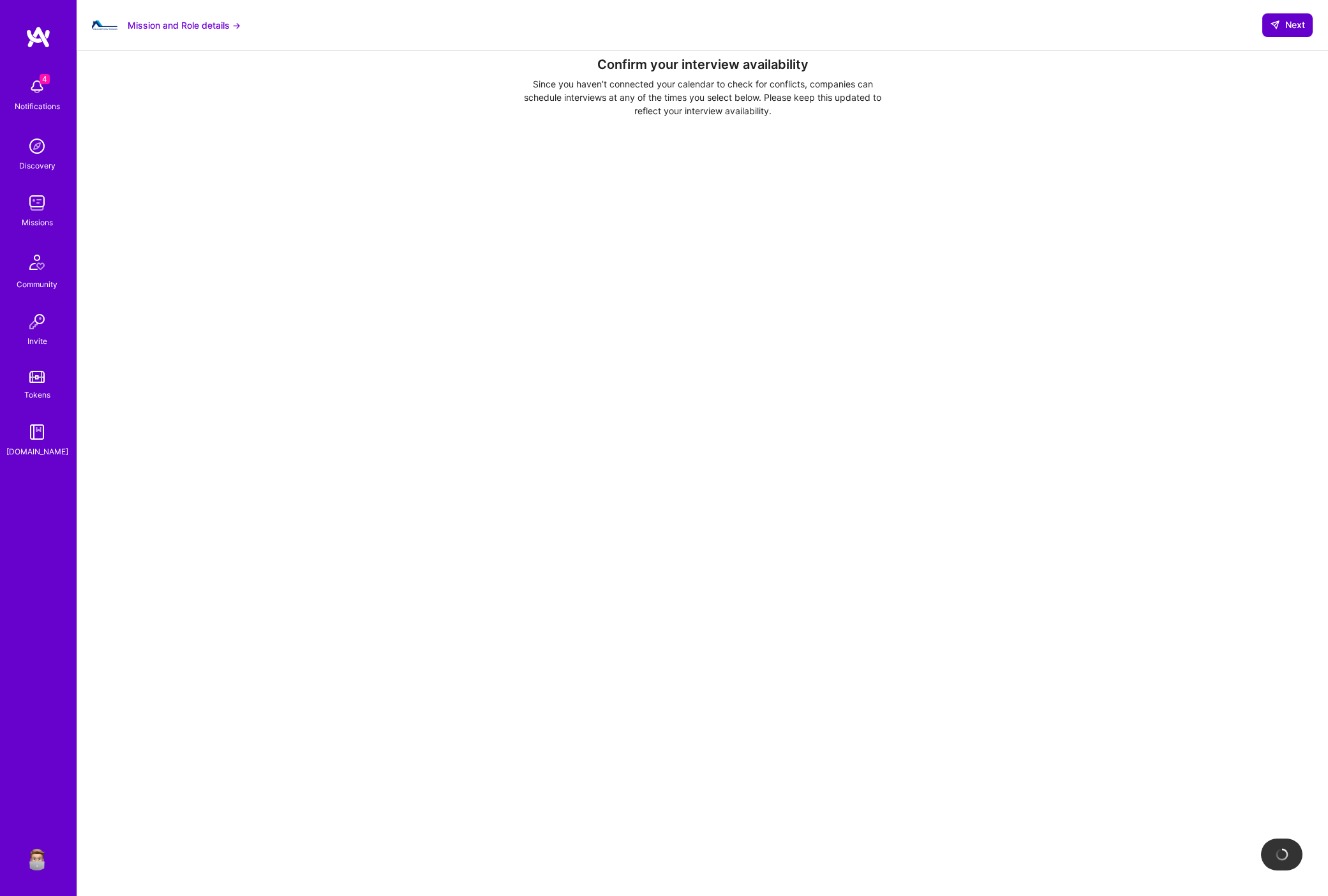
click at [1220, 23] on span "Next" at bounding box center [1288, 24] width 35 height 12
click at [1220, 16] on button "Next" at bounding box center [1288, 24] width 50 height 23
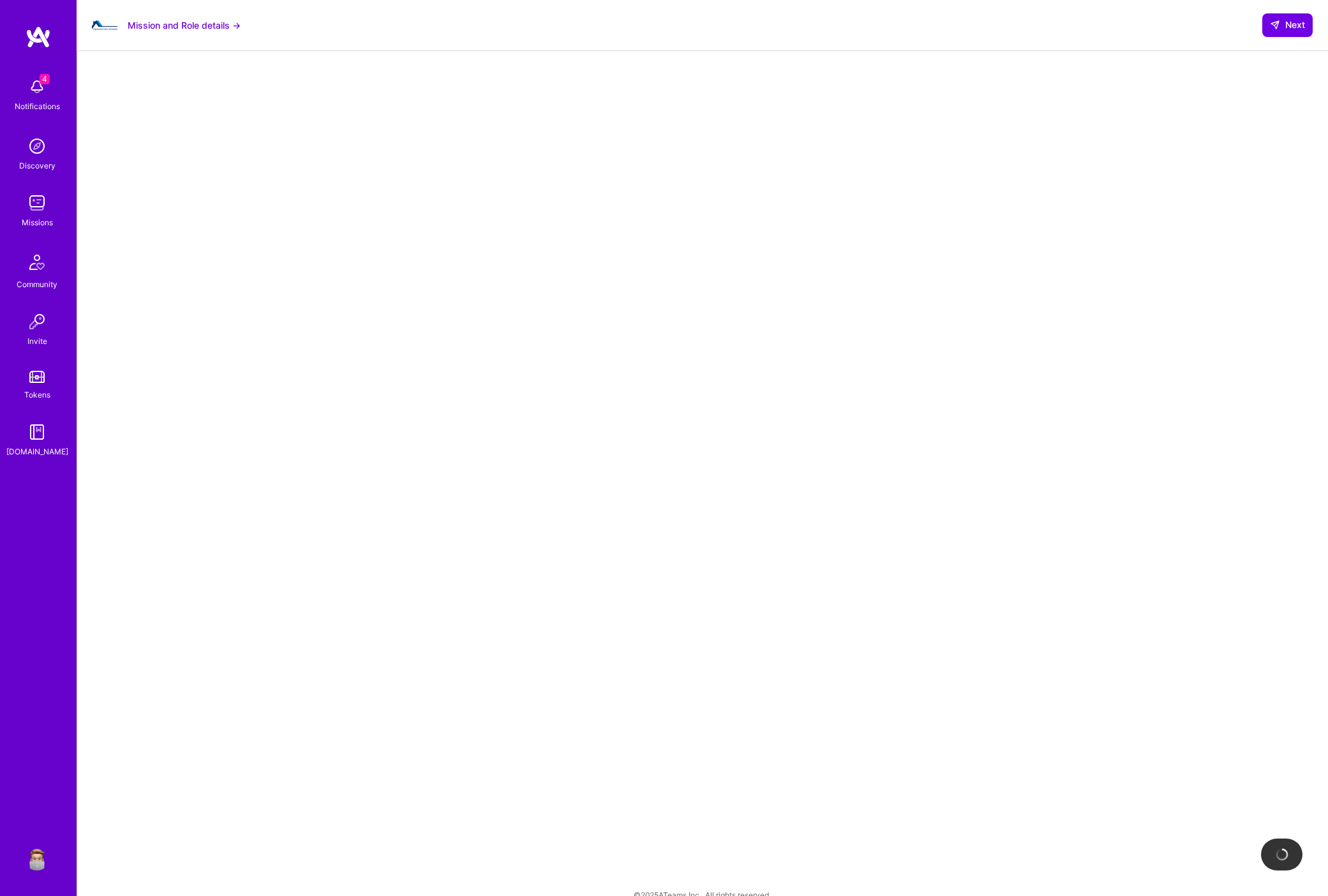
scroll to position [291, 0]
click at [978, 402] on div "Confirm your interview availability Since you haven’t connected your calendar t…" at bounding box center [702, 328] width 1200 height 1110
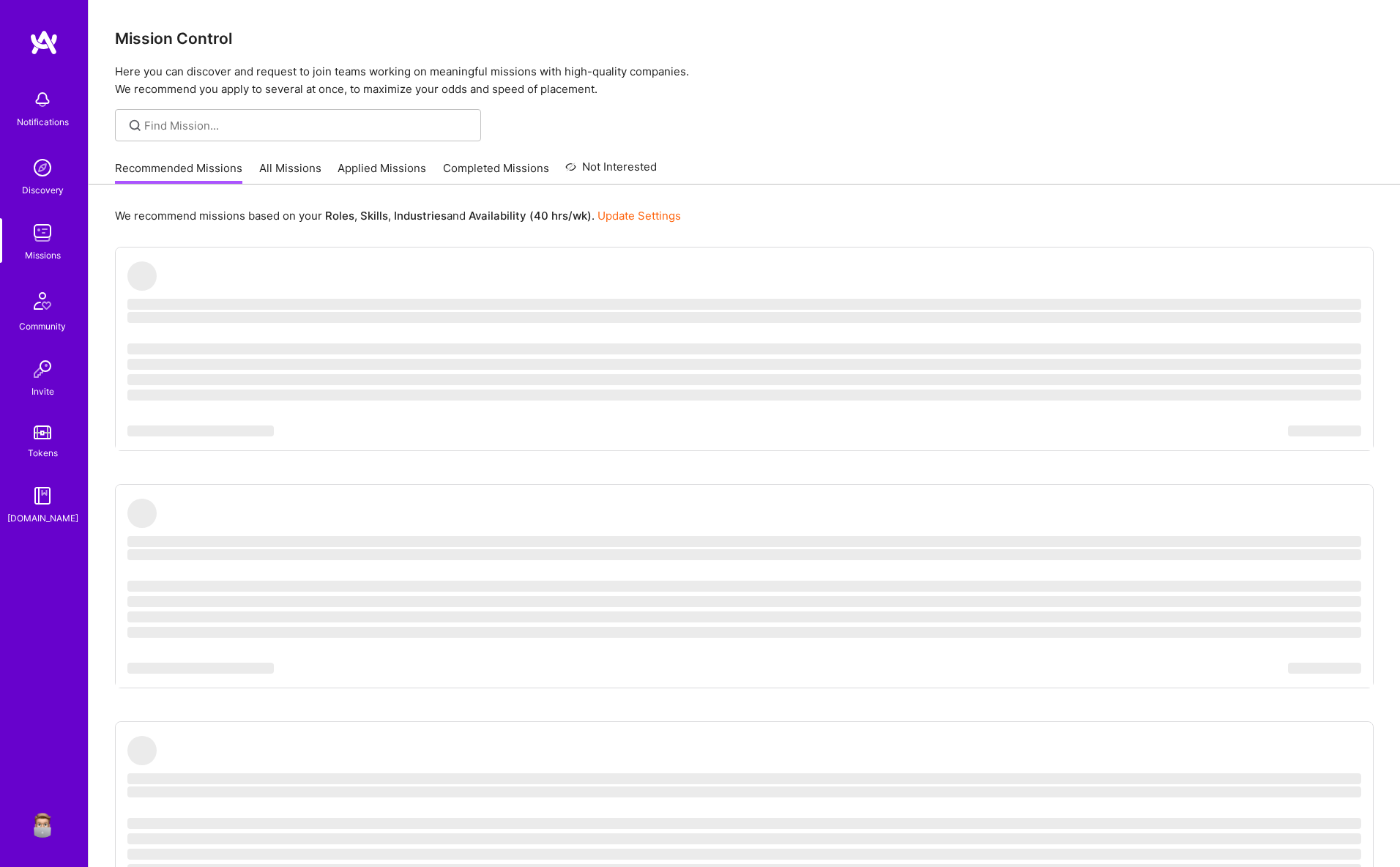
scroll to position [2, 0]
click at [394, 170] on link "Applied Missions" at bounding box center [382, 170] width 89 height 24
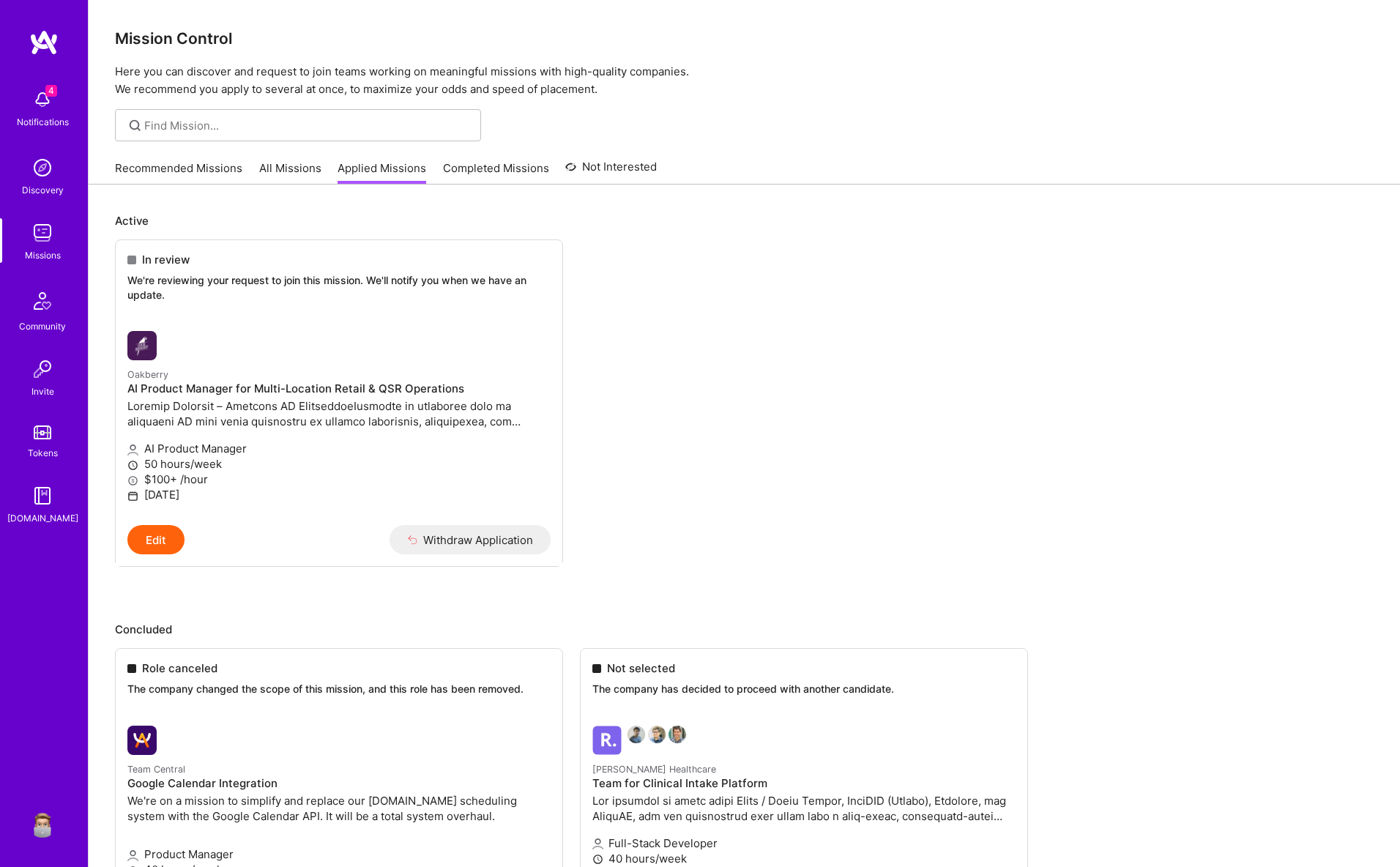
scroll to position [1, 0]
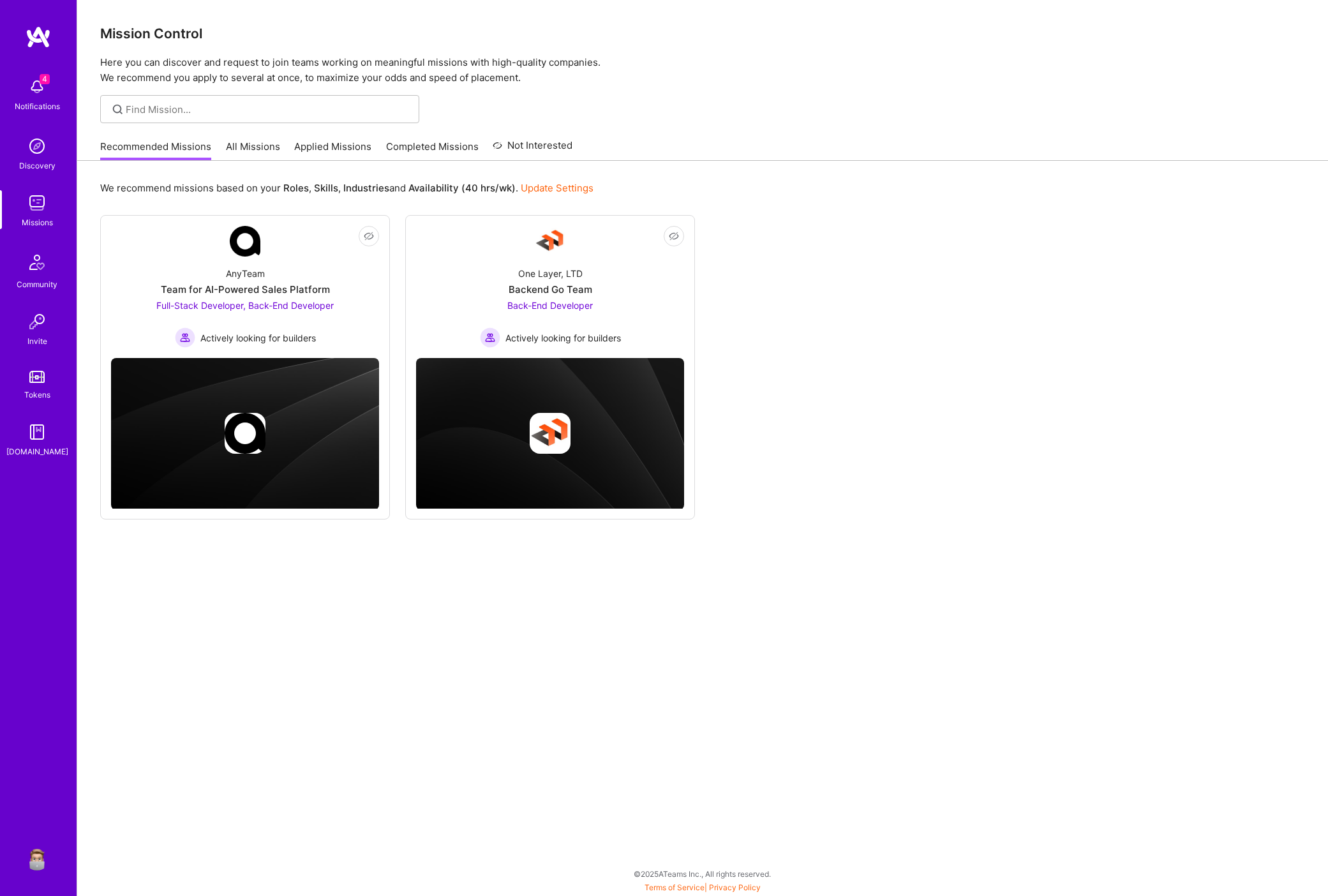
click at [31, 864] on img at bounding box center [37, 857] width 26 height 26
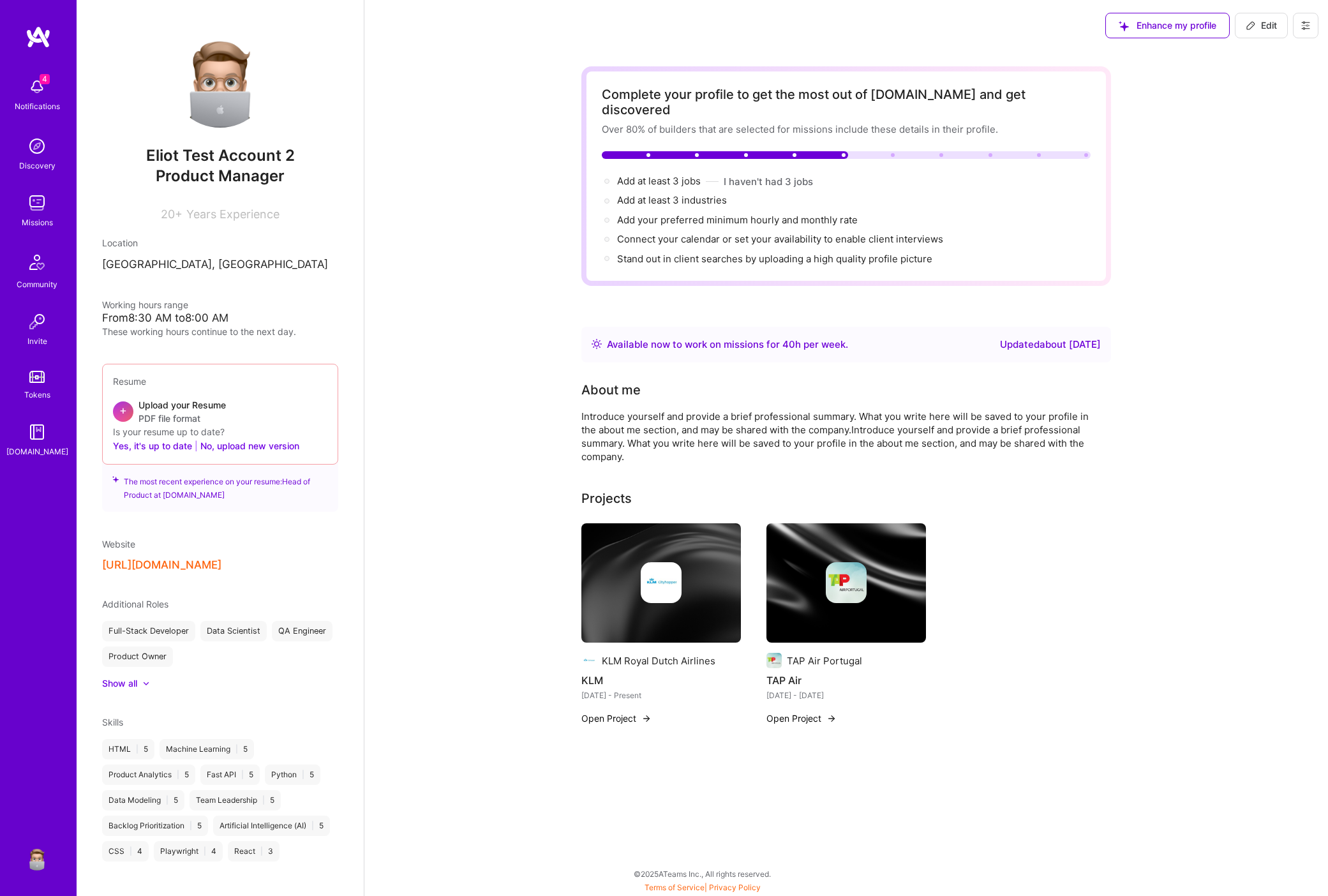
click at [1311, 26] on button at bounding box center [1305, 25] width 26 height 26
click at [1260, 115] on button "Log Out" at bounding box center [1270, 119] width 96 height 32
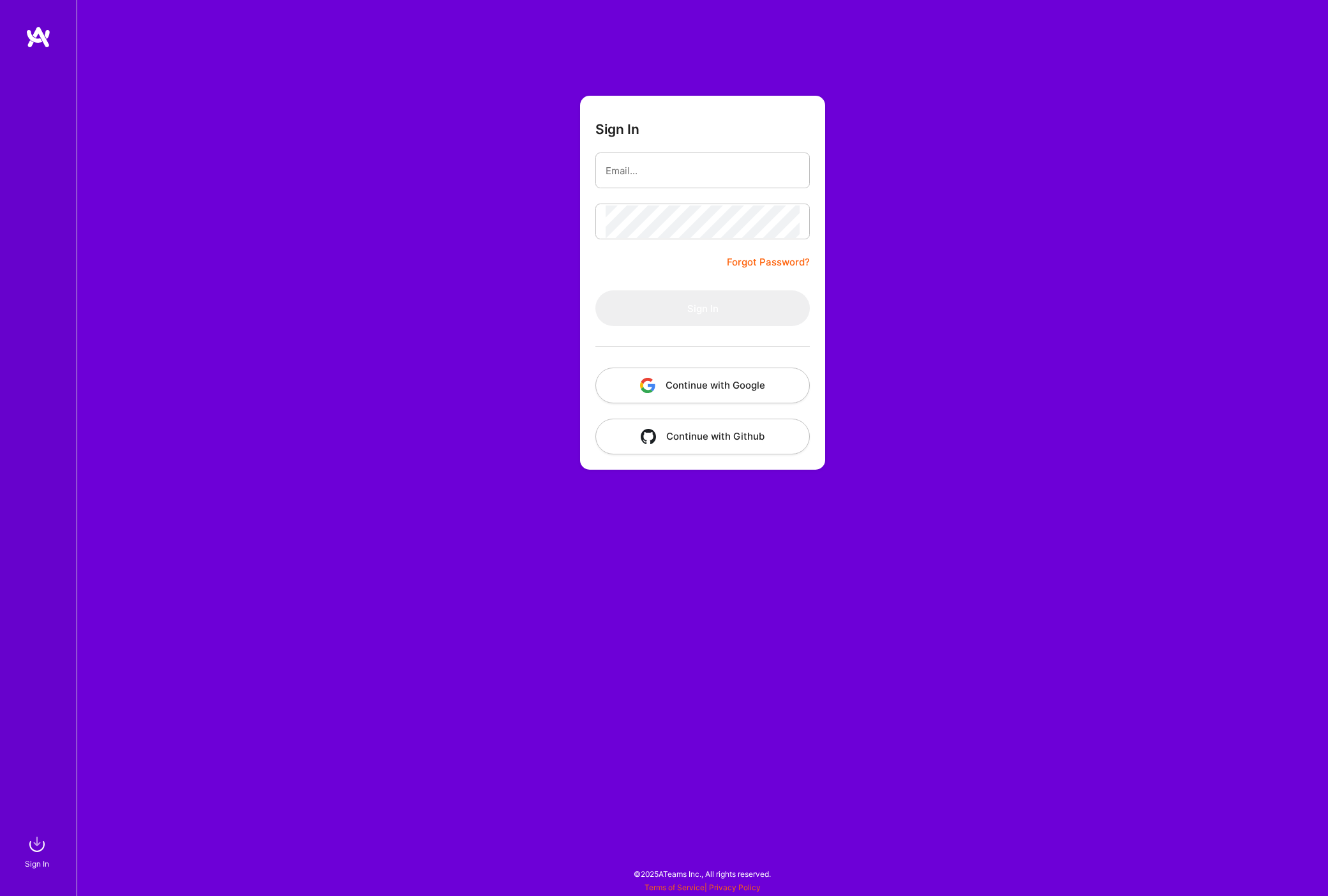
click at [708, 384] on button "Continue with Google" at bounding box center [702, 385] width 214 height 36
